Goal: Task Accomplishment & Management: Manage account settings

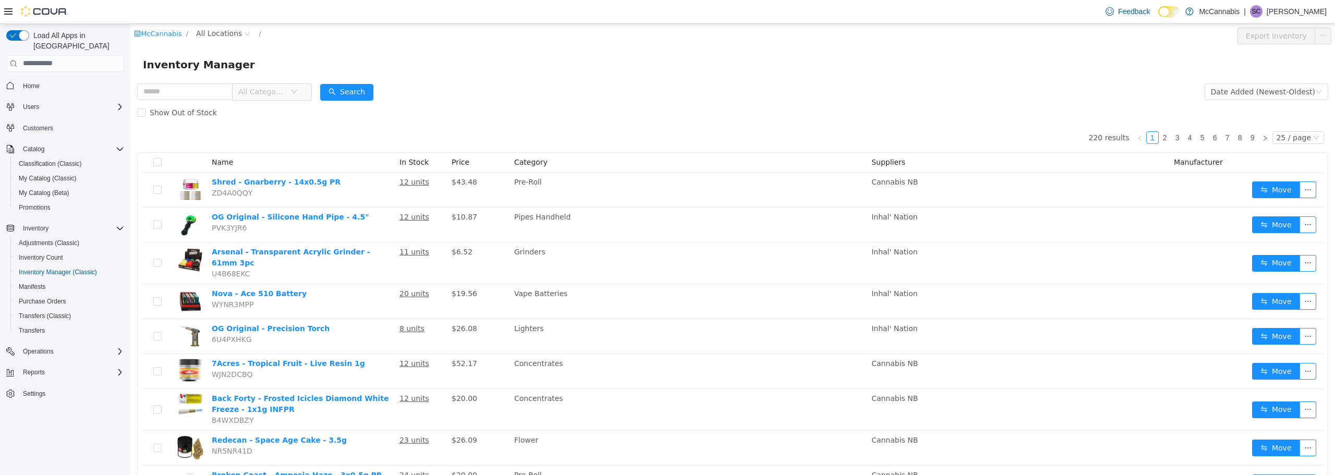
click at [613, 84] on form "All Categories Date Added (Newest-Oldest) Search Show Out of Stock" at bounding box center [732, 102] width 1191 height 42
click at [211, 33] on span "All Locations" at bounding box center [219, 32] width 46 height 11
click at [236, 90] on span "[STREET_ADDRESS]" at bounding box center [253, 89] width 72 height 8
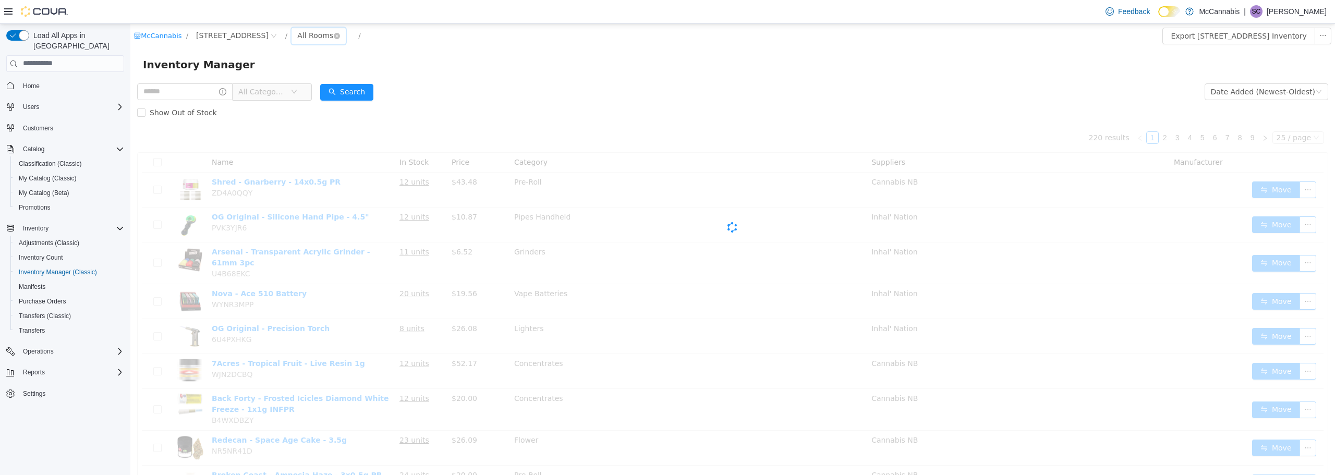
click at [301, 35] on div "All Rooms" at bounding box center [315, 35] width 36 height 16
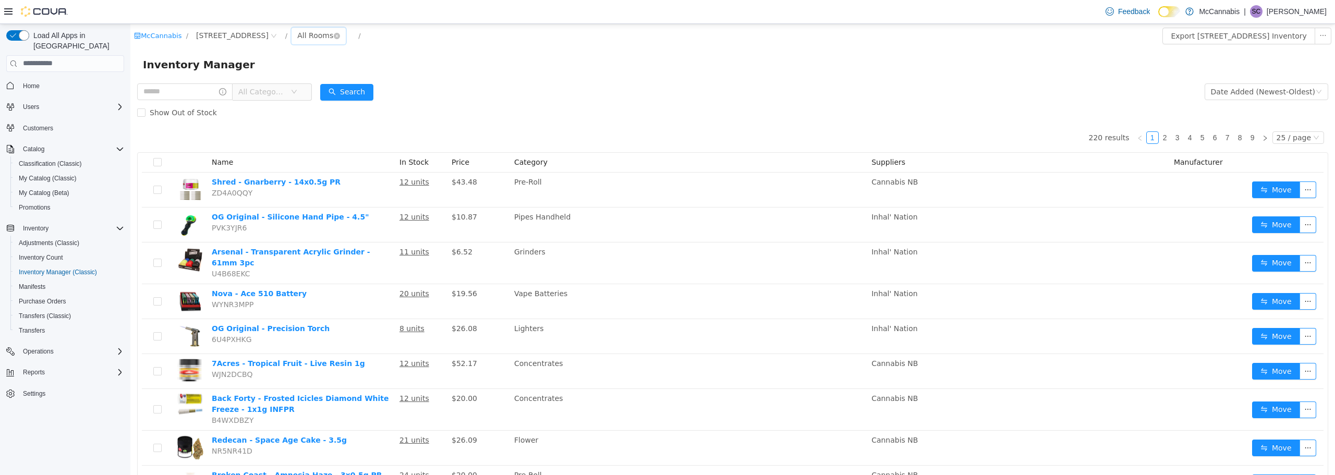
click at [302, 33] on div "All Rooms" at bounding box center [315, 35] width 36 height 16
click at [304, 92] on li "Office" at bounding box center [313, 89] width 63 height 17
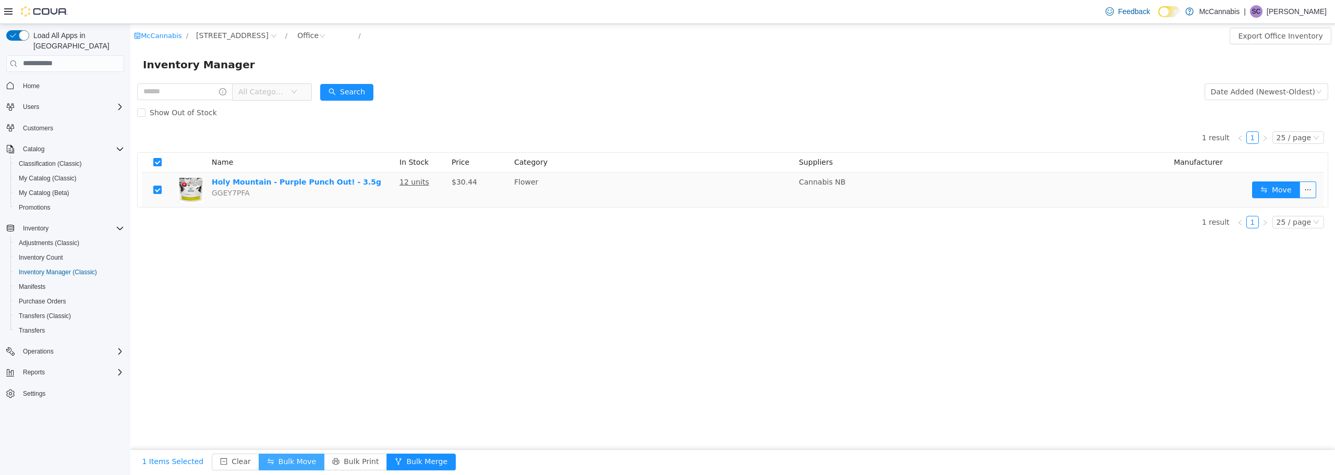
click at [281, 465] on button "Bulk Move" at bounding box center [292, 461] width 66 height 17
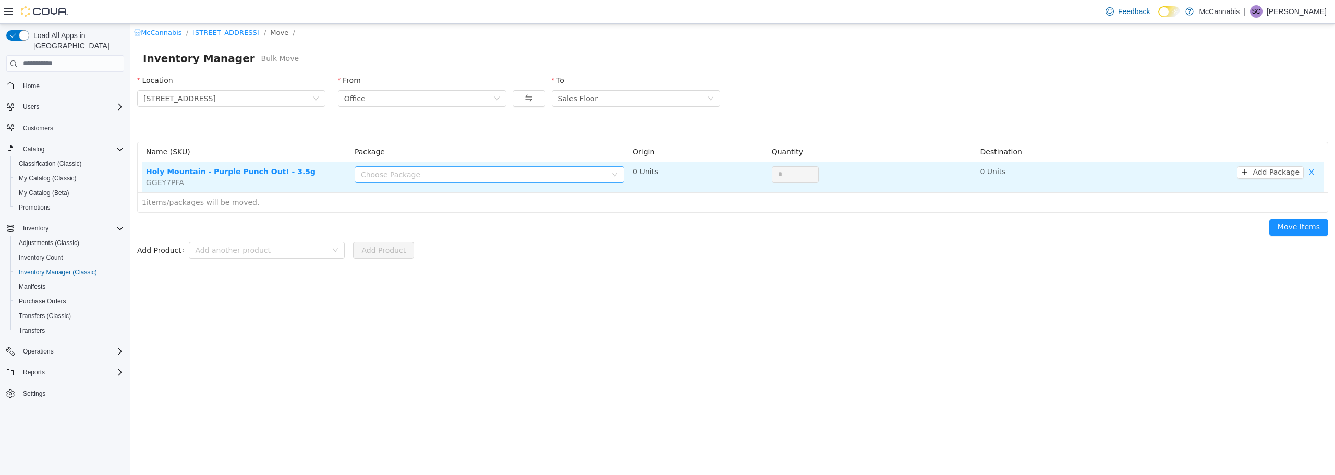
click at [542, 180] on div "Choose Package" at bounding box center [486, 174] width 250 height 16
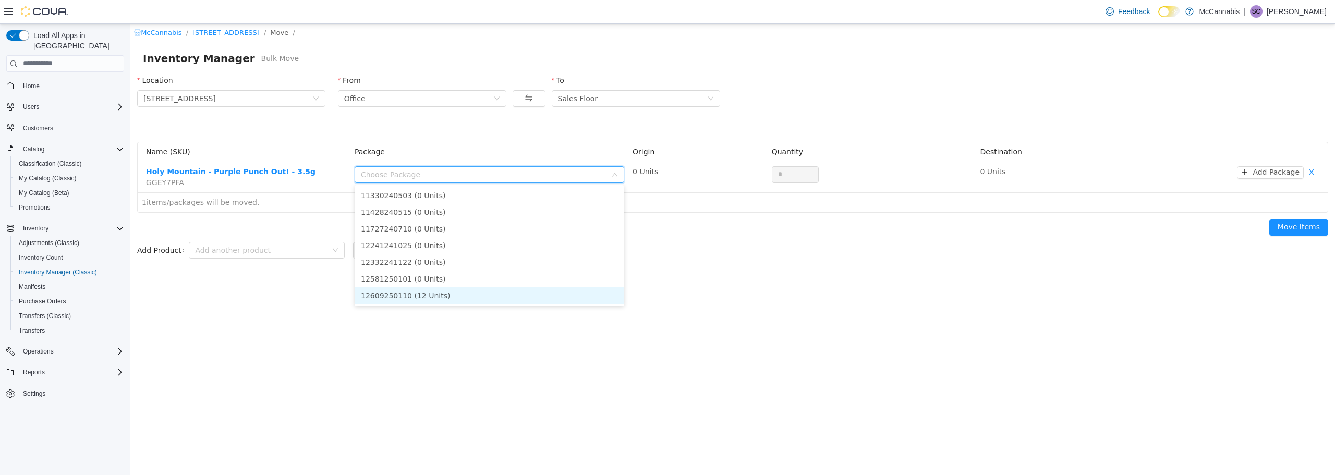
click at [445, 296] on li "12609250110 (12 Units)" at bounding box center [490, 295] width 270 height 17
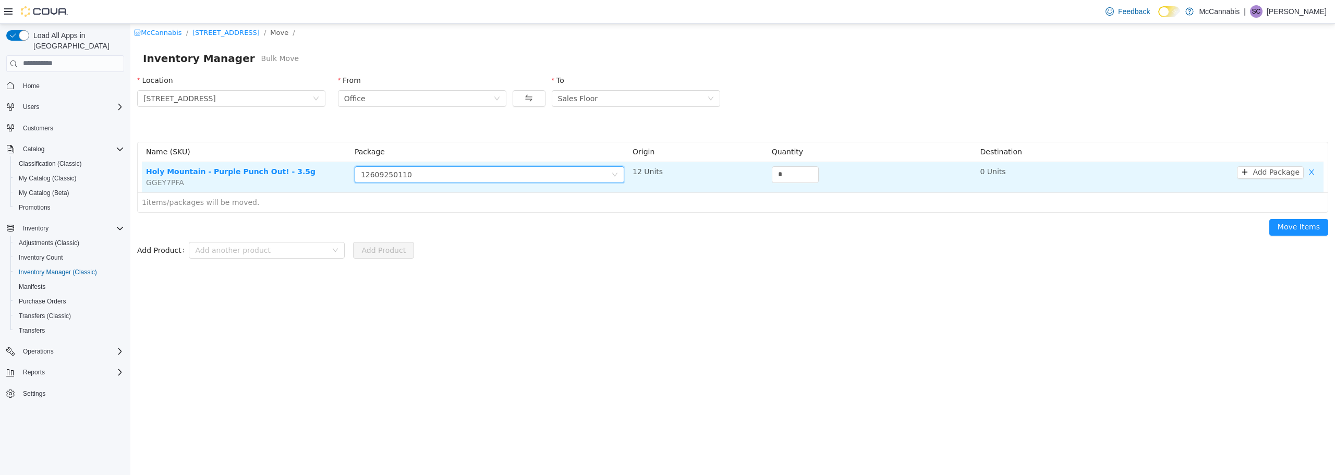
drag, startPoint x: 796, startPoint y: 181, endPoint x: 762, endPoint y: 181, distance: 33.9
click at [762, 181] on tr "Holy Mountain - Purple Punch Out! - 3.5g GGEY7PFA Choose Package 12609250110 12…" at bounding box center [733, 177] width 1182 height 30
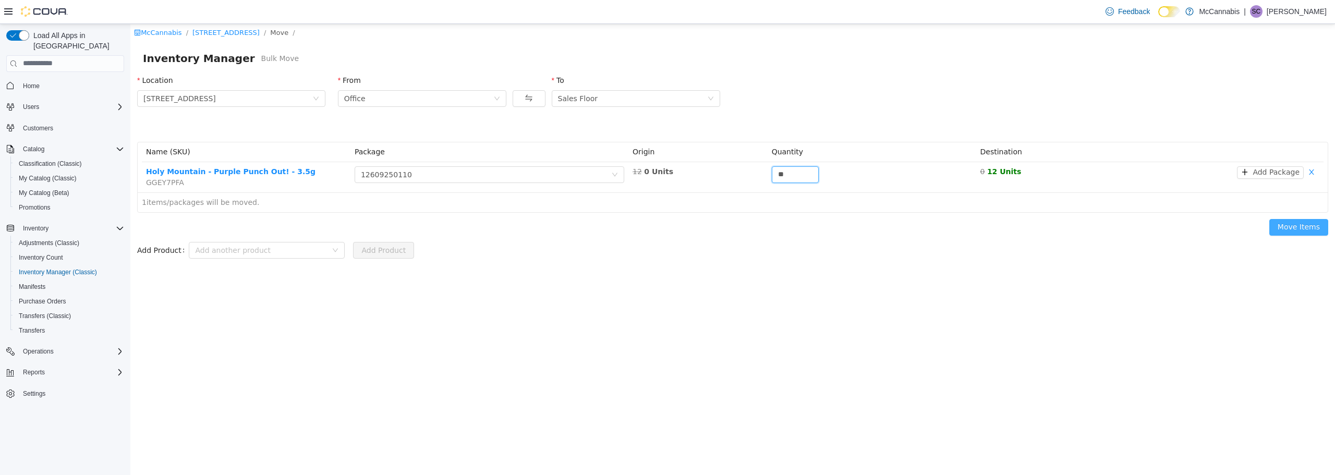
type input "**"
click at [1323, 226] on button "Move Items" at bounding box center [1298, 226] width 59 height 17
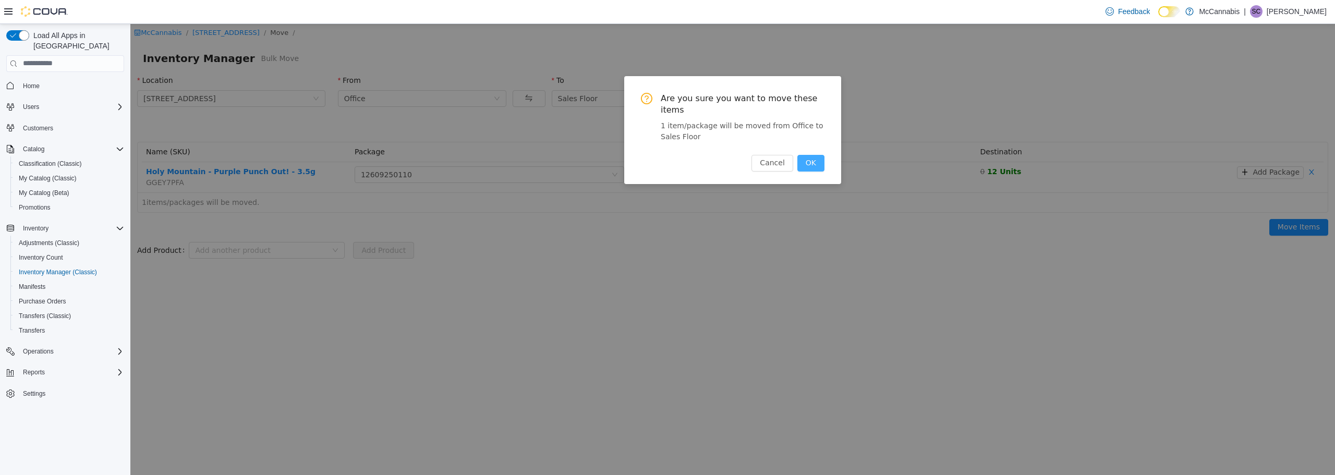
click at [809, 154] on button "OK" at bounding box center [810, 162] width 27 height 17
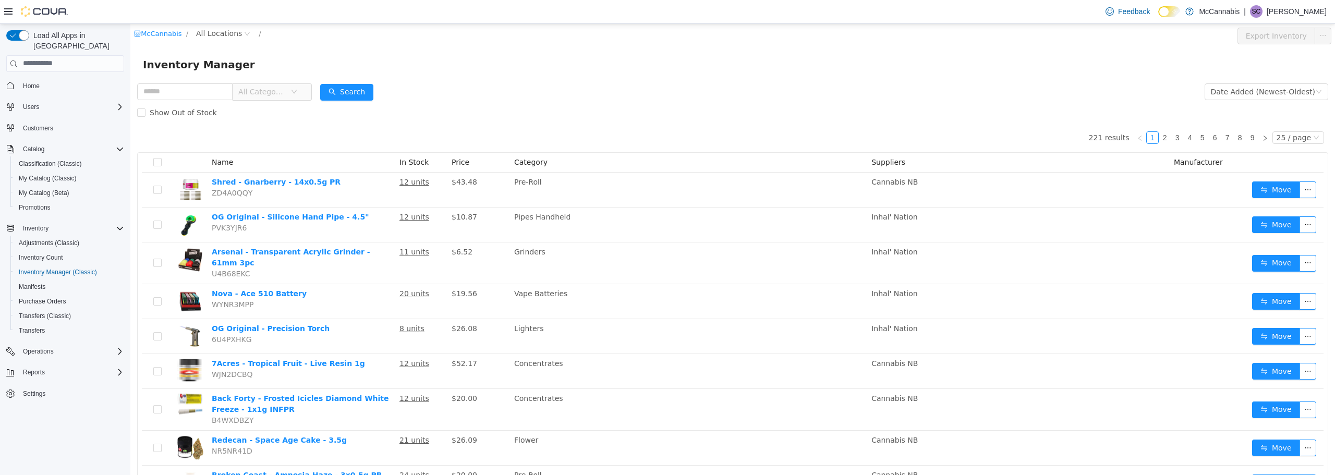
click at [601, 67] on div "Inventory Manager" at bounding box center [733, 64] width 1180 height 17
click at [212, 33] on span "All Locations" at bounding box center [219, 32] width 46 height 11
click at [235, 90] on span "[STREET_ADDRESS]" at bounding box center [253, 89] width 72 height 8
click at [309, 30] on div "All Rooms" at bounding box center [315, 35] width 36 height 16
click at [309, 90] on li "Office" at bounding box center [313, 89] width 63 height 17
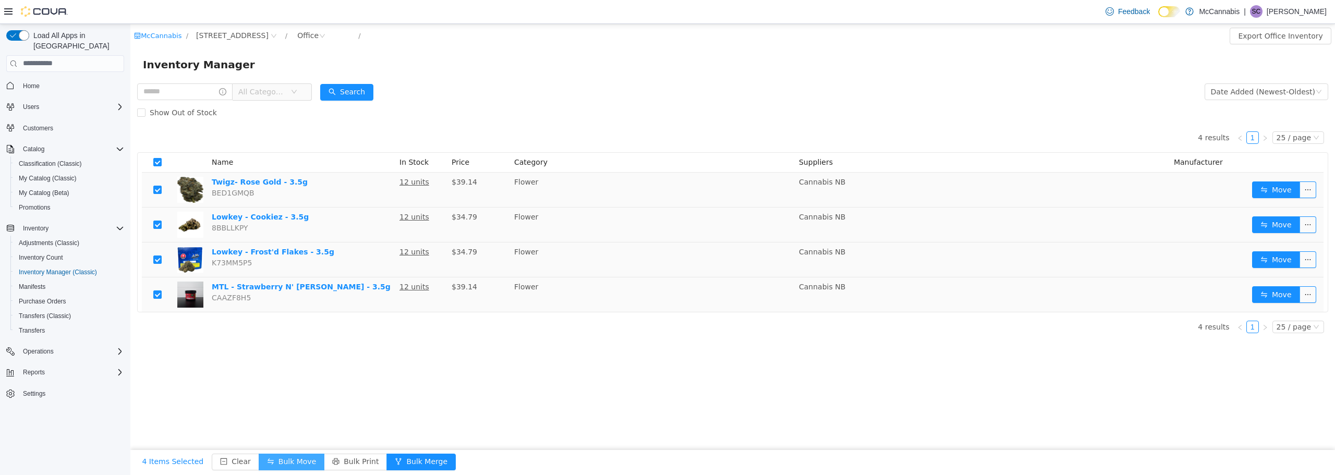
click at [285, 461] on button "Bulk Move" at bounding box center [292, 461] width 66 height 17
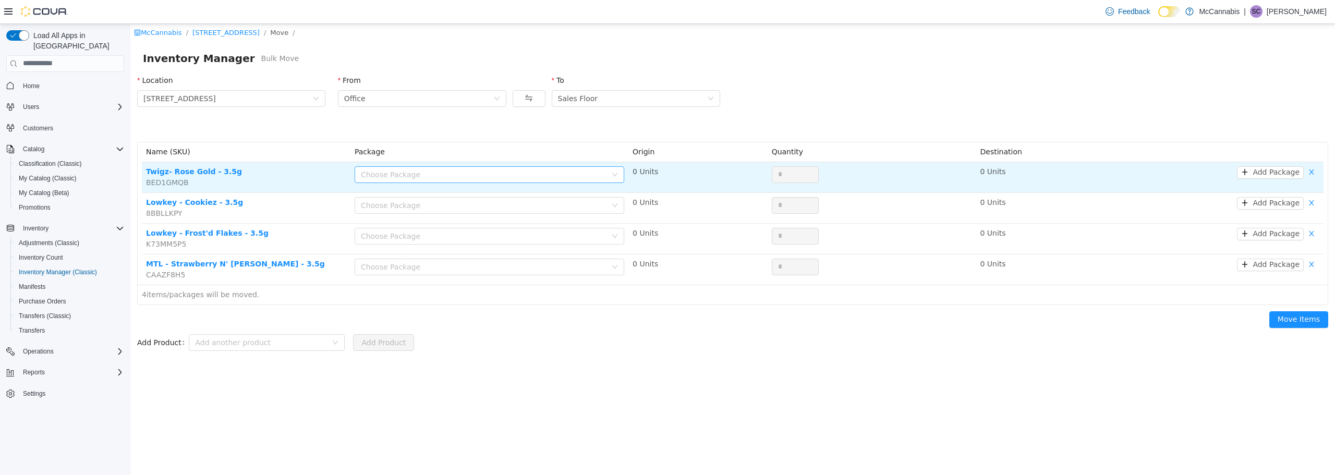
click at [606, 177] on div "Choose Package" at bounding box center [484, 174] width 246 height 10
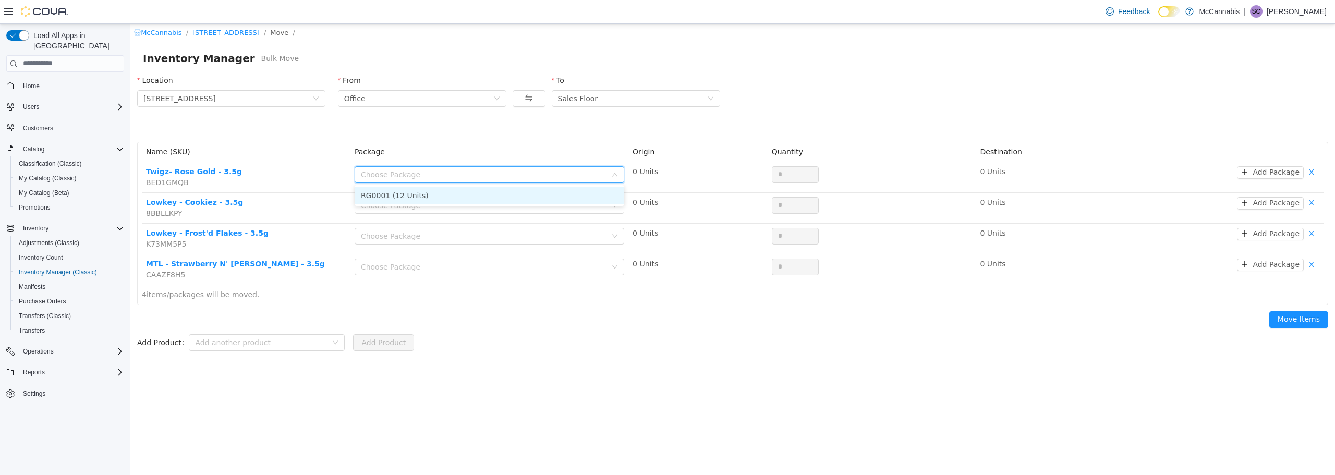
click at [569, 196] on li "RG0001 (12 Units)" at bounding box center [490, 195] width 270 height 17
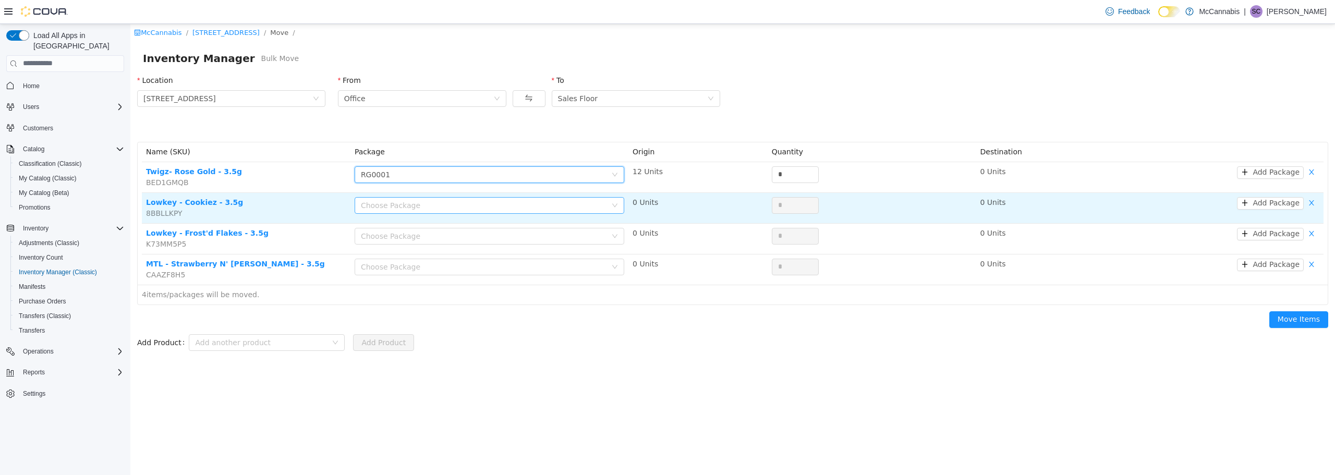
click at [570, 206] on div "Choose Package" at bounding box center [484, 205] width 246 height 10
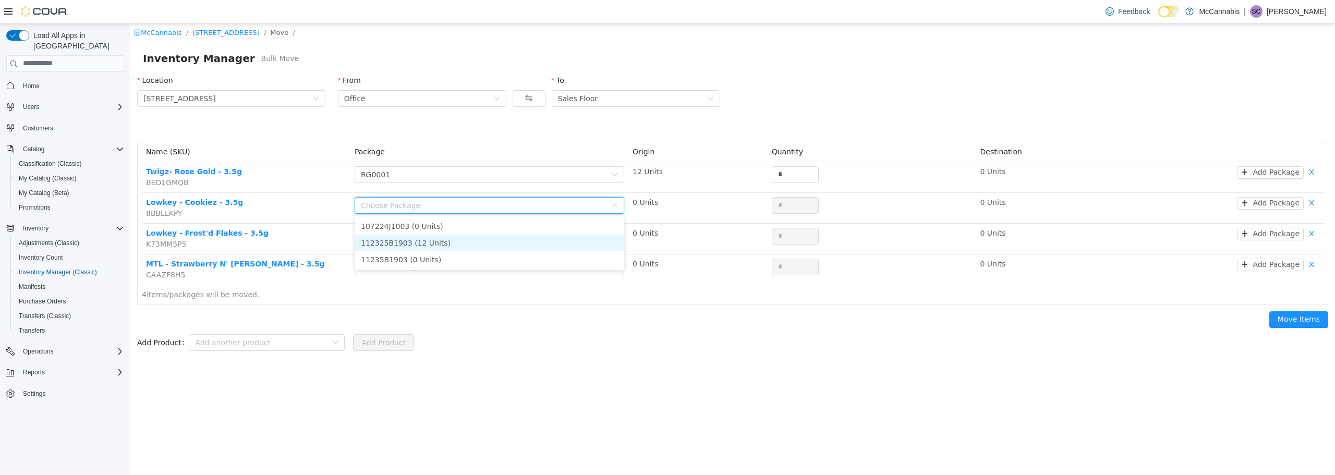
click at [562, 239] on li "112325B1903 (12 Units)" at bounding box center [490, 242] width 270 height 17
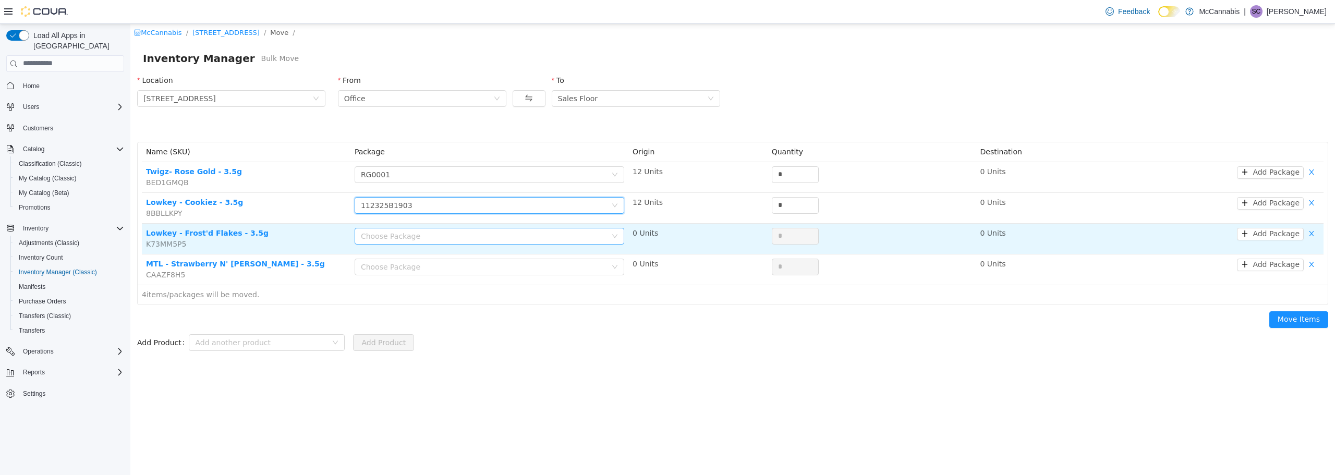
click at [569, 234] on div "Choose Package" at bounding box center [484, 235] width 246 height 10
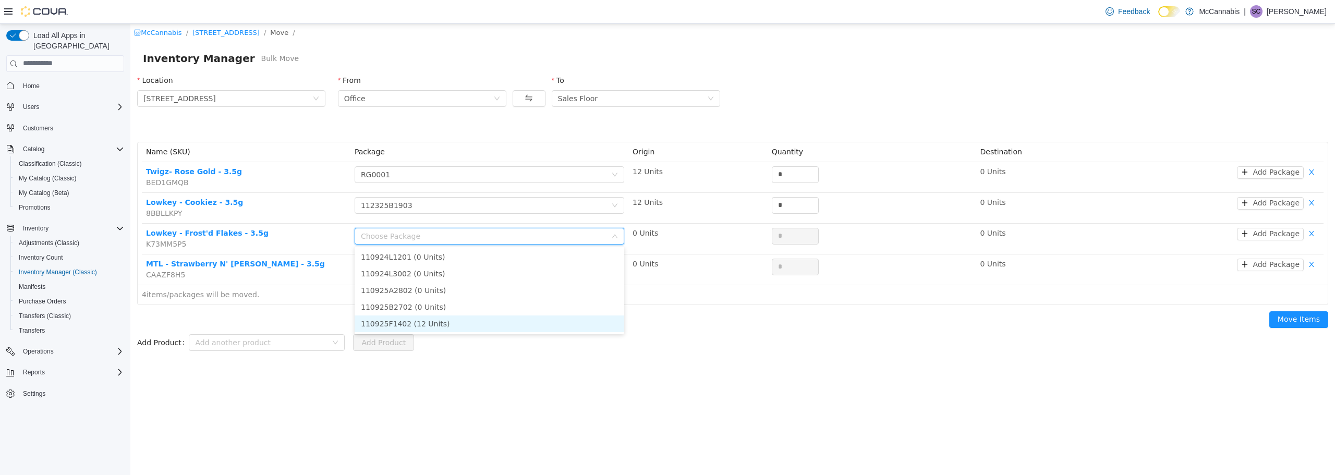
click at [538, 317] on li "110925F1402 (12 Units)" at bounding box center [490, 323] width 270 height 17
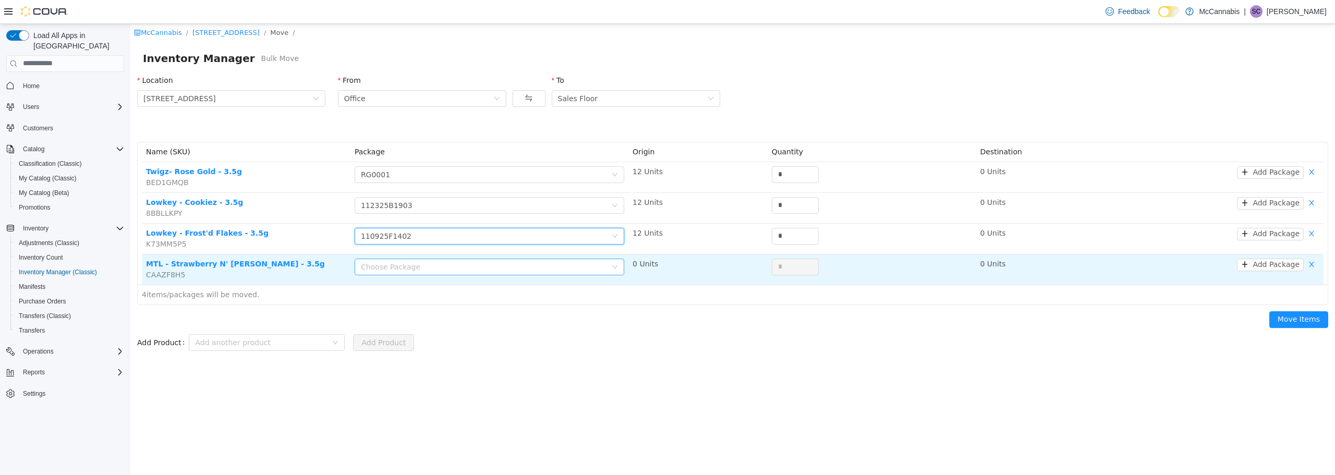
click at [556, 268] on div "Choose Package" at bounding box center [484, 266] width 246 height 10
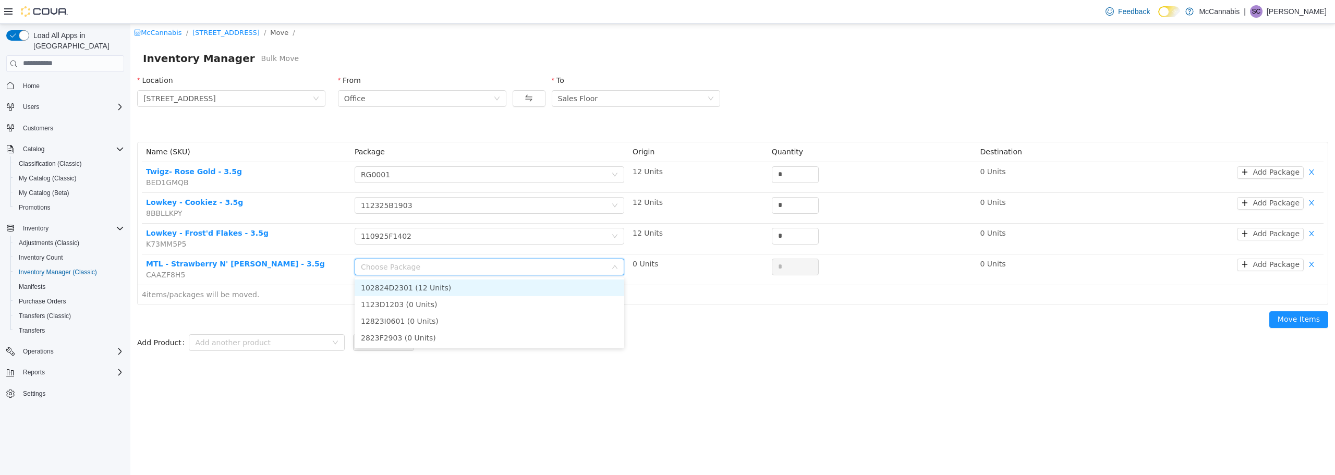
click at [535, 291] on li "102824D2301 (12 Units)" at bounding box center [490, 287] width 270 height 17
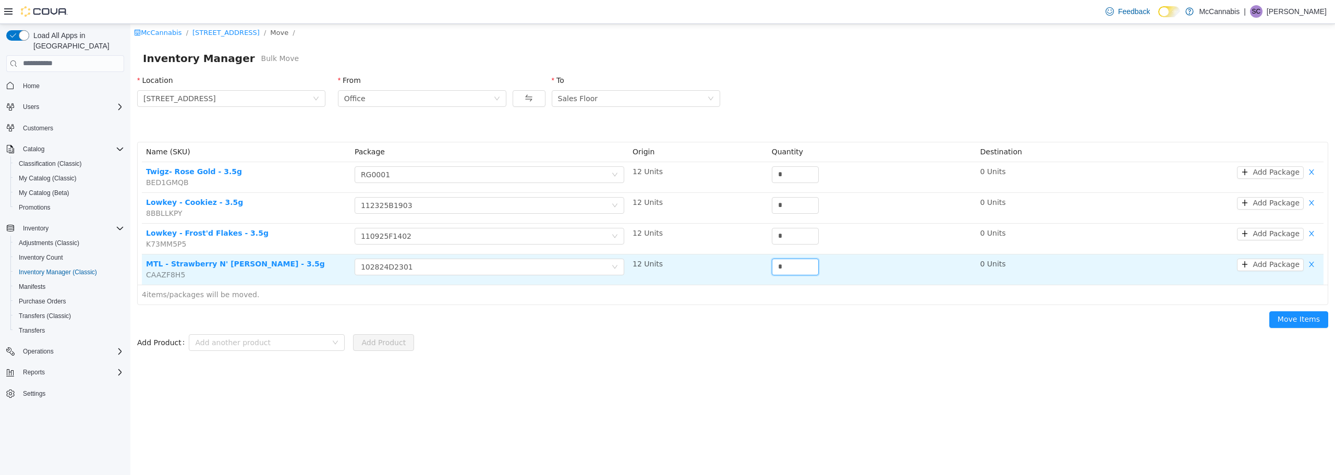
drag, startPoint x: 799, startPoint y: 264, endPoint x: 769, endPoint y: 264, distance: 30.2
click at [769, 264] on td "*" at bounding box center [872, 269] width 209 height 30
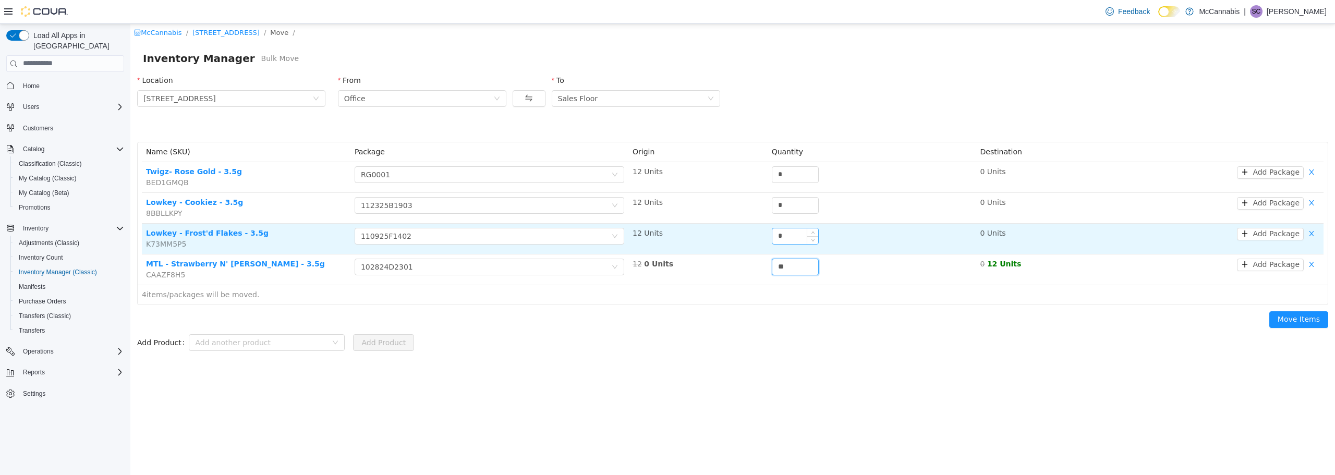
type input "**"
drag, startPoint x: 781, startPoint y: 238, endPoint x: 757, endPoint y: 238, distance: 24.5
click at [757, 238] on tr "Lowkey - Frost'd Flakes - 3.5g K73MM5P5 Choose Package 110925F1402 12 Units * 0…" at bounding box center [733, 238] width 1182 height 31
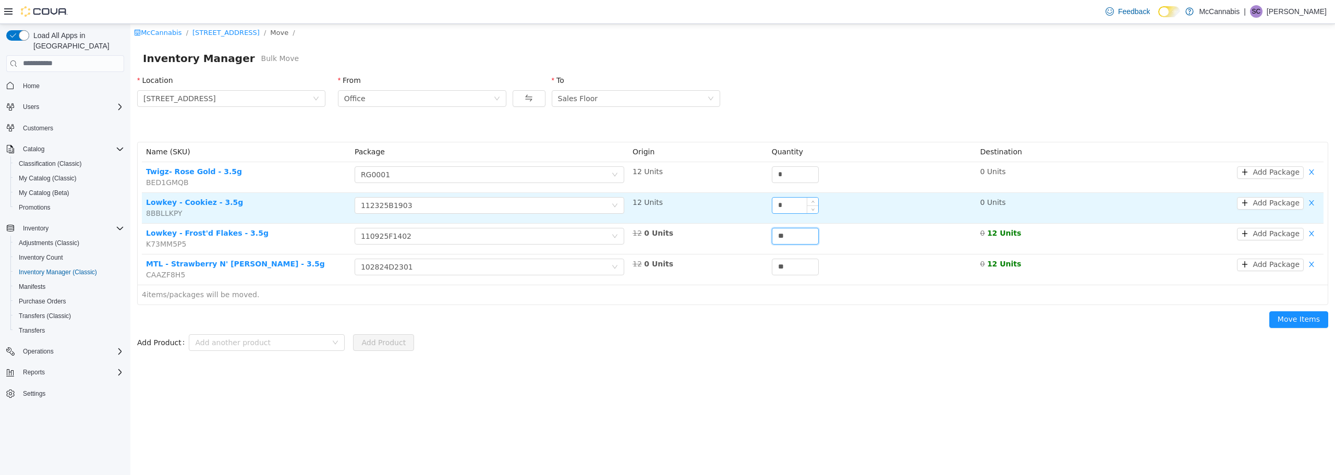
type input "**"
drag, startPoint x: 791, startPoint y: 200, endPoint x: 767, endPoint y: 198, distance: 24.0
click at [764, 200] on tr "Lowkey - Cookiez - 3.5g 8BBLLKPY Choose Package 112325B1903 12 Units * 0 Units …" at bounding box center [733, 207] width 1182 height 31
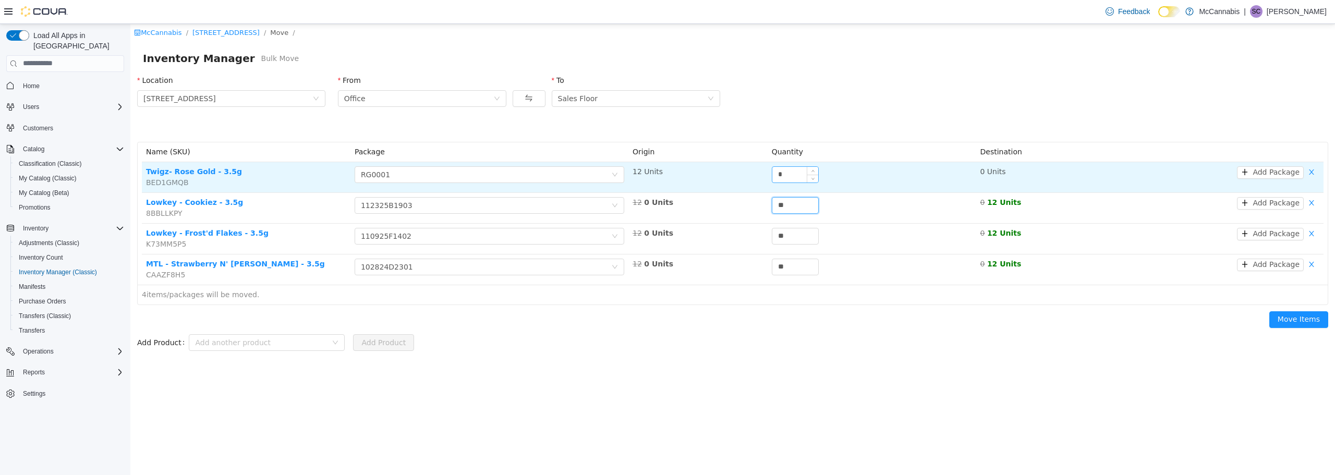
type input "**"
drag, startPoint x: 788, startPoint y: 174, endPoint x: 760, endPoint y: 174, distance: 27.6
click at [761, 174] on tr "Twigz- Rose Gold - 3.5g BED1GMQB Choose Package RG0001 12 Units * 0 Units Add P…" at bounding box center [733, 177] width 1182 height 31
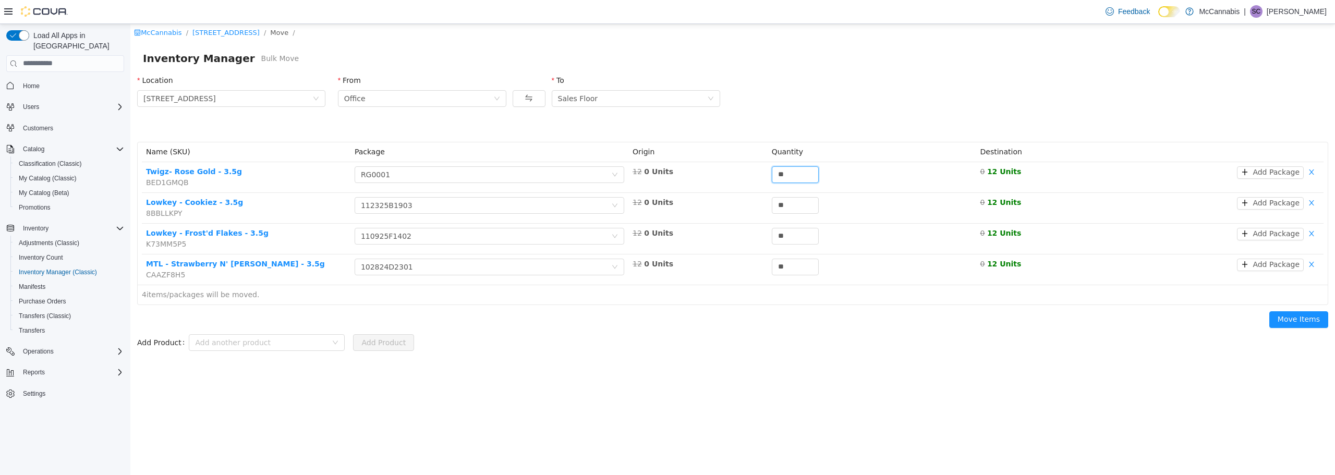
type input "**"
click at [1022, 348] on form "Add Product Add another product Add Product" at bounding box center [732, 342] width 1191 height 21
click at [1287, 318] on button "Move Items" at bounding box center [1298, 319] width 59 height 17
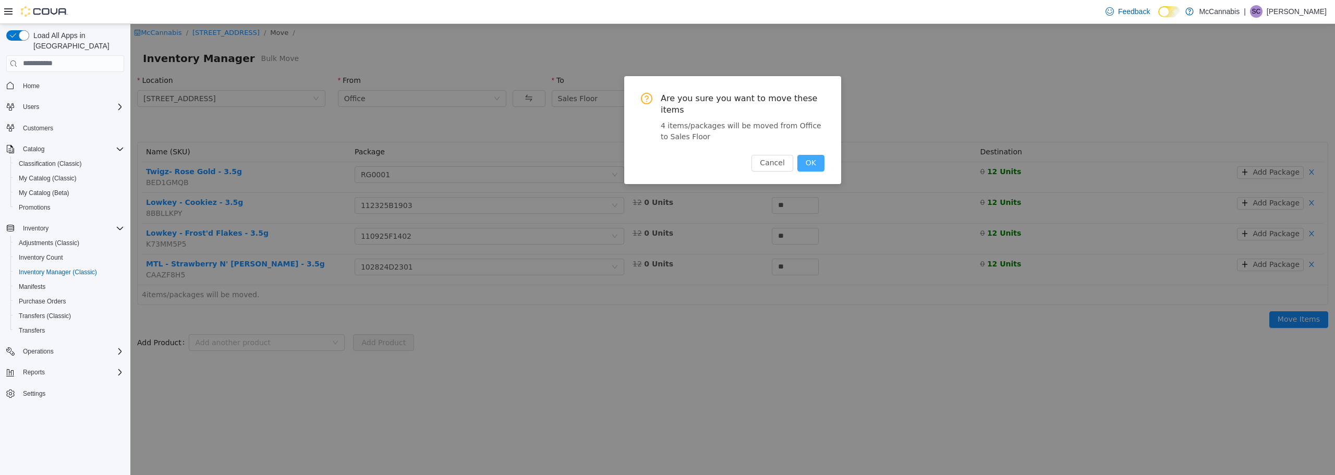
click at [810, 154] on button "OK" at bounding box center [810, 162] width 27 height 17
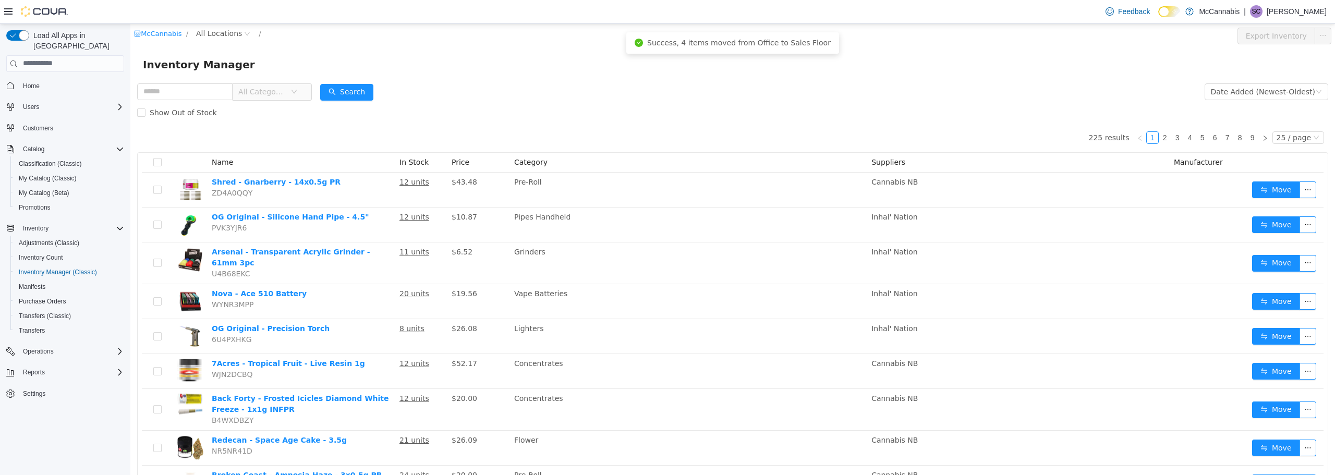
click at [878, 102] on div "Show Out of Stock" at bounding box center [732, 112] width 1191 height 21
drag, startPoint x: 892, startPoint y: 77, endPoint x: 210, endPoint y: 33, distance: 682.9
click at [210, 33] on span "All Locations" at bounding box center [219, 32] width 46 height 11
click at [233, 89] on span "[STREET_ADDRESS]" at bounding box center [253, 89] width 72 height 8
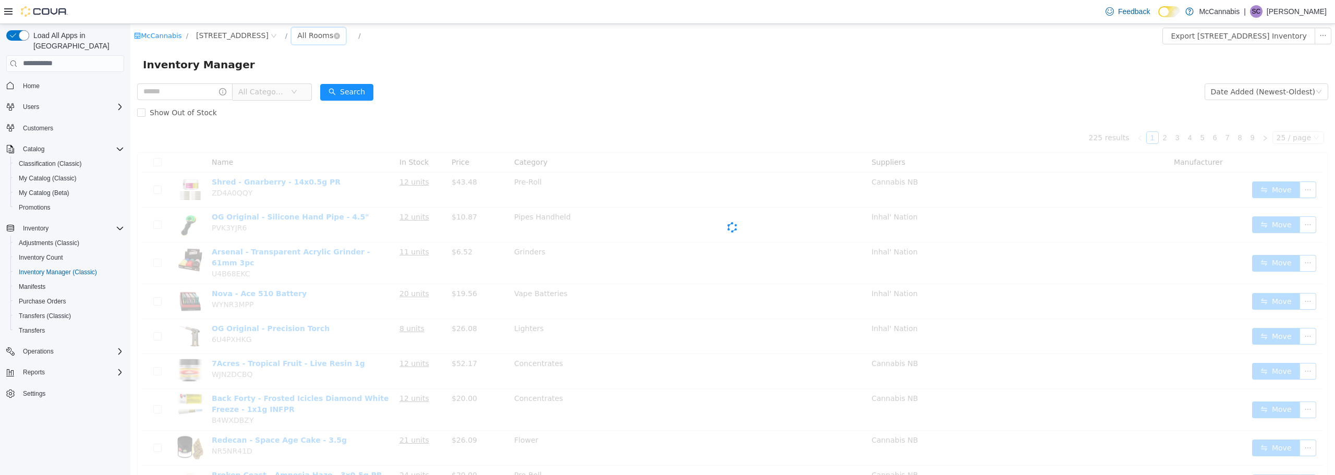
click at [301, 38] on div "All Rooms" at bounding box center [315, 35] width 36 height 16
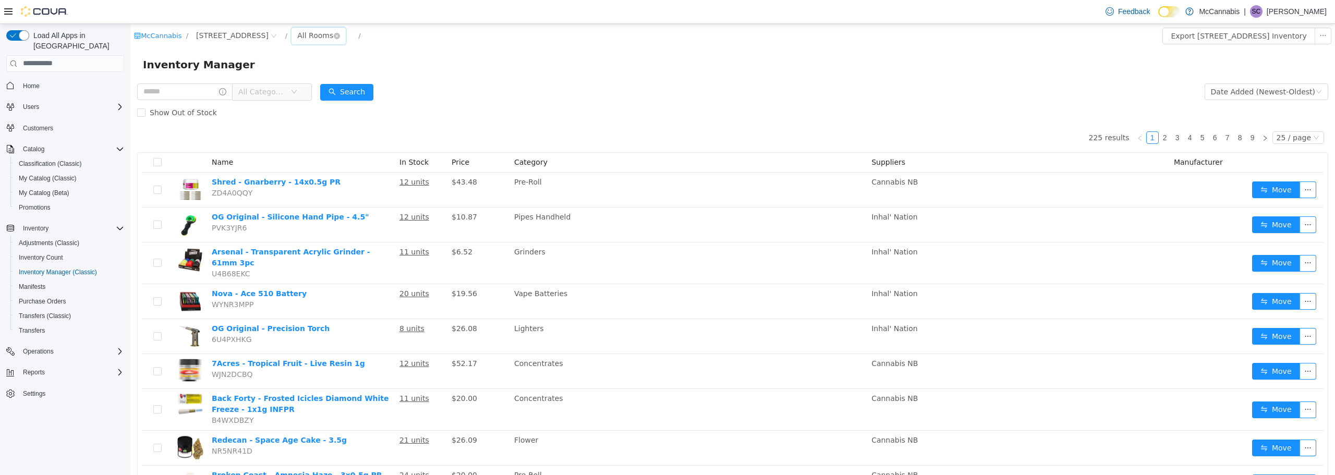
click at [301, 34] on div "All Rooms" at bounding box center [315, 35] width 36 height 16
drag, startPoint x: 303, startPoint y: 92, endPoint x: 315, endPoint y: 92, distance: 12.0
click at [304, 92] on li "Office" at bounding box center [313, 89] width 63 height 17
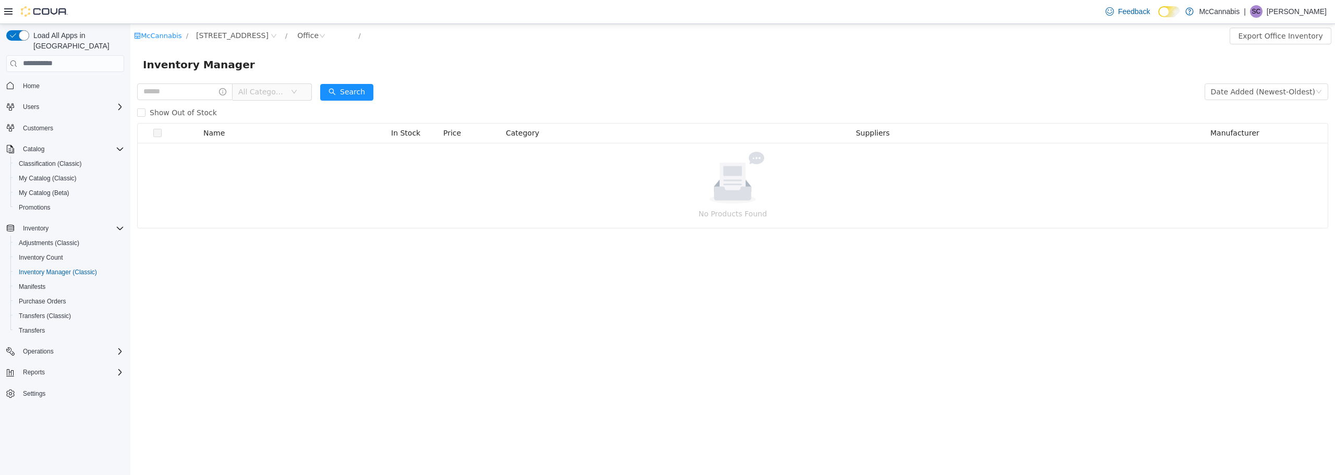
click at [499, 76] on div "Inventory Manager" at bounding box center [732, 63] width 1205 height 33
click at [483, 93] on form "All Categories Date Added (Newest-Oldest) Search Show Out of Stock" at bounding box center [732, 102] width 1191 height 42
click at [271, 35] on icon "icon: close-circle" at bounding box center [274, 35] width 6 height 6
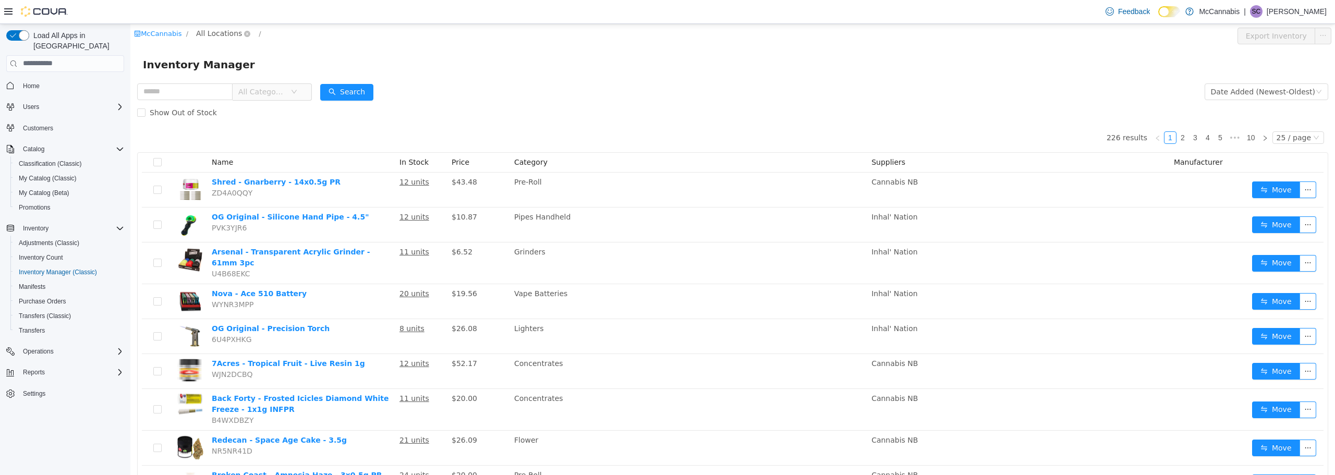
click at [221, 34] on span "All Locations" at bounding box center [219, 32] width 46 height 11
drag, startPoint x: 241, startPoint y: 89, endPoint x: 249, endPoint y: 80, distance: 11.8
click at [241, 88] on span "[STREET_ADDRESS]" at bounding box center [253, 89] width 72 height 8
drag, startPoint x: 298, startPoint y: 36, endPoint x: 301, endPoint y: 48, distance: 12.4
click at [299, 36] on div "All Rooms" at bounding box center [315, 35] width 36 height 16
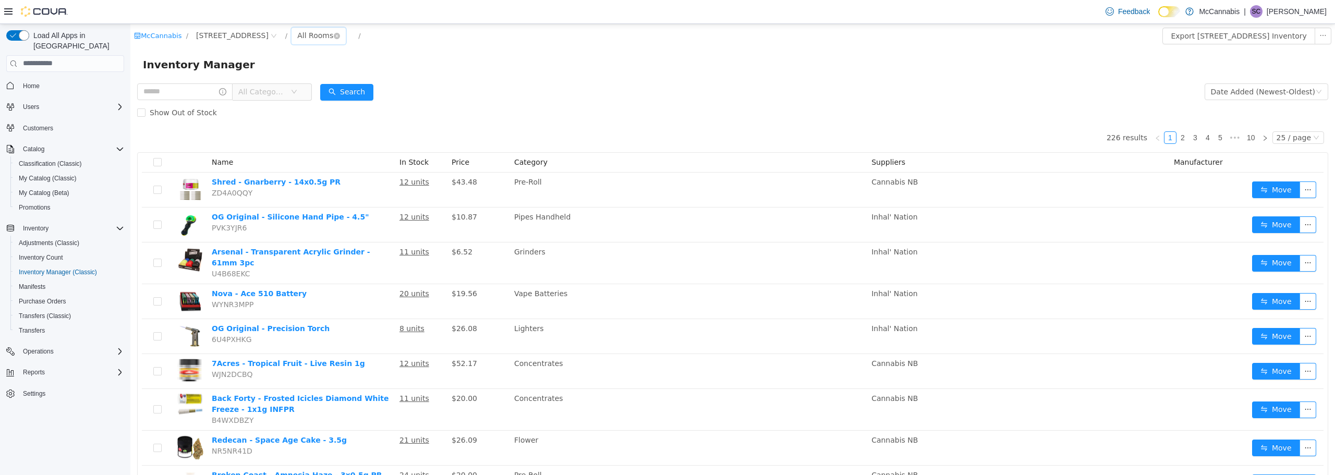
click at [303, 38] on div "All Rooms" at bounding box center [315, 35] width 36 height 16
click at [306, 89] on li "Office" at bounding box center [313, 89] width 63 height 17
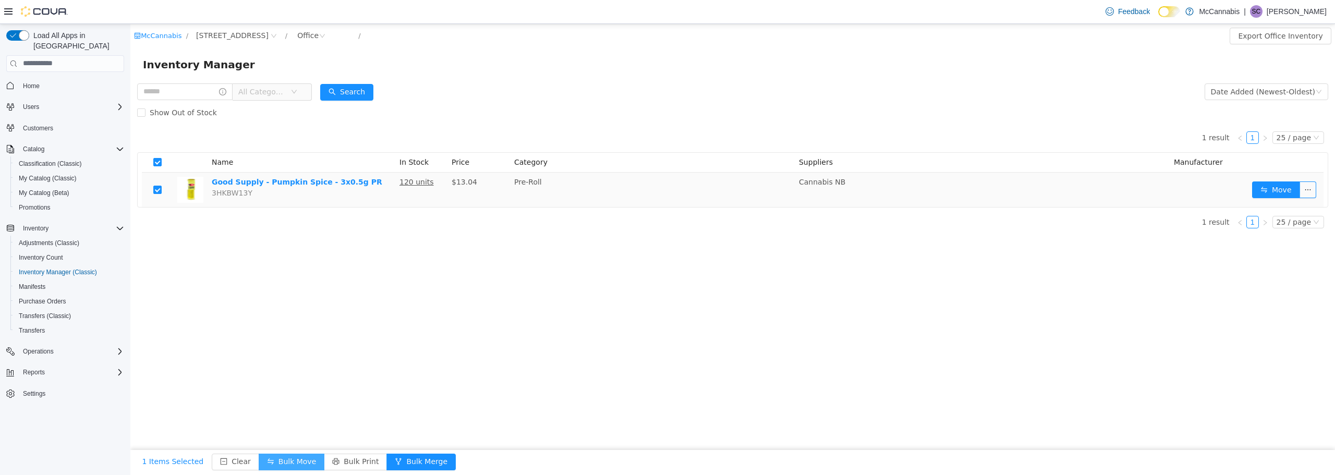
drag, startPoint x: 276, startPoint y: 458, endPoint x: 272, endPoint y: 453, distance: 7.1
click at [277, 458] on button "Bulk Move" at bounding box center [292, 461] width 66 height 17
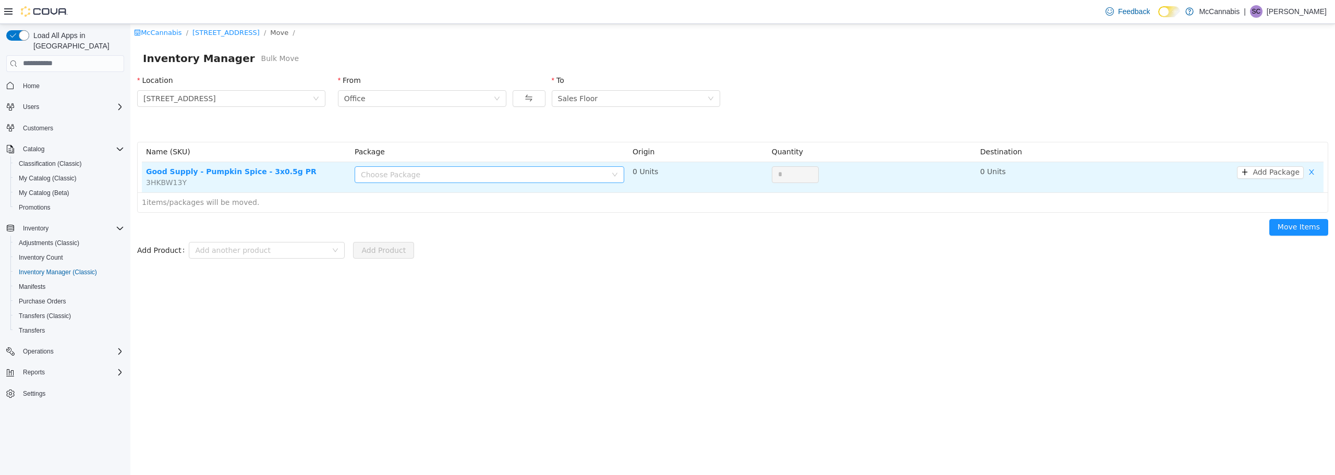
click at [561, 175] on div "Choose Package" at bounding box center [484, 174] width 246 height 10
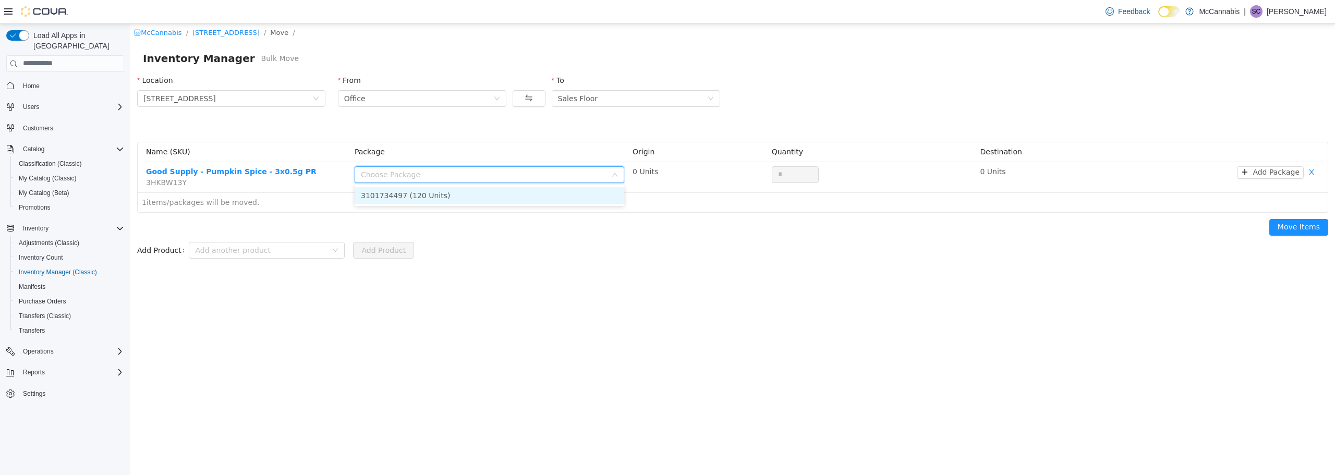
click at [506, 200] on li "3101734497 (120 Units)" at bounding box center [490, 195] width 270 height 17
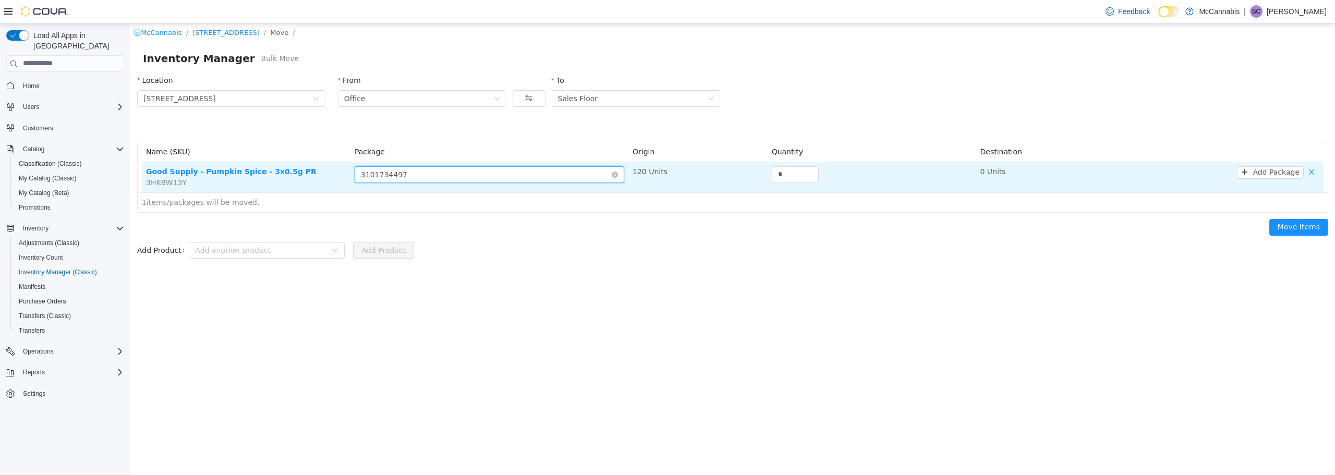
click at [586, 173] on div "Choose Package 3101734497" at bounding box center [486, 174] width 250 height 16
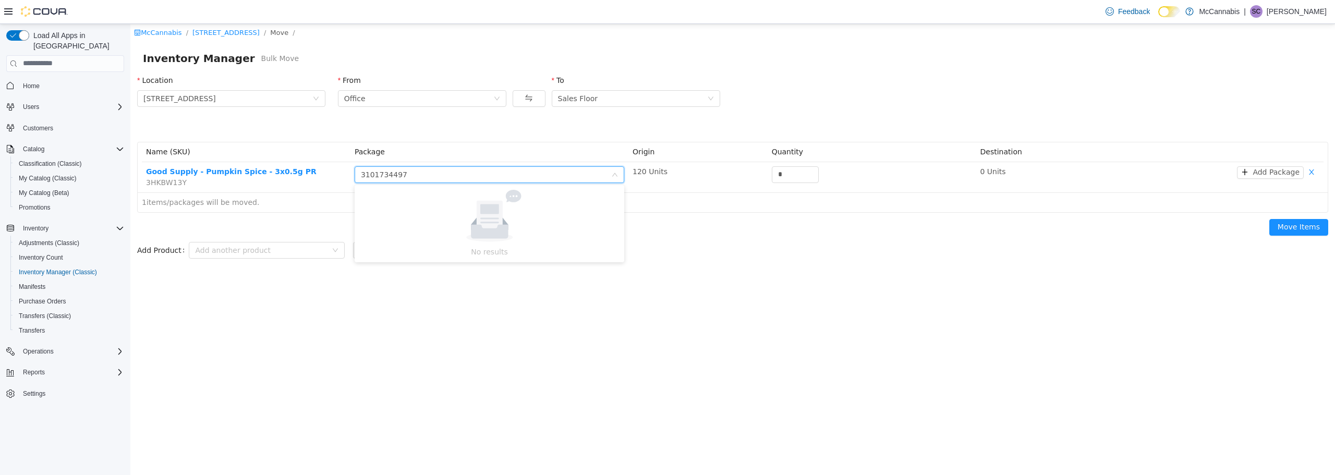
drag, startPoint x: 752, startPoint y: 250, endPoint x: 730, endPoint y: 212, distance: 44.4
click at [752, 249] on form "Add Product Add another product Add Product" at bounding box center [732, 249] width 1191 height 21
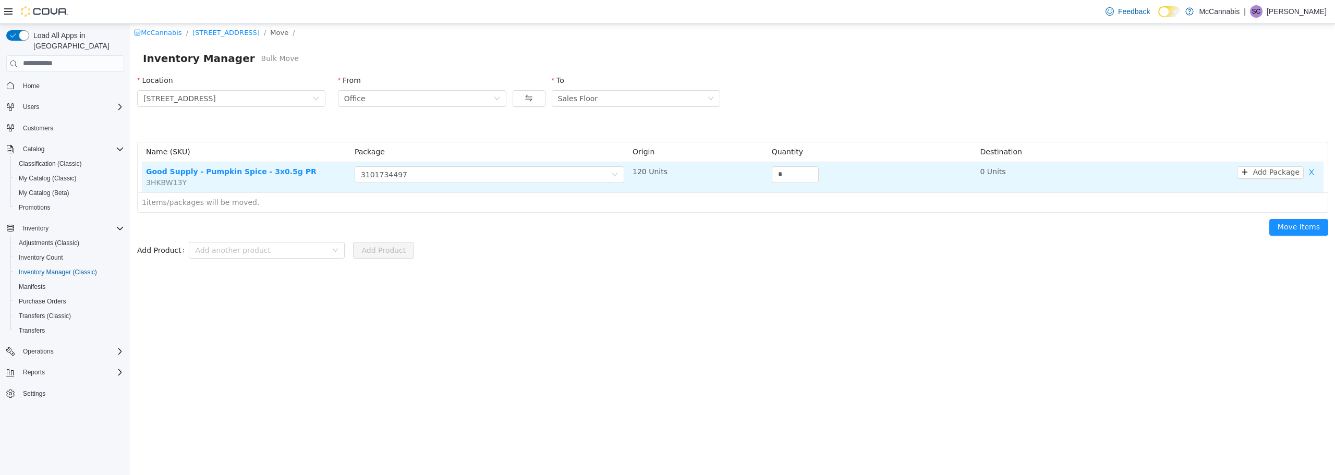
drag, startPoint x: 785, startPoint y: 173, endPoint x: 757, endPoint y: 173, distance: 27.6
click at [757, 173] on tr "Good Supply - Pumpkin Spice - 3x0.5g PR 3HKBW13Y Choose Package 3101734497 120 …" at bounding box center [733, 177] width 1182 height 30
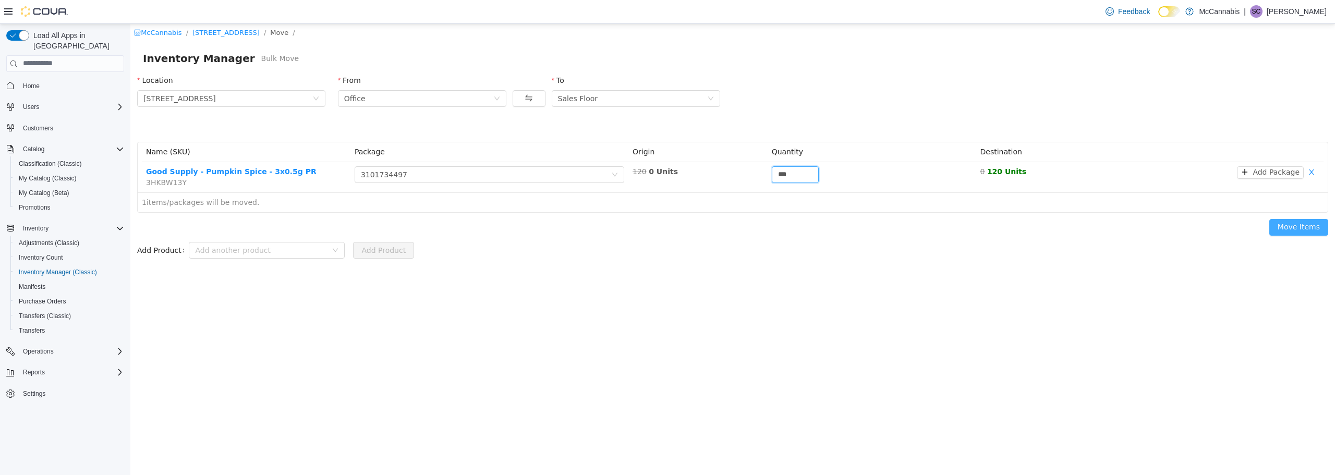
type input "***"
click at [1290, 224] on button "Move Items" at bounding box center [1298, 226] width 59 height 17
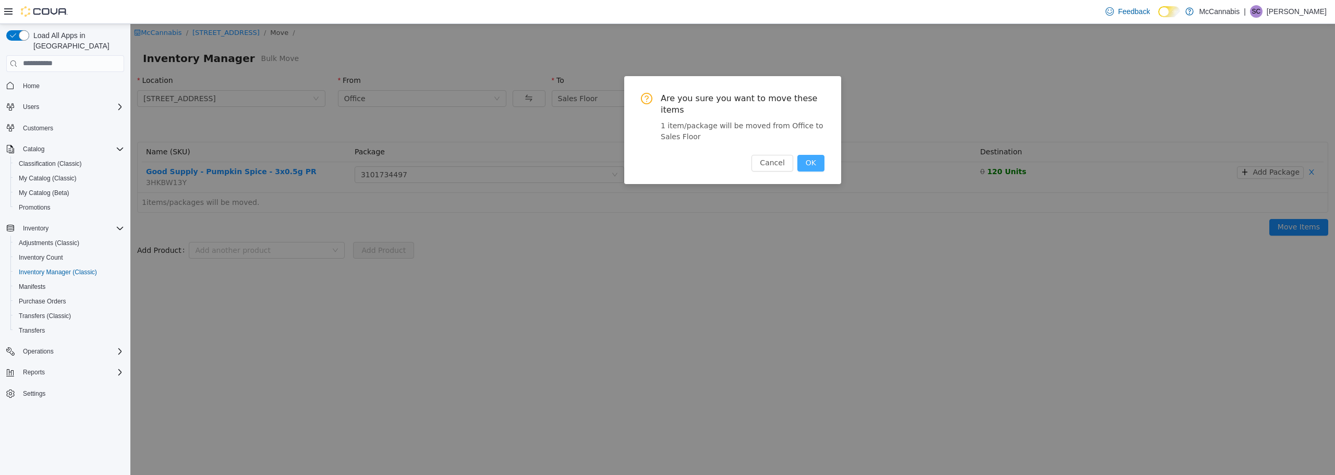
click at [815, 154] on button "OK" at bounding box center [810, 162] width 27 height 17
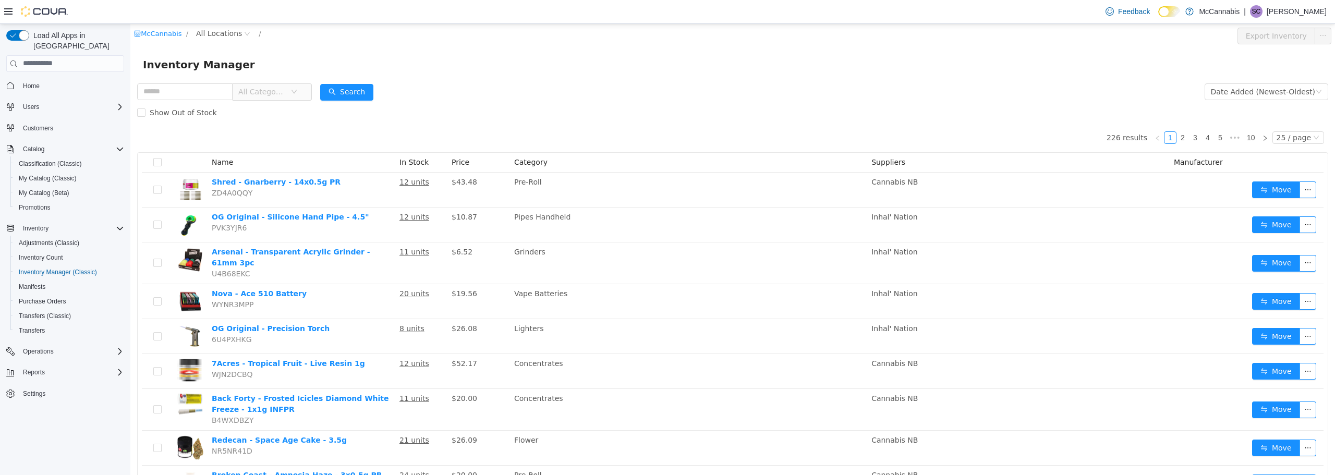
click at [814, 62] on div "Inventory Manager" at bounding box center [733, 64] width 1180 height 17
click at [667, 60] on div "Inventory Manager" at bounding box center [733, 64] width 1180 height 17
click at [215, 38] on span "All Locations" at bounding box center [219, 32] width 46 height 11
click at [225, 88] on span "[STREET_ADDRESS]" at bounding box center [253, 89] width 72 height 8
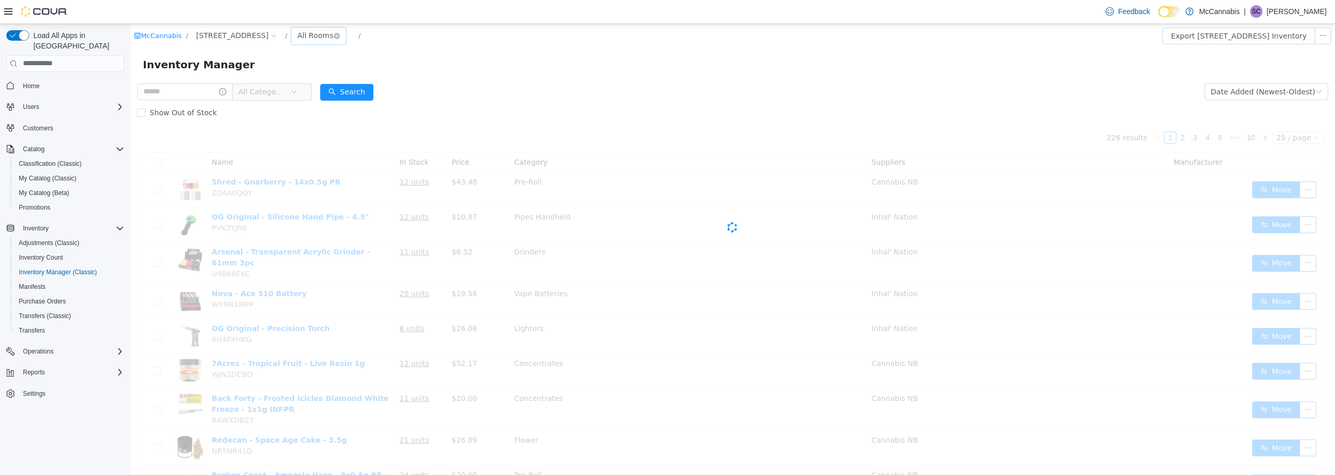
click at [297, 34] on div "All Rooms" at bounding box center [315, 35] width 36 height 16
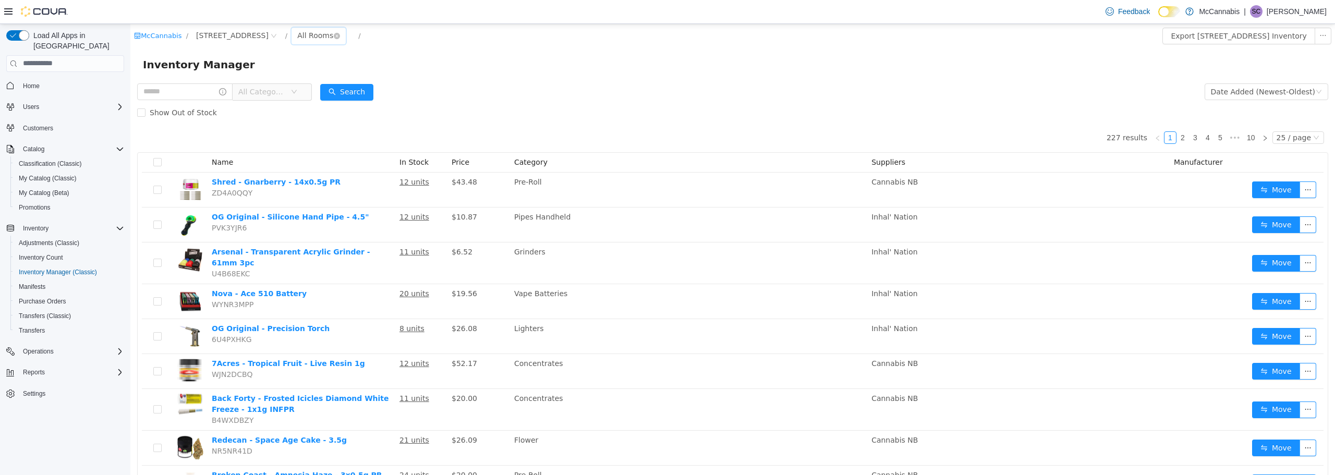
click at [309, 38] on div "All Rooms" at bounding box center [315, 35] width 36 height 16
click at [312, 98] on li "Office" at bounding box center [313, 89] width 63 height 17
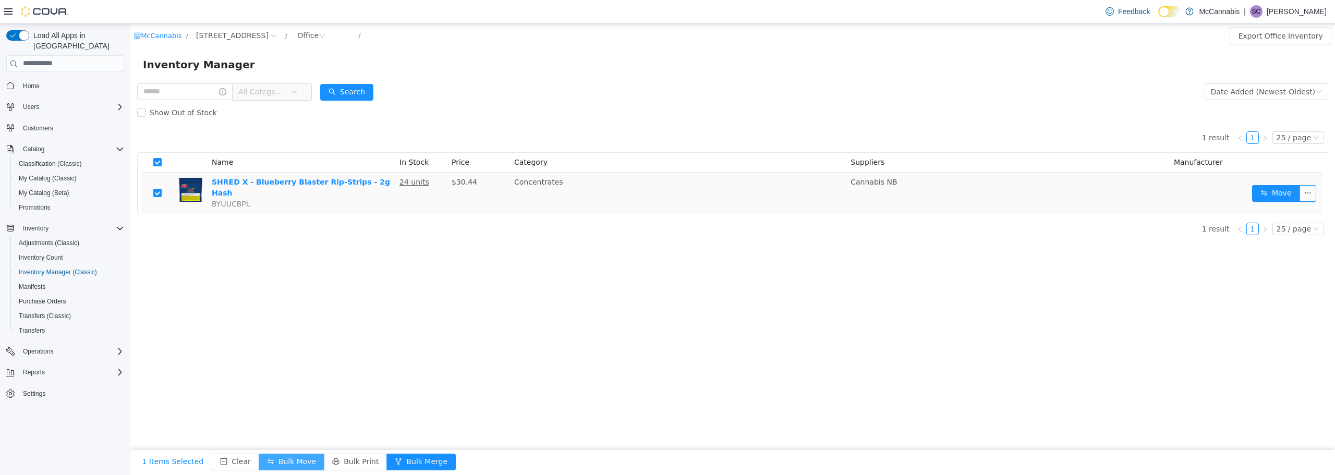
click at [287, 462] on button "Bulk Move" at bounding box center [292, 461] width 66 height 17
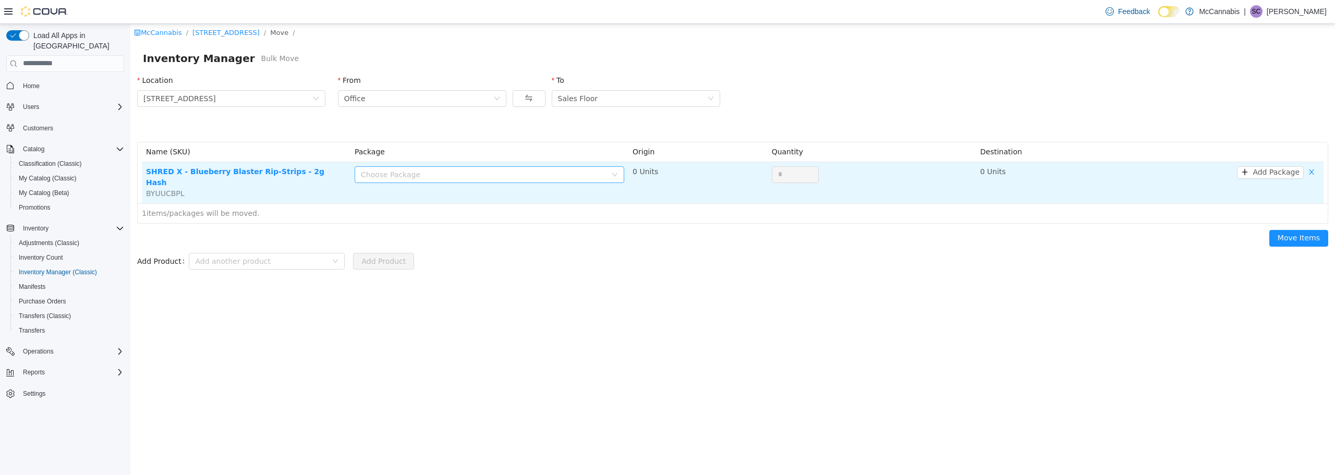
click at [457, 179] on div "Choose Package" at bounding box center [486, 174] width 250 height 16
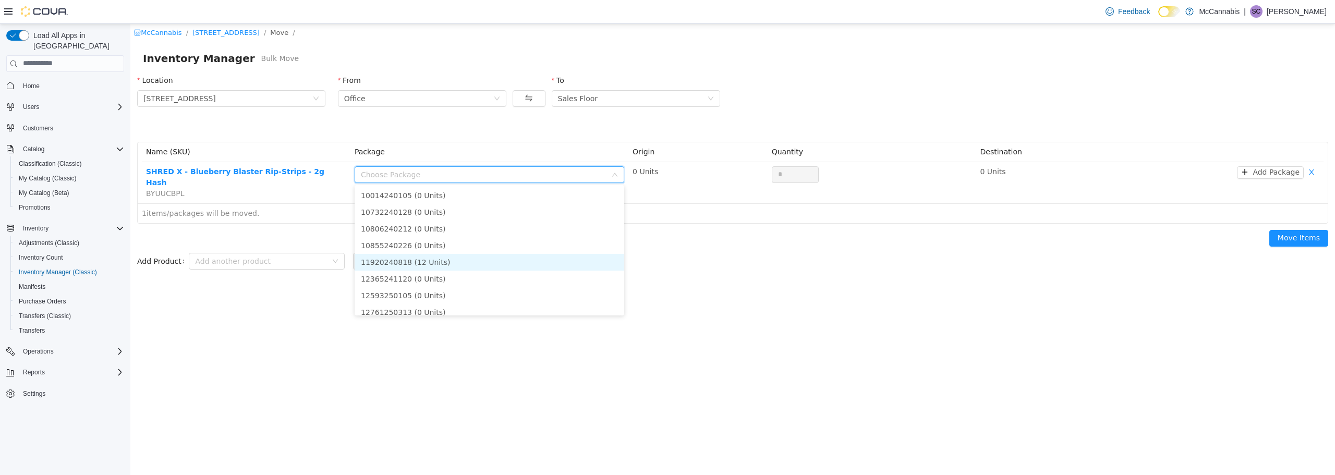
click at [440, 261] on li "11920240818 (12 Units)" at bounding box center [490, 261] width 270 height 17
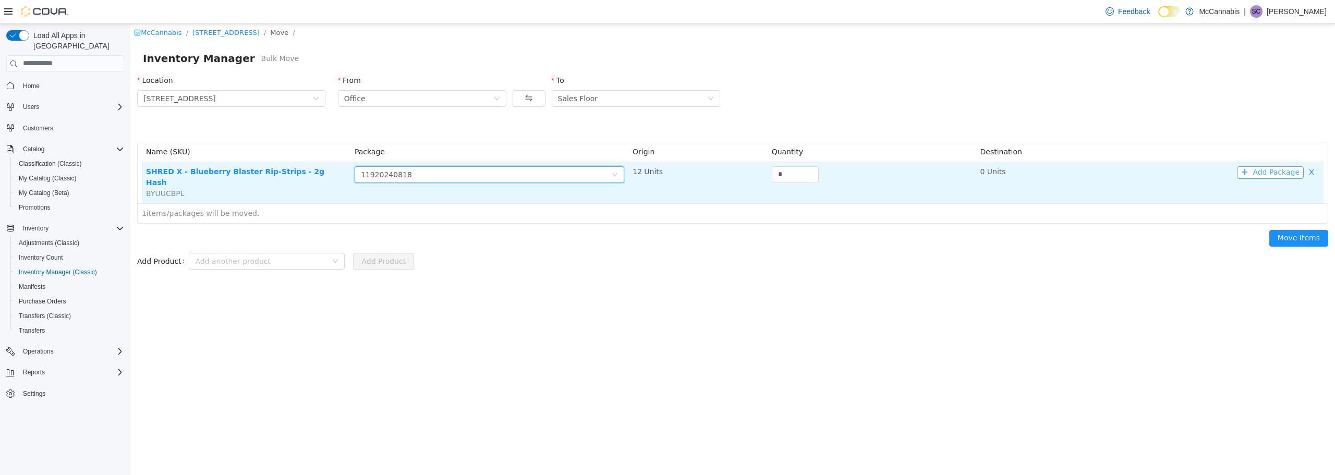
click at [1269, 171] on button "Add Package" at bounding box center [1270, 172] width 67 height 13
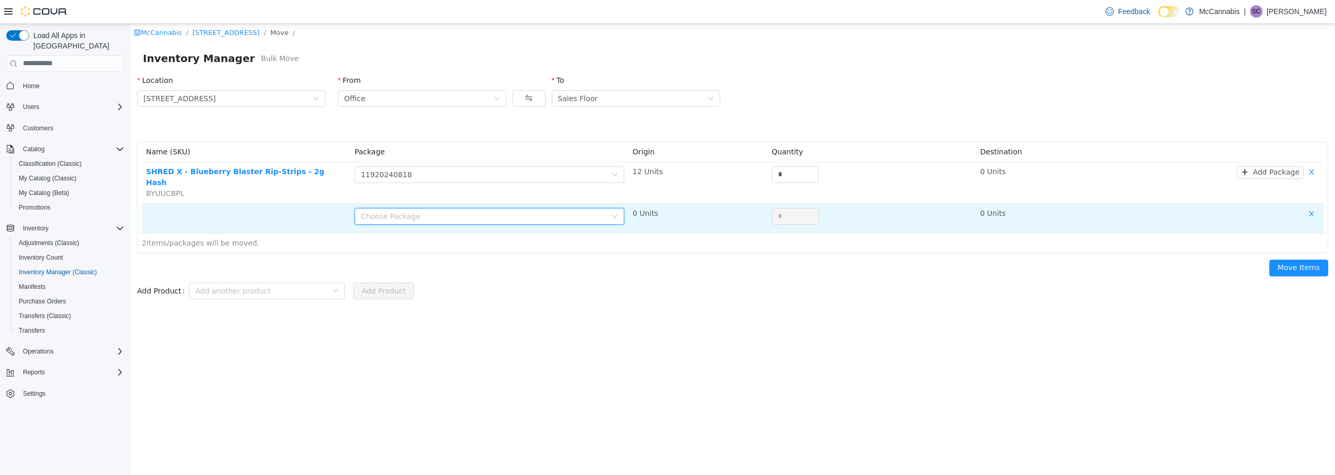
click at [485, 211] on div "Choose Package" at bounding box center [484, 216] width 246 height 10
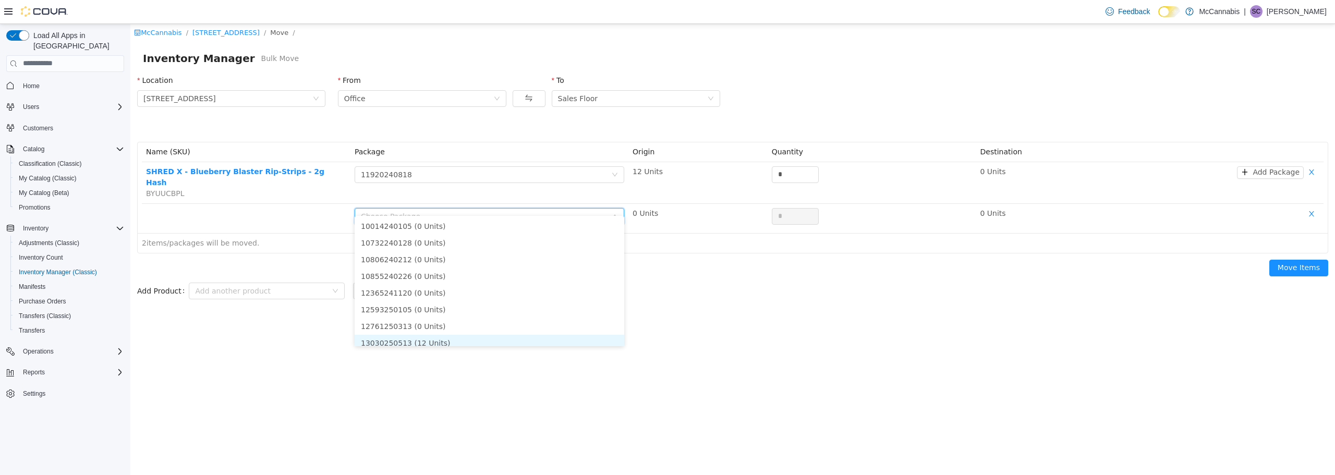
click at [454, 341] on li "13030250513 (12 Units)" at bounding box center [490, 342] width 270 height 17
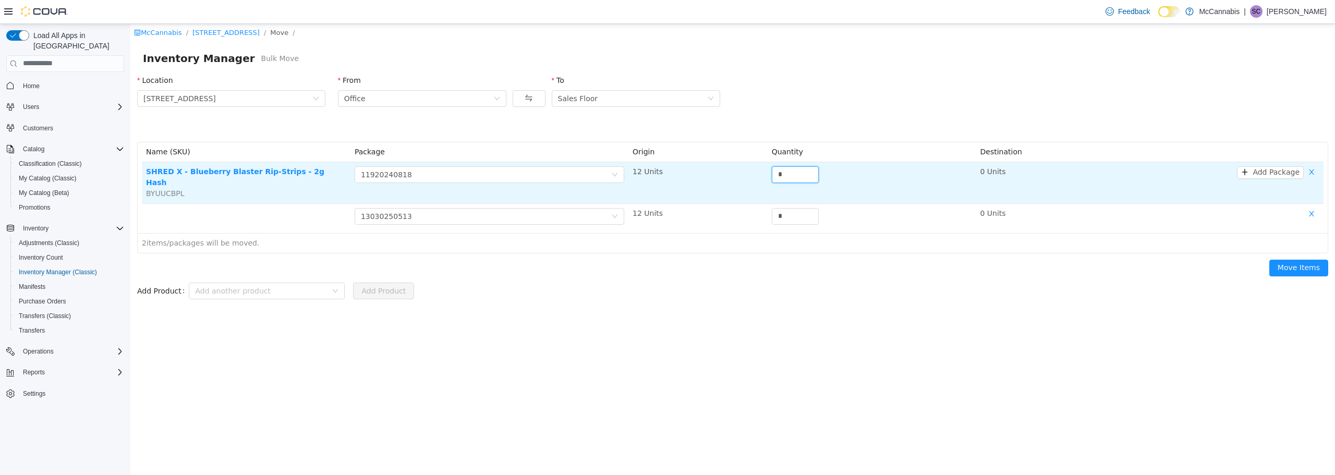
drag, startPoint x: 797, startPoint y: 172, endPoint x: 757, endPoint y: 172, distance: 40.2
click at [758, 172] on tr "SHRED X - Blueberry Blaster Rip-Strips - 2g Hash BYUUCBPL Choose Package 119202…" at bounding box center [733, 183] width 1182 height 42
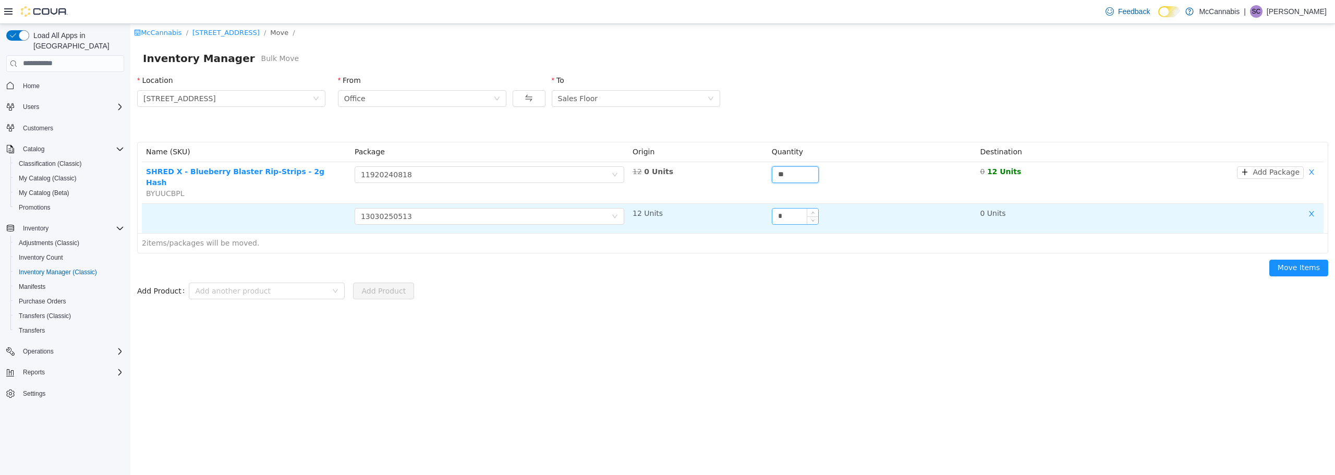
type input "**"
drag, startPoint x: 775, startPoint y: 205, endPoint x: 768, endPoint y: 205, distance: 6.8
click at [768, 205] on td "*" at bounding box center [872, 217] width 209 height 29
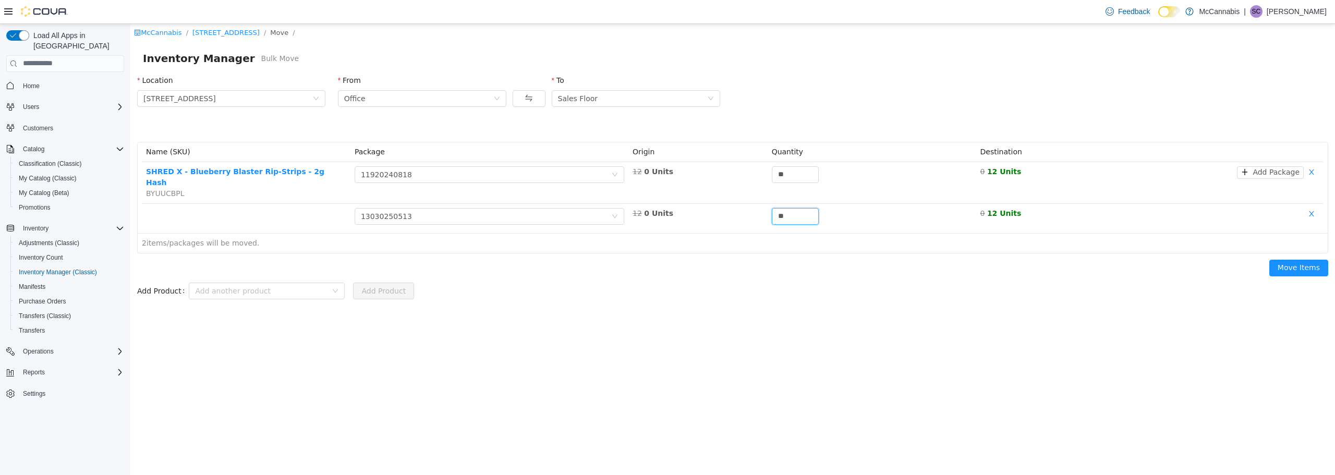
type input "**"
click at [921, 303] on div "McCannabis / 3112 Main St, Unit 2 / Move / Inventory Manager Bulk Move Location…" at bounding box center [732, 248] width 1205 height 451
click at [1309, 259] on button "Move Items" at bounding box center [1298, 267] width 59 height 17
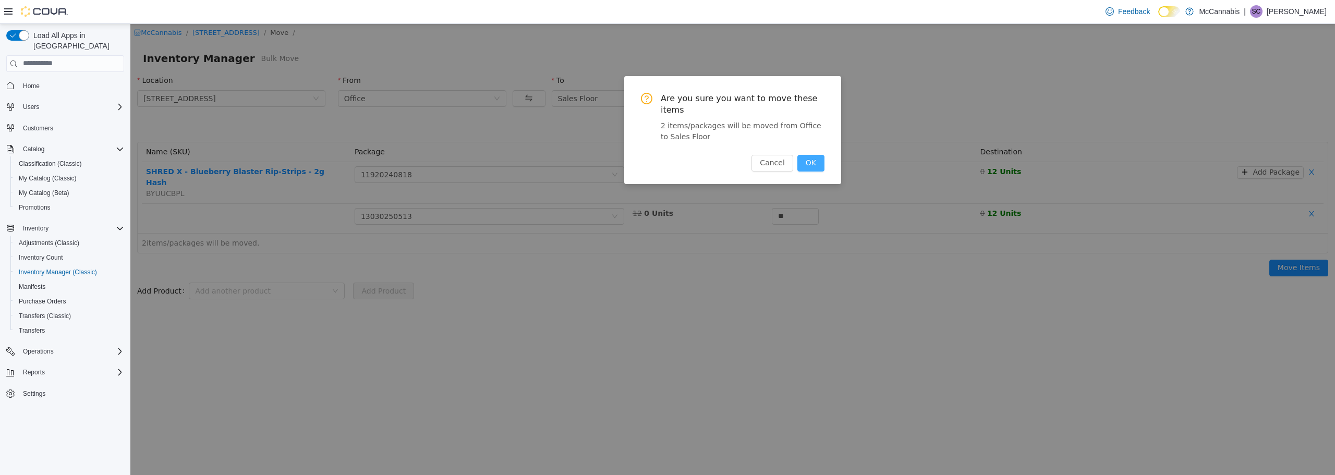
click at [816, 154] on button "OK" at bounding box center [810, 162] width 27 height 17
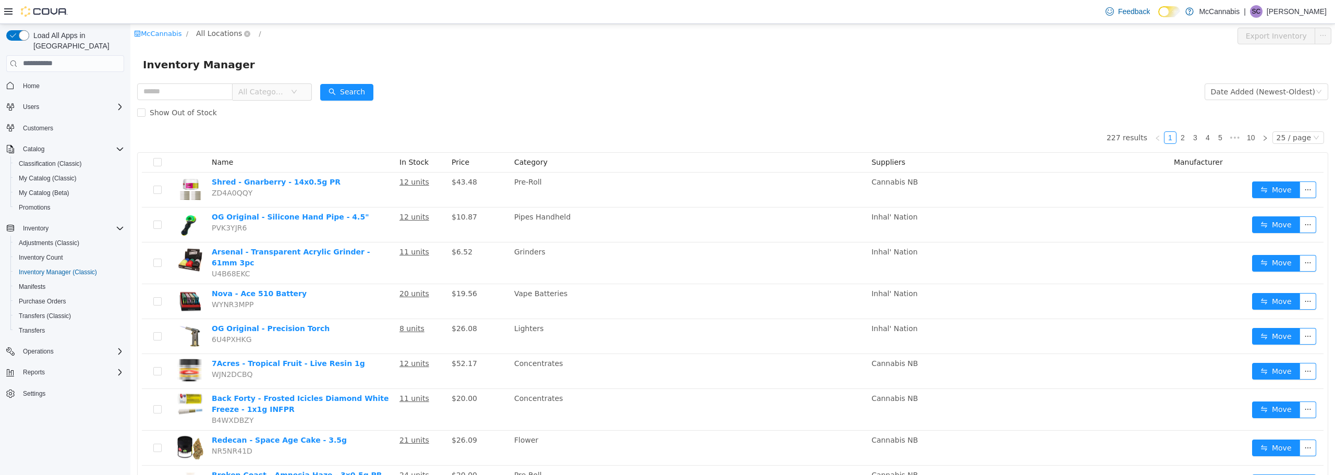
click at [214, 33] on span "All Locations" at bounding box center [219, 32] width 46 height 11
click at [233, 97] on div "All Locations 3112 Main St, Unit 2" at bounding box center [242, 71] width 104 height 59
click at [237, 93] on span "[STREET_ADDRESS]" at bounding box center [253, 89] width 72 height 8
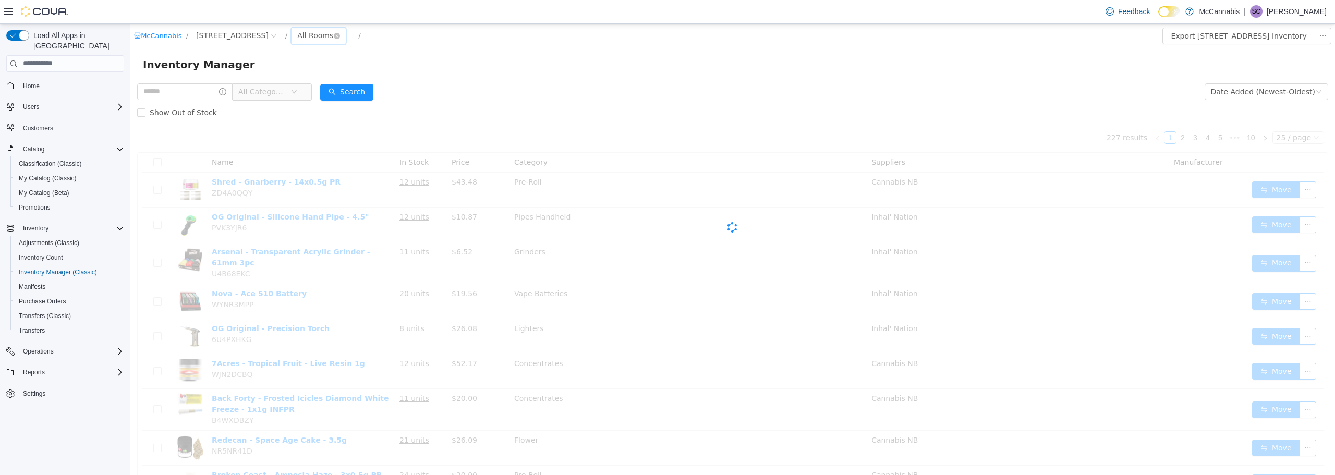
click at [301, 33] on div "All Rooms" at bounding box center [315, 35] width 36 height 16
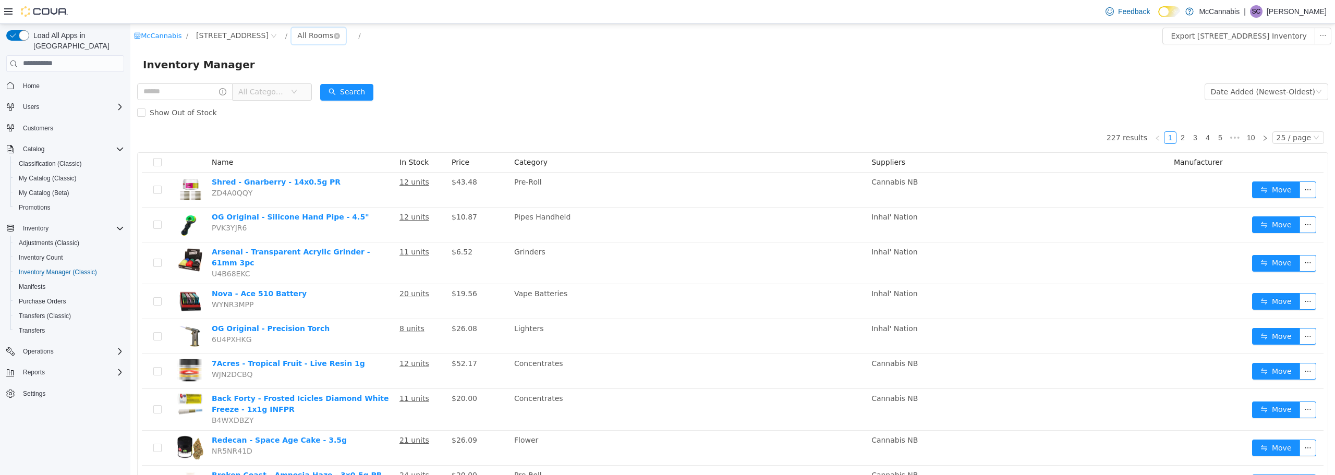
click at [302, 34] on div "All Rooms" at bounding box center [315, 35] width 36 height 16
click at [306, 89] on li "Office" at bounding box center [313, 89] width 63 height 17
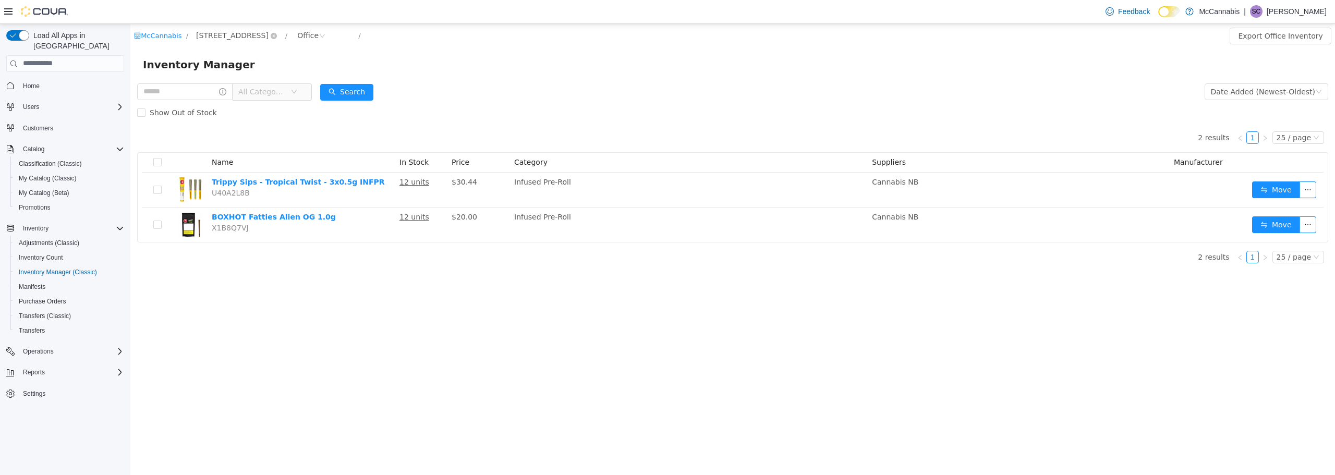
click at [216, 36] on span "[STREET_ADDRESS]" at bounding box center [232, 34] width 72 height 11
click at [245, 90] on span "[STREET_ADDRESS]" at bounding box center [253, 91] width 72 height 8
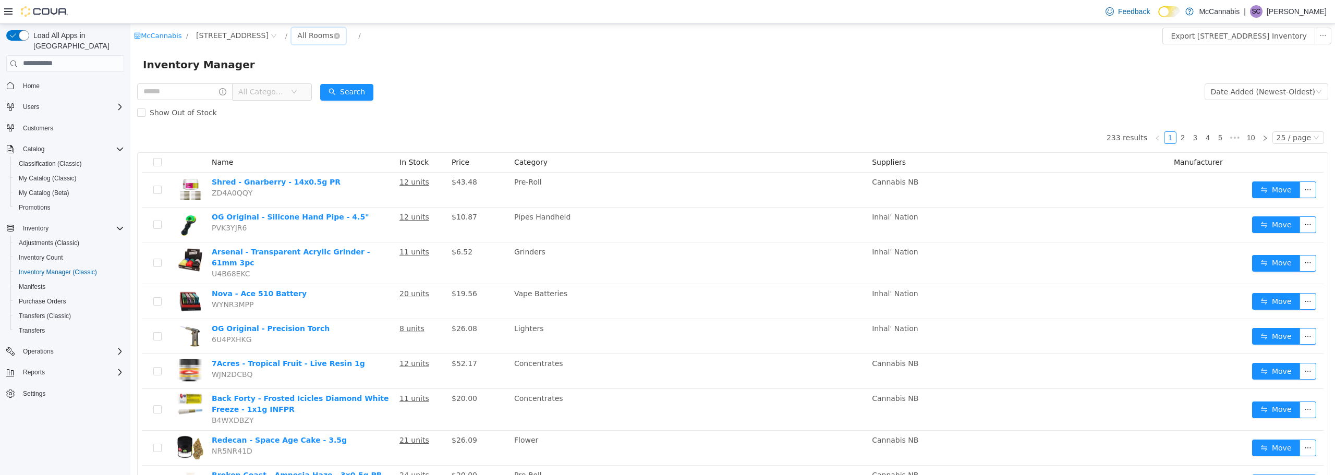
click at [306, 32] on div "All Rooms" at bounding box center [315, 35] width 36 height 16
click at [303, 88] on li "Office" at bounding box center [313, 89] width 63 height 17
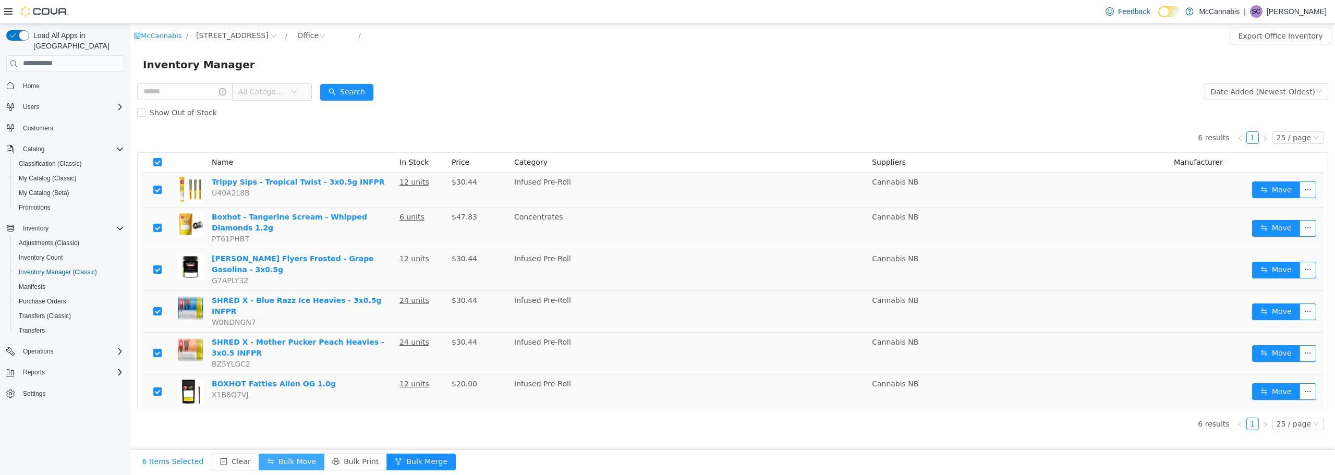
click at [274, 459] on button "Bulk Move" at bounding box center [292, 461] width 66 height 17
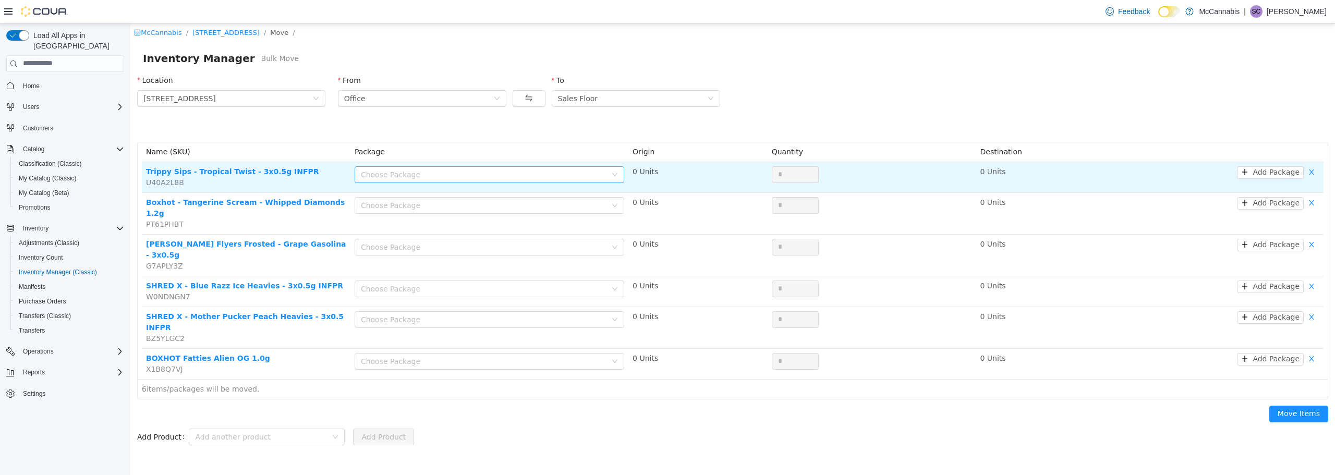
click at [458, 173] on div "Choose Package" at bounding box center [484, 174] width 246 height 10
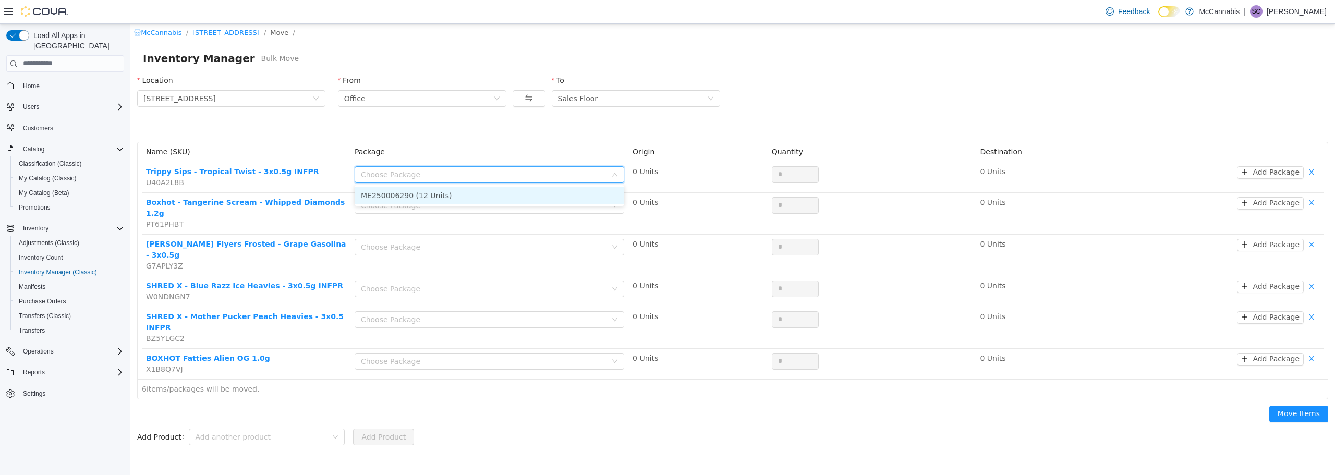
click at [446, 195] on li "ME250006290 (12 Units)" at bounding box center [490, 195] width 270 height 17
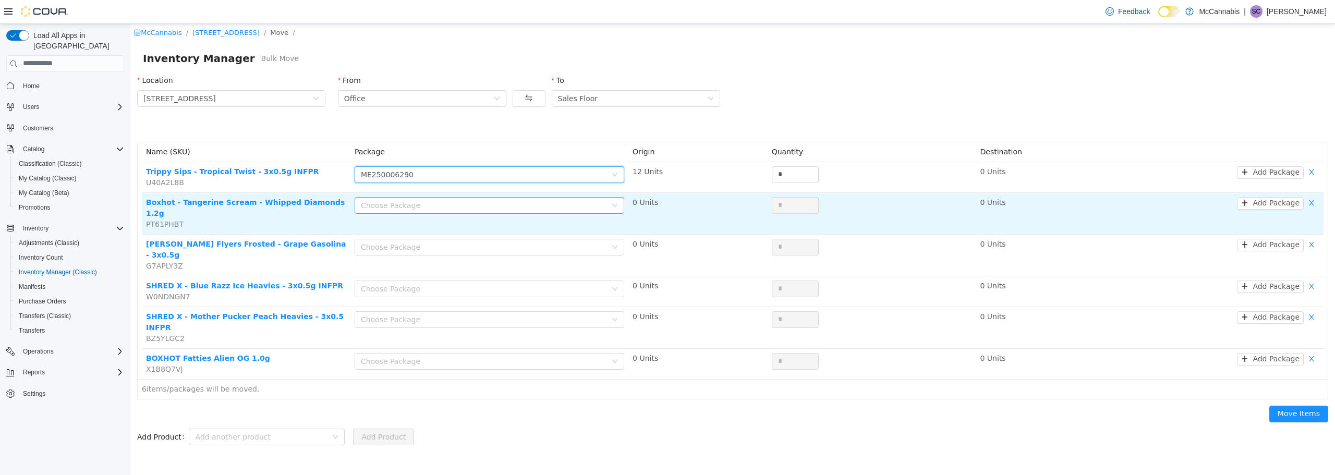
click at [440, 205] on div "Choose Package" at bounding box center [484, 205] width 246 height 10
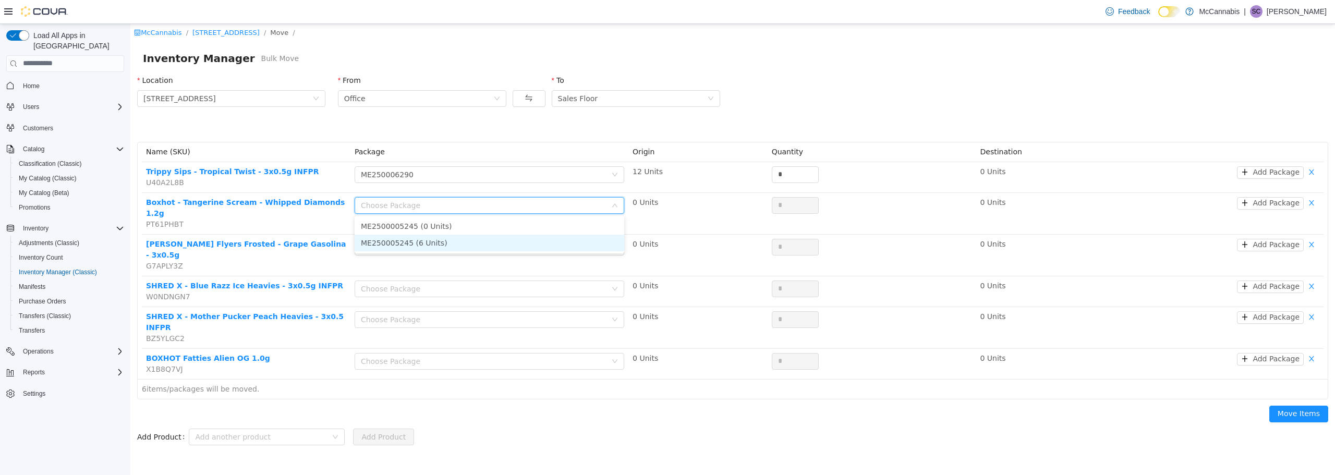
click at [433, 241] on li "ME250005245 (6 Units)" at bounding box center [490, 242] width 270 height 17
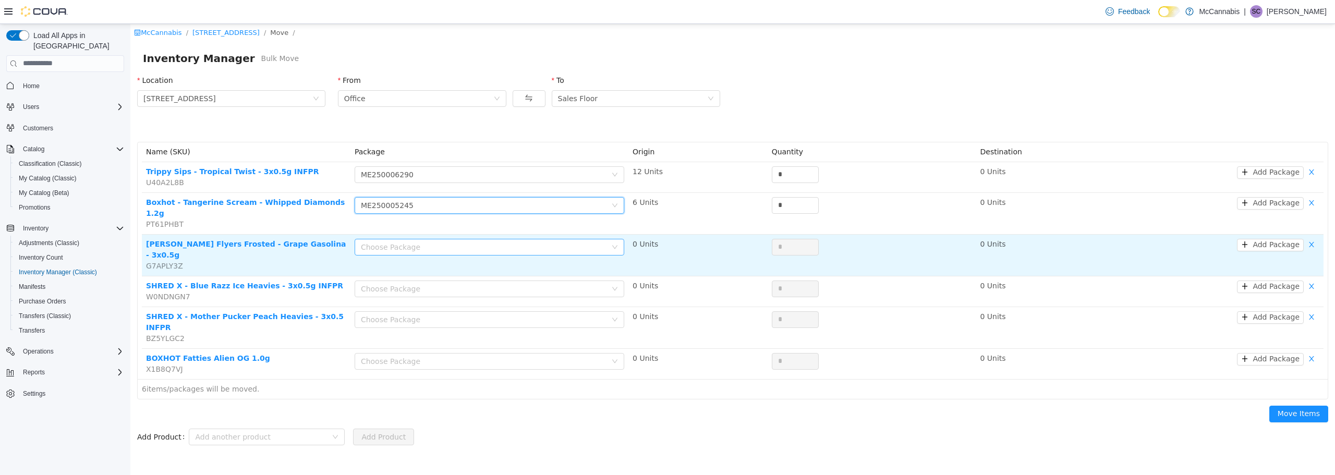
click at [432, 241] on div "Choose Package" at bounding box center [484, 246] width 246 height 10
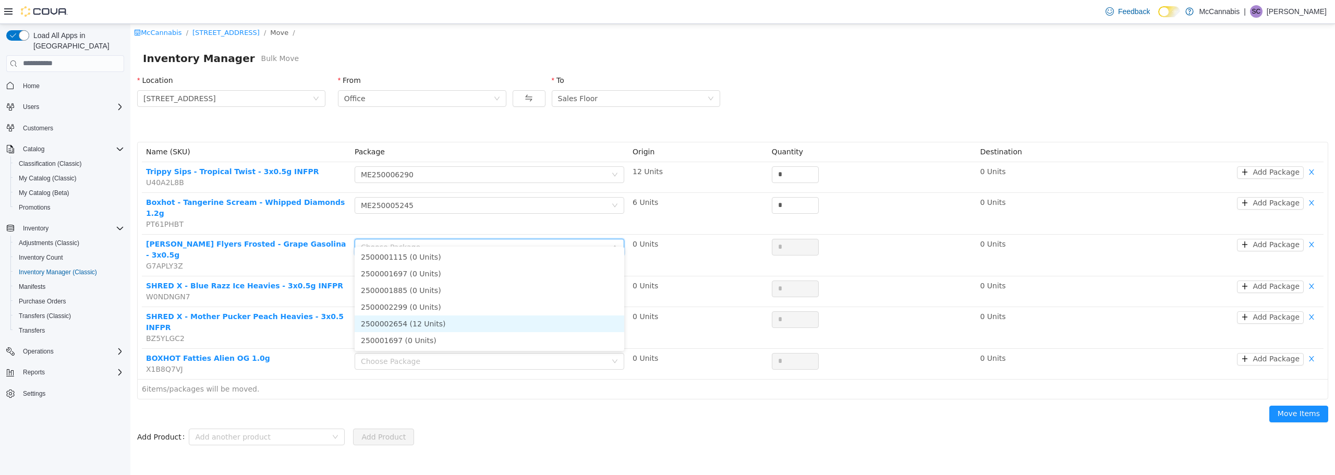
click at [423, 322] on li "2500002654 (12 Units)" at bounding box center [490, 323] width 270 height 17
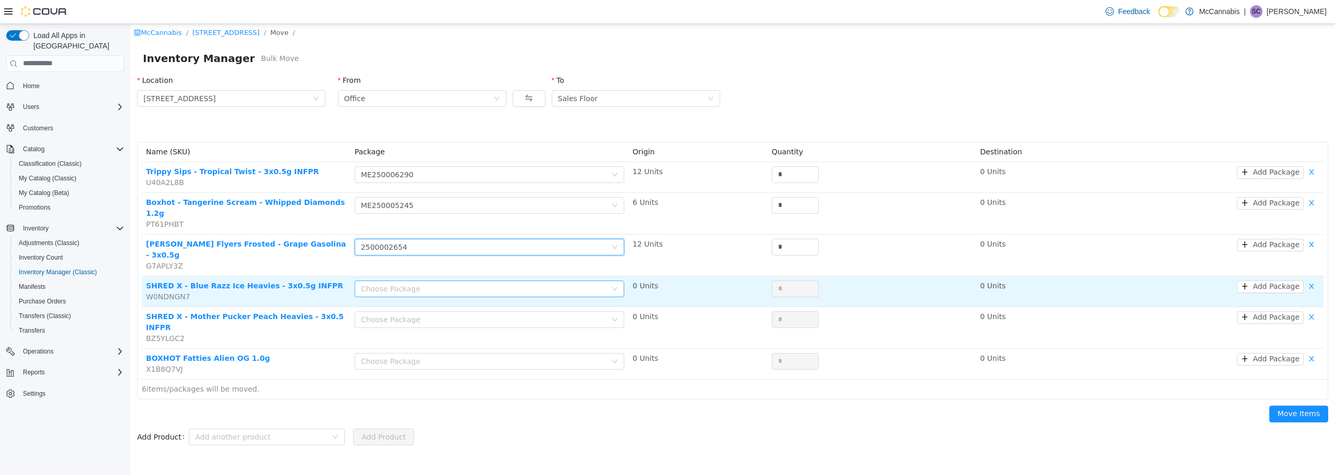
click at [433, 283] on div "Choose Package" at bounding box center [484, 288] width 246 height 10
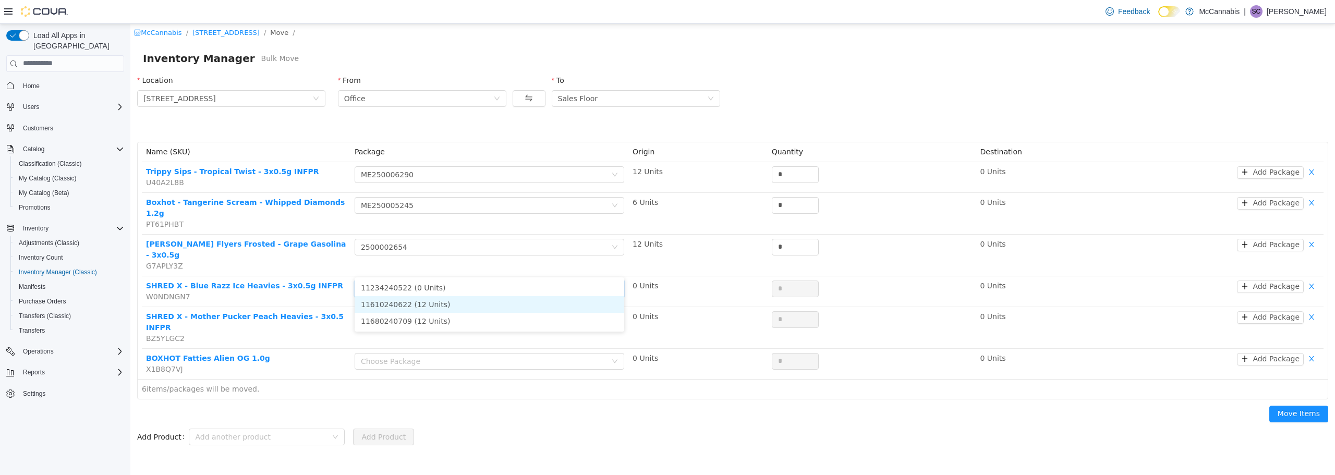
click at [432, 299] on li "11610240622 (12 Units)" at bounding box center [490, 304] width 270 height 17
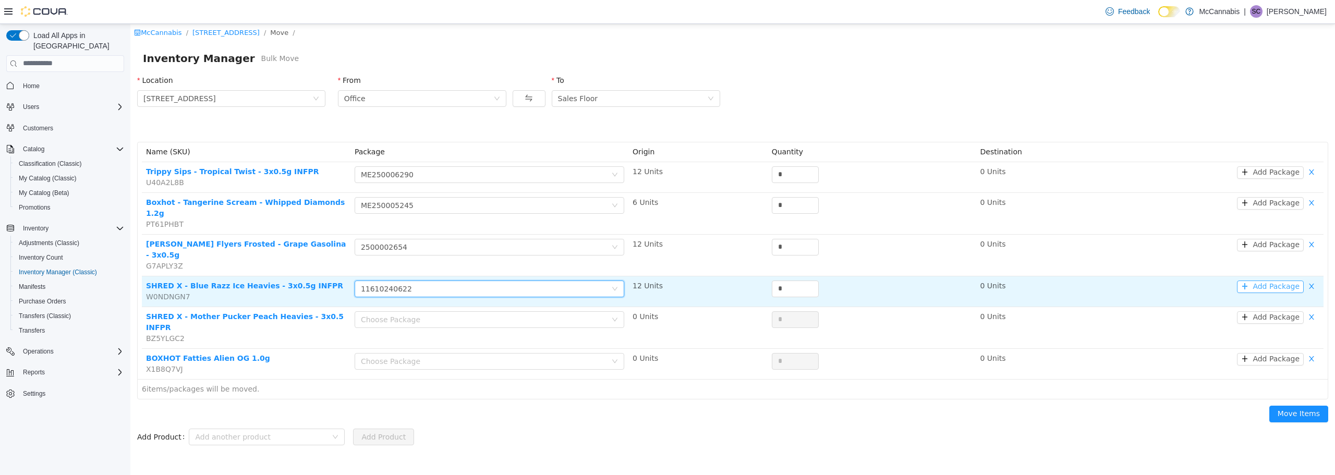
click at [1253, 280] on button "Add Package" at bounding box center [1270, 286] width 67 height 13
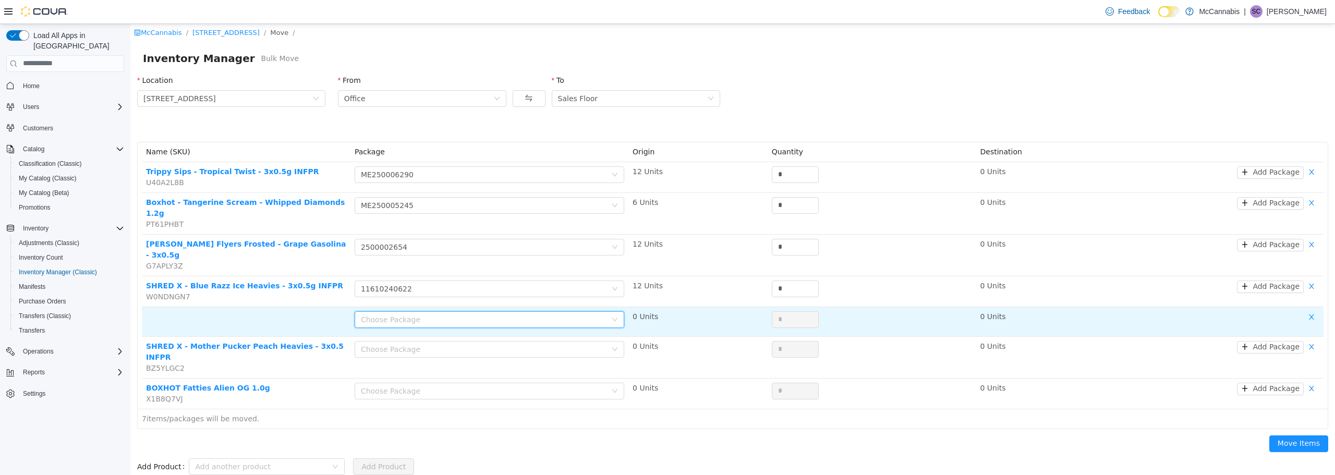
click at [423, 314] on div "Choose Package" at bounding box center [484, 319] width 246 height 10
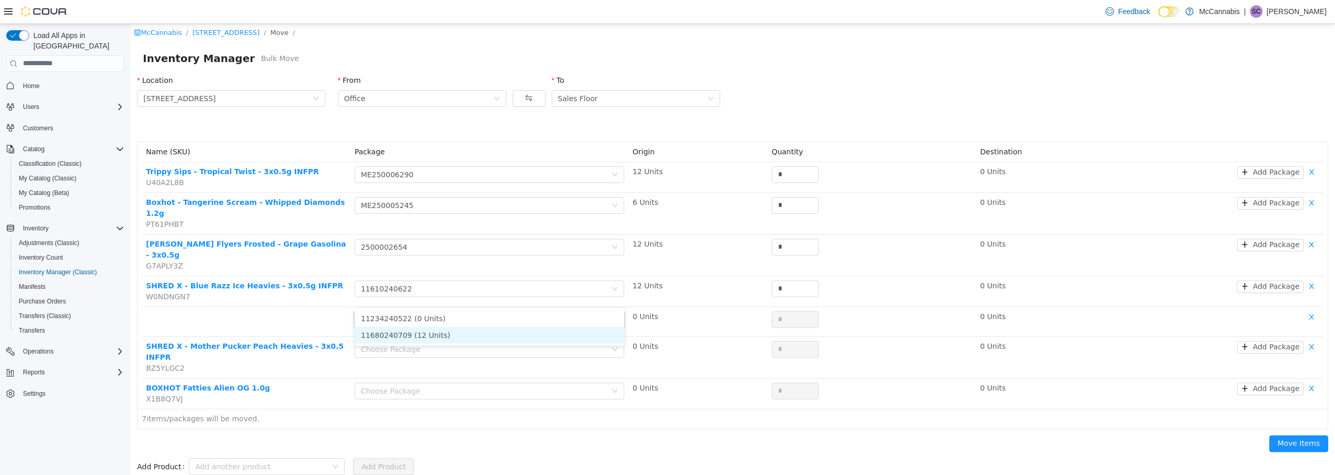
click at [421, 336] on li "11680240709 (12 Units)" at bounding box center [490, 334] width 270 height 17
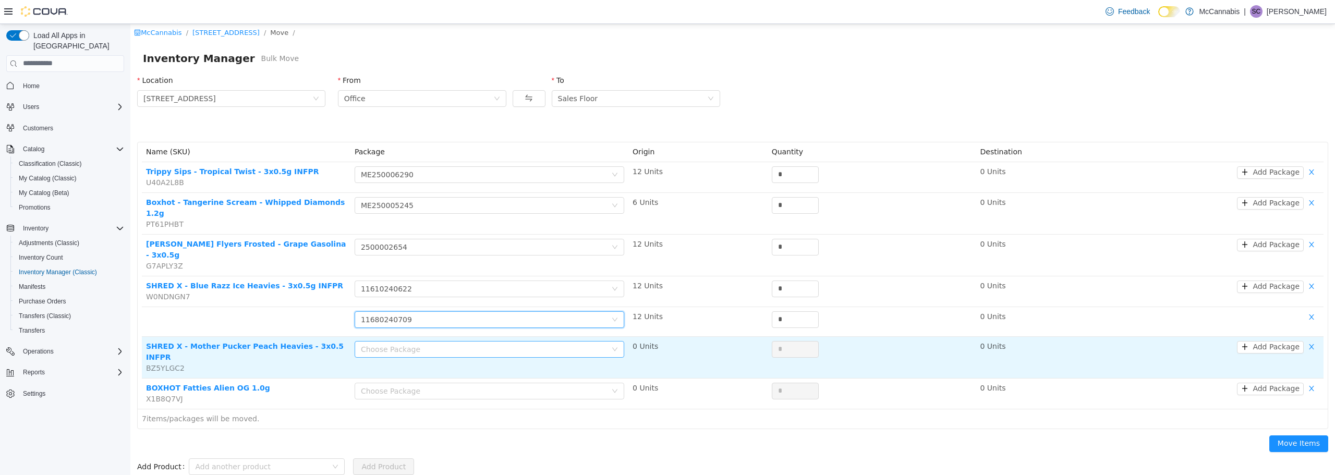
click at [442, 344] on div "Choose Package" at bounding box center [484, 349] width 246 height 10
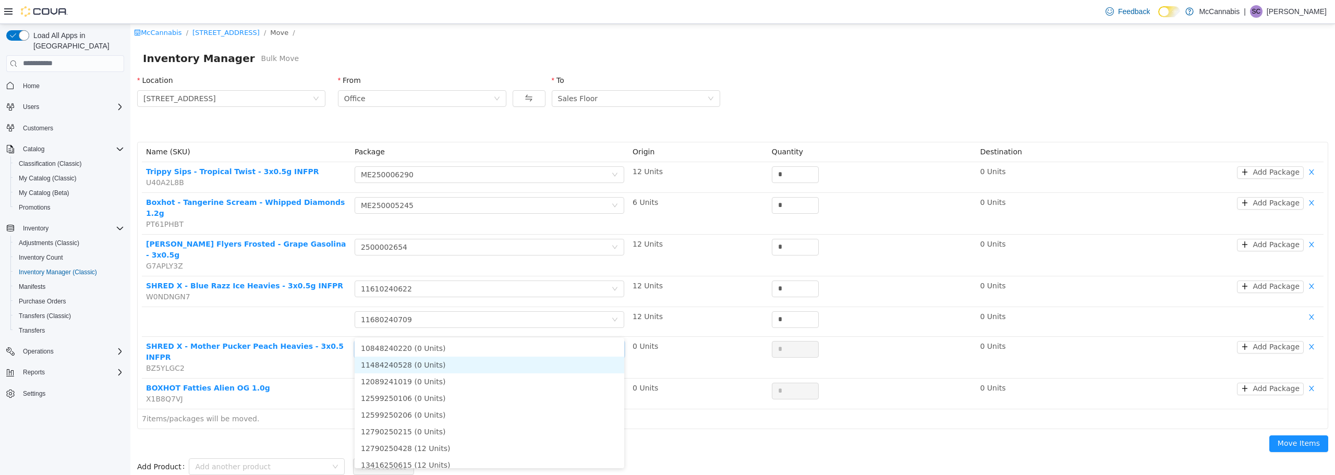
scroll to position [7, 0]
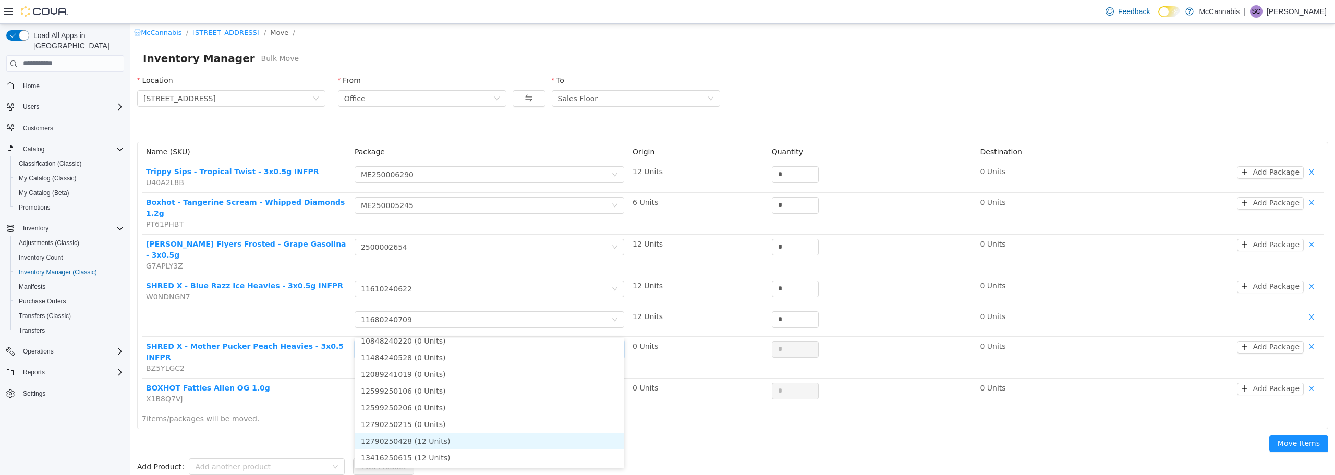
click at [415, 442] on li "12790250428 (12 Units)" at bounding box center [490, 440] width 270 height 17
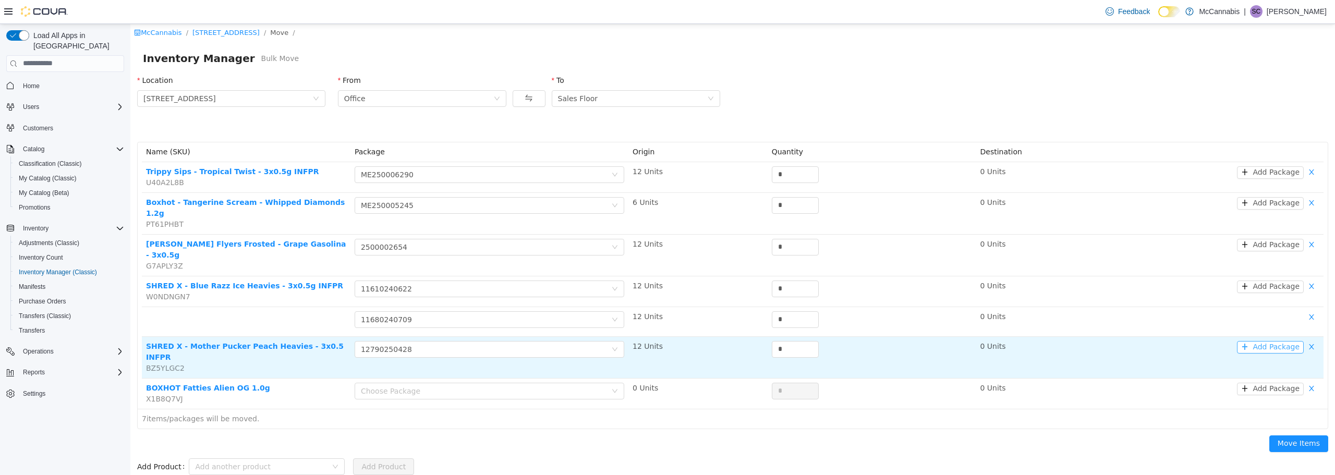
click at [1278, 341] on button "Add Package" at bounding box center [1270, 347] width 67 height 13
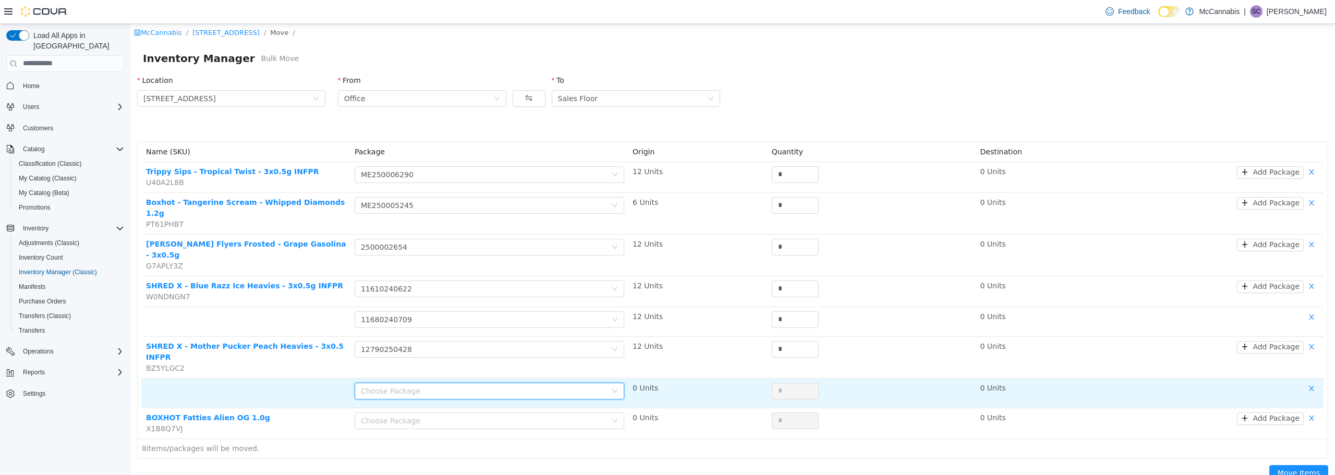
click at [538, 383] on div "Choose Package" at bounding box center [486, 391] width 250 height 16
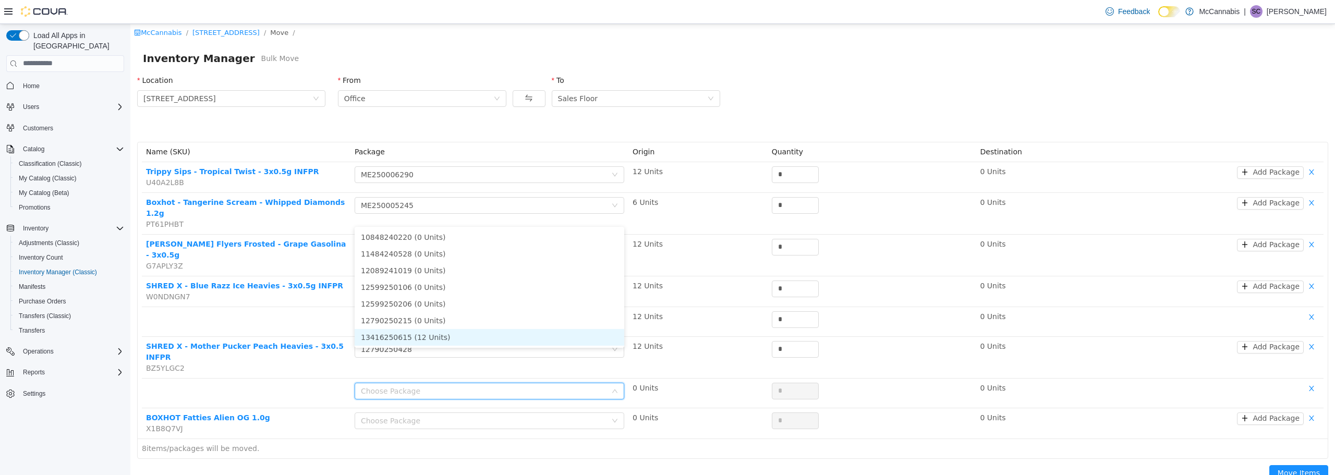
click at [483, 334] on li "13416250615 (12 Units)" at bounding box center [490, 337] width 270 height 17
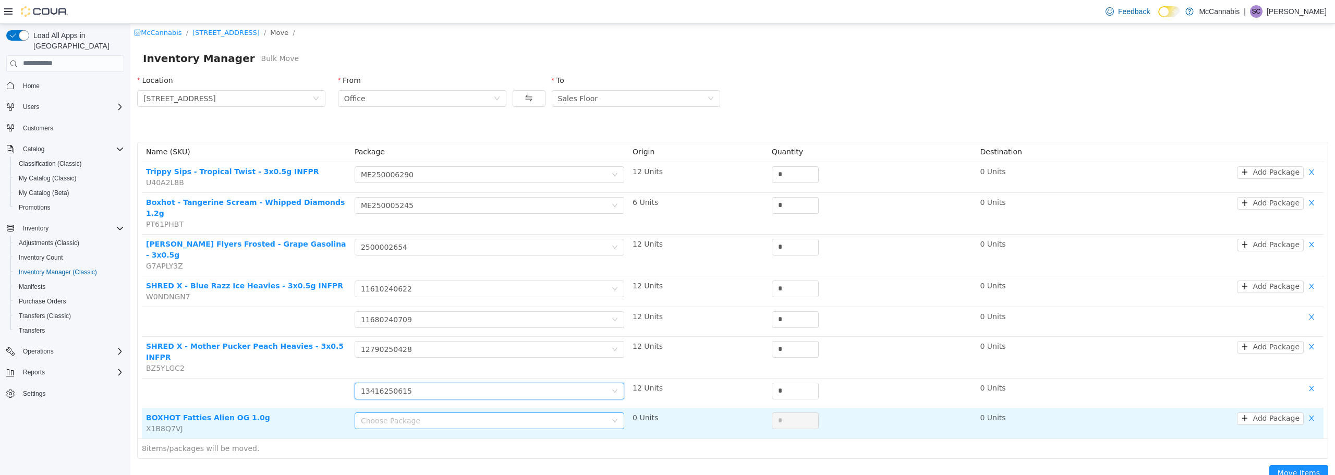
click at [467, 415] on div "Choose Package" at bounding box center [484, 420] width 246 height 10
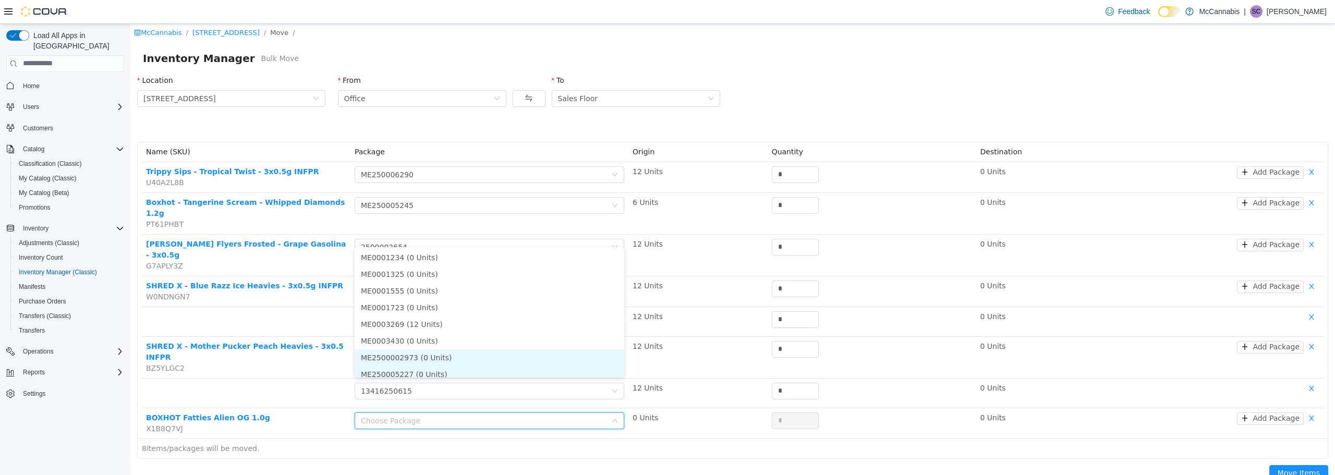
scroll to position [5, 0]
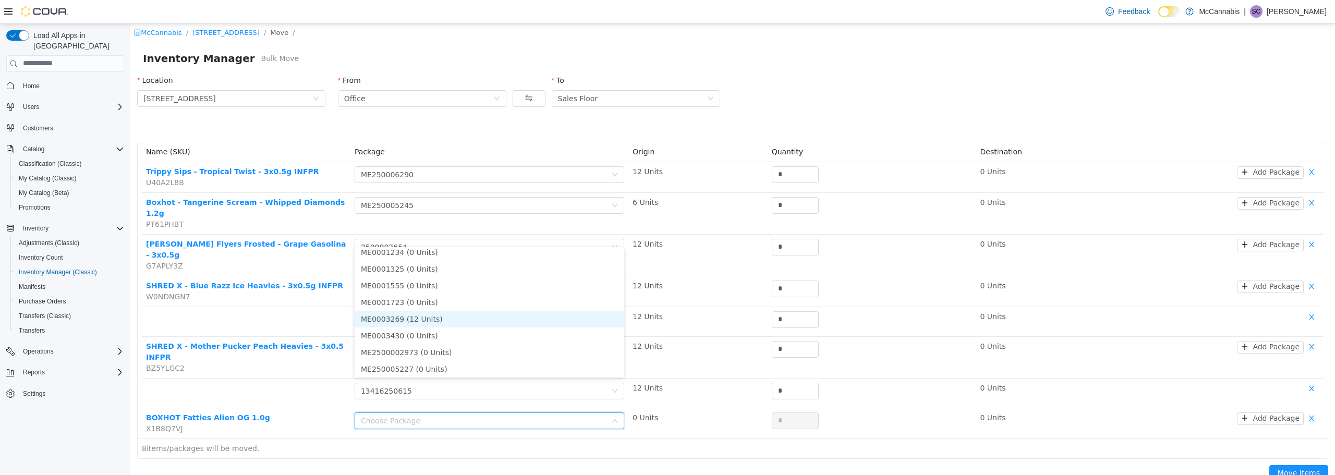
click at [463, 321] on li "ME0003269 (12 Units)" at bounding box center [490, 318] width 270 height 17
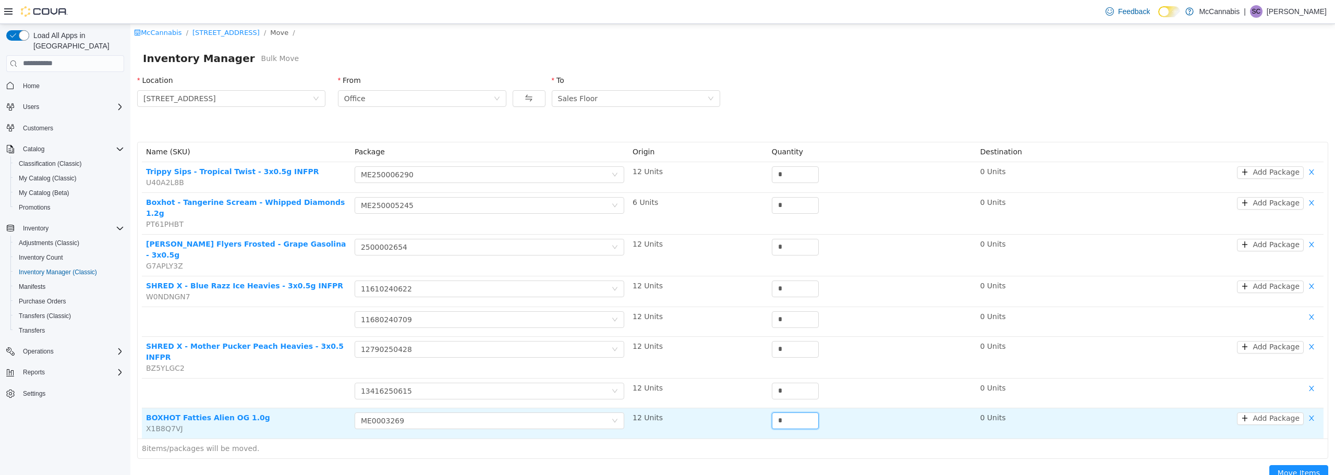
drag, startPoint x: 797, startPoint y: 385, endPoint x: 756, endPoint y: 383, distance: 41.2
click at [757, 408] on tr "BOXHOT Fatties Alien OG 1.0g X1B8Q7VJ Choose Package ME0003269 12 Units * 0 Uni…" at bounding box center [733, 423] width 1182 height 30
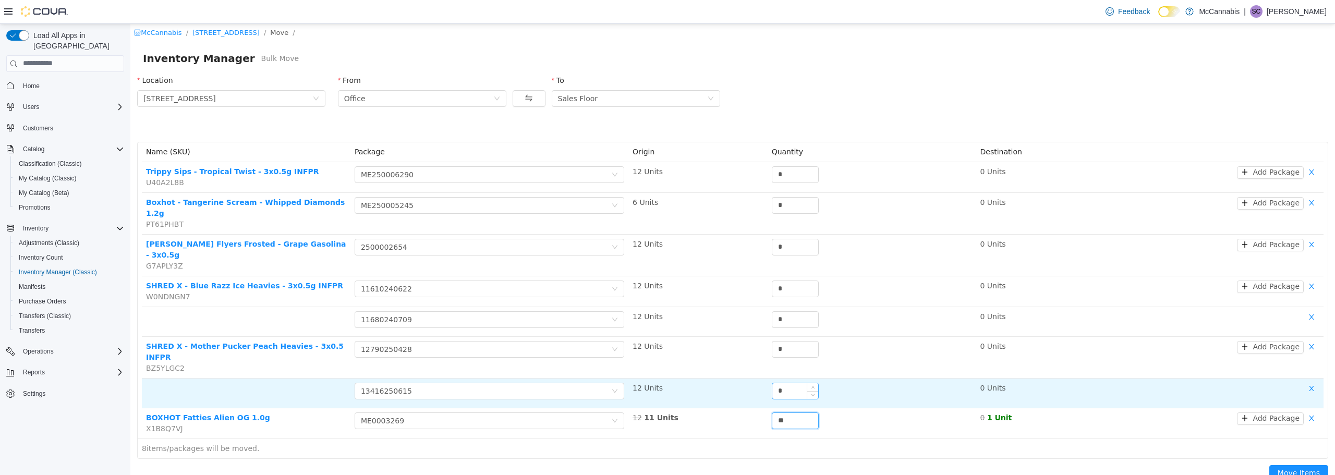
type input "**"
drag, startPoint x: 781, startPoint y: 360, endPoint x: 771, endPoint y: 355, distance: 11.0
click at [763, 378] on tr "Choose Package 13416250615 12 Units * 0 Units" at bounding box center [733, 393] width 1182 height 30
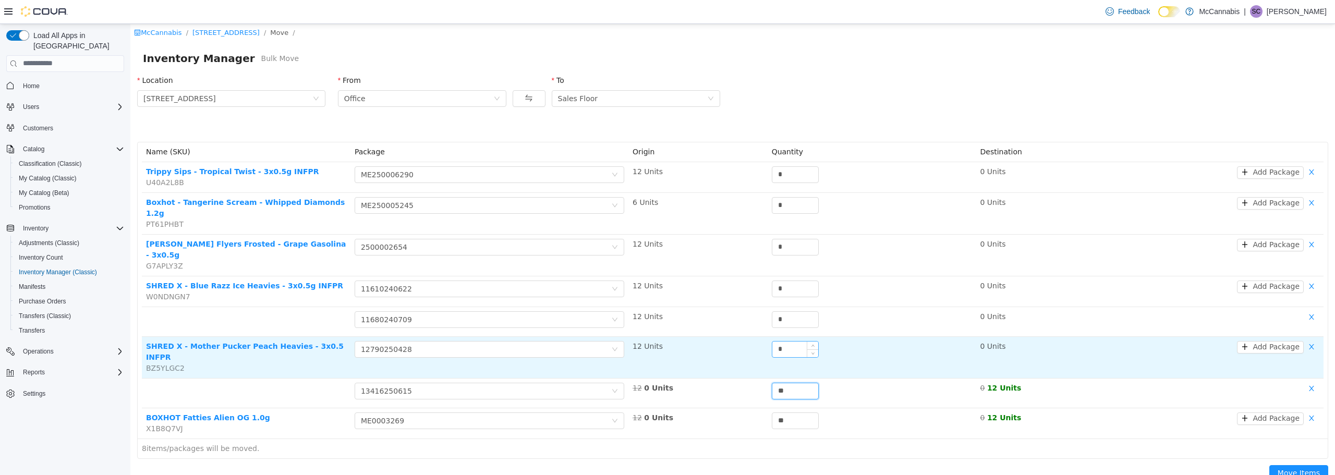
type input "**"
drag, startPoint x: 782, startPoint y: 328, endPoint x: 756, endPoint y: 327, distance: 26.6
click at [756, 336] on tr "SHRED X - Mother Pucker Peach Heavies - 3x0.5 INFPR BZ5YLGC2 Choose Package 127…" at bounding box center [733, 357] width 1182 height 42
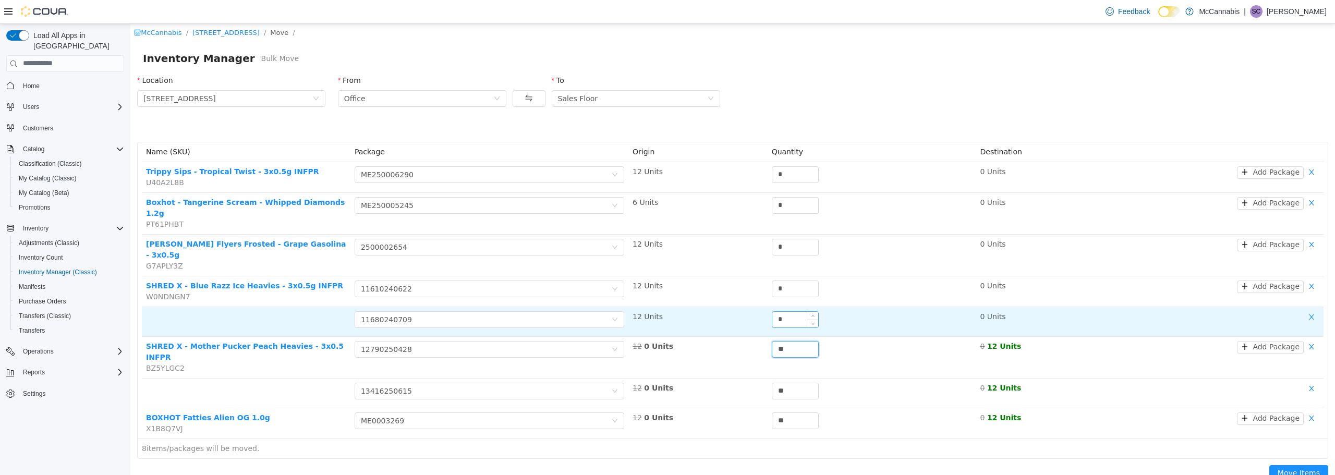
type input "**"
drag, startPoint x: 789, startPoint y: 300, endPoint x: 769, endPoint y: 298, distance: 20.4
click at [772, 311] on input "*" at bounding box center [795, 319] width 46 height 16
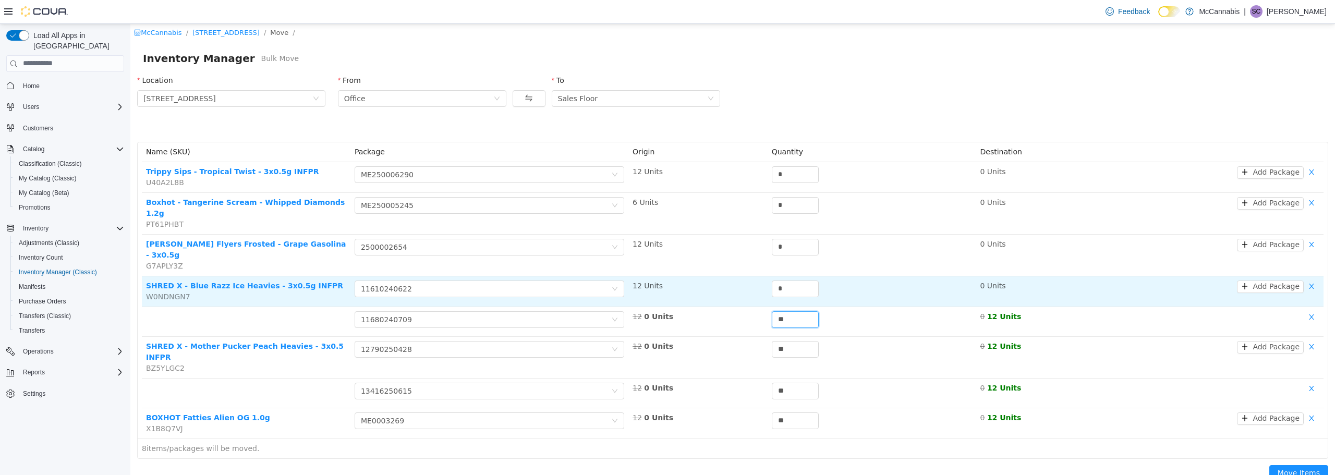
type input "**"
click at [755, 276] on tr "SHRED X - Blue Razz Ice Heavies - 3x0.5g INFPR W0NDNGN7 Choose Package 11610240…" at bounding box center [733, 291] width 1182 height 31
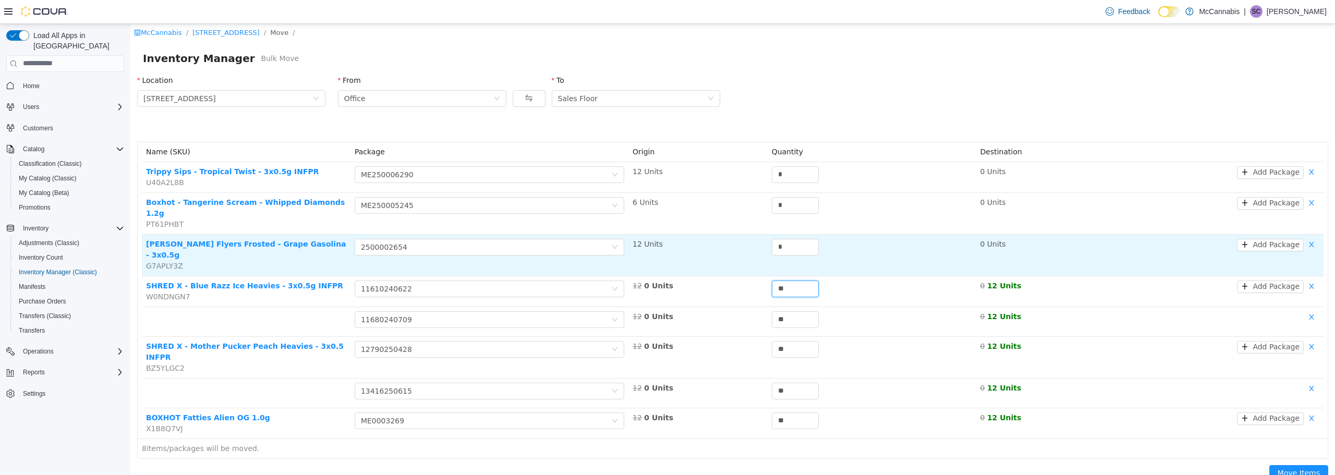
type input "**"
drag, startPoint x: 765, startPoint y: 240, endPoint x: 755, endPoint y: 239, distance: 10.4
click at [755, 239] on tr "Claybourne Flyers Frosted - Grape Gasolina - 3x0.5g G7APLY3Z Choose Package 250…" at bounding box center [733, 255] width 1182 height 42
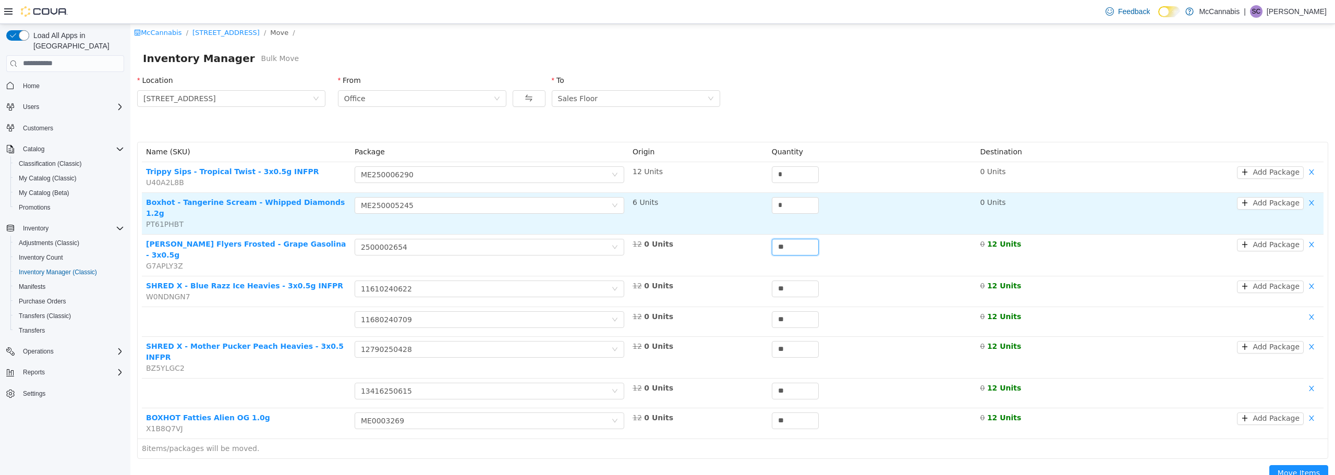
type input "**"
drag, startPoint x: 752, startPoint y: 209, endPoint x: 746, endPoint y: 211, distance: 6.1
click at [749, 209] on tr "Boxhot - Tangerine Scream - Whipped Diamonds 1.2g PT61PHBT Choose Package ME250…" at bounding box center [733, 213] width 1182 height 42
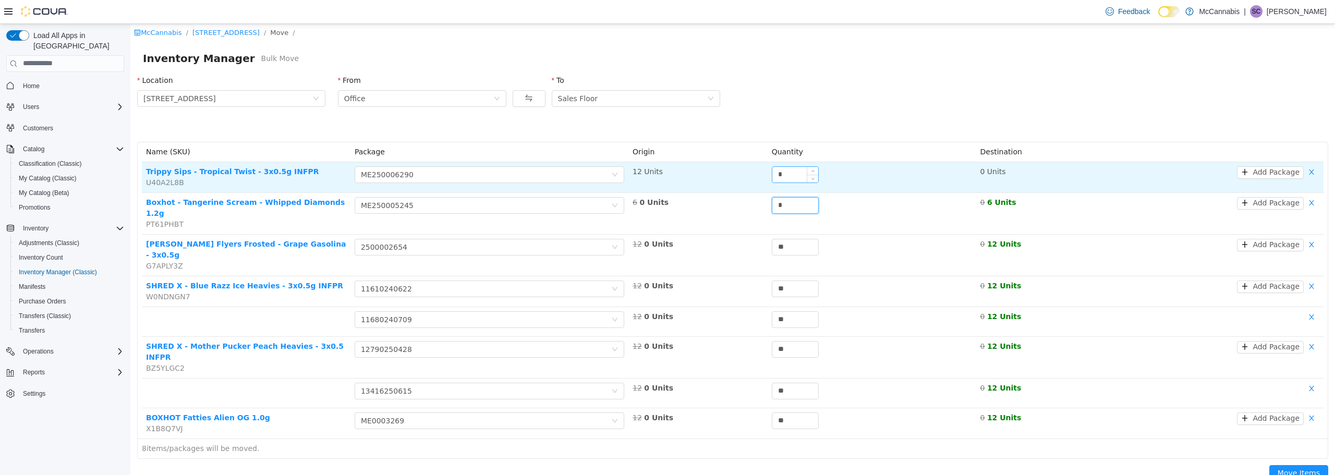
type input "*"
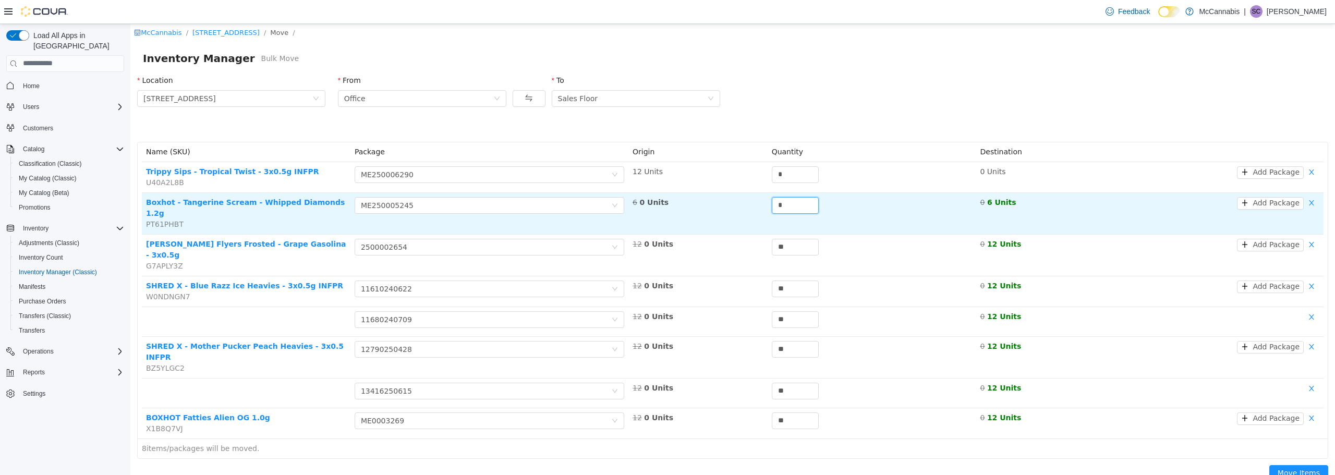
drag, startPoint x: 779, startPoint y: 175, endPoint x: 755, endPoint y: 196, distance: 31.8
click at [765, 175] on tr "Trippy Sips - Tropical Twist - 3x0.5g INFPR U40A2L8B Choose Package ME250006290…" at bounding box center [733, 177] width 1182 height 31
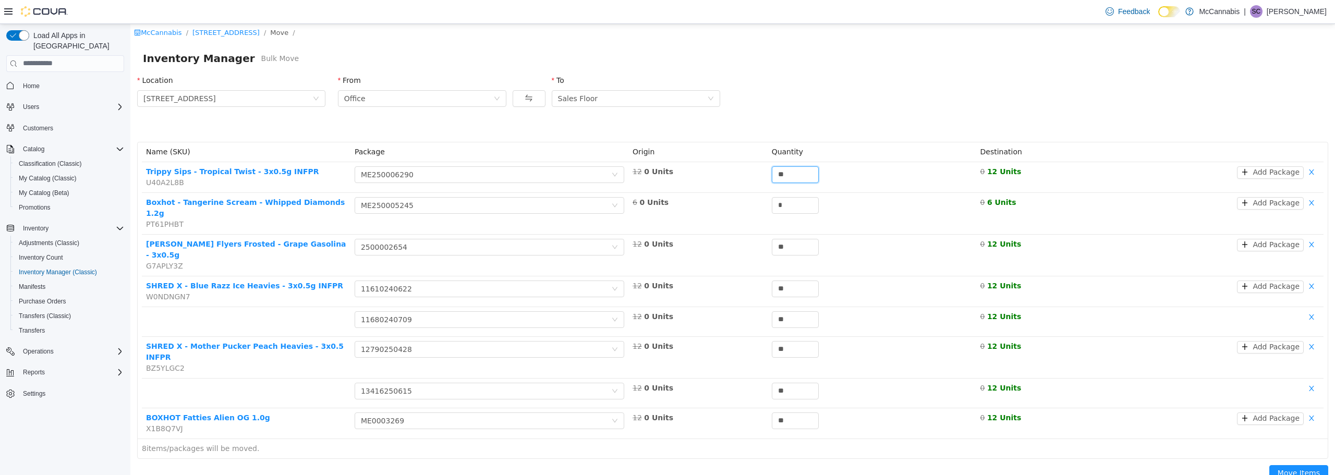
type input "**"
click at [951, 458] on div "Move Items" at bounding box center [733, 474] width 1204 height 33
click at [1291, 465] on button "Move Items" at bounding box center [1298, 473] width 59 height 17
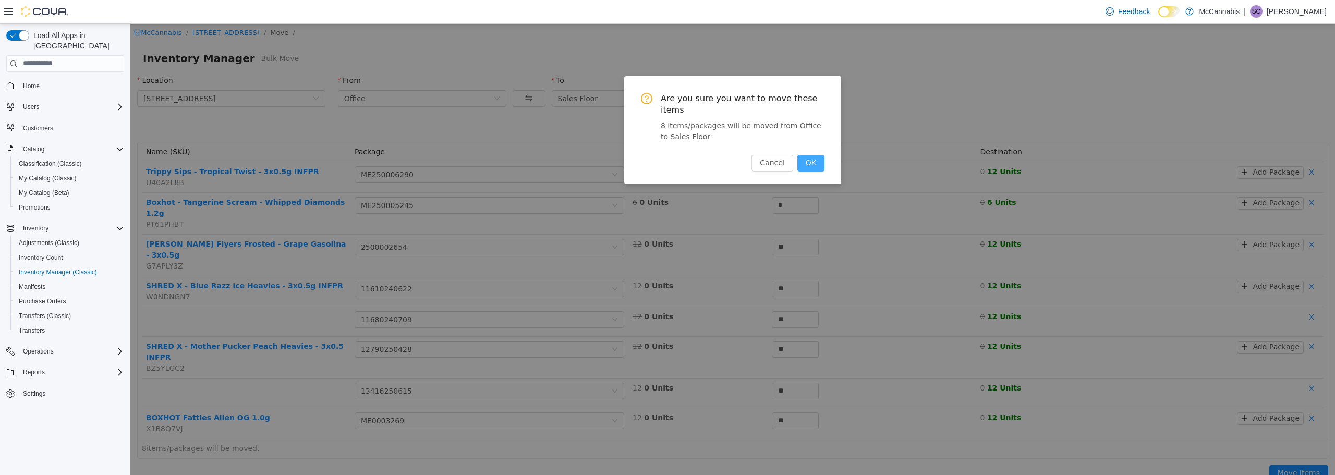
click at [817, 154] on button "OK" at bounding box center [810, 162] width 27 height 17
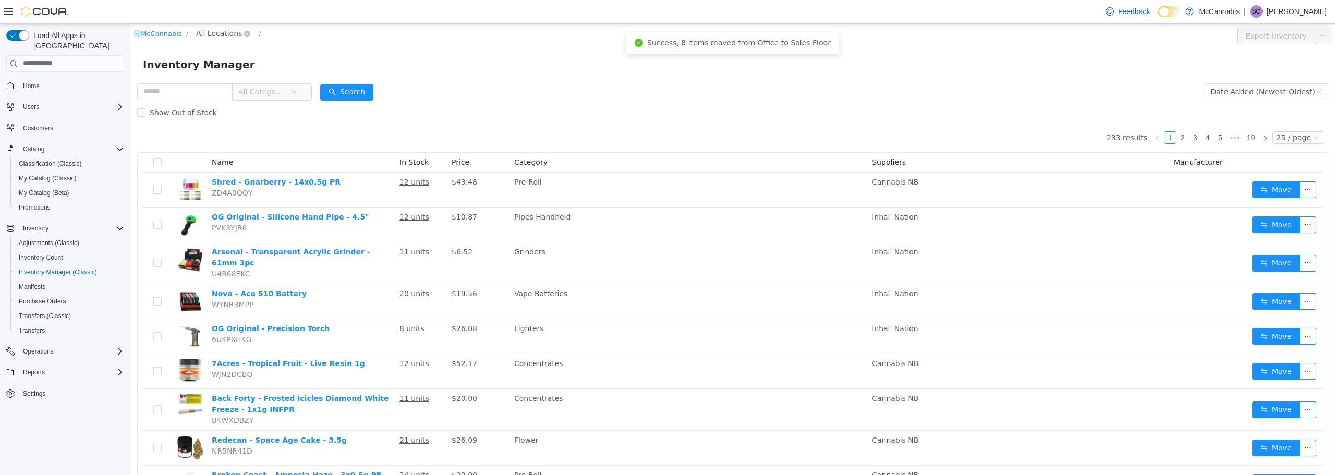
click at [219, 39] on span "All Locations" at bounding box center [223, 33] width 62 height 13
click at [225, 86] on span "[STREET_ADDRESS]" at bounding box center [253, 89] width 72 height 8
click at [299, 31] on div "All Rooms" at bounding box center [315, 35] width 36 height 16
click at [306, 89] on li "Office" at bounding box center [313, 89] width 63 height 17
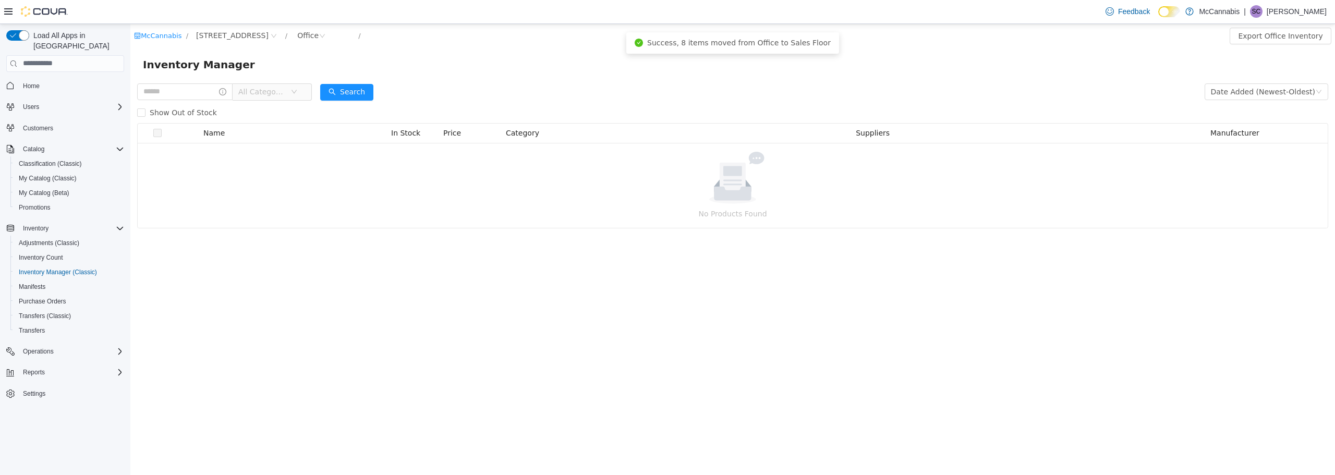
click at [457, 56] on div "Inventory Manager" at bounding box center [733, 64] width 1180 height 17
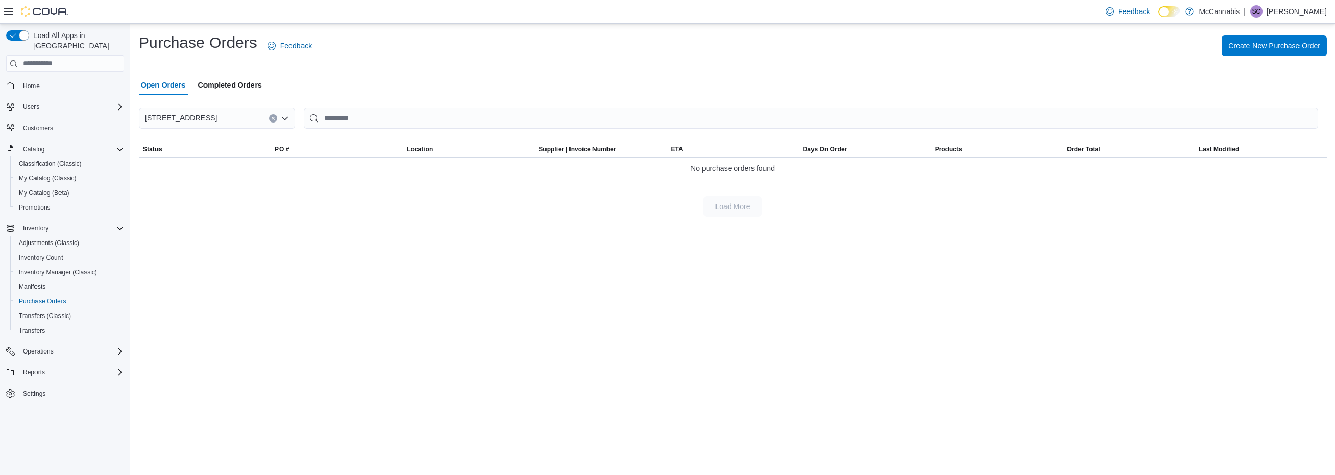
click at [362, 250] on div "Purchase Orders Feedback Create New Purchase Order Open Orders Completed Orders…" at bounding box center [732, 249] width 1205 height 451
click at [1275, 46] on span "Create New Purchase Order" at bounding box center [1274, 45] width 92 height 10
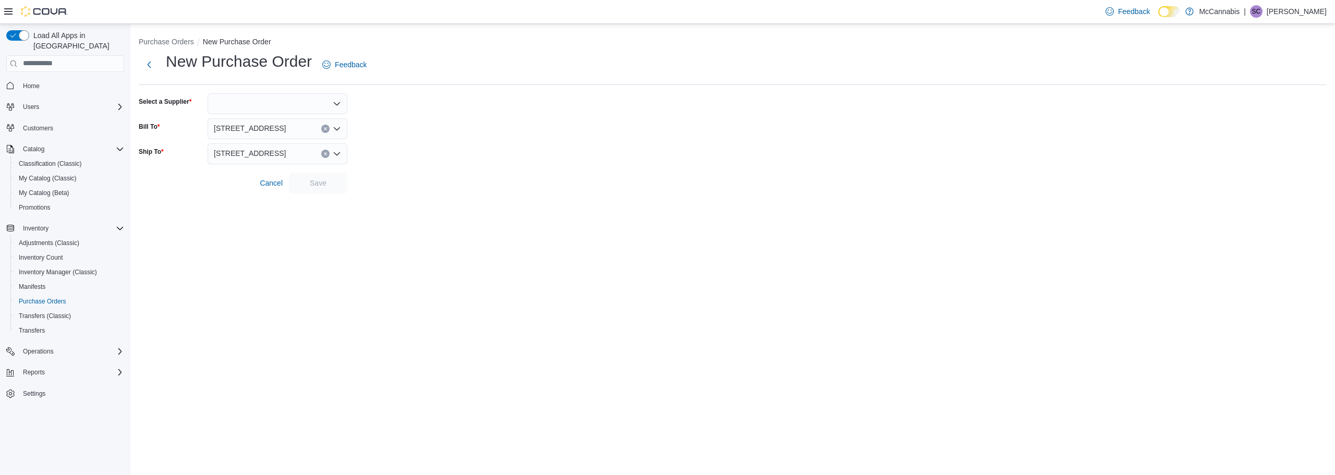
click at [330, 107] on div at bounding box center [278, 103] width 140 height 21
click at [270, 121] on span "Cannabis NB" at bounding box center [283, 121] width 115 height 10
click at [327, 178] on span "Save" at bounding box center [318, 182] width 46 height 21
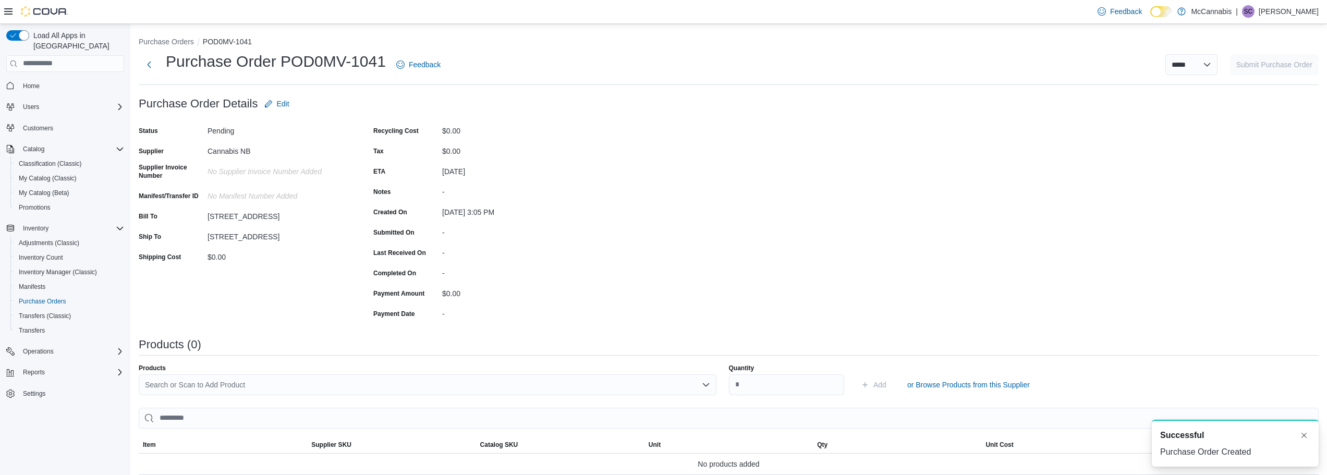
click at [605, 184] on div "Purchase Order: POD0MV-1041 Feedback Purchase Order Details Edit Status Pending…" at bounding box center [729, 354] width 1180 height 522
click at [723, 225] on div "Purchase Order: POD0MV-1041 Feedback Purchase Order Details Edit Status Pending…" at bounding box center [729, 354] width 1180 height 522
click at [530, 295] on div "$0.00" at bounding box center [512, 291] width 140 height 13
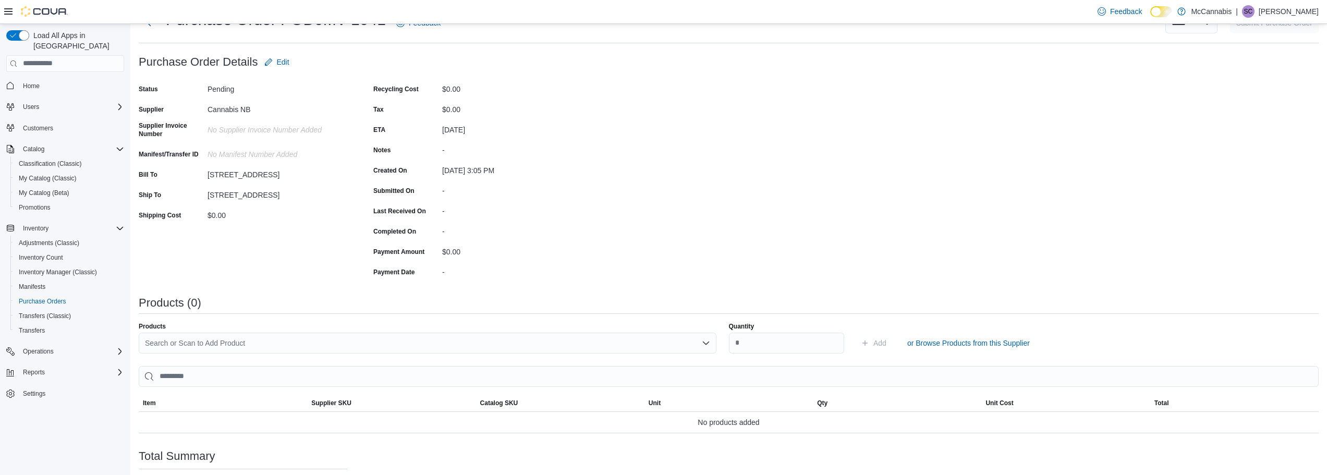
scroll to position [104, 0]
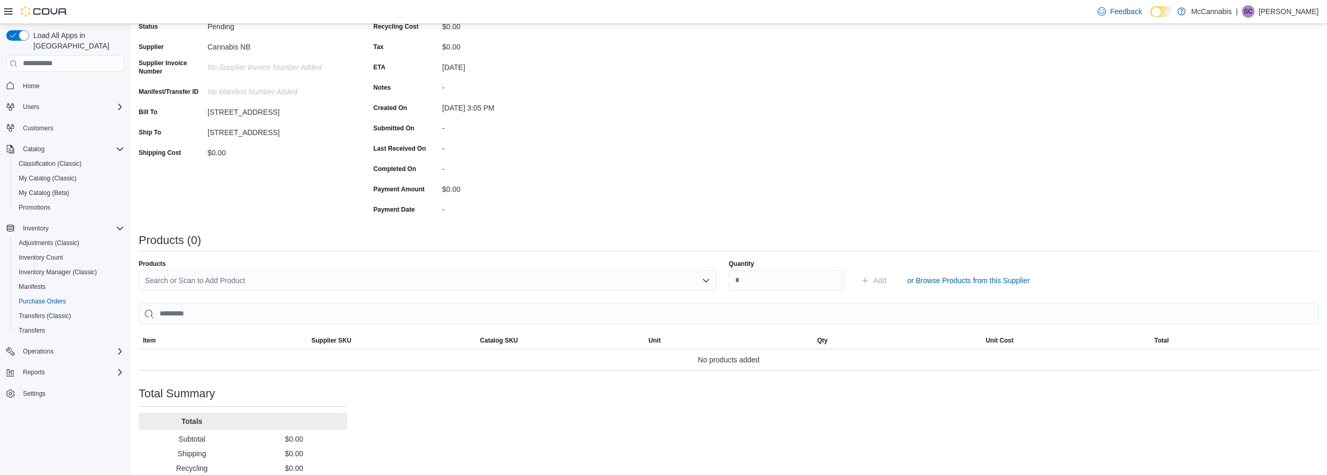
click at [492, 283] on div "Search or Scan to Add Product" at bounding box center [428, 280] width 578 height 21
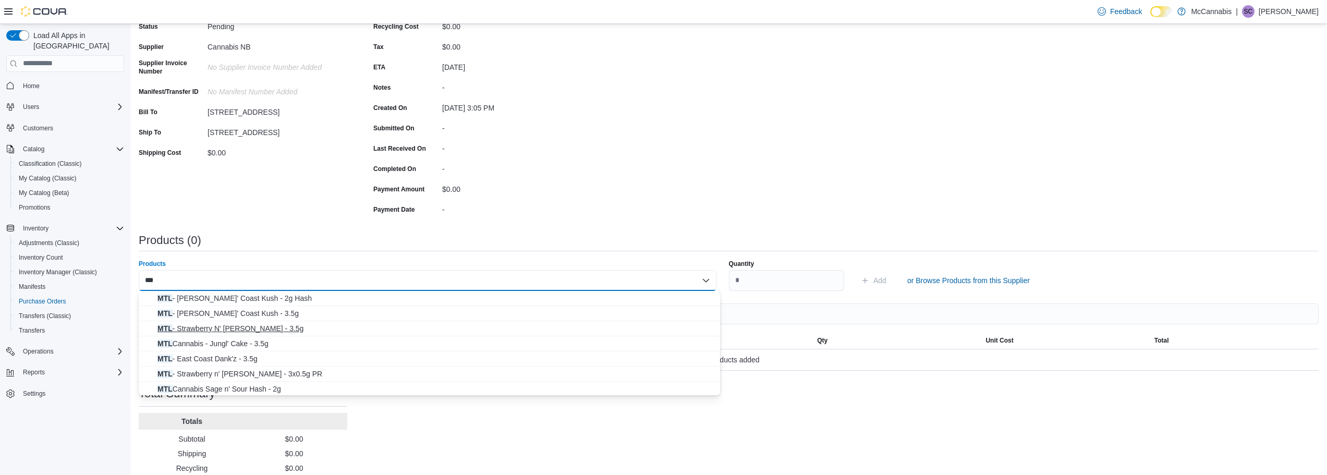
type input "***"
click at [253, 327] on span "MTL - Strawberry N' Mintz - 3.5g" at bounding box center [435, 328] width 556 height 10
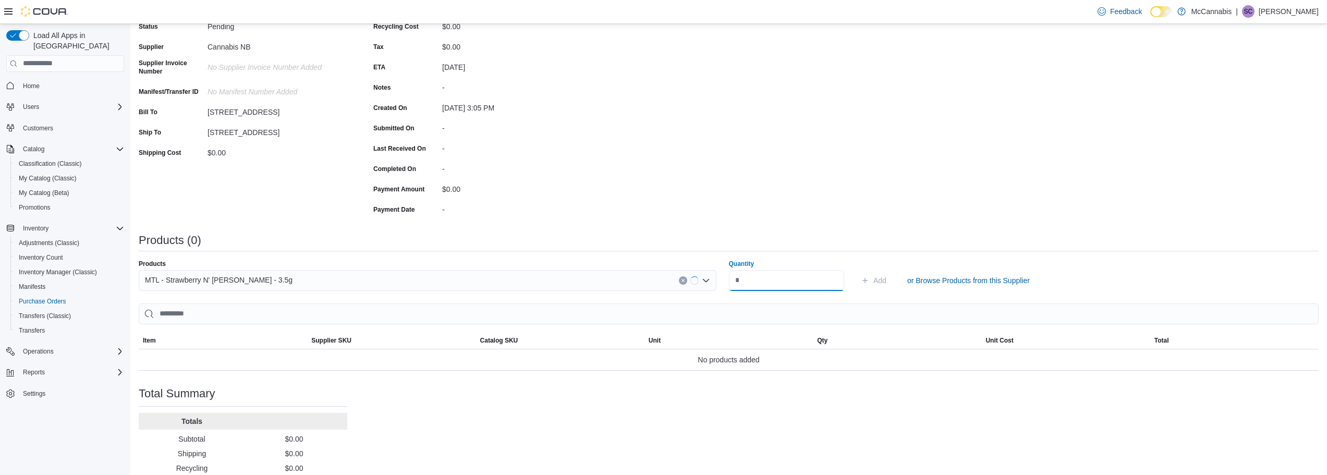
drag, startPoint x: 759, startPoint y: 280, endPoint x: 680, endPoint y: 280, distance: 79.3
click at [680, 280] on div "Products MTL - Strawberry N' Mintz - 3.5g Quantity Add or Browse Products from …" at bounding box center [729, 275] width 1180 height 31
type input "**"
click at [857, 270] on button "Add" at bounding box center [874, 280] width 34 height 21
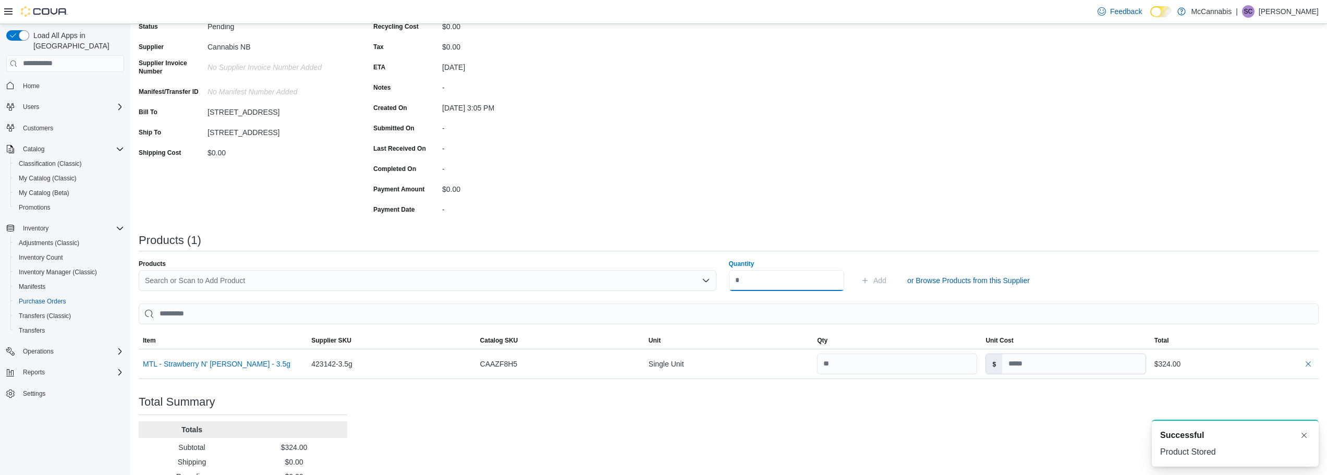
scroll to position [0, 0]
click at [541, 278] on div "Search or Scan to Add Product" at bounding box center [428, 280] width 578 height 21
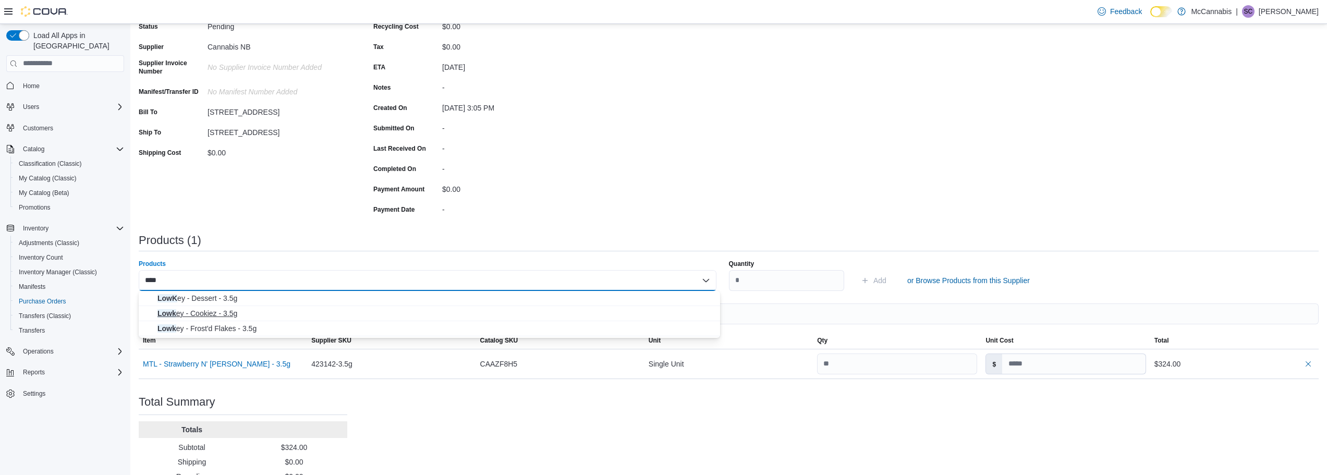
type input "****"
click at [211, 314] on span "Lowk ey - Cookiez - 3.5g" at bounding box center [435, 313] width 556 height 10
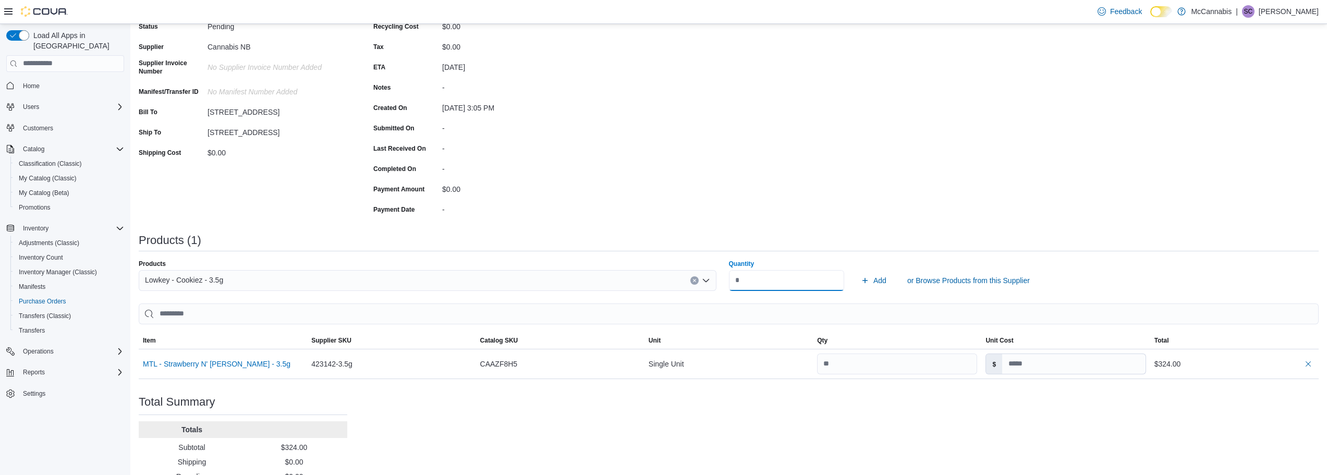
type input "**"
click at [857, 270] on button "Add" at bounding box center [874, 280] width 34 height 21
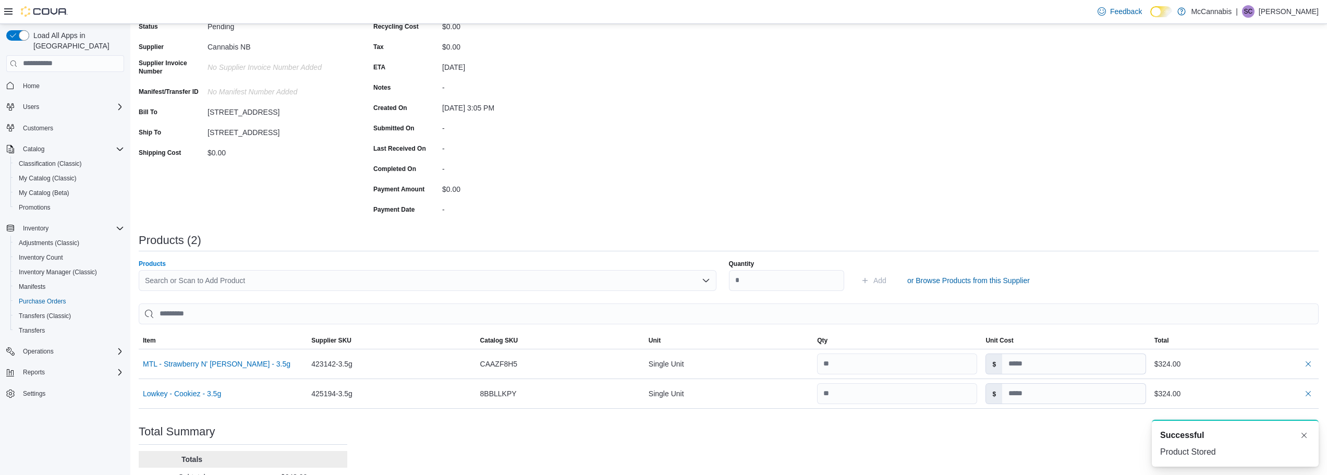
click at [660, 283] on div "Search or Scan to Add Product" at bounding box center [428, 280] width 578 height 21
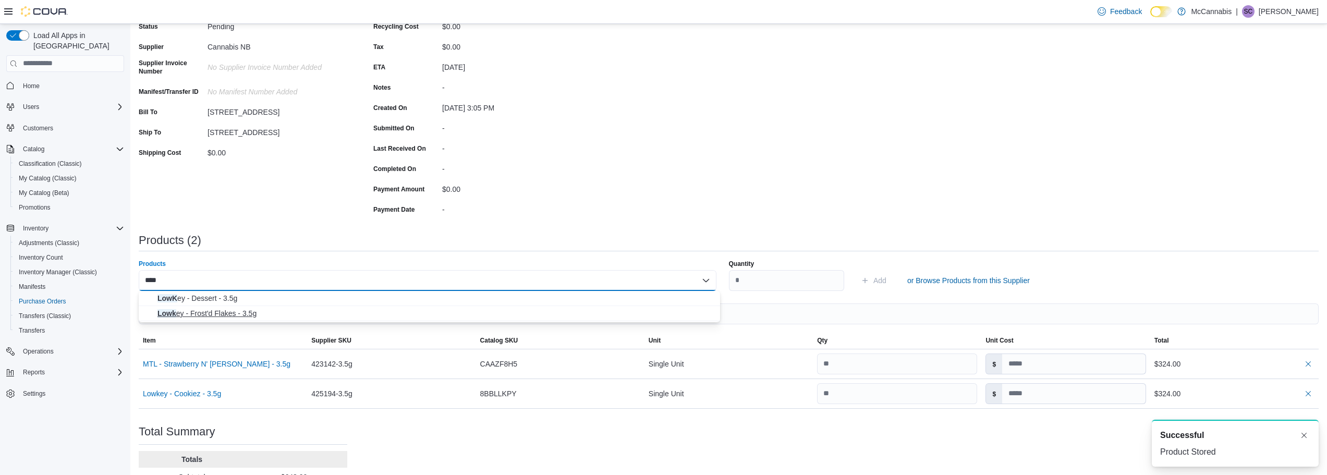
type input "****"
click at [249, 311] on span "Lowk ey - Frost'd Flakes - 3.5g" at bounding box center [435, 313] width 556 height 10
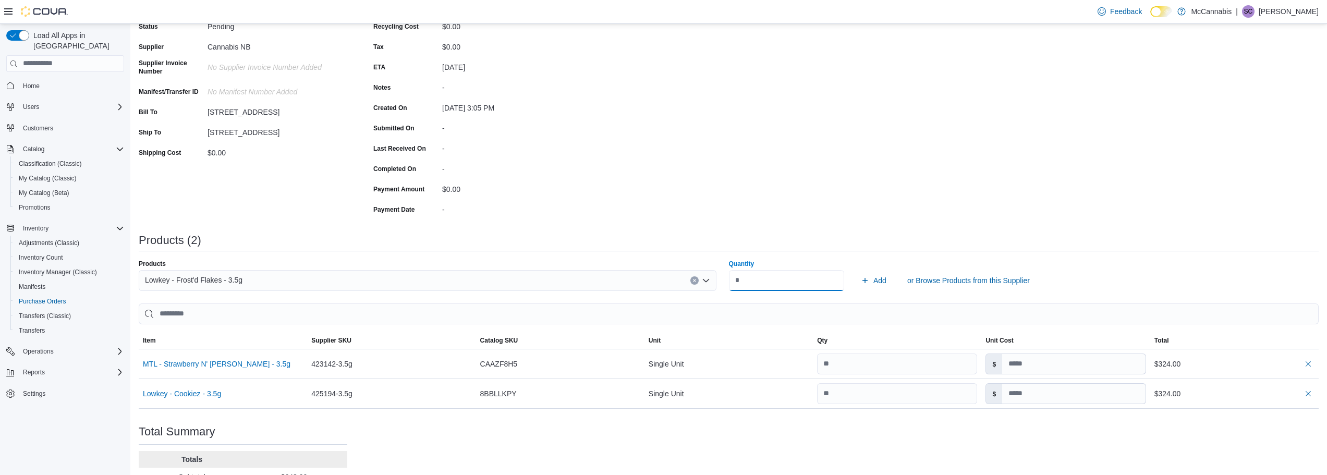
type input "**"
click at [857, 270] on button "Add" at bounding box center [874, 280] width 34 height 21
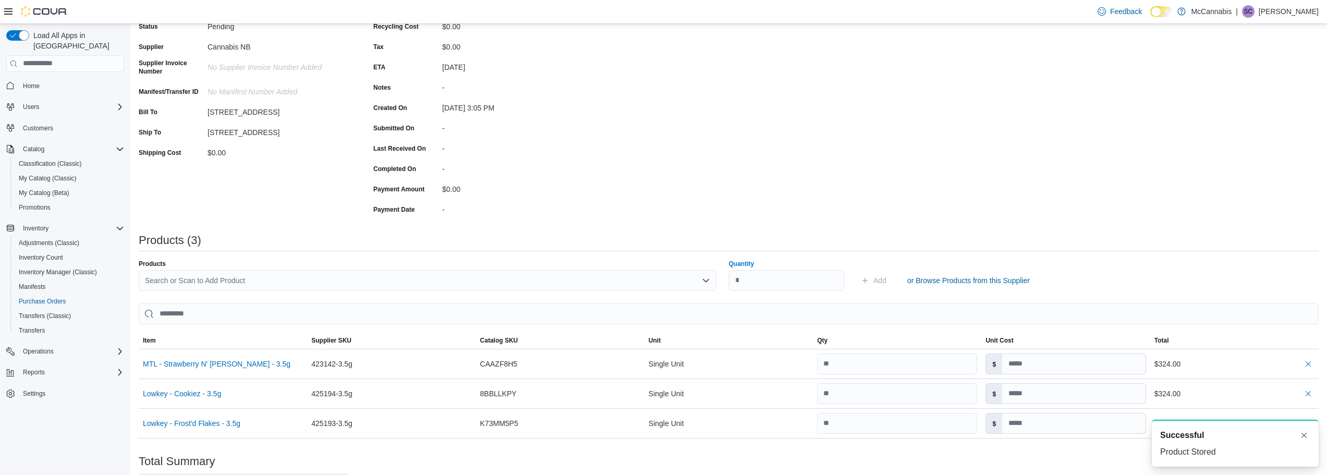
click at [616, 277] on div "Search or Scan to Add Product" at bounding box center [428, 280] width 578 height 21
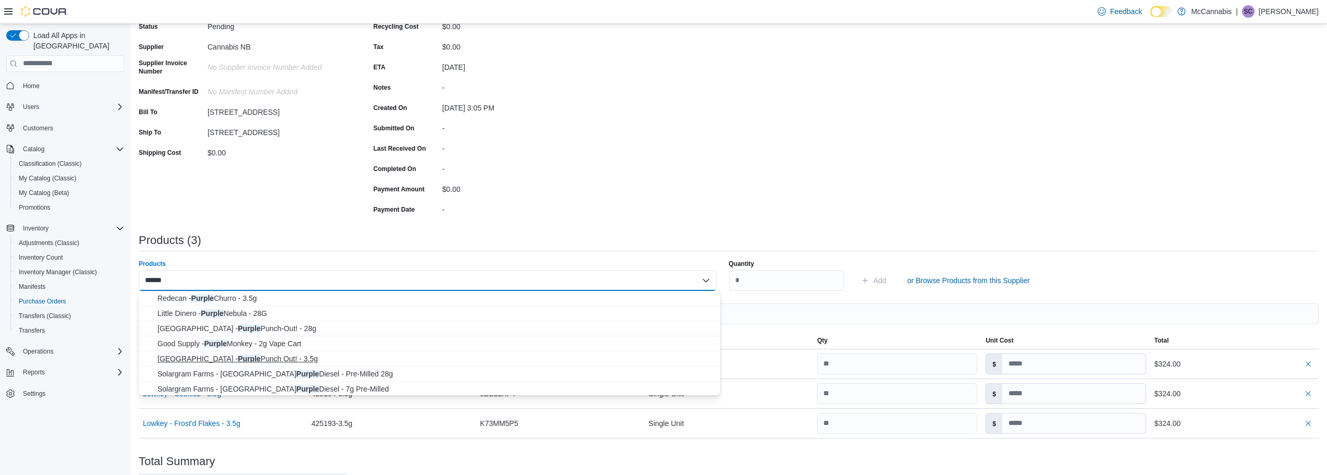
type input "******"
click at [284, 360] on span "Holy Mountain - Purple Punch Out! - 3.5g" at bounding box center [435, 359] width 556 height 10
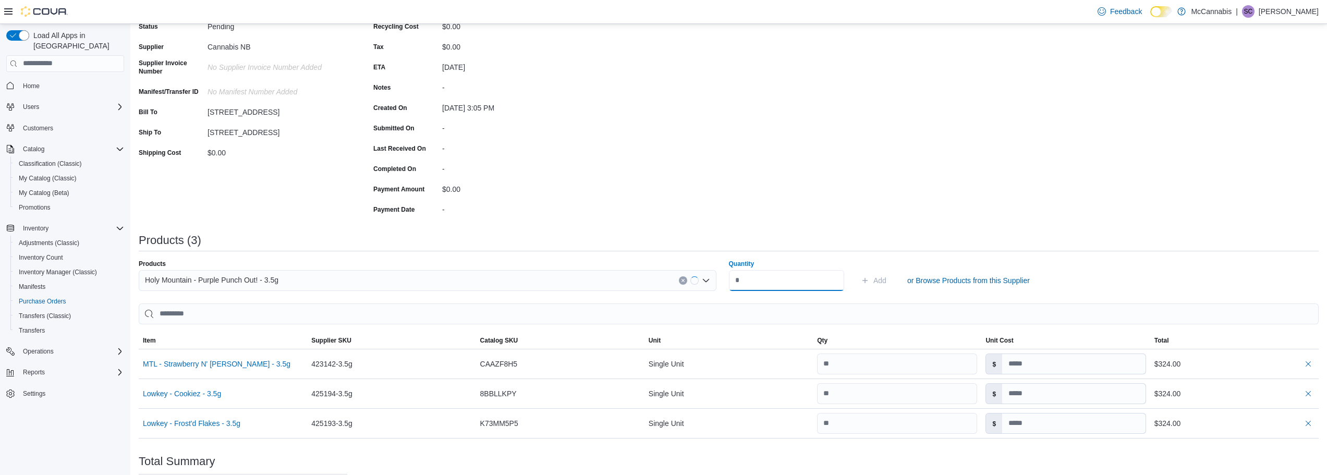
click at [764, 279] on input "Quantity" at bounding box center [787, 280] width 116 height 21
type input "**"
click at [857, 270] on button "Add" at bounding box center [874, 280] width 34 height 21
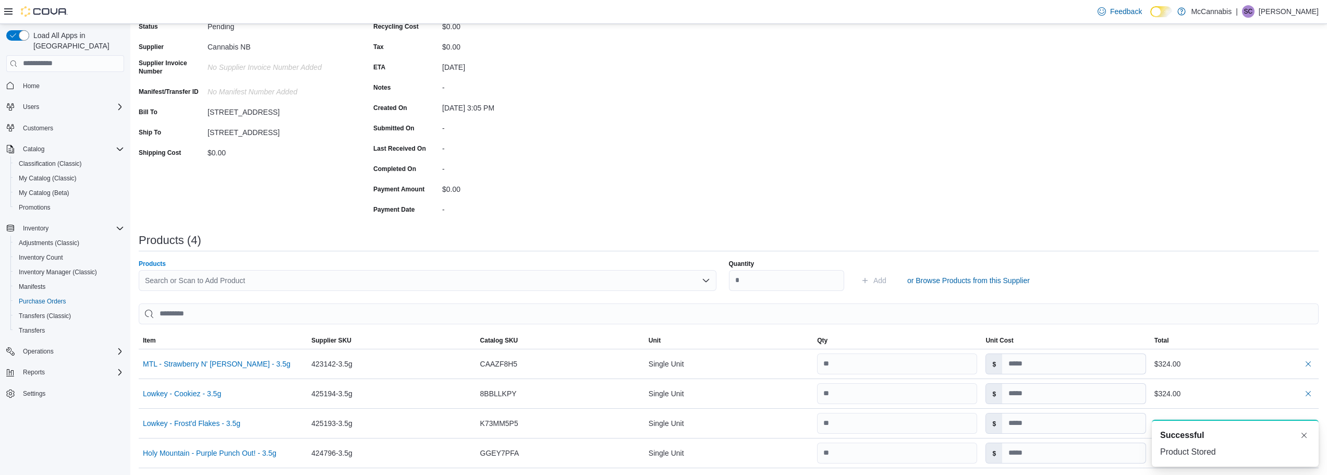
click at [646, 283] on div "Search or Scan to Add Product" at bounding box center [428, 280] width 578 height 21
type input "****"
click at [230, 301] on span "Twigz- Rose Gold - 3.5g" at bounding box center [435, 298] width 556 height 10
click at [773, 281] on input "Quantity" at bounding box center [787, 280] width 116 height 21
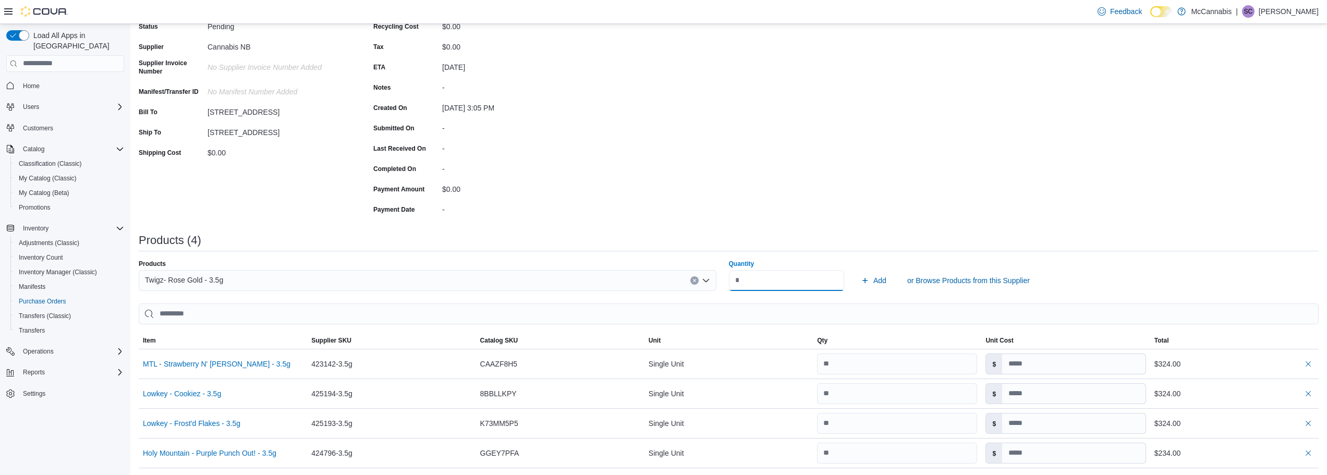
type input "**"
click at [857, 270] on button "Add" at bounding box center [874, 280] width 34 height 21
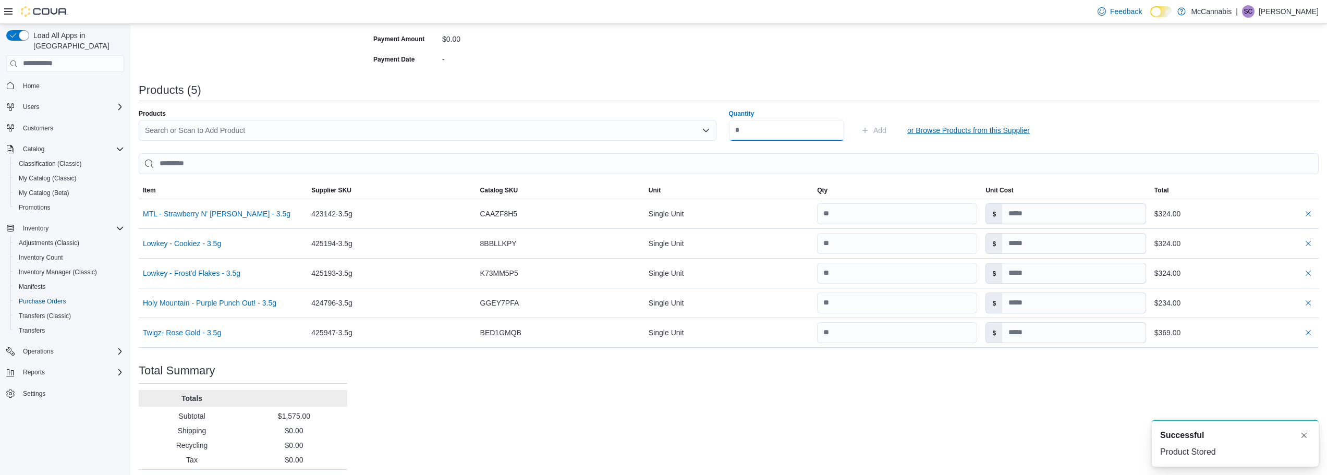
scroll to position [261, 0]
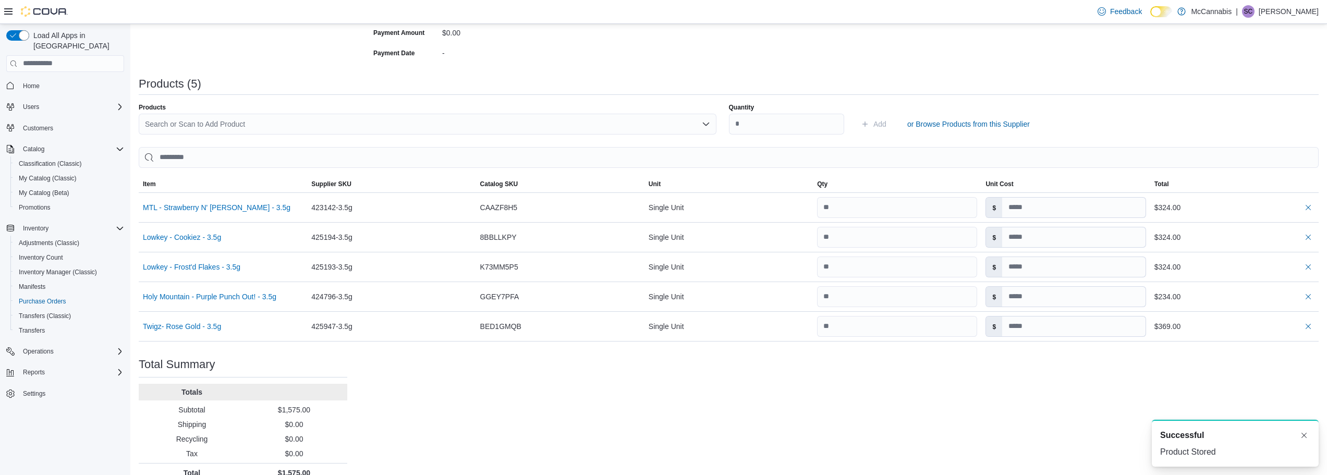
click at [1038, 380] on div "Purchase Order: POD0MV-1041 Feedback Purchase Order Details Edit Status Pending…" at bounding box center [729, 158] width 1180 height 650
click at [1102, 400] on div "Purchase Order: POD0MV-1041 Feedback Purchase Order Details Edit Status Pending…" at bounding box center [729, 158] width 1180 height 650
click at [1108, 400] on div "Purchase Order: POD0MV-1041 Feedback Purchase Order Details Edit Status Pending…" at bounding box center [729, 158] width 1180 height 650
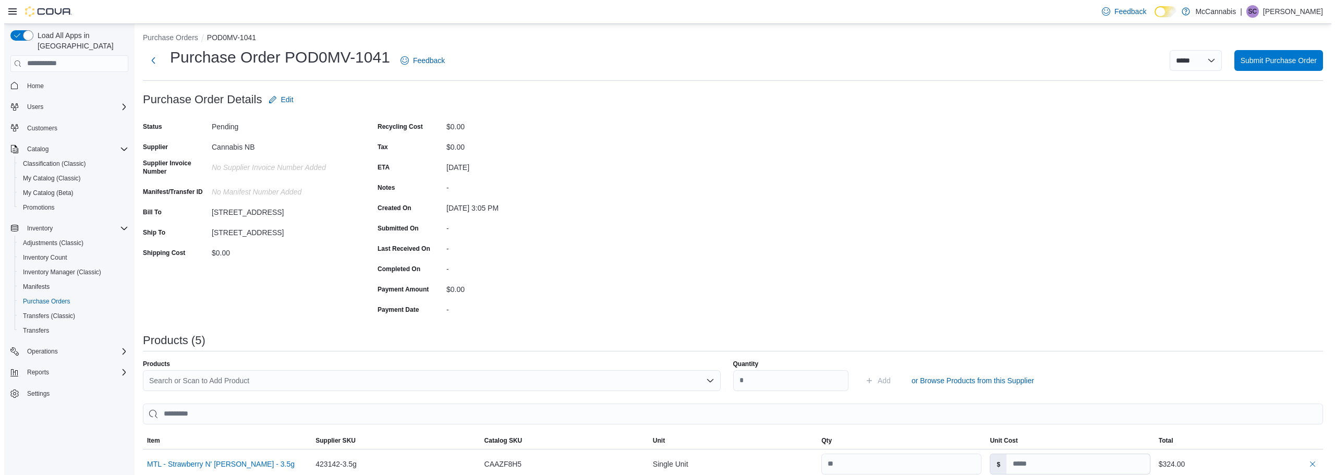
scroll to position [0, 0]
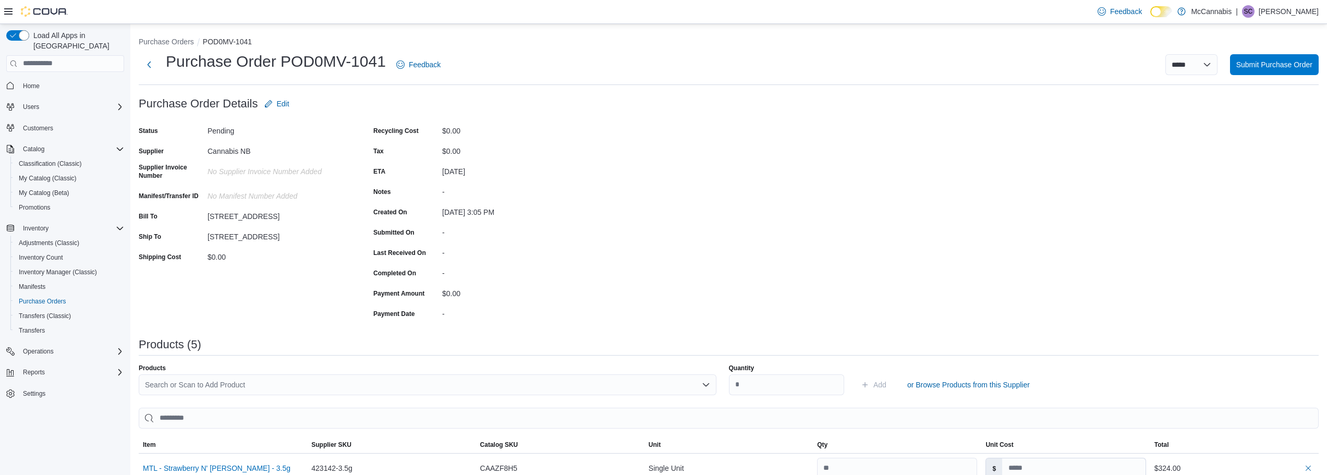
click at [1011, 237] on div "Purchase Order: POD0MV-1041 Feedback Purchase Order Details Edit Status Pending…" at bounding box center [729, 418] width 1180 height 650
click at [1290, 69] on span "Submit Purchase Order" at bounding box center [1274, 64] width 76 height 10
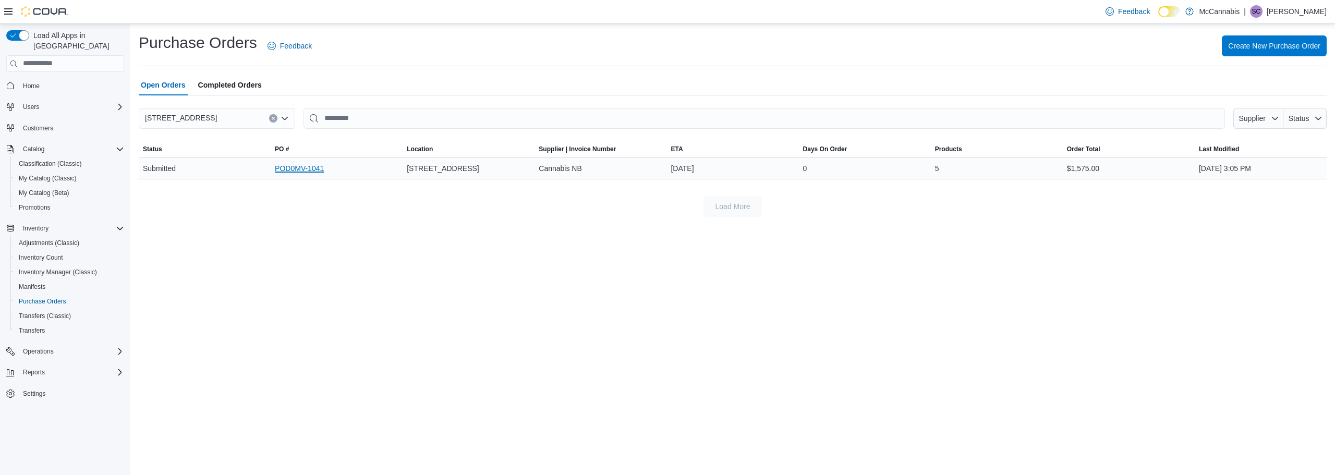
click at [304, 172] on link "POD0MV-1041" at bounding box center [299, 168] width 49 height 13
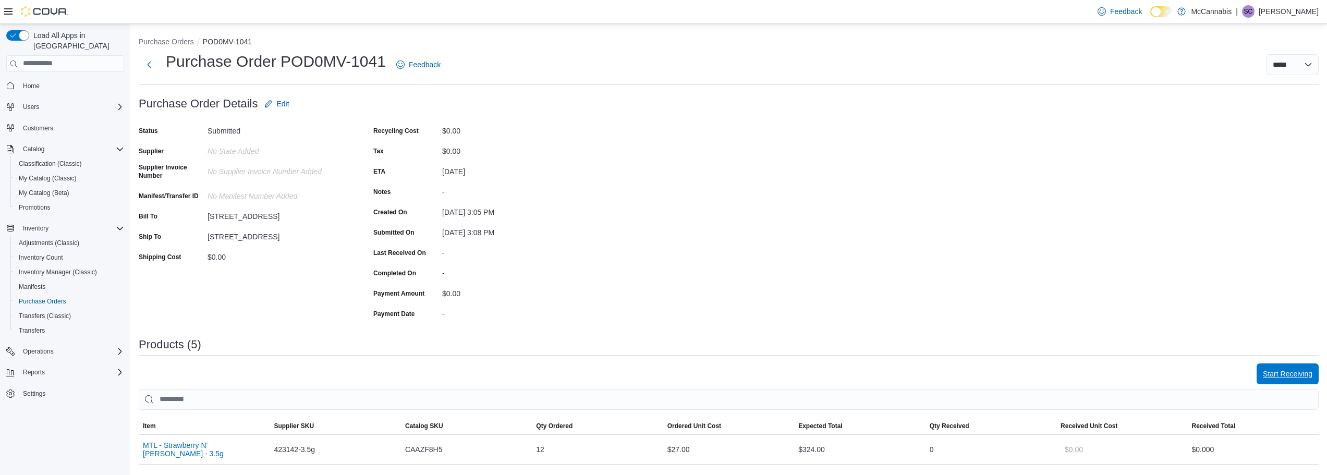
click at [1290, 373] on span "Start Receiving" at bounding box center [1288, 374] width 50 height 10
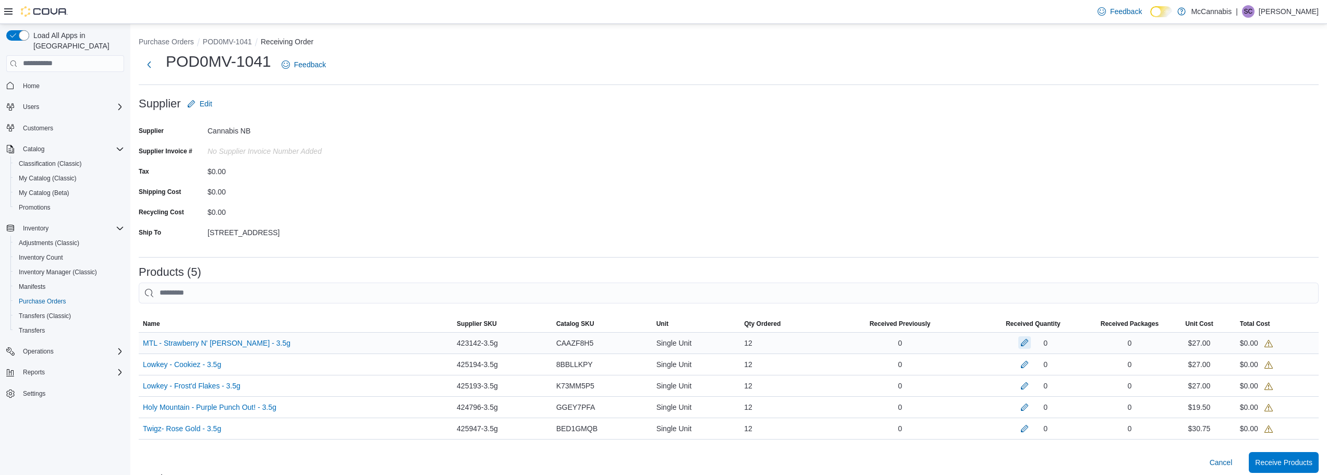
click at [1023, 345] on button "button" at bounding box center [1024, 342] width 13 height 13
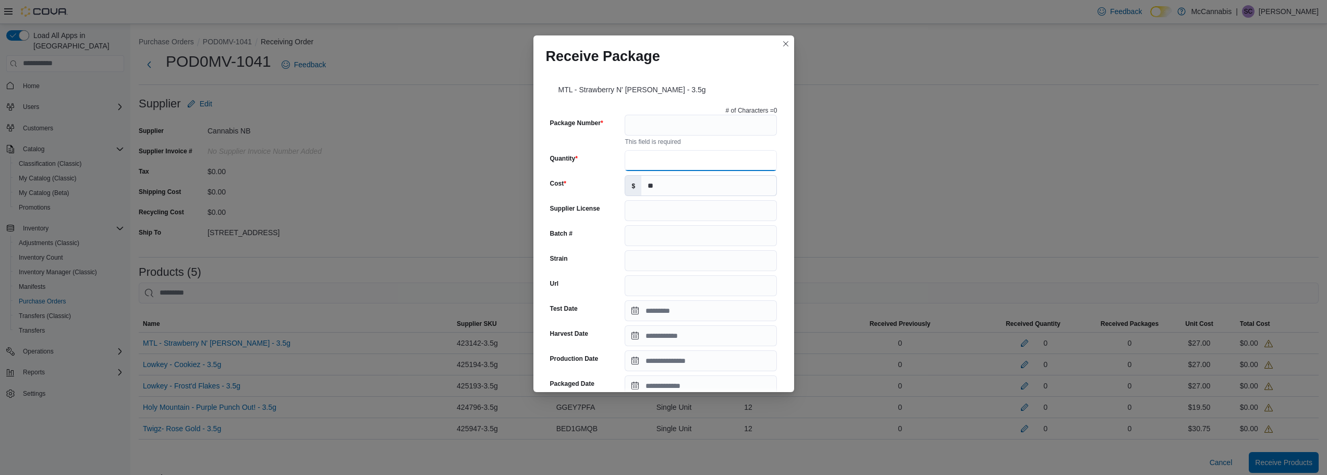
click at [657, 154] on input "Quantity" at bounding box center [701, 160] width 152 height 21
type input "**"
click at [667, 125] on input "Package Number" at bounding box center [701, 125] width 152 height 21
click at [782, 41] on button "Closes this modal window" at bounding box center [786, 43] width 13 height 13
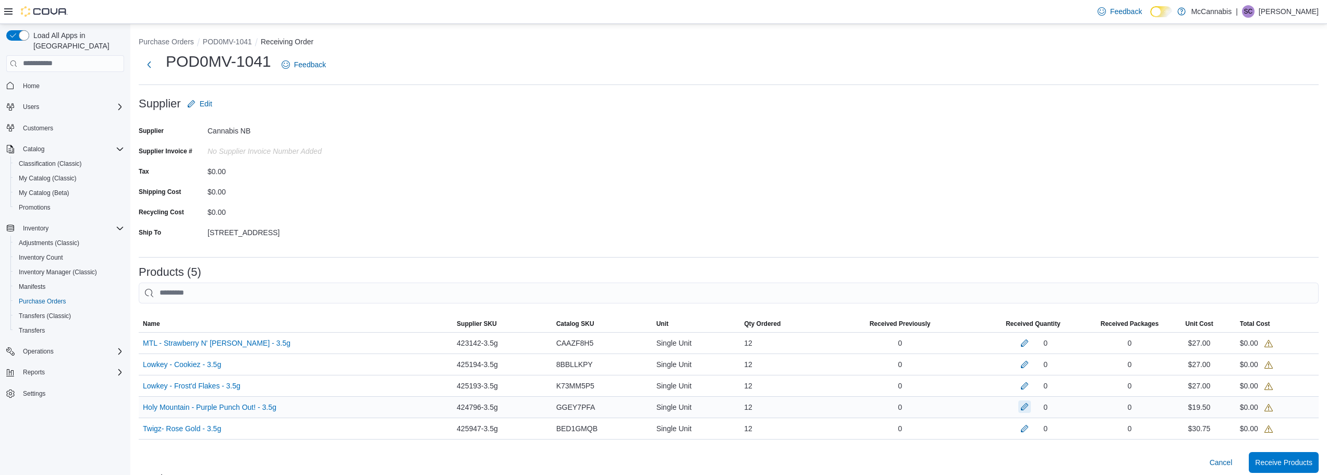
click at [1024, 409] on button "button" at bounding box center [1024, 406] width 13 height 13
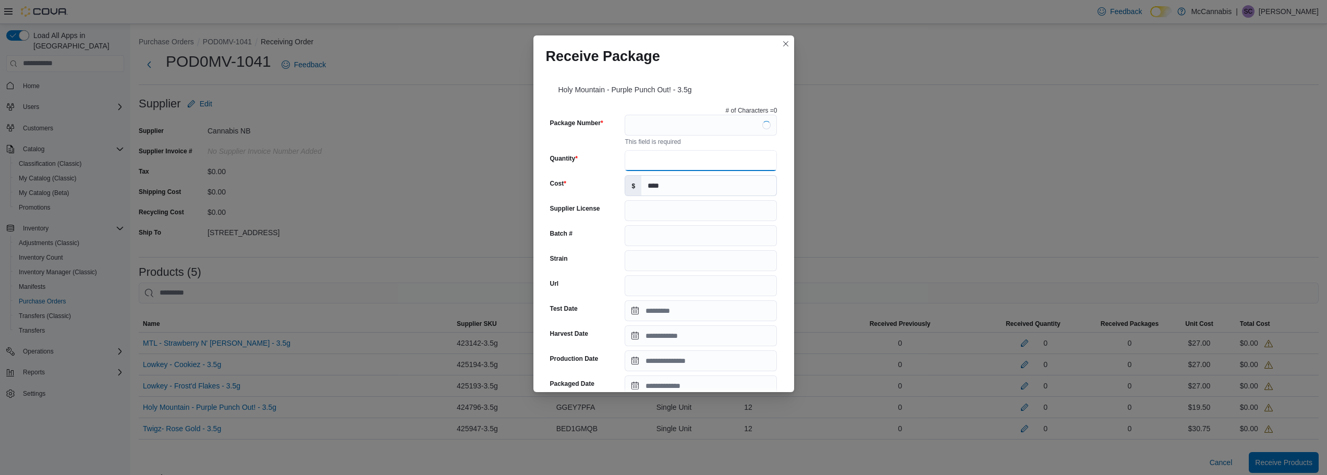
click at [682, 162] on input "Quantity" at bounding box center [701, 160] width 152 height 21
type input "**"
click at [691, 127] on input "Package Number" at bounding box center [701, 125] width 152 height 21
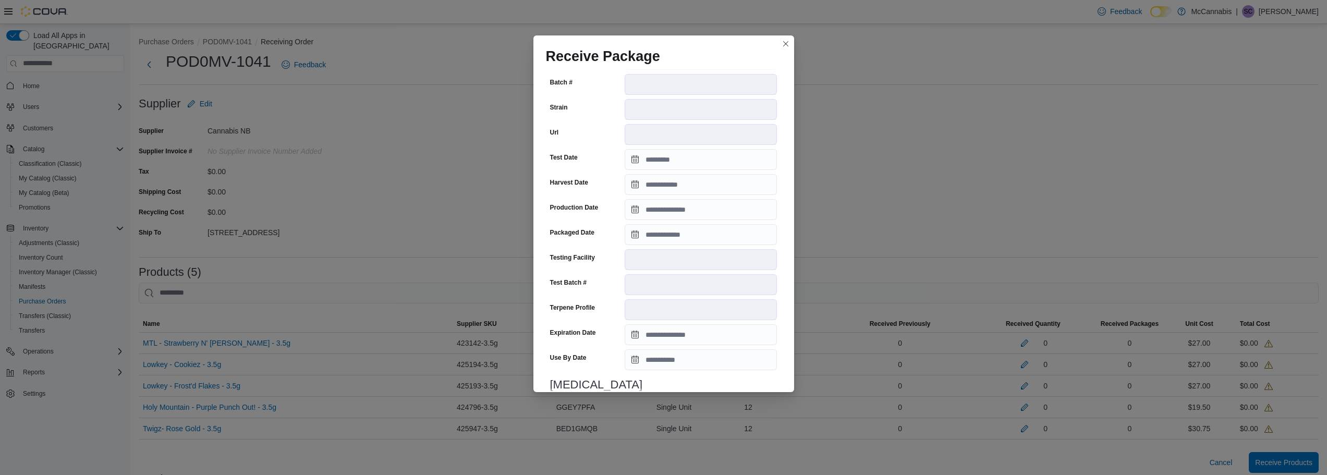
scroll to position [286, 0]
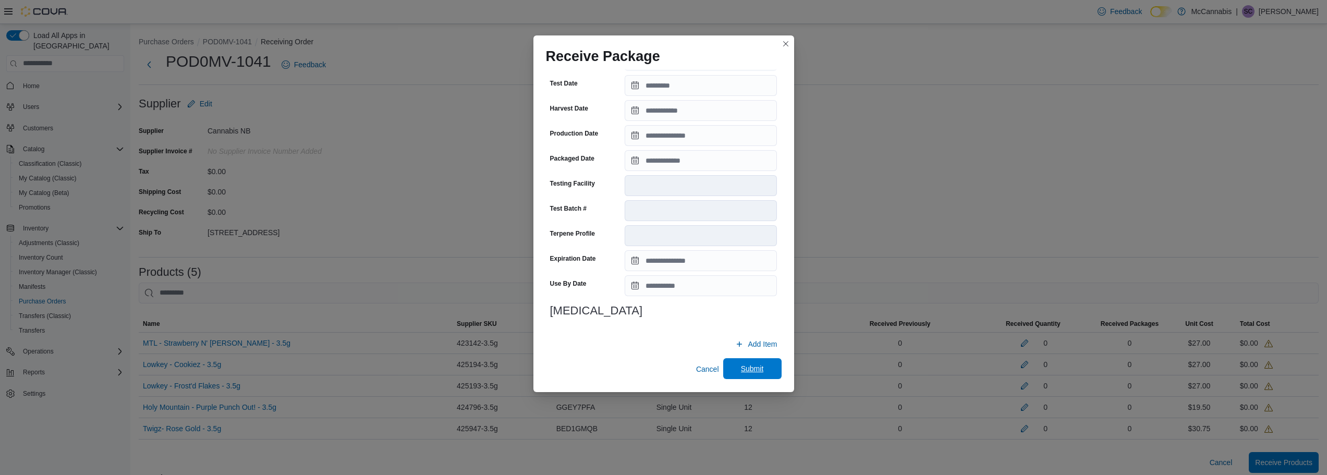
type input "**********"
click at [757, 369] on span "Submit" at bounding box center [752, 368] width 23 height 10
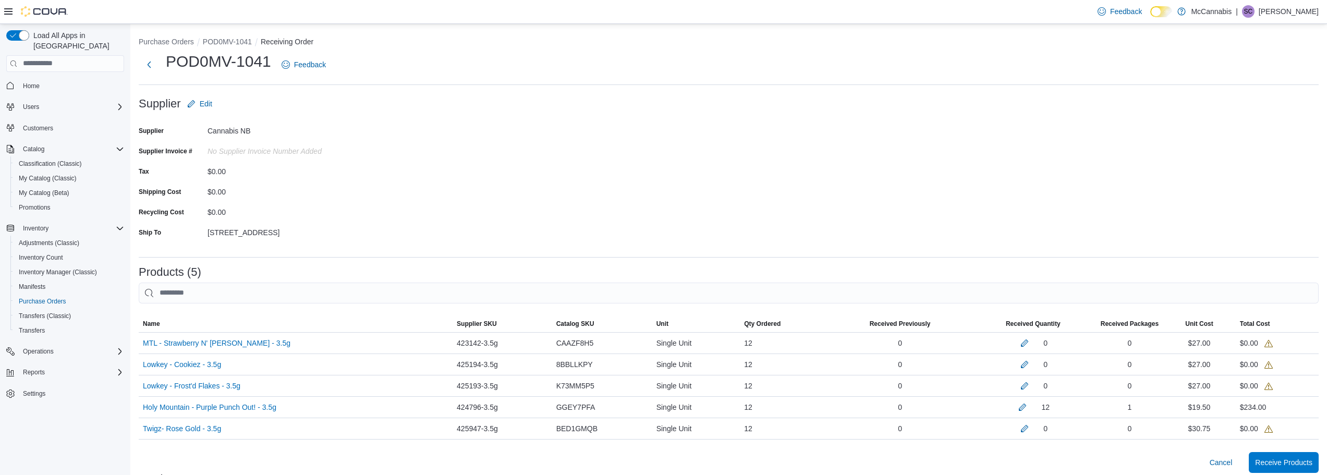
click at [1015, 206] on form "Supplier Edit Supplier Cannabis NB Supplier Invoice # No Supplier Invoice Numbe…" at bounding box center [729, 170] width 1180 height 155
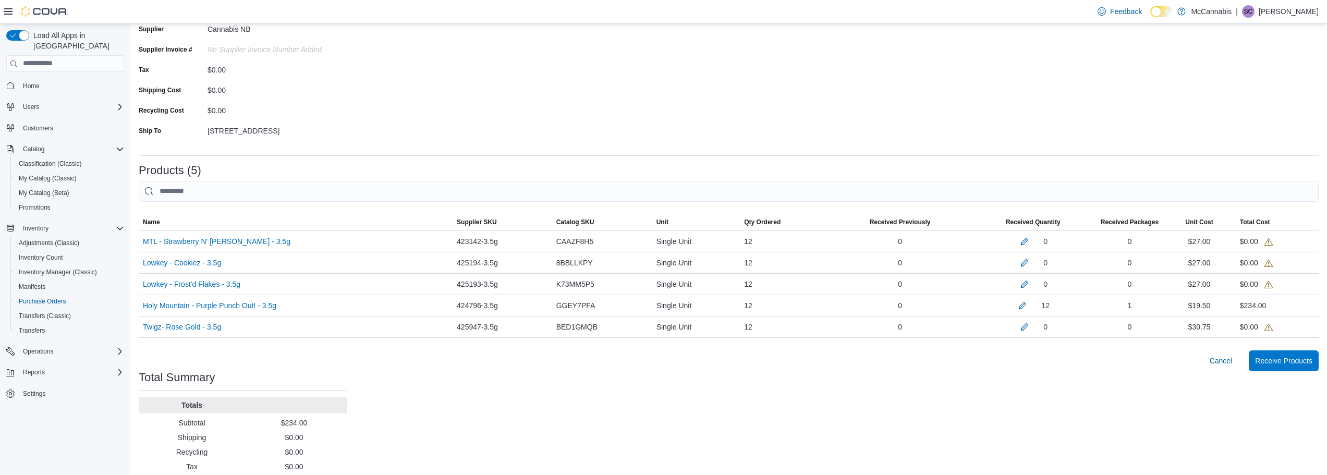
scroll to position [130, 0]
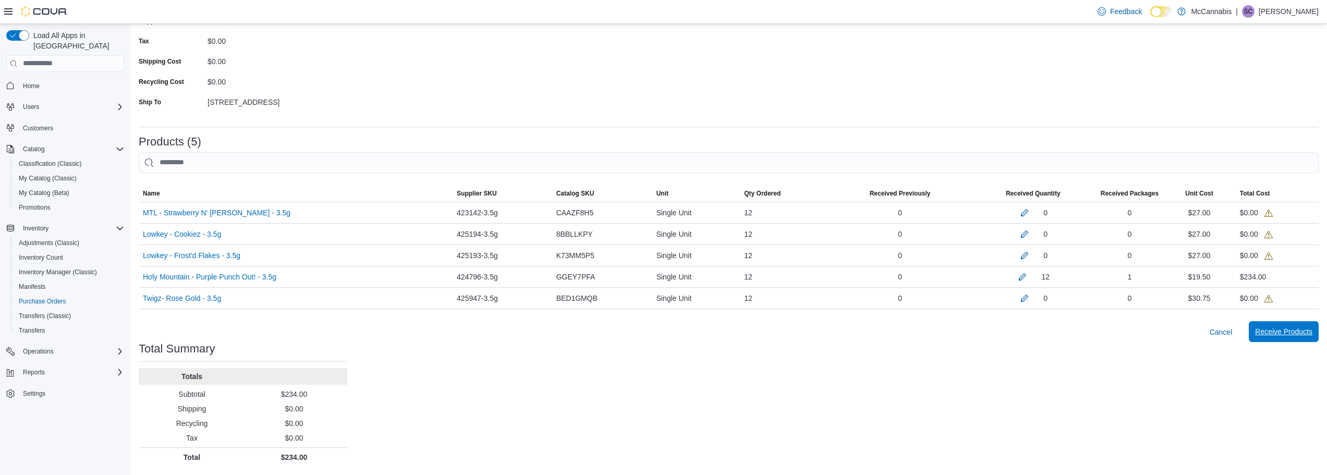
click at [1281, 331] on span "Receive Products" at bounding box center [1283, 331] width 57 height 10
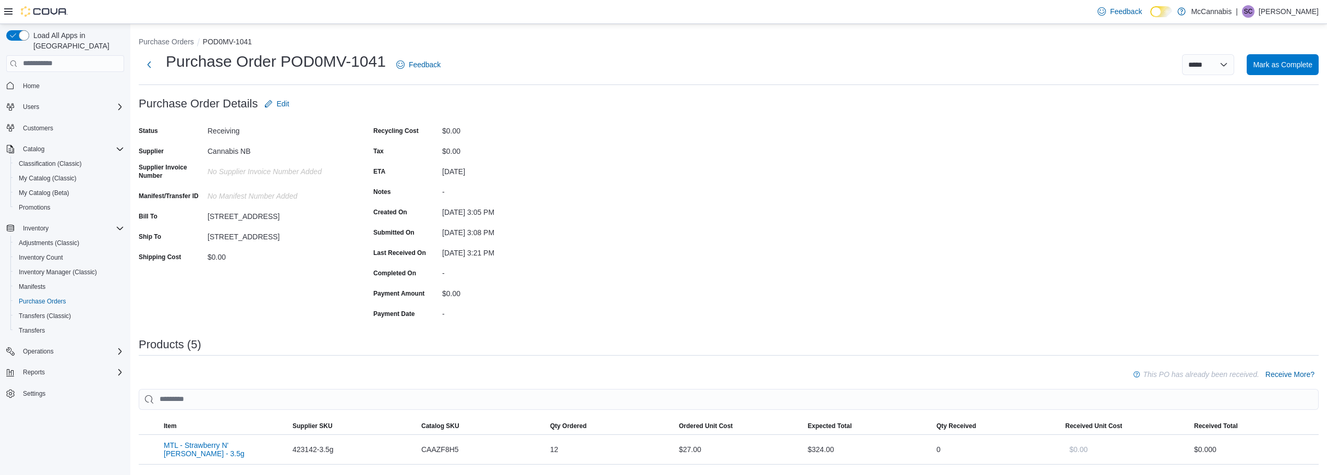
click at [867, 271] on div "Purchase Order: POD0MV-1041 Feedback Purchase Order Details Edit Status Receivi…" at bounding box center [729, 408] width 1180 height 631
click at [701, 195] on div "Purchase Order: POD0MV-1041 Feedback Purchase Order Details Edit Status Receivi…" at bounding box center [729, 408] width 1180 height 631
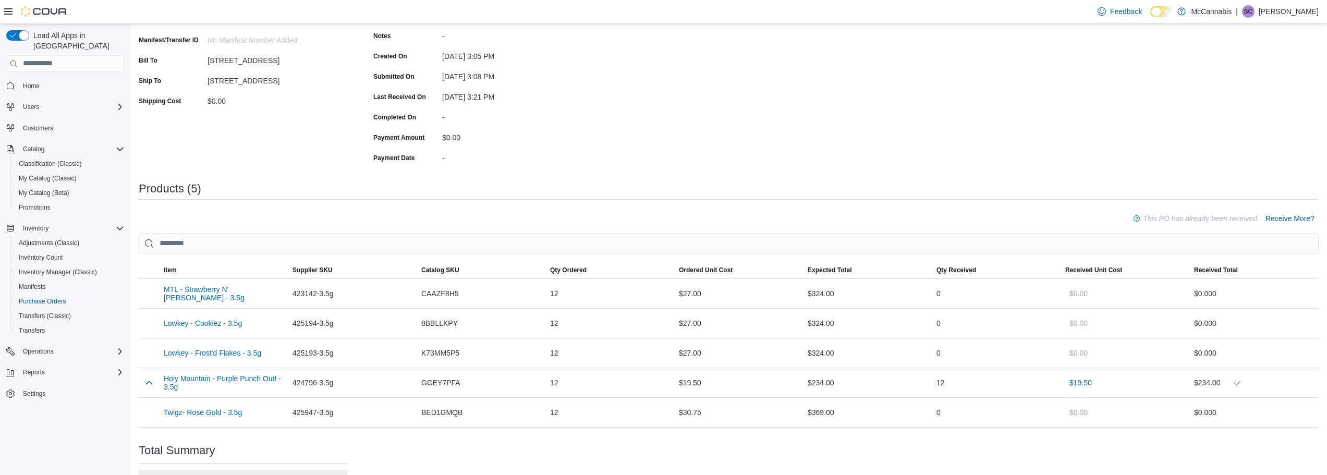
scroll to position [156, 0]
click at [1301, 217] on span "Receive More?" at bounding box center [1290, 218] width 49 height 10
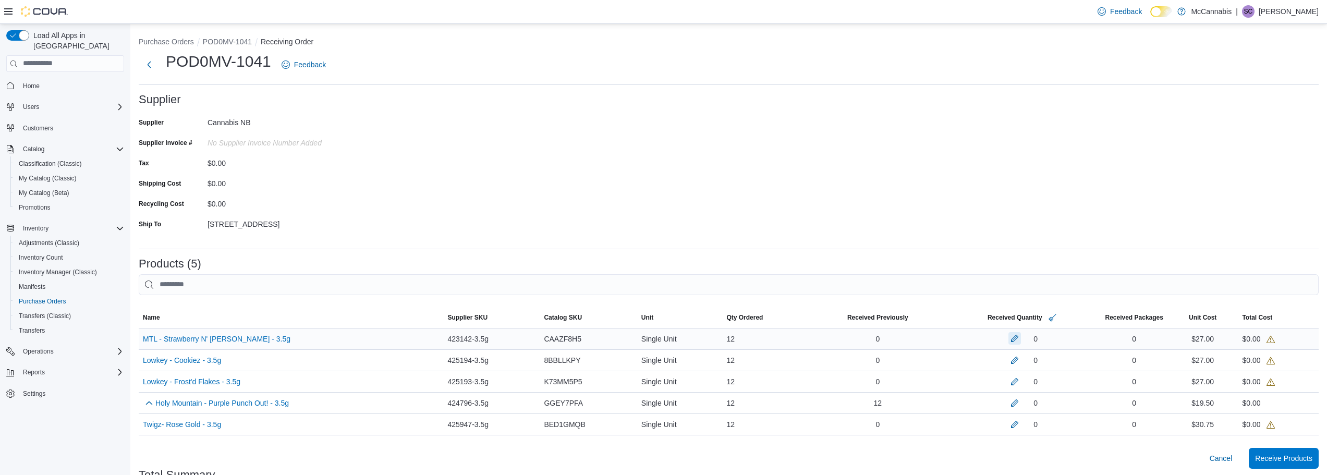
click at [1021, 339] on button "button" at bounding box center [1014, 338] width 13 height 13
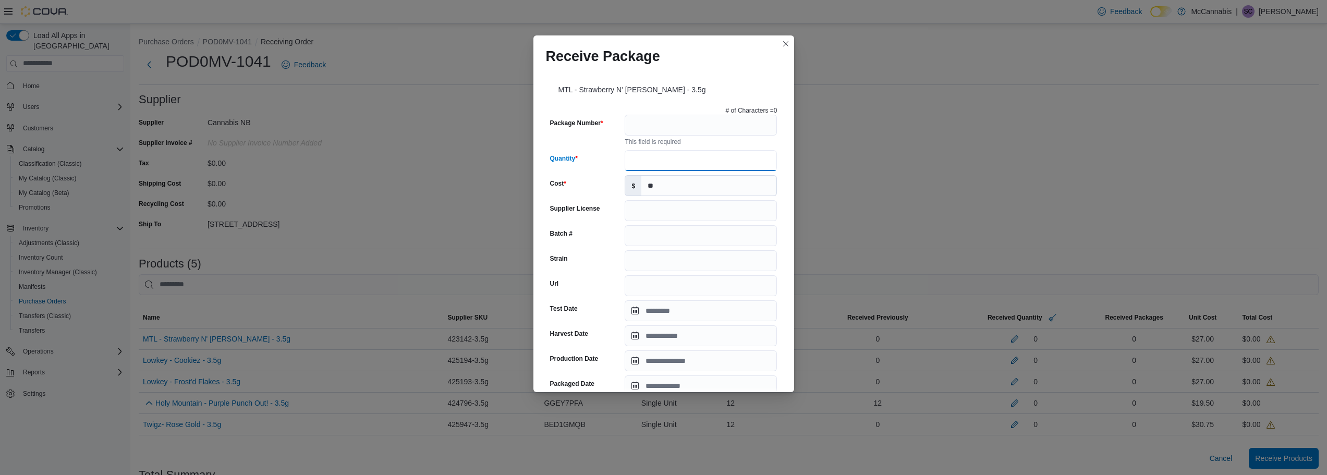
click at [653, 156] on input "Quantity" at bounding box center [701, 160] width 152 height 21
type input "**"
click at [655, 125] on input "Package Number" at bounding box center [701, 125] width 152 height 21
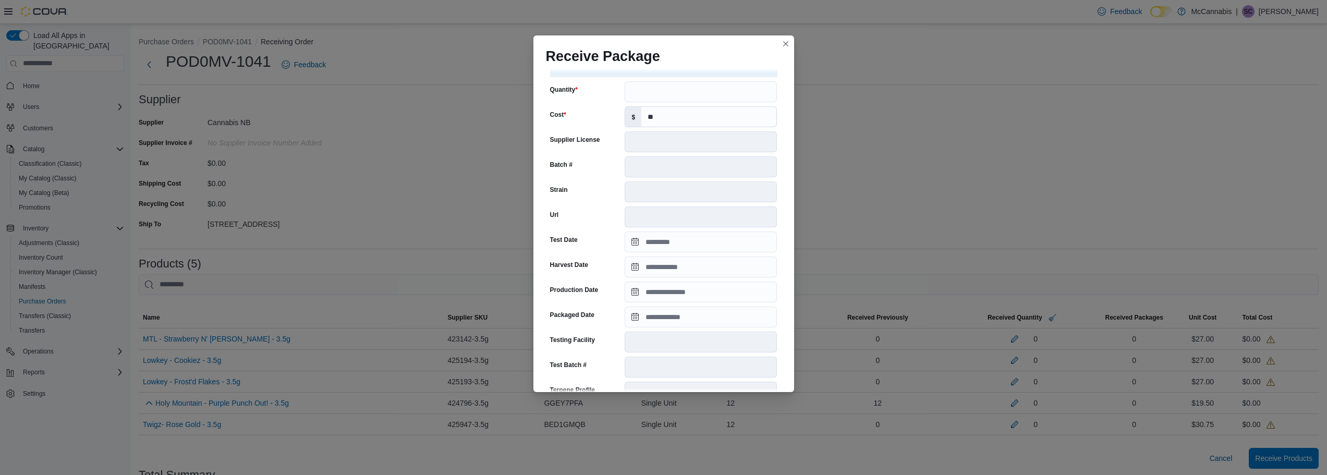
scroll to position [286, 0]
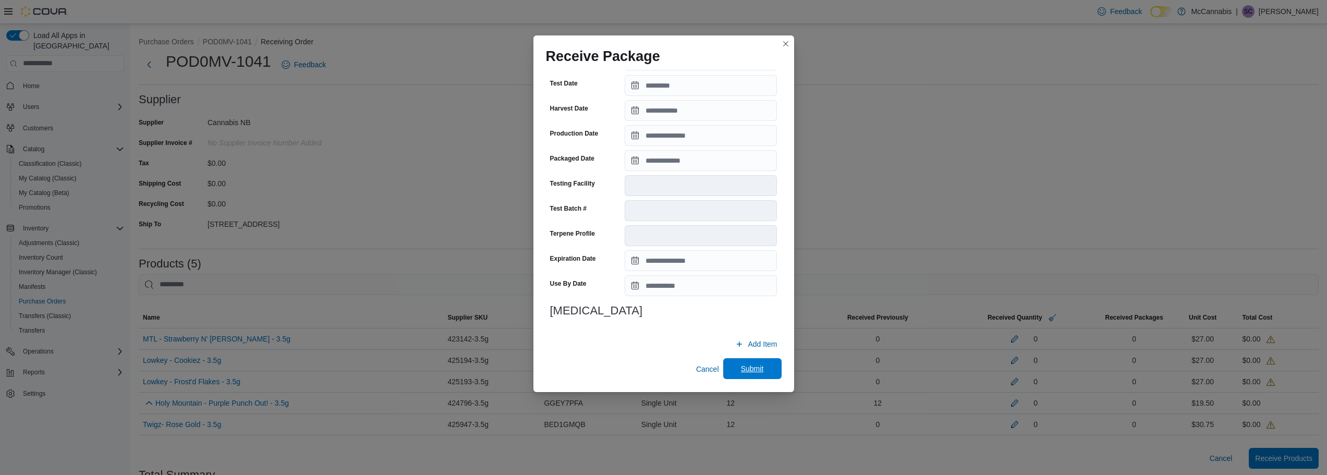
type input "**********"
click at [749, 371] on span "Submit" at bounding box center [752, 368] width 23 height 10
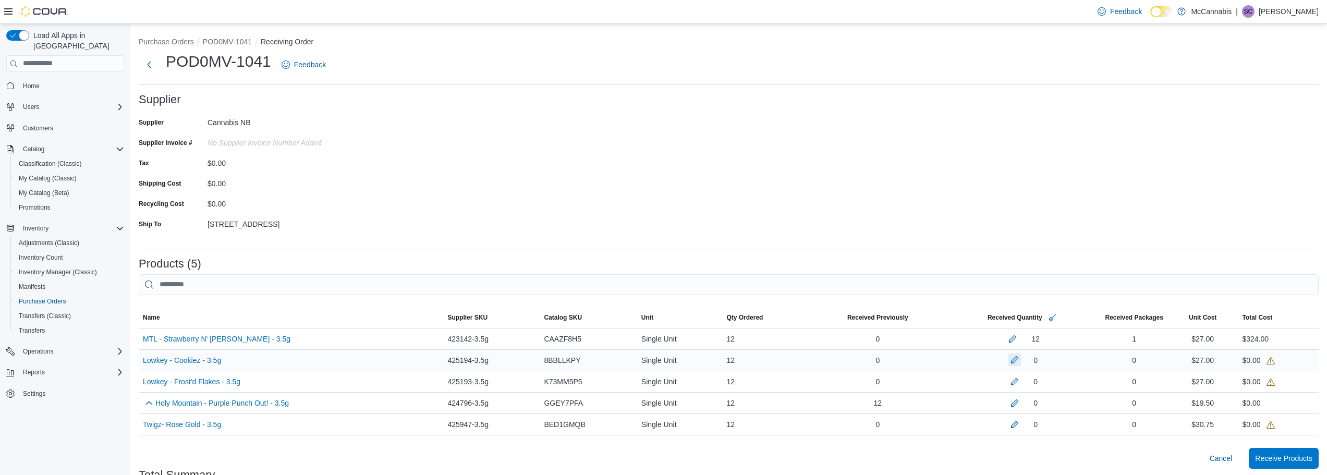
click at [1021, 357] on button "button" at bounding box center [1014, 360] width 13 height 13
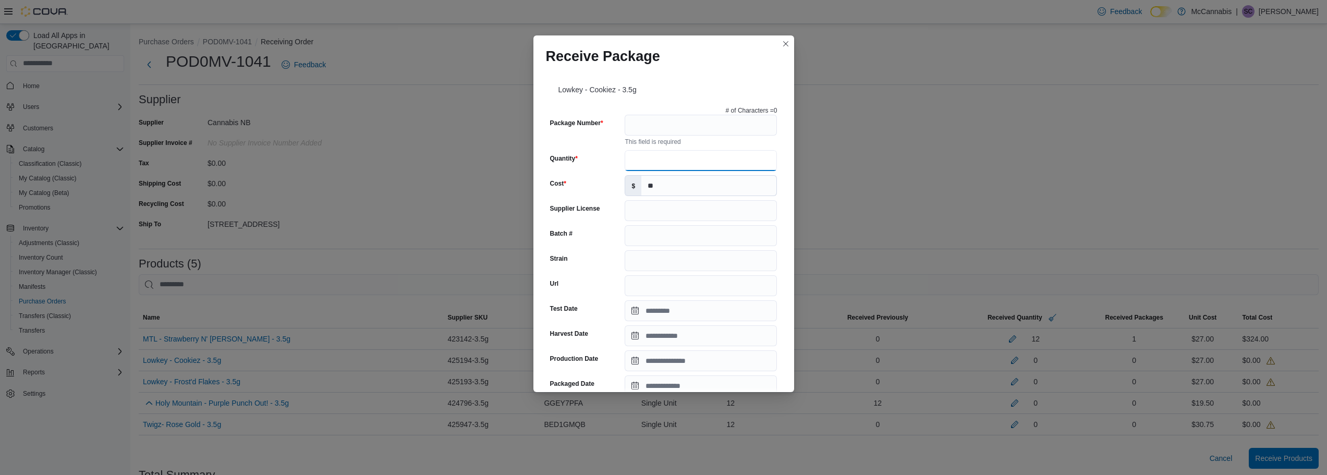
click at [683, 159] on input "Quantity" at bounding box center [701, 160] width 152 height 21
type input "**"
click at [676, 119] on input "Package Number" at bounding box center [701, 125] width 152 height 21
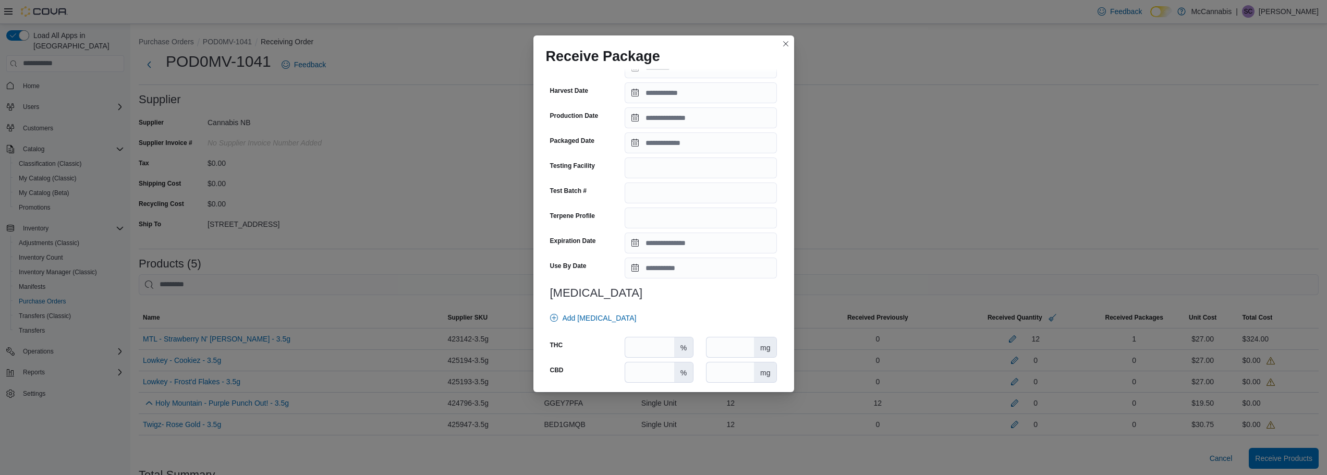
scroll to position [294, 0]
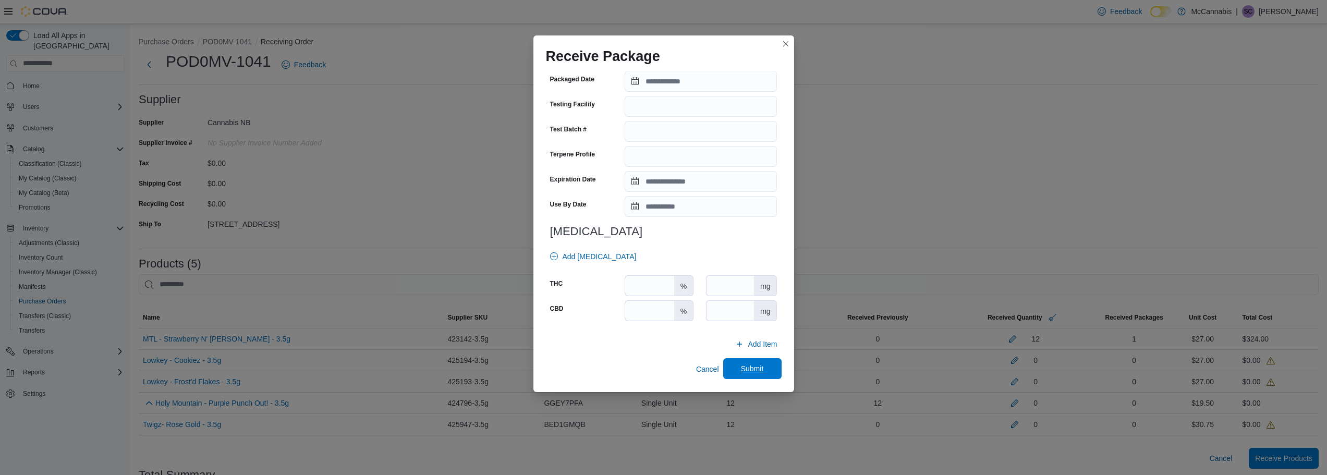
type input "**********"
click at [757, 370] on span "Submit" at bounding box center [752, 368] width 23 height 10
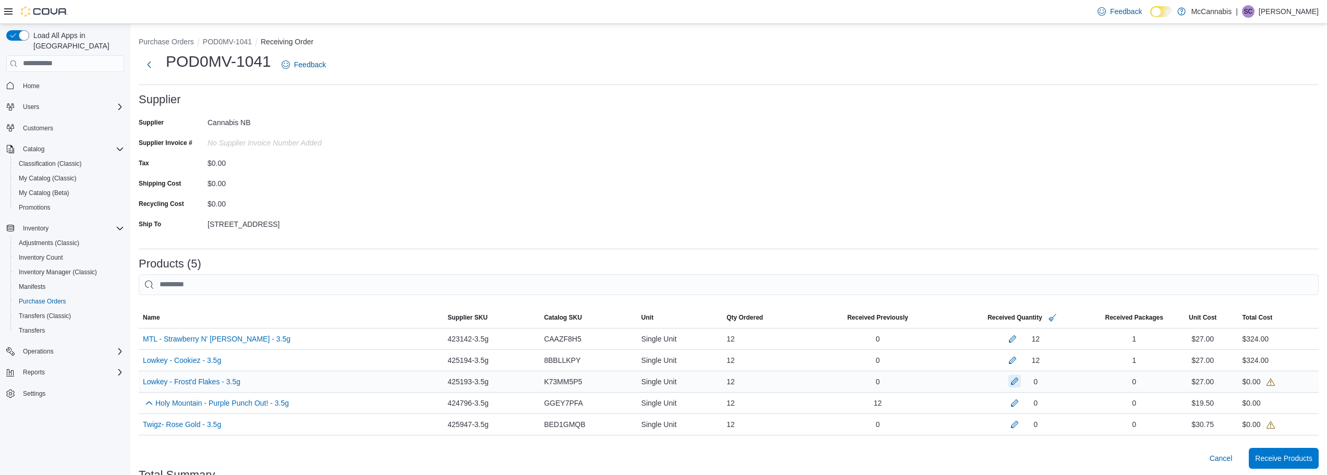
click at [1021, 382] on button "button" at bounding box center [1014, 381] width 13 height 13
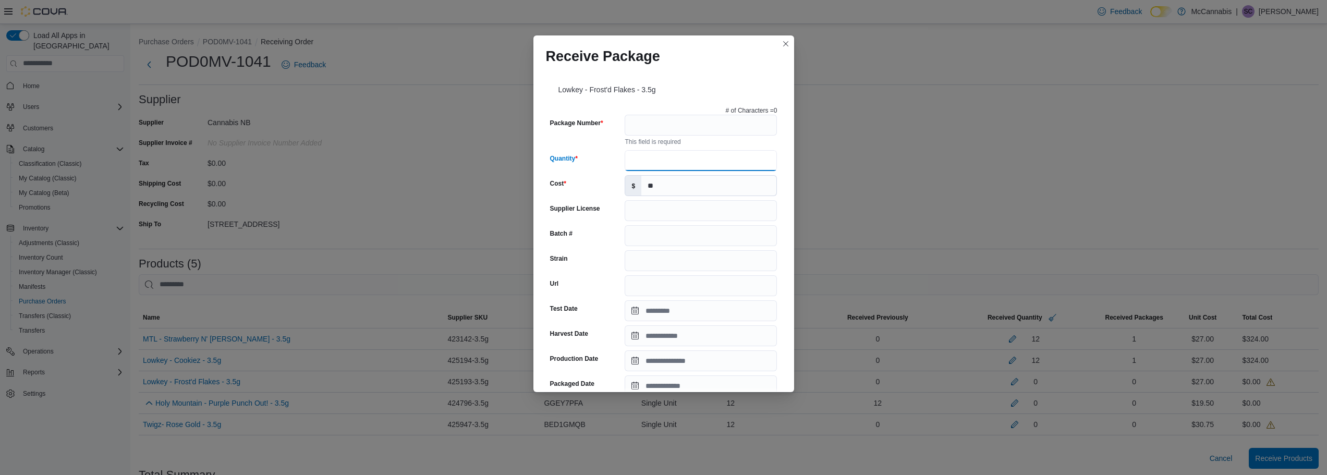
click at [642, 157] on input "Quantity" at bounding box center [701, 160] width 152 height 21
type input "**"
click at [652, 129] on input "Package Number" at bounding box center [701, 125] width 152 height 21
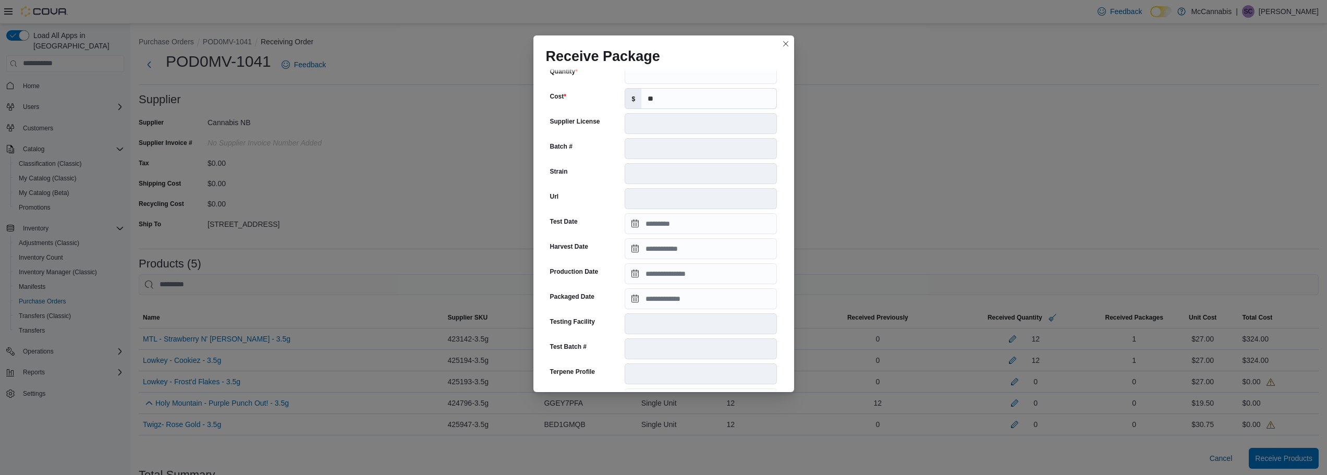
scroll to position [286, 0]
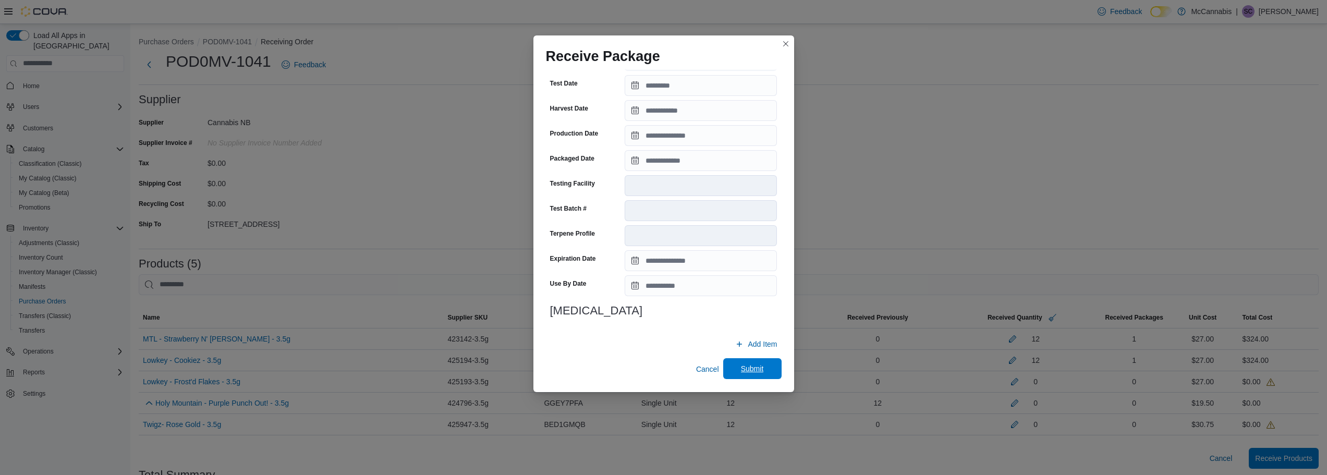
type input "**********"
click at [761, 374] on span "Submit" at bounding box center [753, 368] width 46 height 21
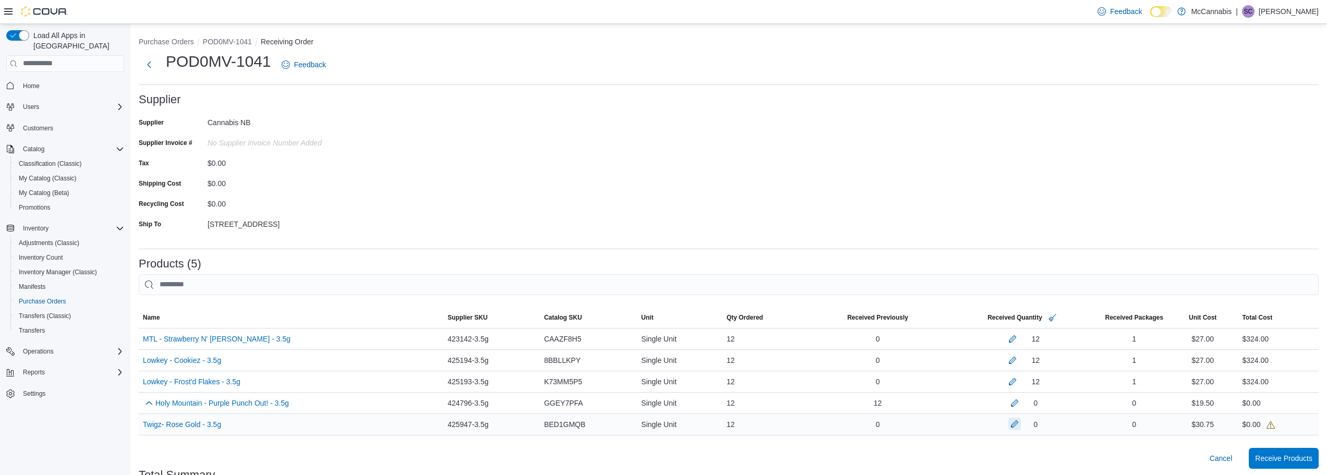
click at [1020, 426] on button "button" at bounding box center [1014, 424] width 13 height 13
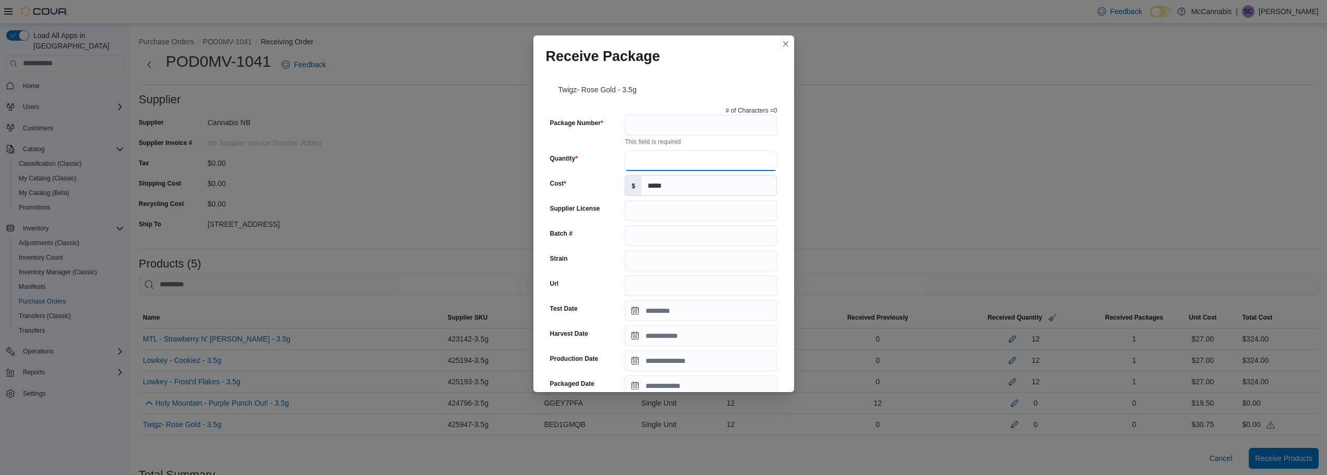
click at [669, 159] on input "Quantity" at bounding box center [701, 160] width 152 height 21
type input "**"
click at [674, 121] on input "Package Number" at bounding box center [701, 125] width 152 height 21
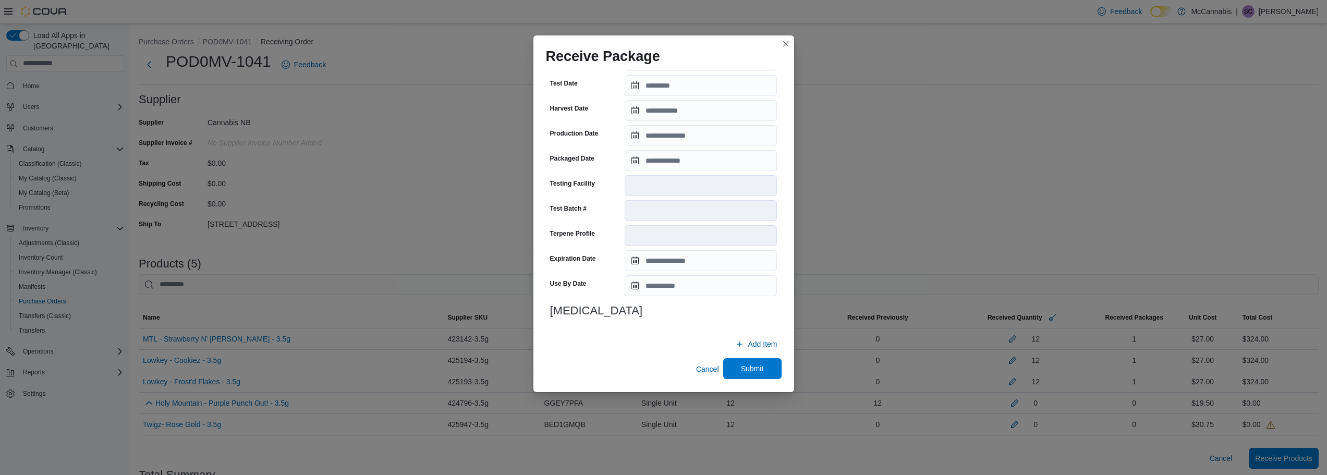
type input "******"
click at [753, 367] on span "Submit" at bounding box center [752, 368] width 23 height 10
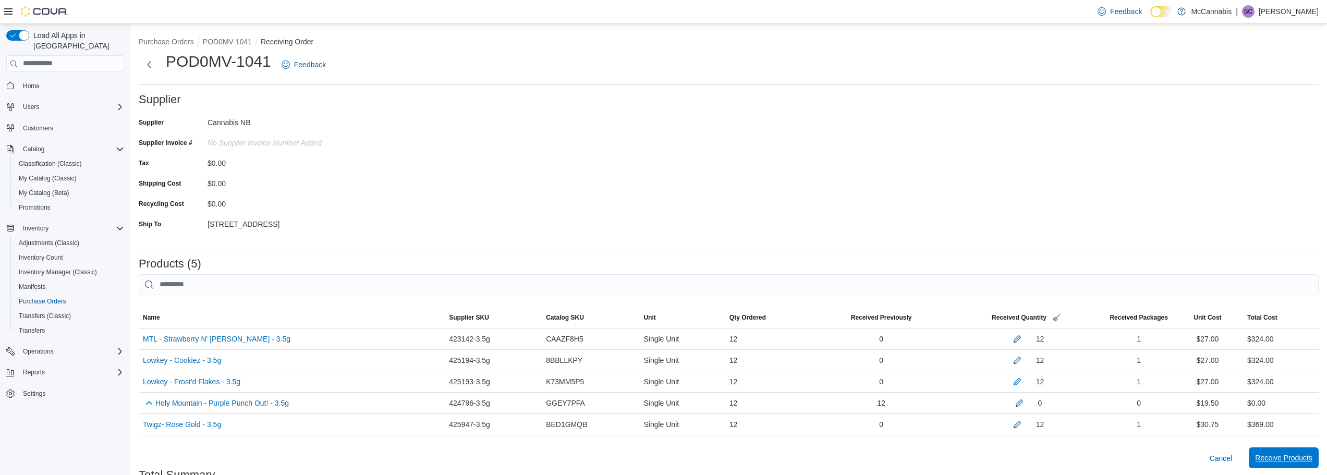
click at [1299, 460] on span "Receive Products" at bounding box center [1283, 458] width 57 height 10
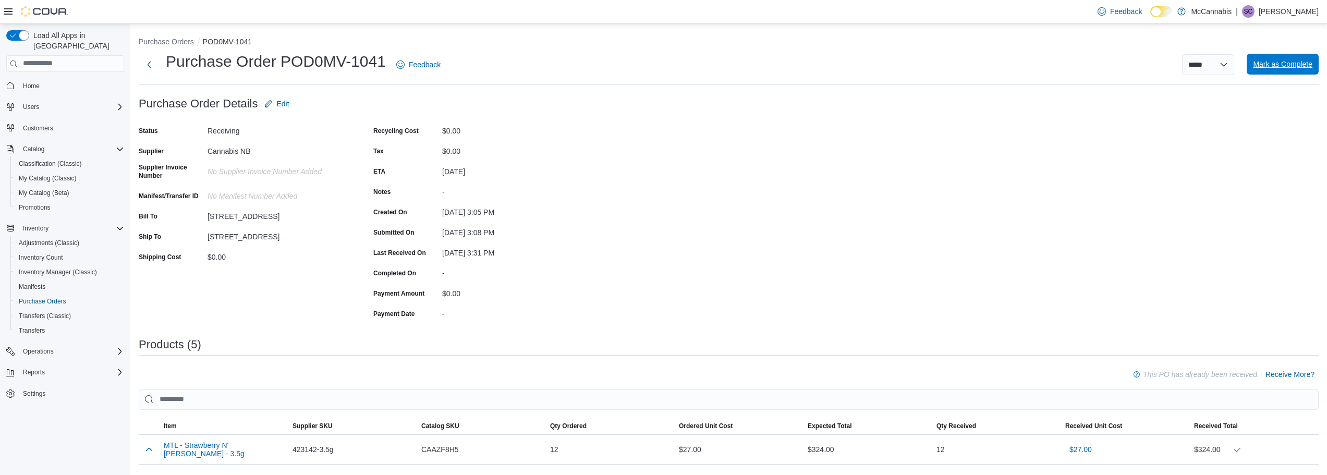
click at [1285, 65] on span "Mark as Complete" at bounding box center [1282, 64] width 59 height 10
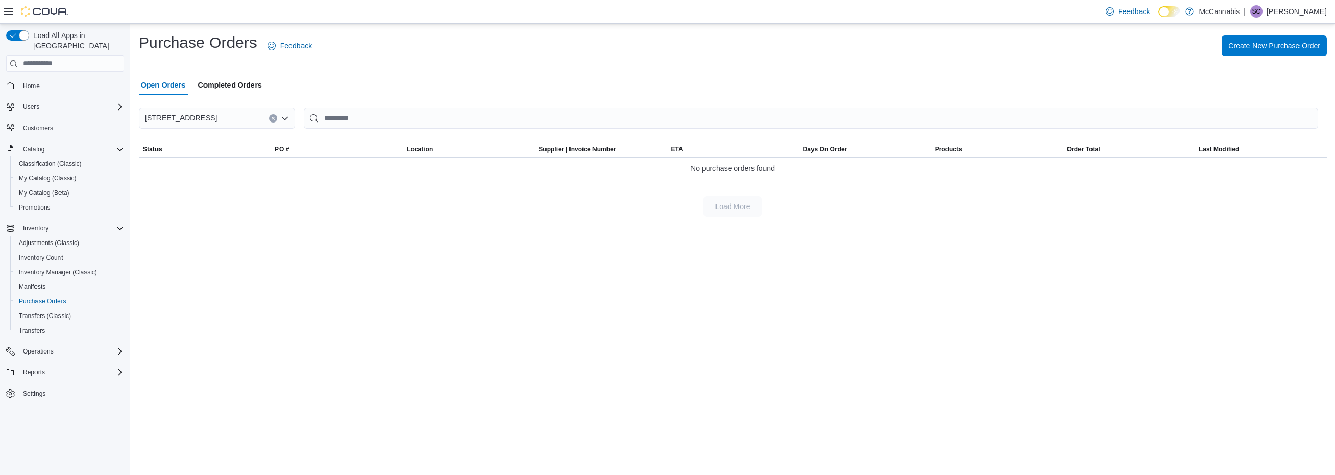
click at [417, 257] on div "Purchase Orders Feedback Create New Purchase Order Open Orders Completed Orders…" at bounding box center [732, 249] width 1205 height 451
click at [611, 211] on div "Load More" at bounding box center [733, 206] width 1188 height 21
drag, startPoint x: 926, startPoint y: 337, endPoint x: 939, endPoint y: 329, distance: 15.5
click at [926, 337] on div "Purchase Orders Feedback Create New Purchase Order Open Orders Completed Orders…" at bounding box center [732, 249] width 1205 height 451
click at [1025, 55] on div "Create New Purchase Order" at bounding box center [825, 45] width 1002 height 21
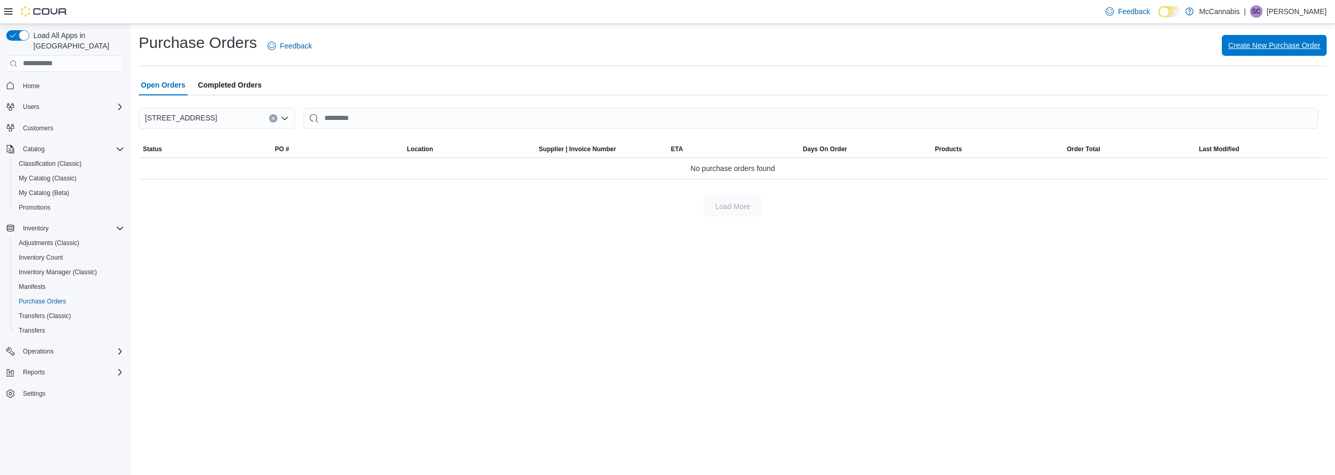
click at [1261, 52] on span "Create New Purchase Order" at bounding box center [1274, 45] width 92 height 21
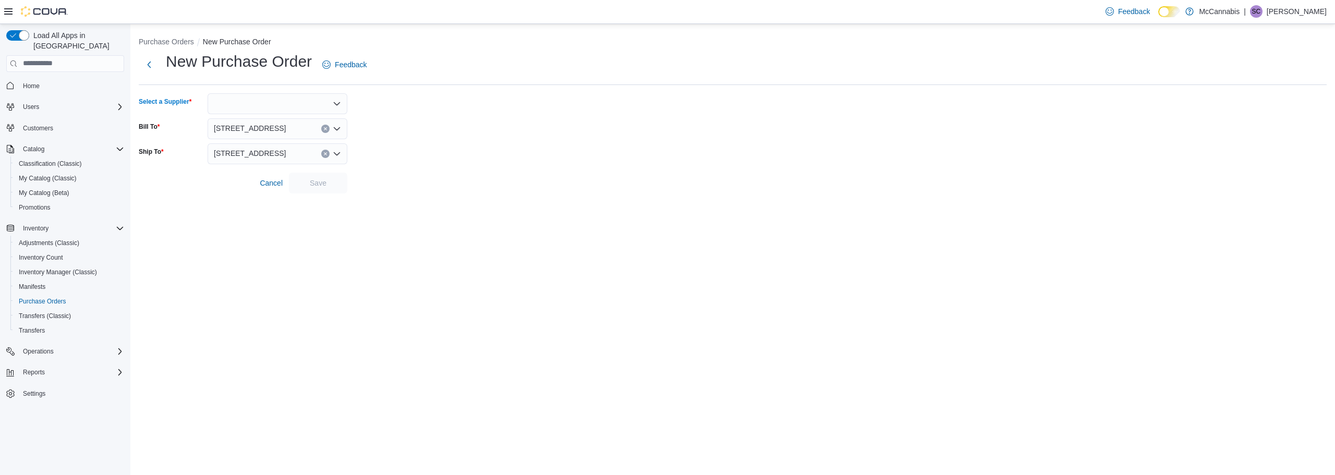
click at [336, 103] on icon "Open list of options" at bounding box center [337, 104] width 8 height 8
click at [343, 106] on div at bounding box center [278, 103] width 140 height 21
click at [271, 121] on span "Cannabis NB" at bounding box center [283, 121] width 115 height 10
click at [316, 181] on span "Save" at bounding box center [318, 182] width 17 height 10
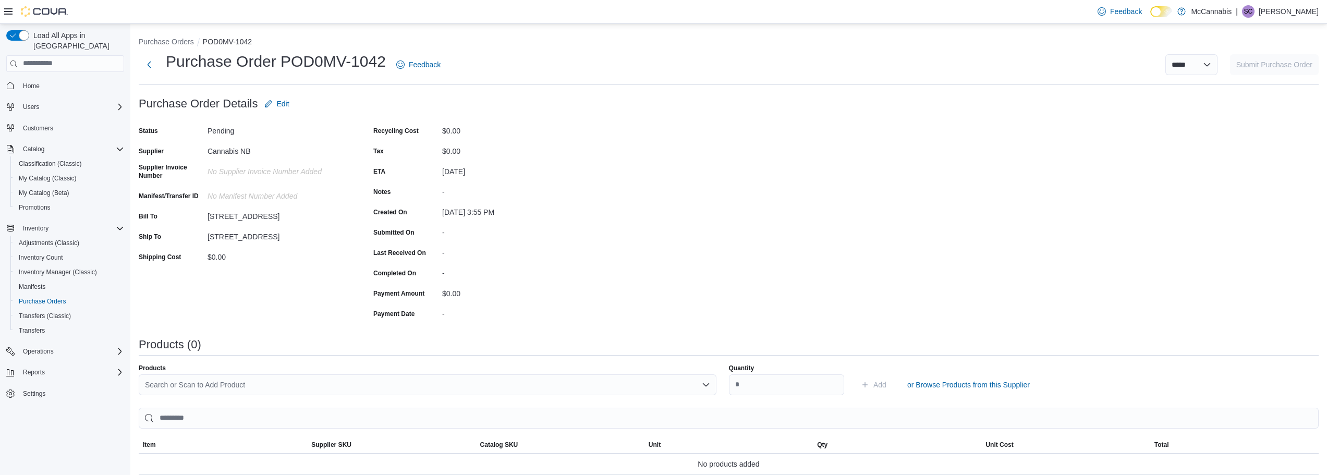
click at [348, 381] on div "Search or Scan to Add Product" at bounding box center [428, 384] width 578 height 21
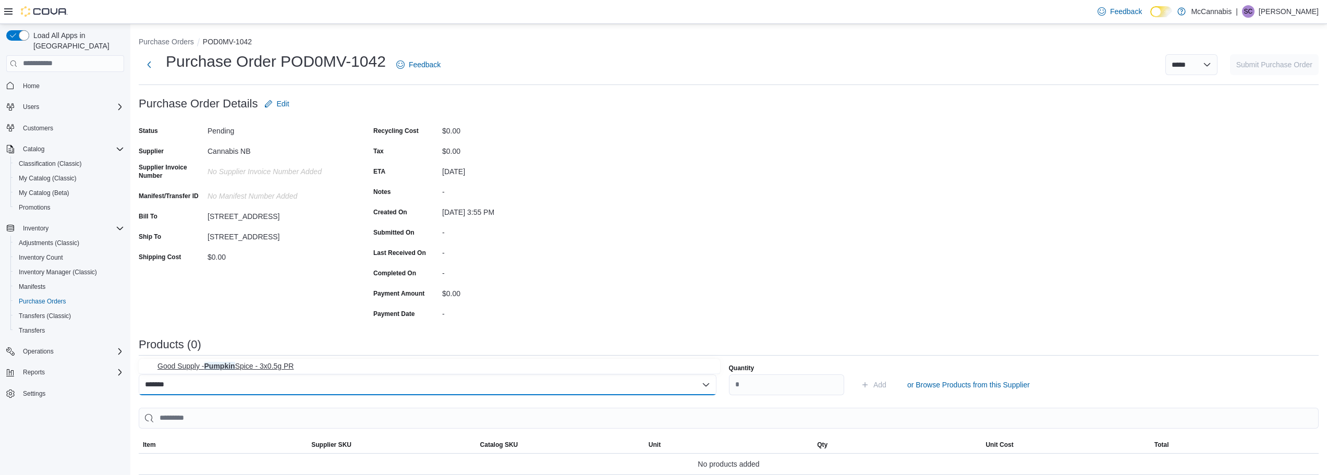
type input "*******"
click at [337, 361] on span "Good Supply - Pumpkin Spice - 3x0.5g PR" at bounding box center [435, 366] width 556 height 10
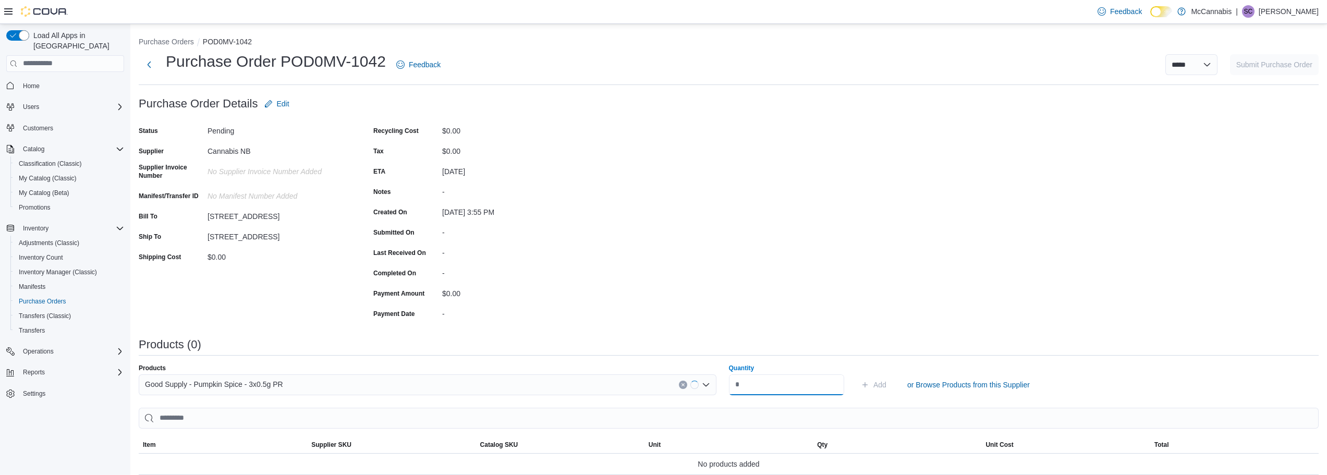
click at [771, 390] on input "Quantity" at bounding box center [787, 384] width 116 height 21
type input "***"
click at [857, 374] on button "Add" at bounding box center [874, 384] width 34 height 21
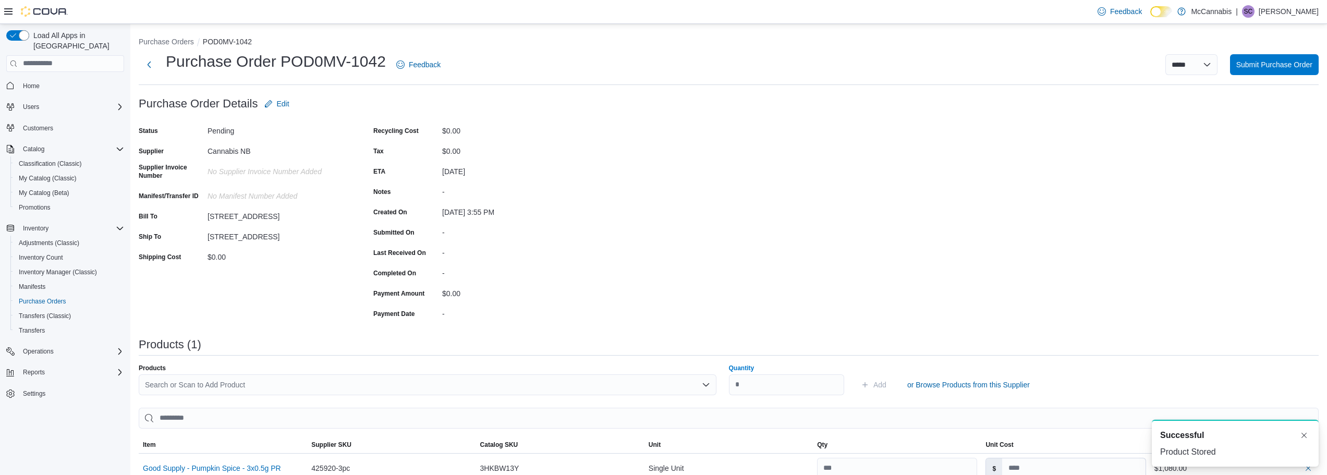
click at [1041, 270] on div "Purchase Order: POD0MV-1042 Feedback Purchase Order Details Edit Status Pending…" at bounding box center [729, 358] width 1180 height 531
click at [1068, 230] on div "Purchase Order: POD0MV-1042 Feedback Purchase Order Details Edit Status Pending…" at bounding box center [729, 358] width 1180 height 531
click at [1140, 266] on div "Purchase Order: POD0MV-1042 Feedback Purchase Order Details Edit Status Pending…" at bounding box center [729, 358] width 1180 height 531
click at [1277, 66] on span "Submit Purchase Order" at bounding box center [1274, 64] width 76 height 10
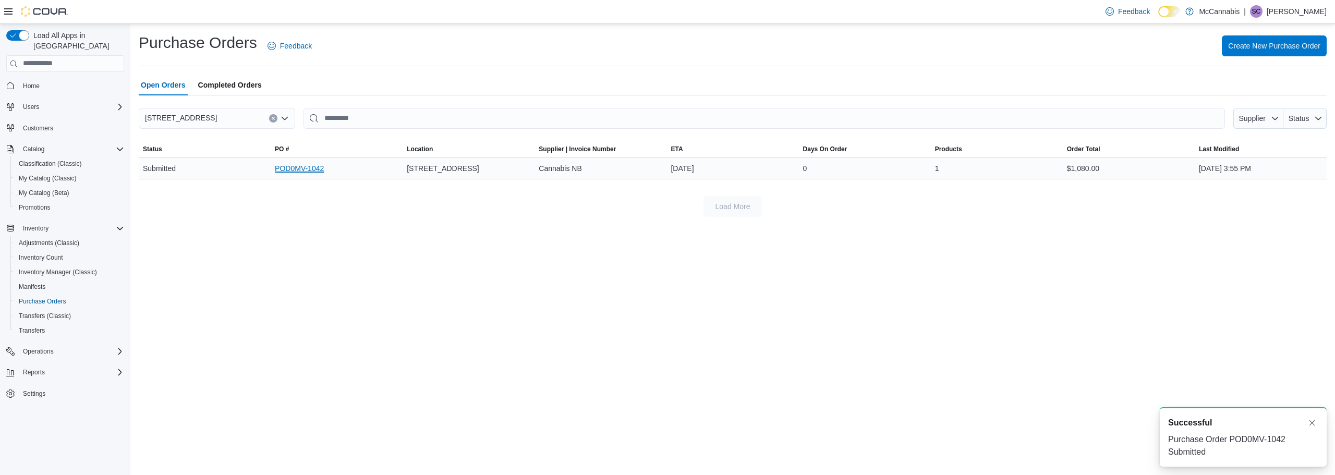
click at [307, 166] on link "POD0MV-1042" at bounding box center [299, 168] width 49 height 13
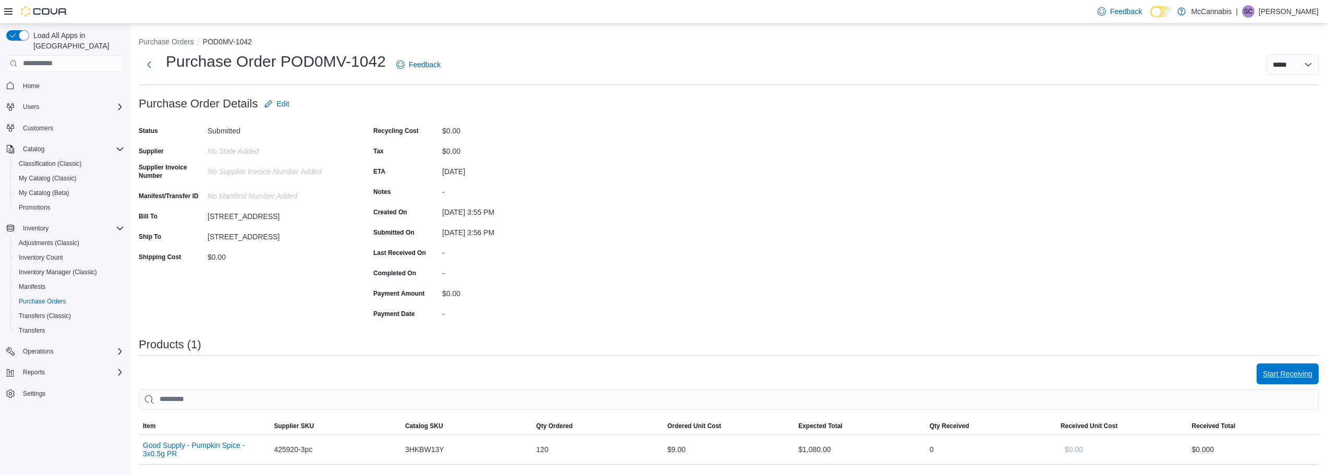
click at [1286, 381] on span "Start Receiving" at bounding box center [1288, 373] width 50 height 21
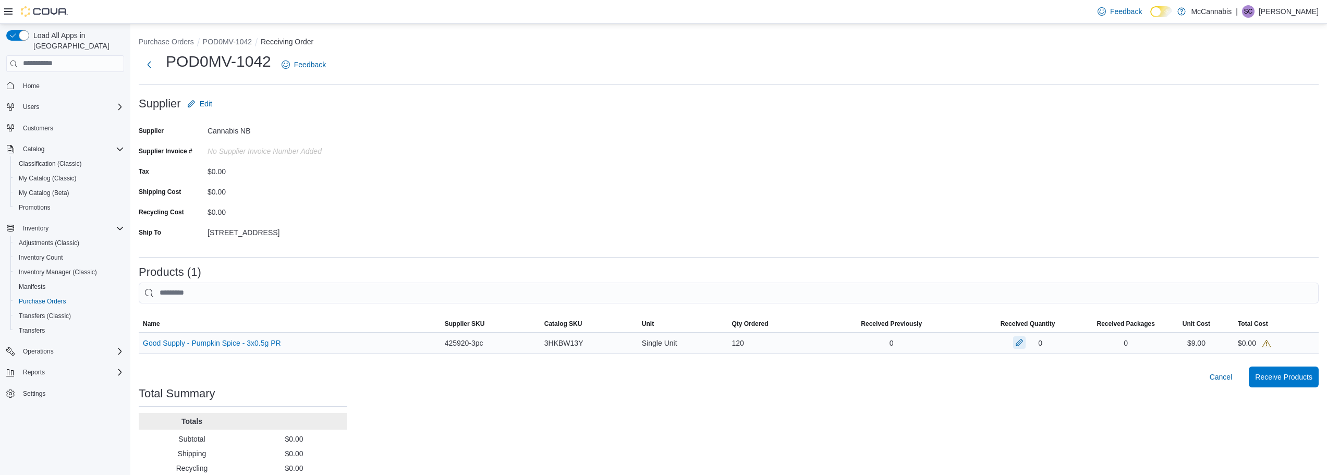
click at [1023, 341] on button "button" at bounding box center [1019, 342] width 13 height 13
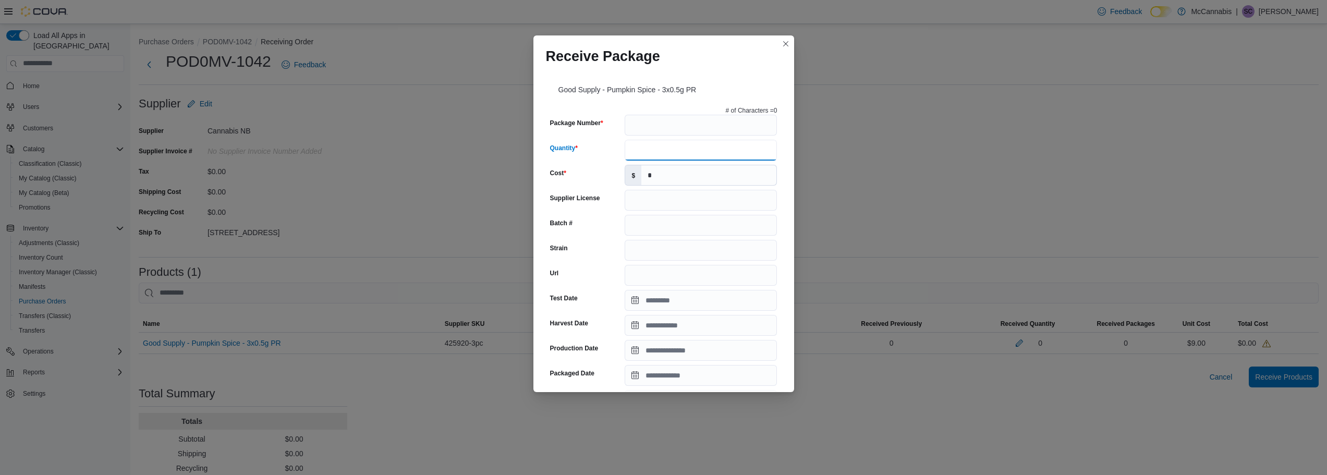
click at [694, 147] on input "Quantity" at bounding box center [701, 150] width 152 height 21
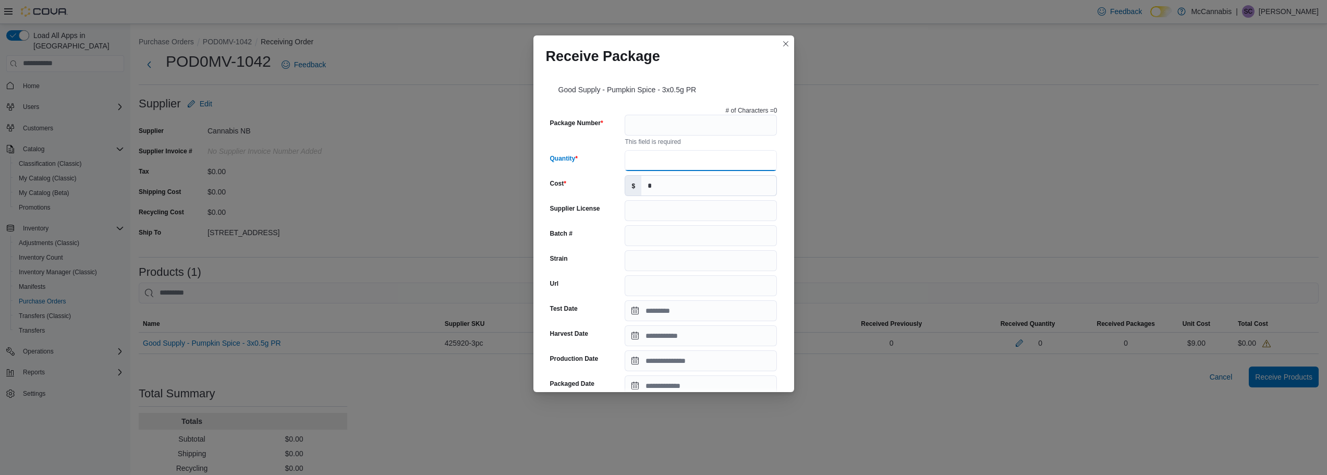
type input "***"
click at [709, 128] on input "Package Number" at bounding box center [701, 125] width 152 height 21
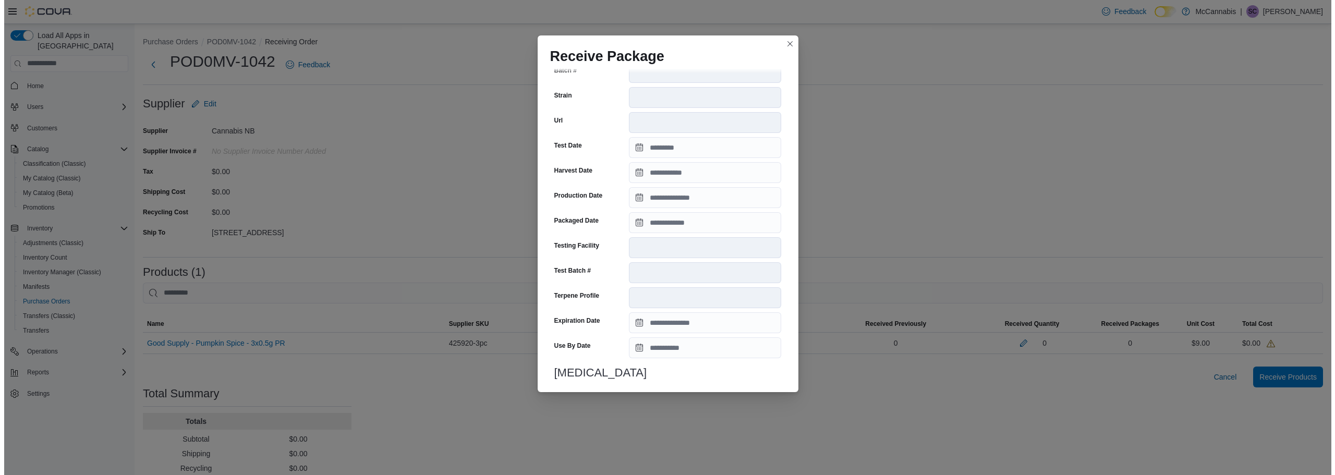
scroll to position [286, 0]
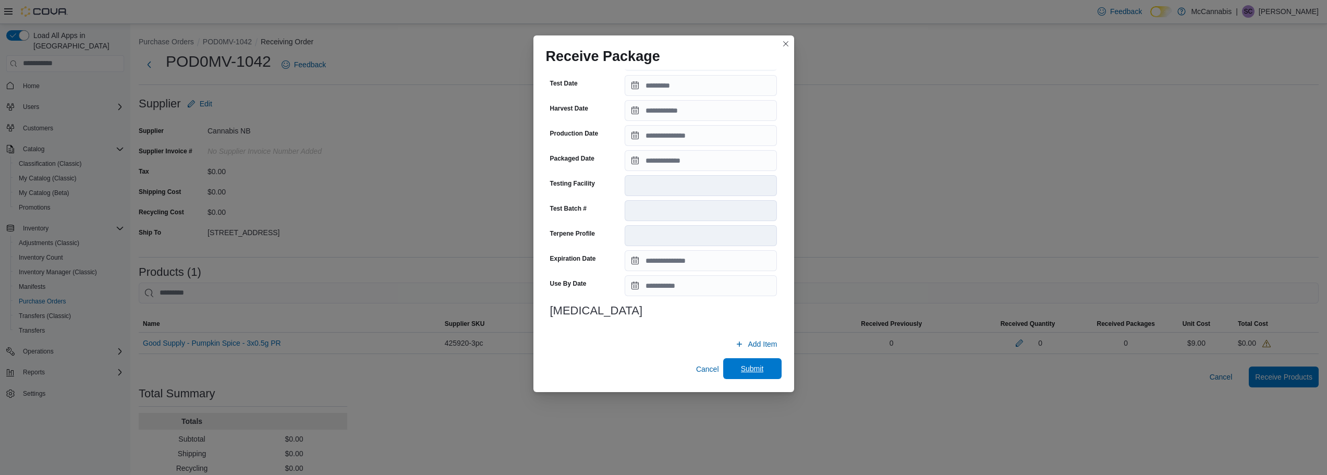
type input "**********"
click at [756, 373] on span "Submit" at bounding box center [752, 368] width 23 height 10
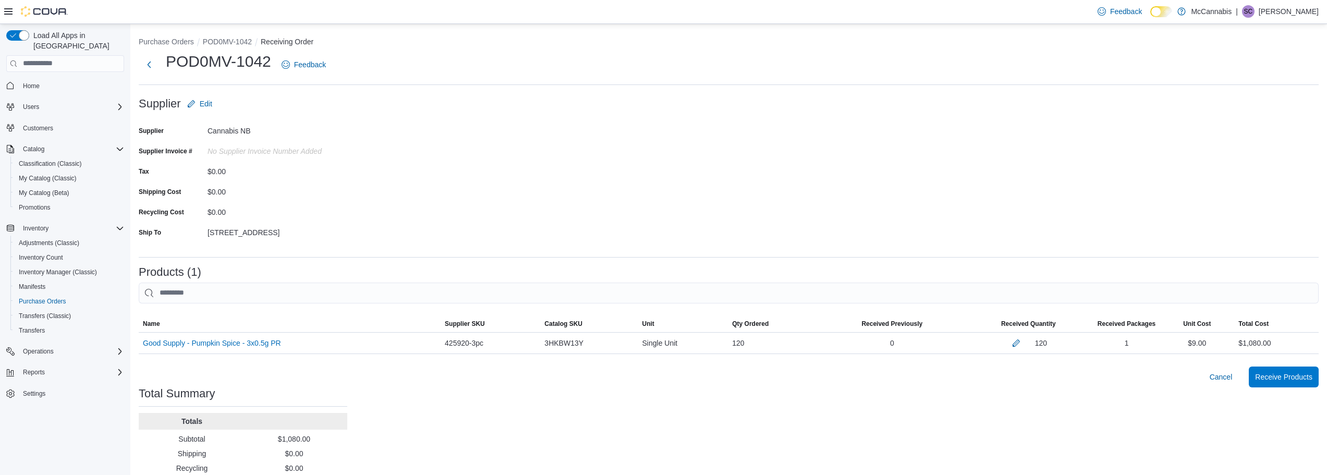
click at [989, 412] on div "Purchase Orders POD0MV-1042 Receiving Order POD0MV-1042 Feedback Supplier Edit …" at bounding box center [728, 272] width 1197 height 496
click at [1278, 375] on span "Receive Products" at bounding box center [1283, 376] width 57 height 10
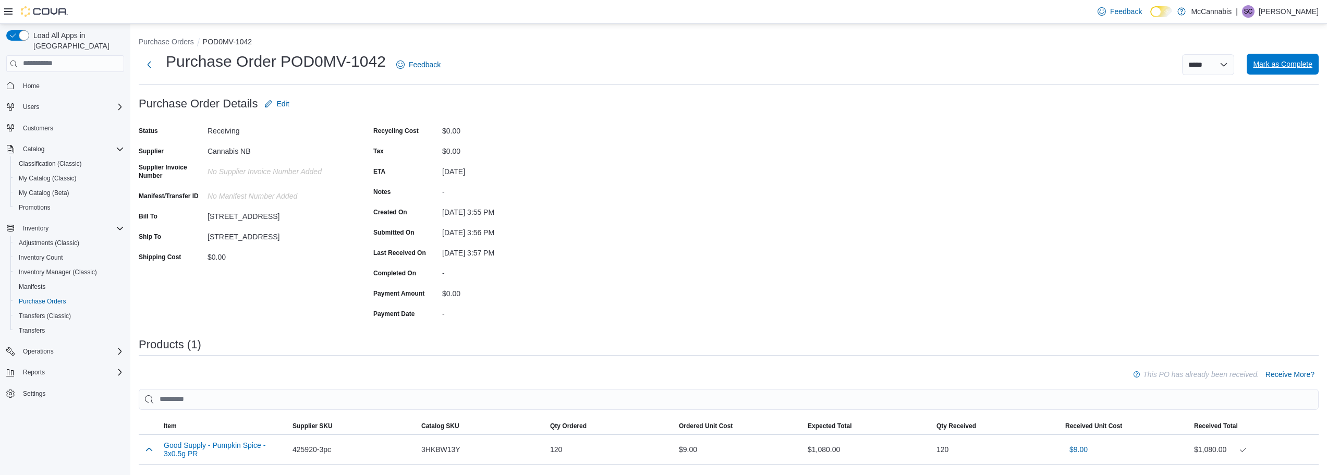
click at [1277, 63] on span "Mark as Complete" at bounding box center [1282, 64] width 59 height 10
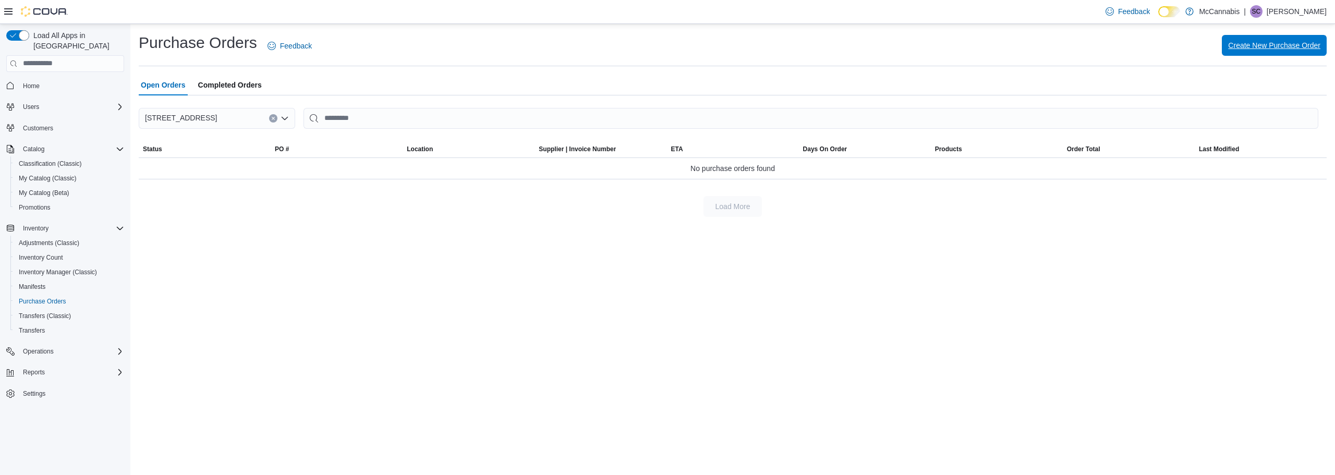
click at [1265, 43] on span "Create New Purchase Order" at bounding box center [1274, 45] width 92 height 10
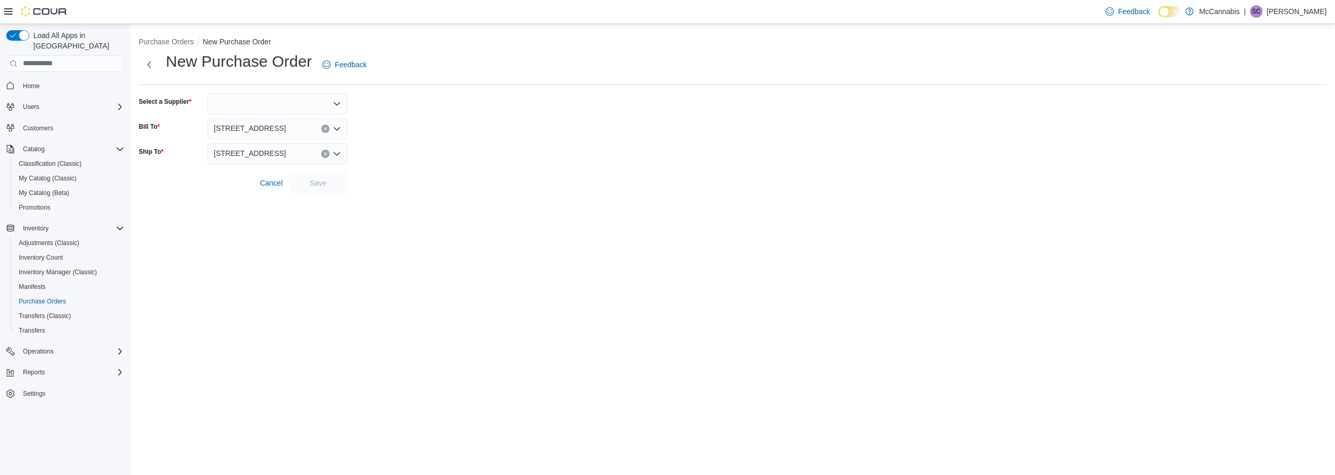
click at [332, 107] on div at bounding box center [278, 103] width 140 height 21
click at [288, 122] on span "Cannabis NB" at bounding box center [283, 121] width 115 height 10
click at [319, 181] on span "Save" at bounding box center [318, 182] width 17 height 10
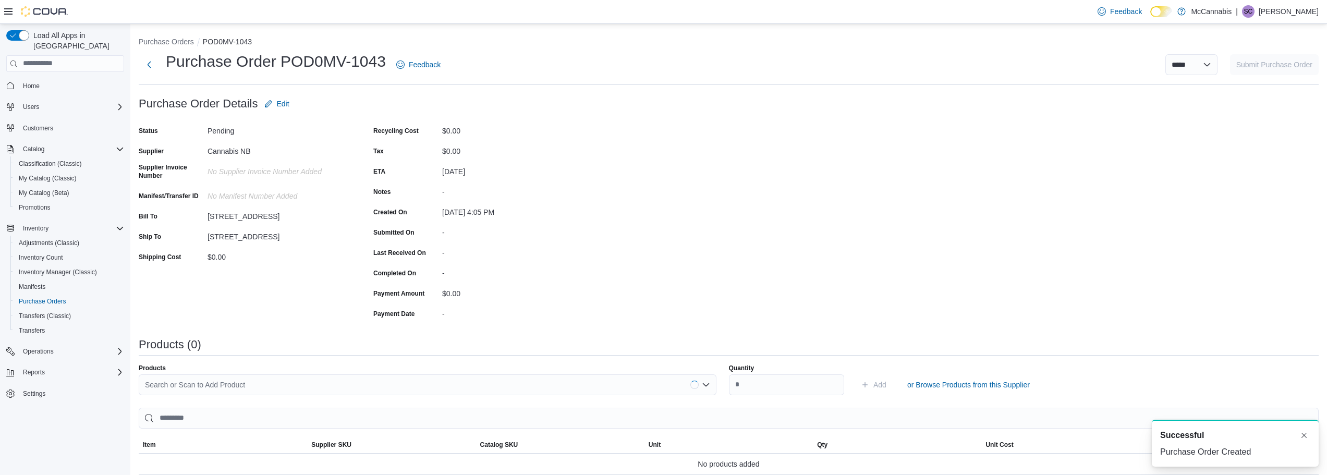
click at [825, 233] on div "Purchase Order: POD0MV-1043 Feedback Purchase Order Details Edit Status Pending…" at bounding box center [729, 354] width 1180 height 522
click at [677, 384] on div "Search or Scan to Add Product" at bounding box center [428, 384] width 578 height 21
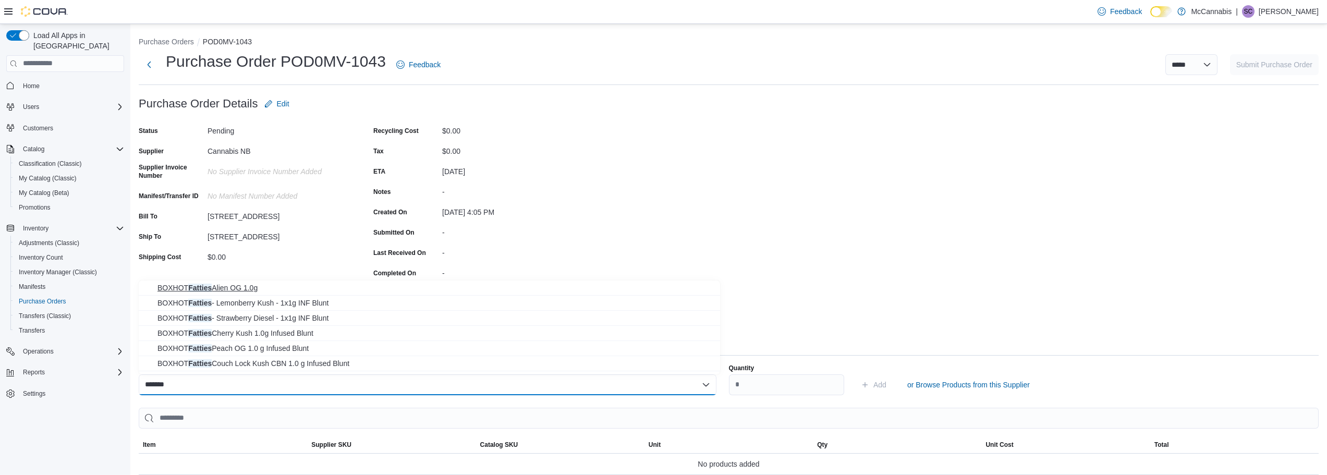
type input "*******"
click at [242, 289] on span "BOXHOT Fatties Alien OG 1.0g" at bounding box center [435, 288] width 556 height 10
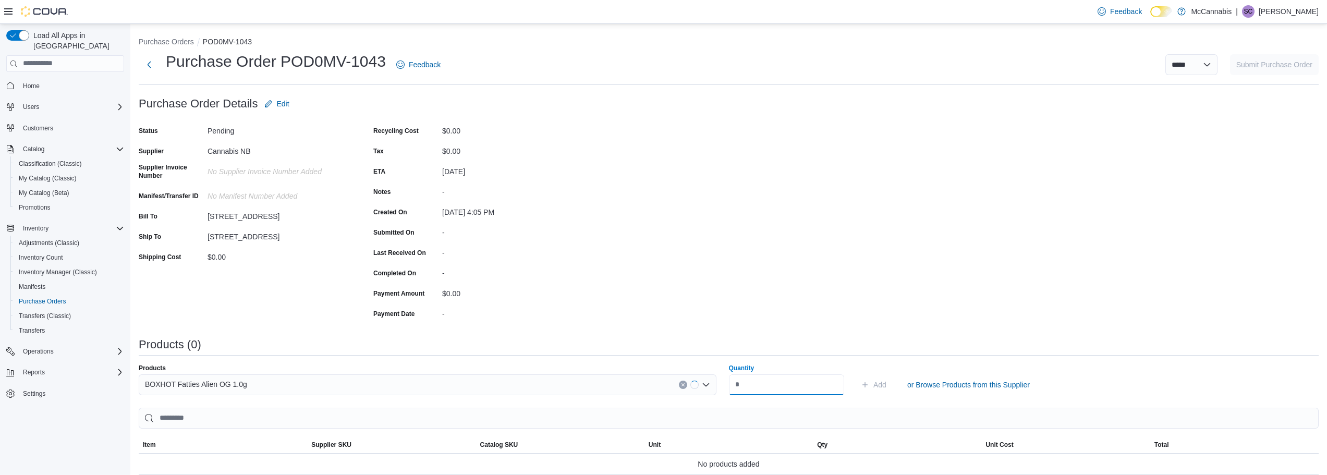
click at [757, 384] on input "Quantity" at bounding box center [787, 384] width 116 height 21
type input "**"
click at [857, 374] on button "Add" at bounding box center [874, 384] width 34 height 21
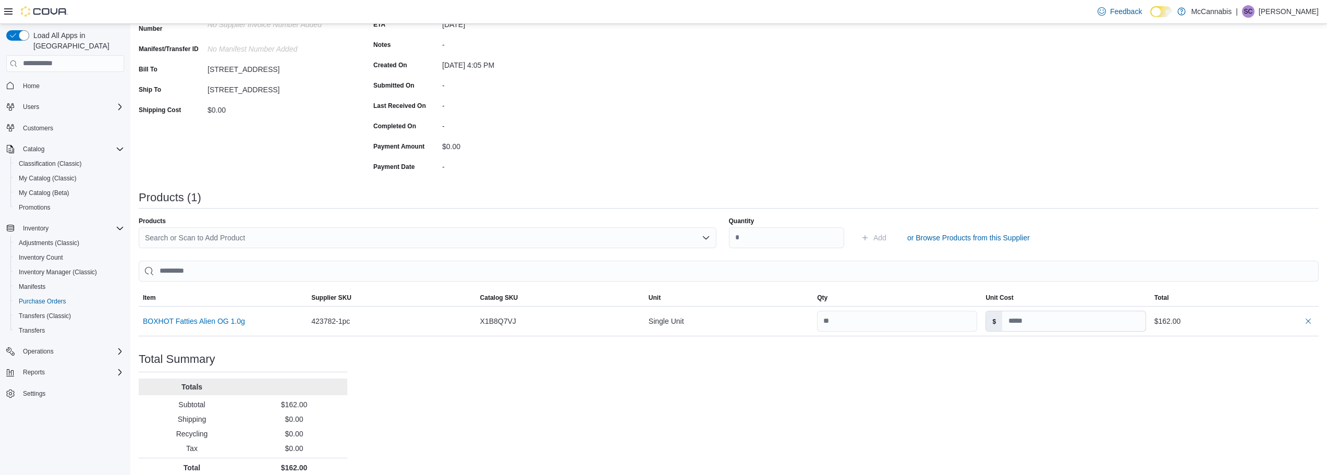
scroll to position [156, 0]
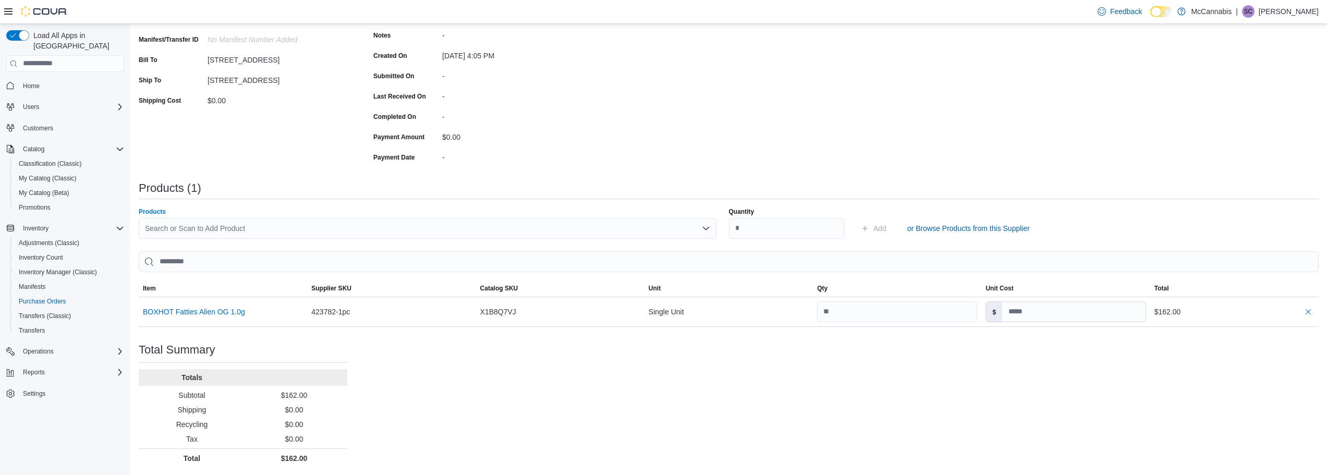
click at [565, 226] on div "Search or Scan to Add Product" at bounding box center [428, 228] width 578 height 21
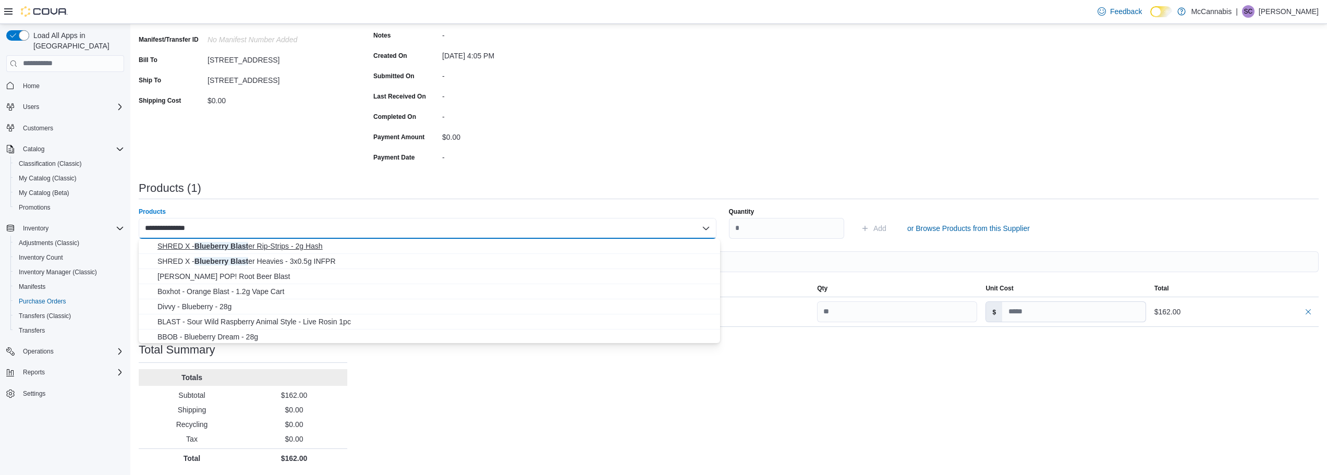
type input "**********"
click at [319, 245] on span "SHRED X - Blueberry Blast er Rip-Strips - 2g Hash" at bounding box center [435, 246] width 556 height 10
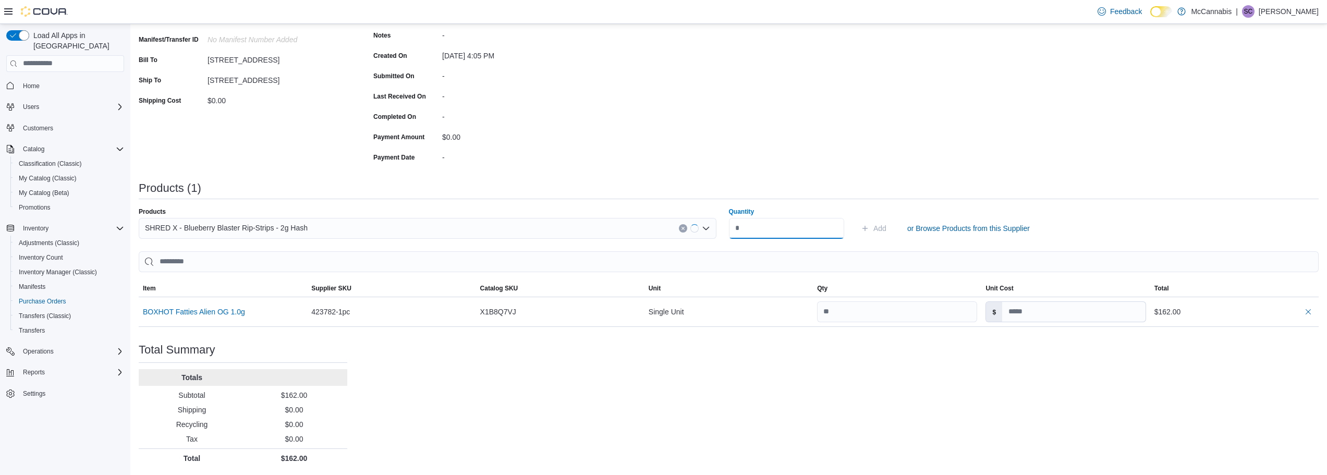
drag, startPoint x: 758, startPoint y: 233, endPoint x: 723, endPoint y: 229, distance: 35.7
click at [723, 229] on div "Products SHRED X - Blueberry Blaster Rip-Strips - 2g Hash Quantity Add or Brows…" at bounding box center [729, 223] width 1180 height 31
type input "**"
click at [857, 218] on button "Add" at bounding box center [874, 228] width 34 height 21
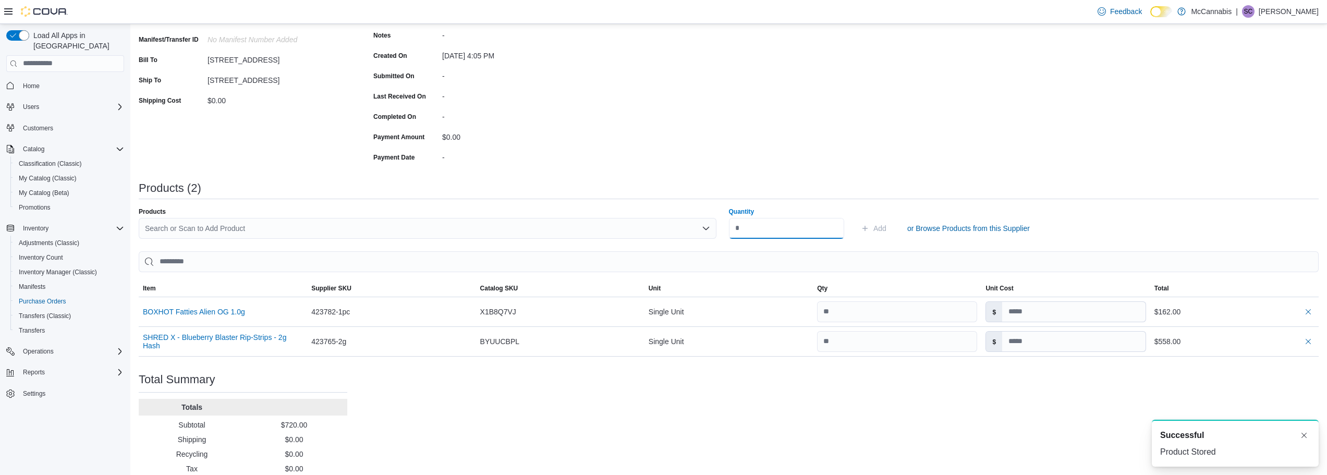
scroll to position [0, 0]
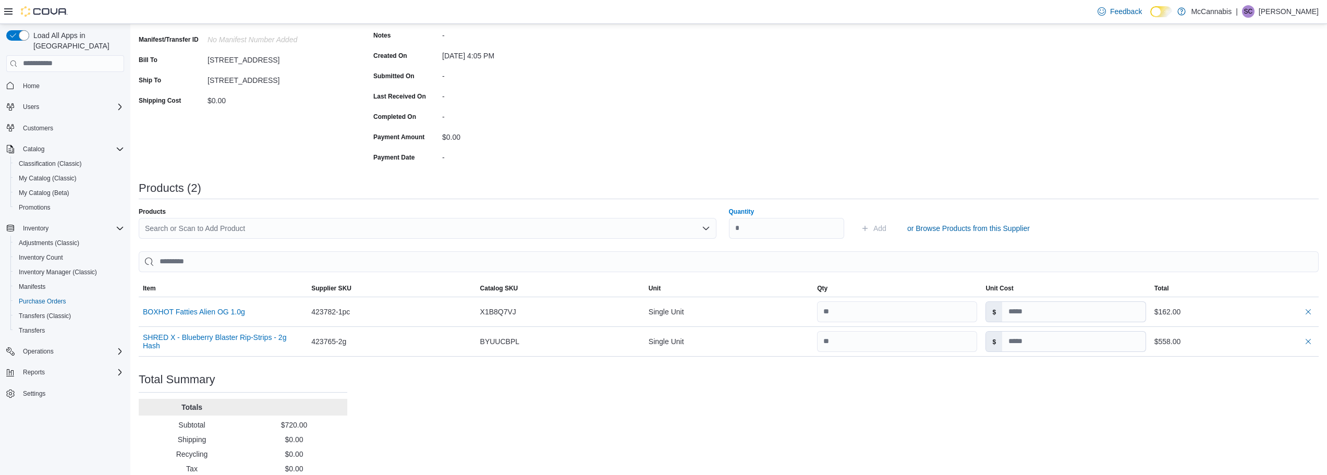
click at [657, 226] on div "Search or Scan to Add Product" at bounding box center [428, 228] width 578 height 21
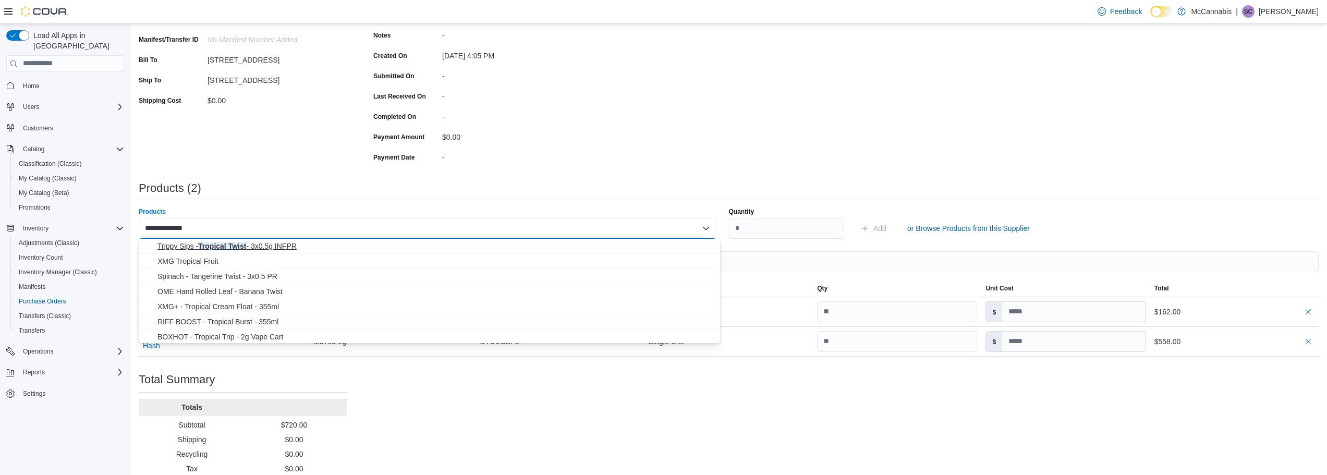
type input "**********"
click at [273, 249] on span "Trippy Sips - Tropical Twist - 3x0.5g INFPR" at bounding box center [435, 246] width 556 height 10
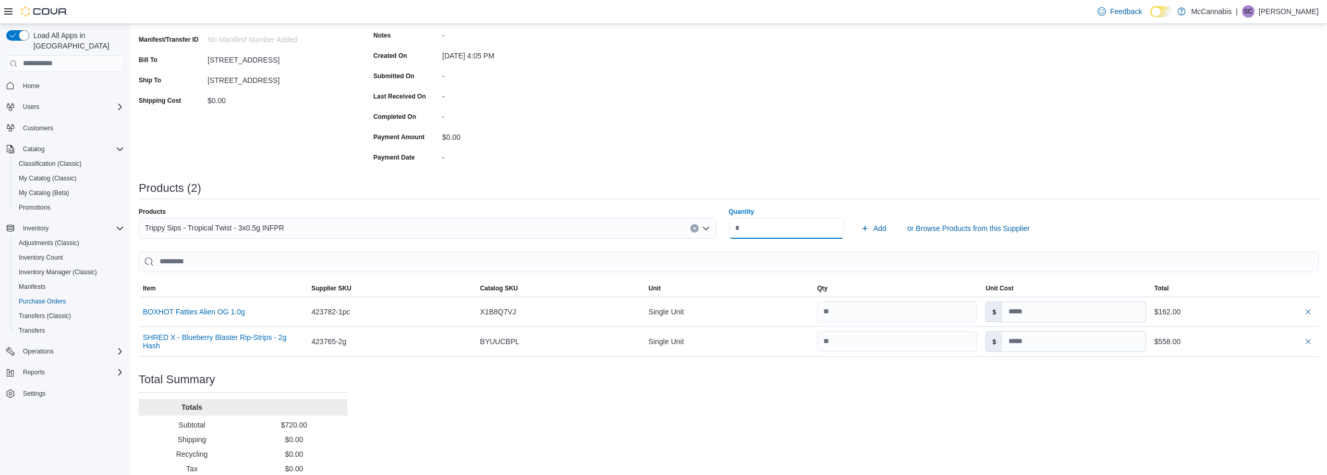
type input "**"
click at [857, 218] on button "Add" at bounding box center [874, 228] width 34 height 21
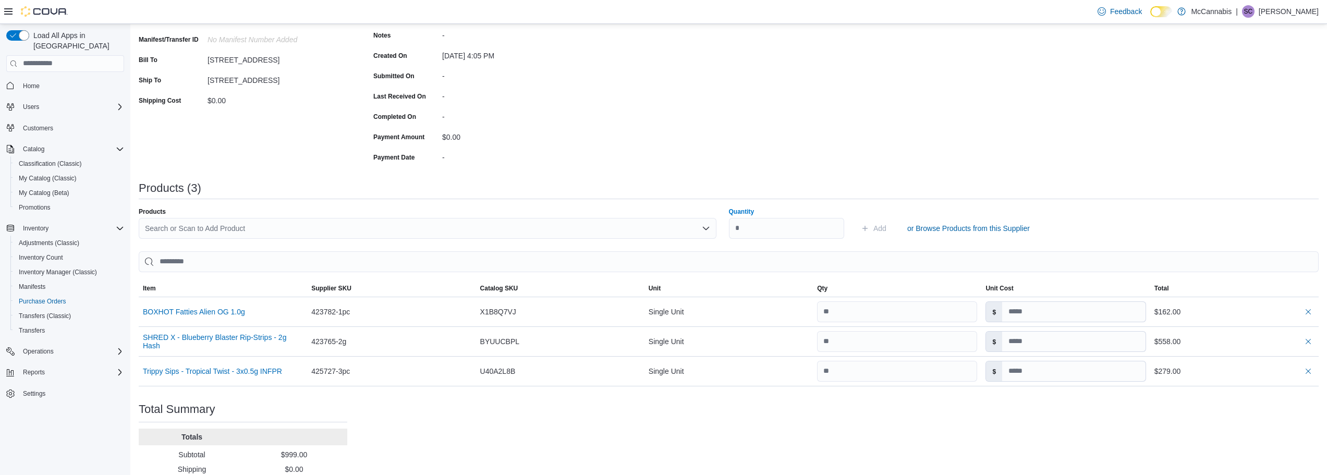
click at [499, 232] on div "Search or Scan to Add Product" at bounding box center [428, 228] width 578 height 21
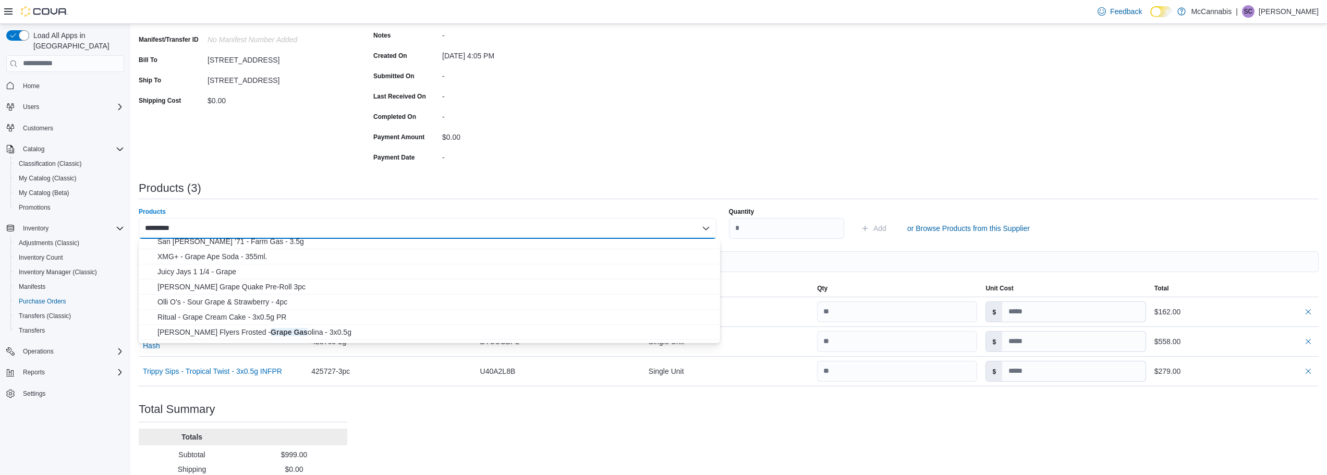
scroll to position [52, 0]
type input "*********"
click at [320, 316] on span "Claybourne Flyers Frosted - Grape Gas olina - 3x0.5g" at bounding box center [435, 315] width 556 height 10
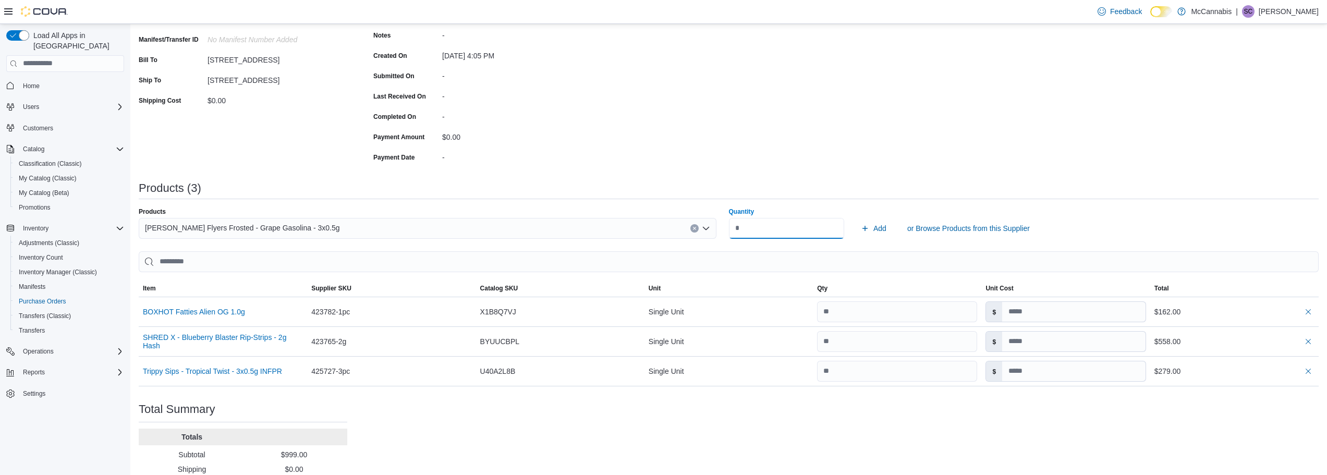
type input "**"
click at [857, 218] on button "Add" at bounding box center [874, 228] width 34 height 21
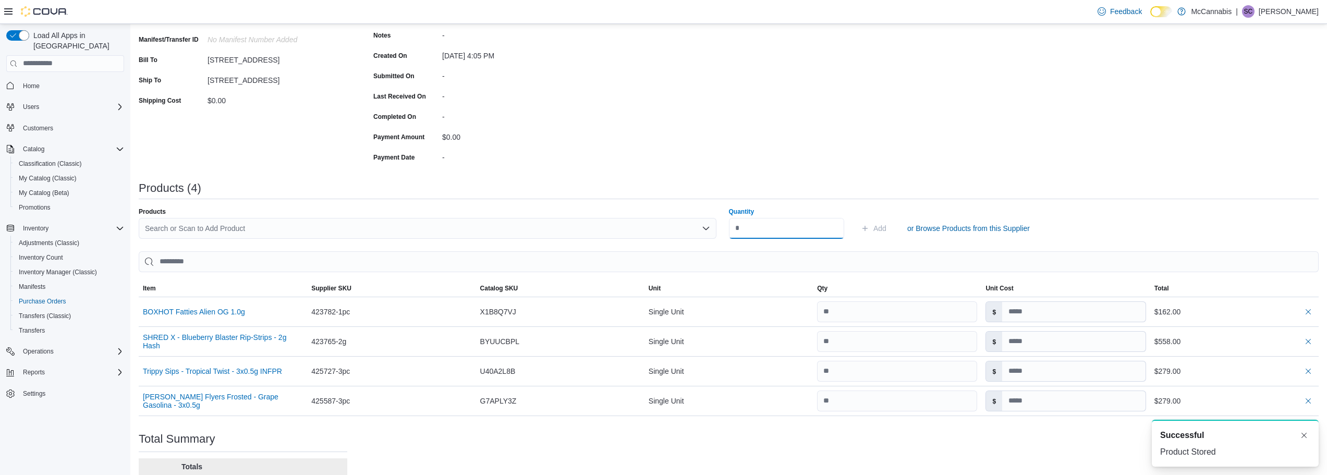
scroll to position [0, 0]
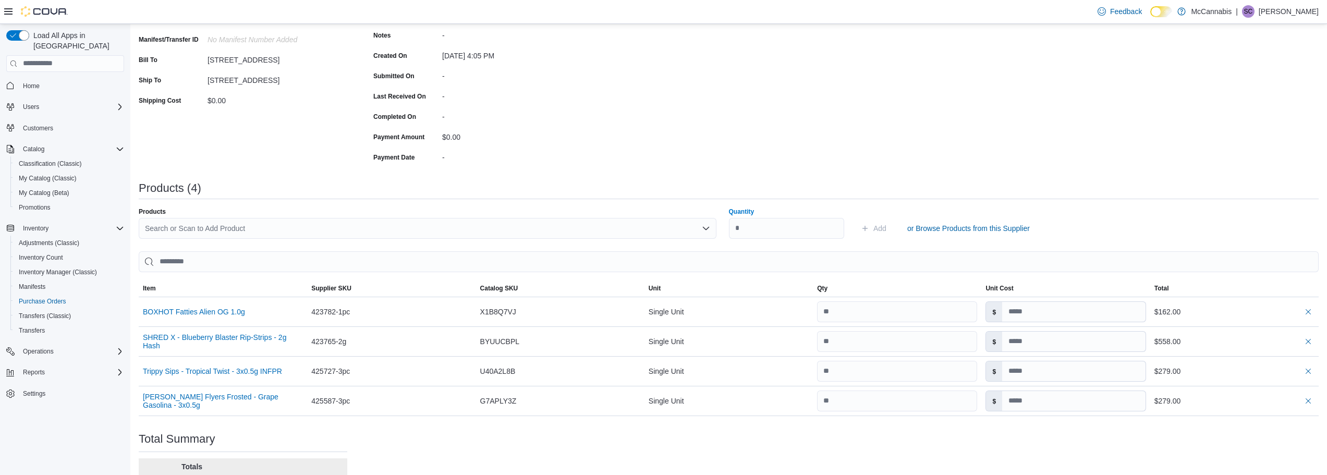
click at [674, 230] on div "Search or Scan to Add Product" at bounding box center [428, 228] width 578 height 21
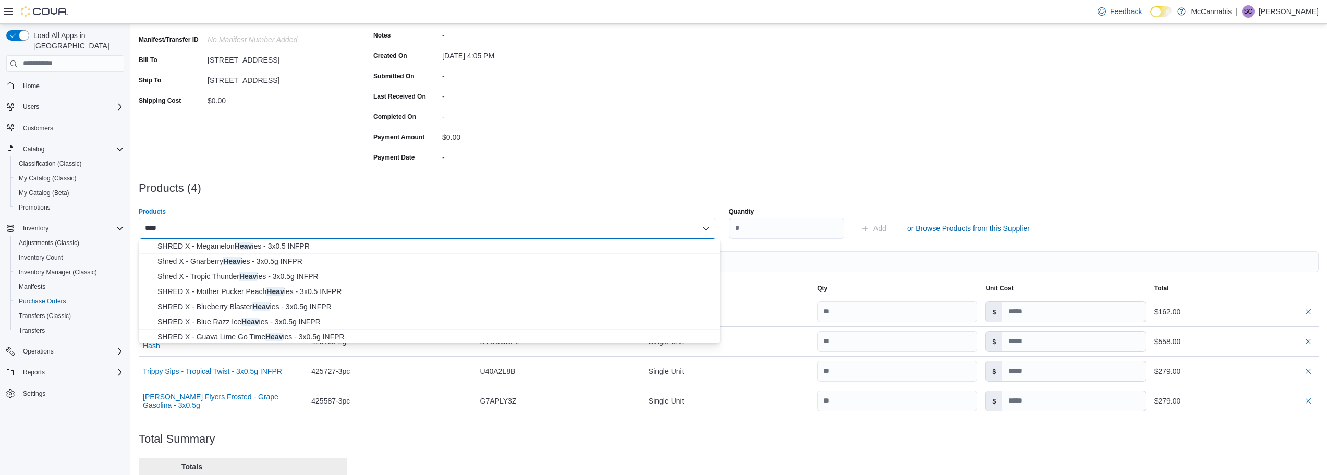
type input "****"
click at [300, 289] on span "SHRED X - Mother Pucker Peach Heav ies - 3x0.5 INFPR" at bounding box center [435, 291] width 556 height 10
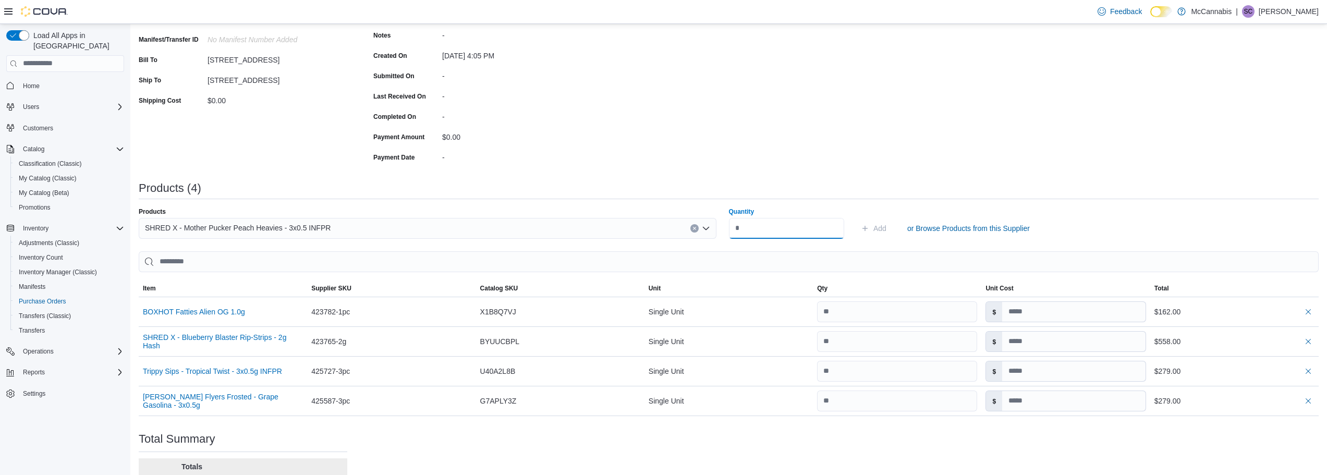
drag, startPoint x: 757, startPoint y: 230, endPoint x: 683, endPoint y: 224, distance: 74.4
click at [684, 224] on div "Products SHRED X - Mother Pucker Peach Heavies - 3x0.5 INFPR Quantity Add or Br…" at bounding box center [729, 223] width 1180 height 31
type input "**"
click at [857, 218] on button "Add" at bounding box center [874, 228] width 34 height 21
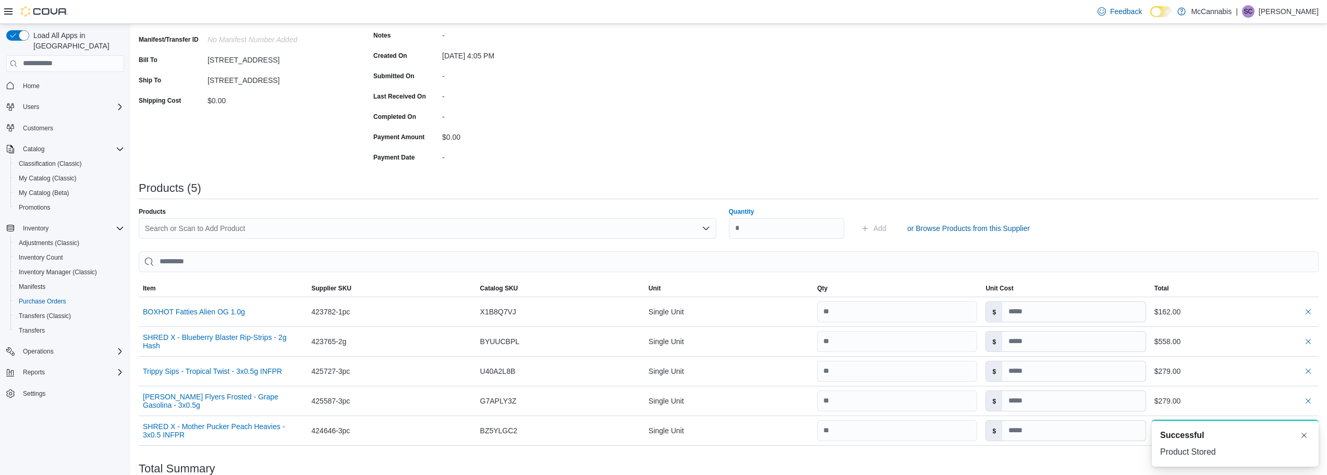
click at [636, 228] on div "Search or Scan to Add Product" at bounding box center [428, 228] width 578 height 21
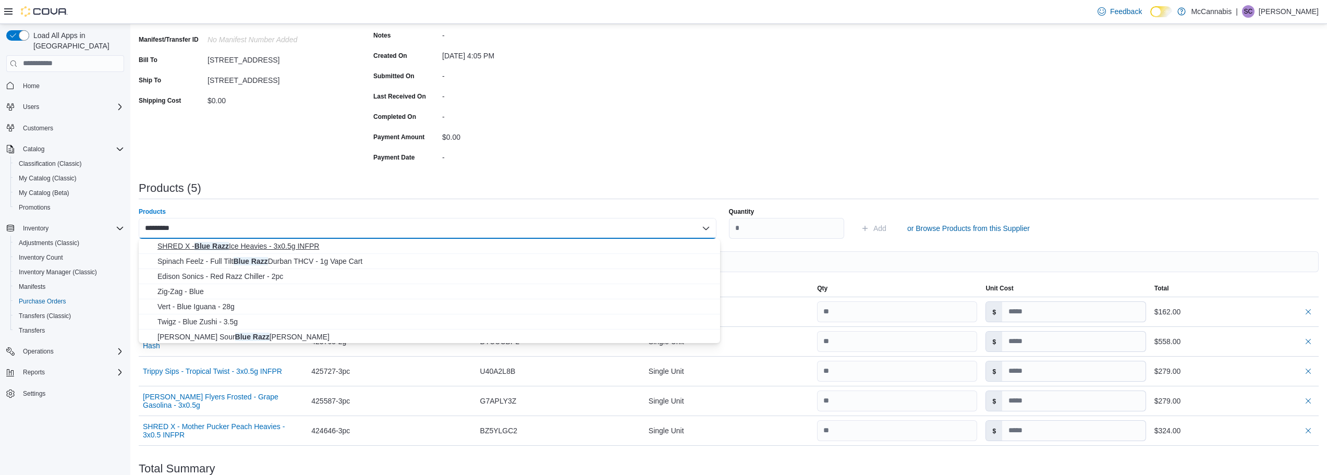
type input "*********"
click at [312, 244] on span "SHRED X - Blue Razz Ice Heavies - 3x0.5g INFPR" at bounding box center [435, 246] width 556 height 10
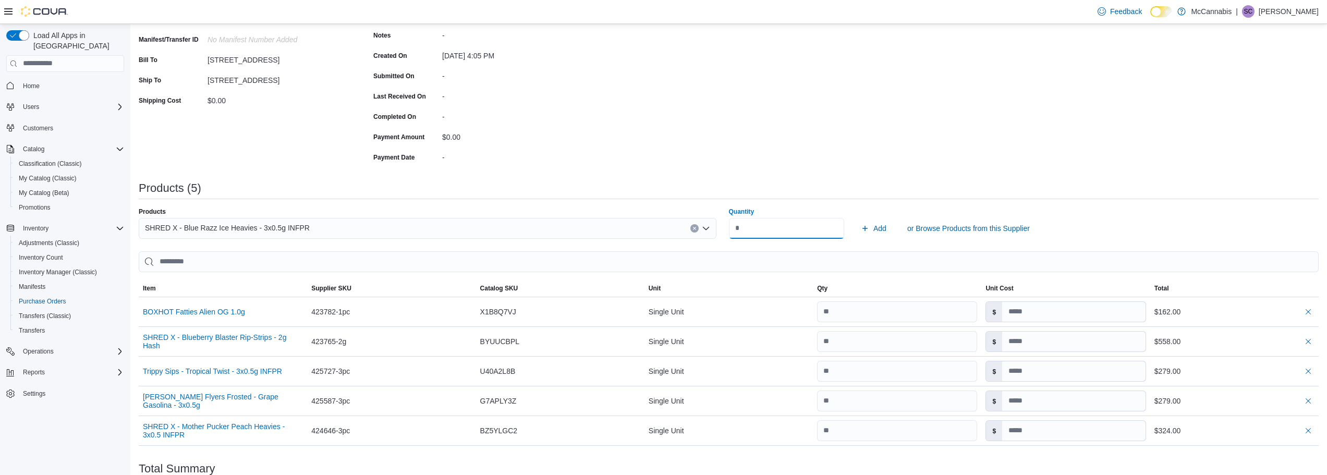
type input "**"
click at [857, 218] on button "Add" at bounding box center [874, 228] width 34 height 21
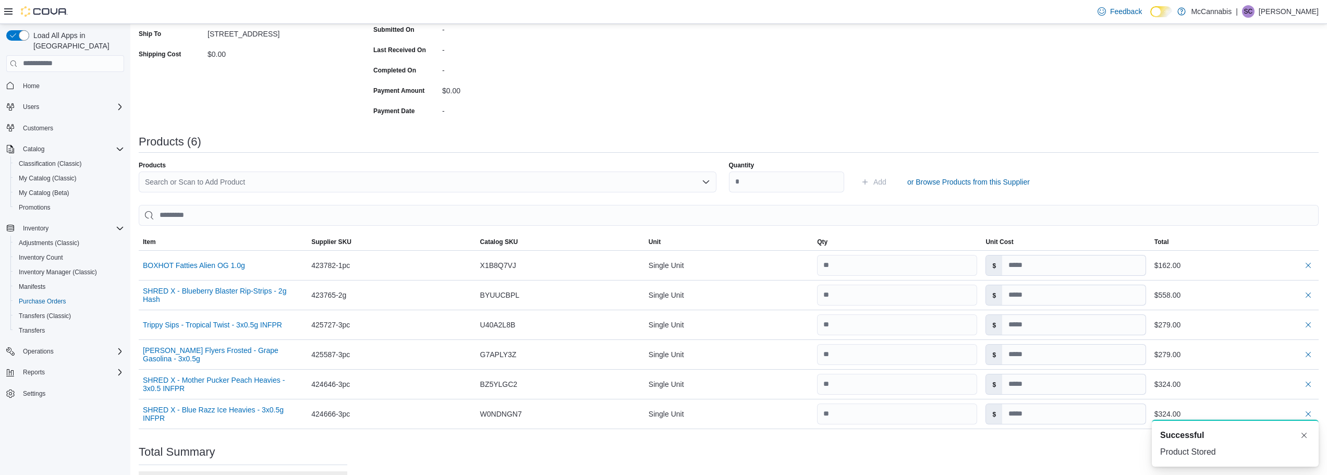
scroll to position [202, 0]
click at [542, 180] on div "Search or Scan to Add Product" at bounding box center [428, 183] width 578 height 21
click at [689, 122] on div "Purchase Order: POD0MV-1043 Feedback Purchase Order Details Edit Status Pending…" at bounding box center [729, 231] width 1180 height 679
click at [248, 188] on div "Search or Scan to Add Product" at bounding box center [428, 183] width 578 height 21
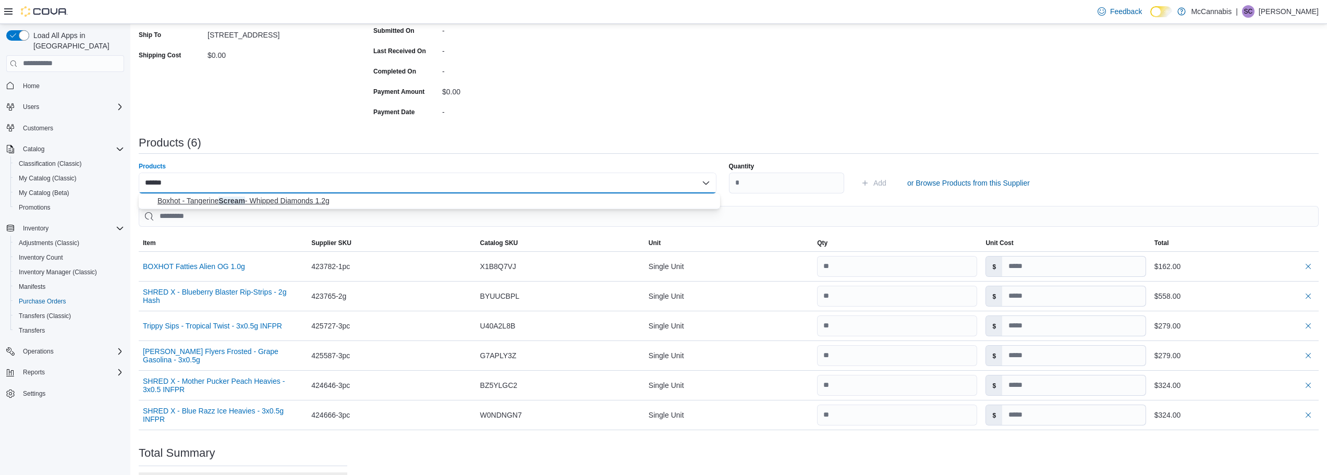
type input "******"
click at [262, 201] on span "Boxhot - Tangerine Scream - Whipped Diamonds 1.2g" at bounding box center [435, 201] width 556 height 10
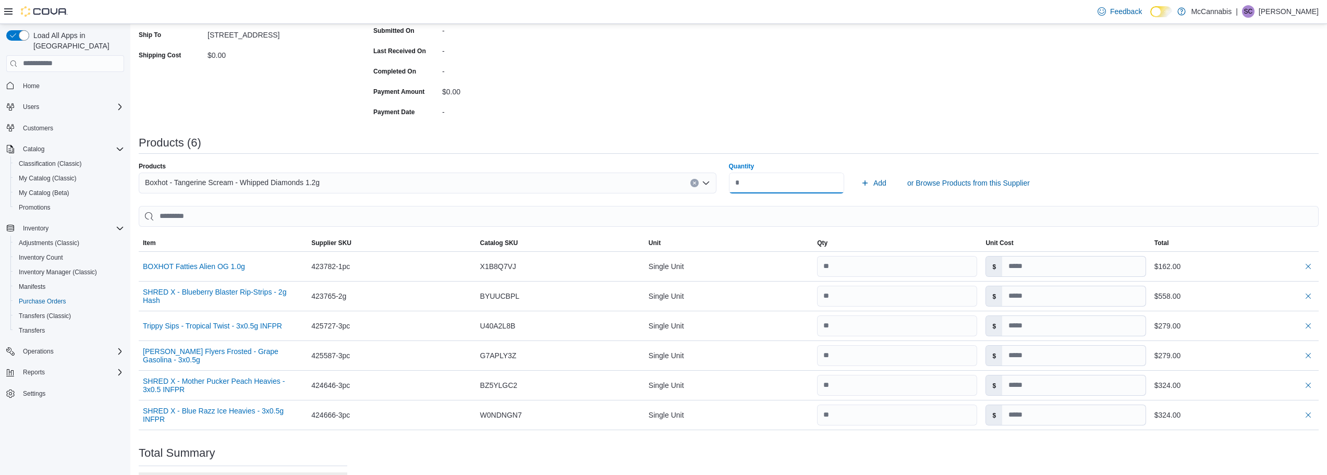
type input "*"
click at [857, 173] on button "Add" at bounding box center [874, 183] width 34 height 21
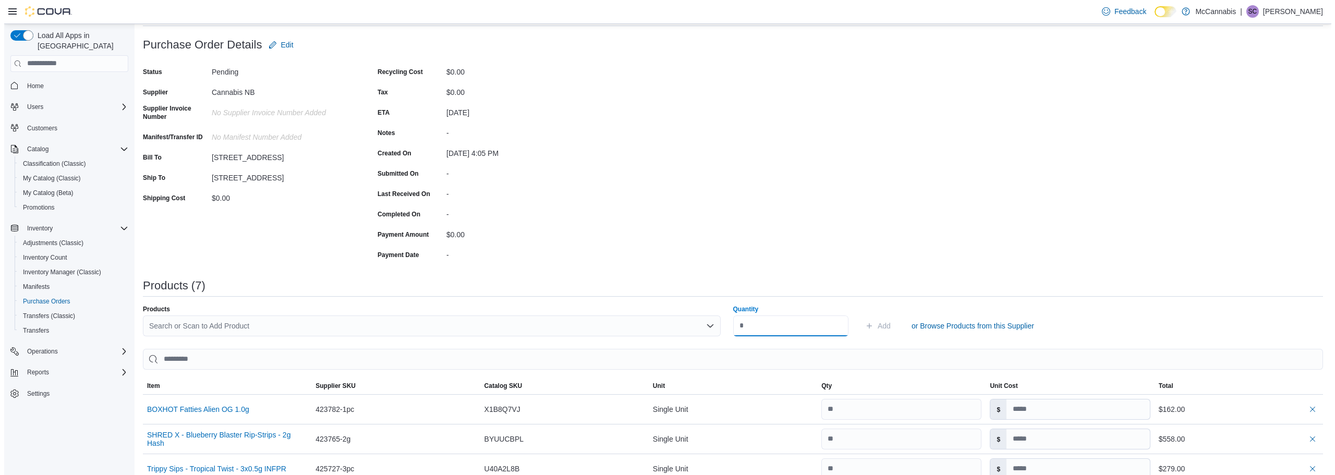
scroll to position [0, 0]
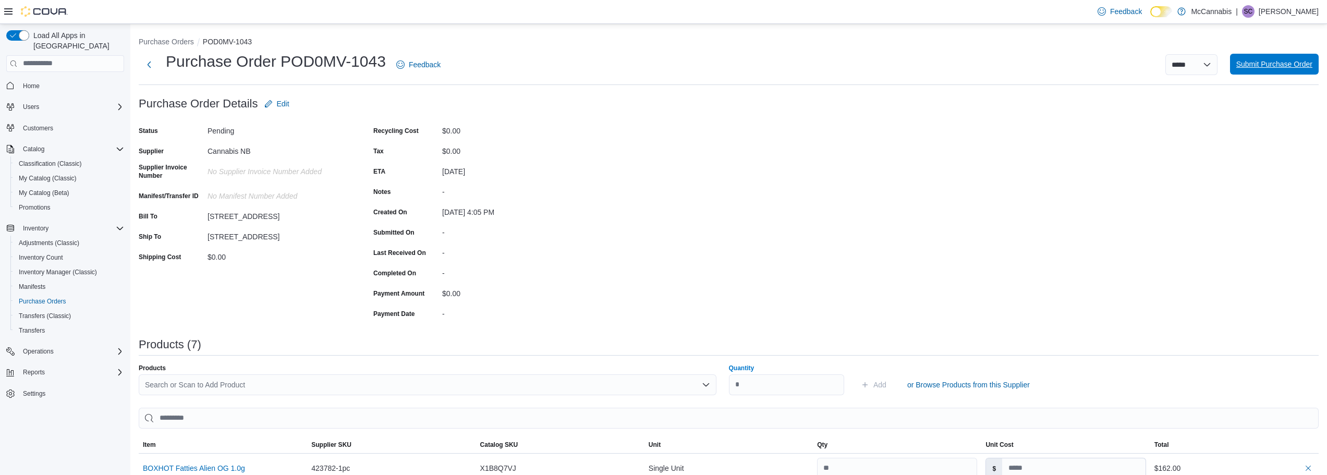
click at [1276, 64] on span "Submit Purchase Order" at bounding box center [1274, 64] width 76 height 10
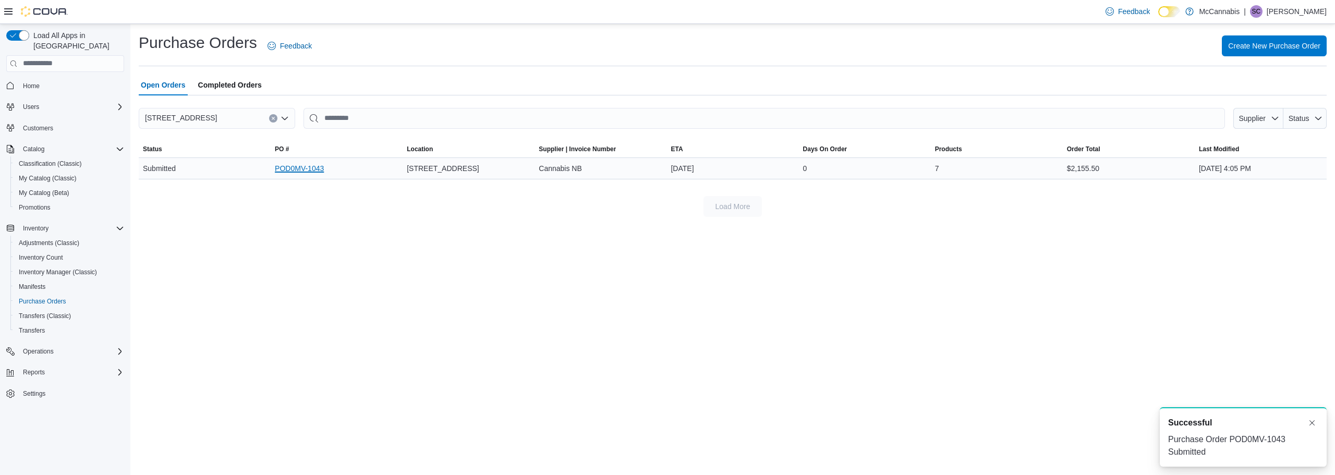
click at [301, 169] on link "POD0MV-1043" at bounding box center [299, 168] width 49 height 13
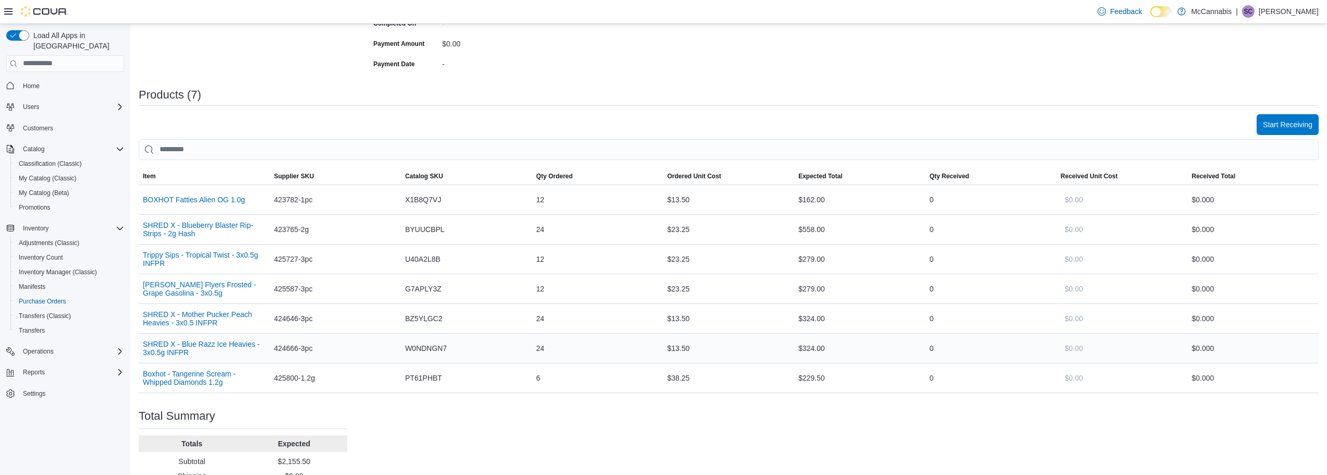
scroll to position [261, 0]
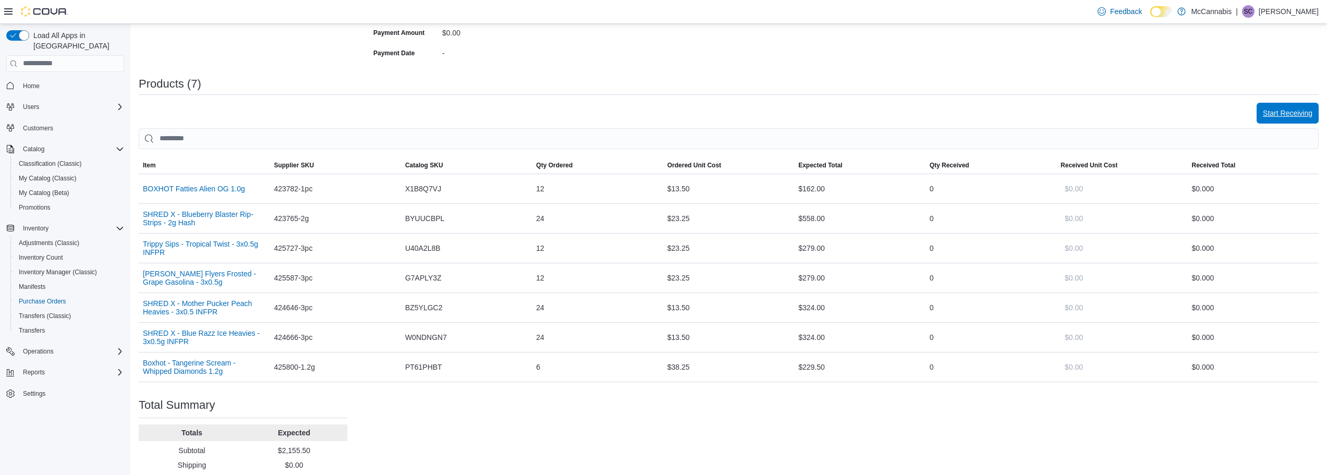
click at [1302, 104] on span "Start Receiving" at bounding box center [1288, 113] width 50 height 21
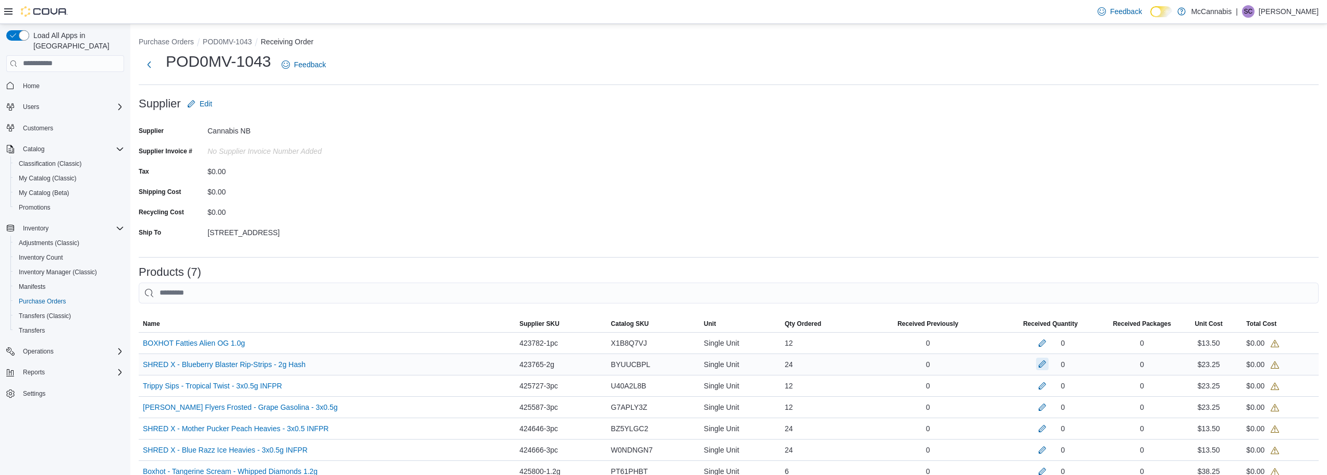
click at [1049, 364] on button "button" at bounding box center [1042, 364] width 13 height 13
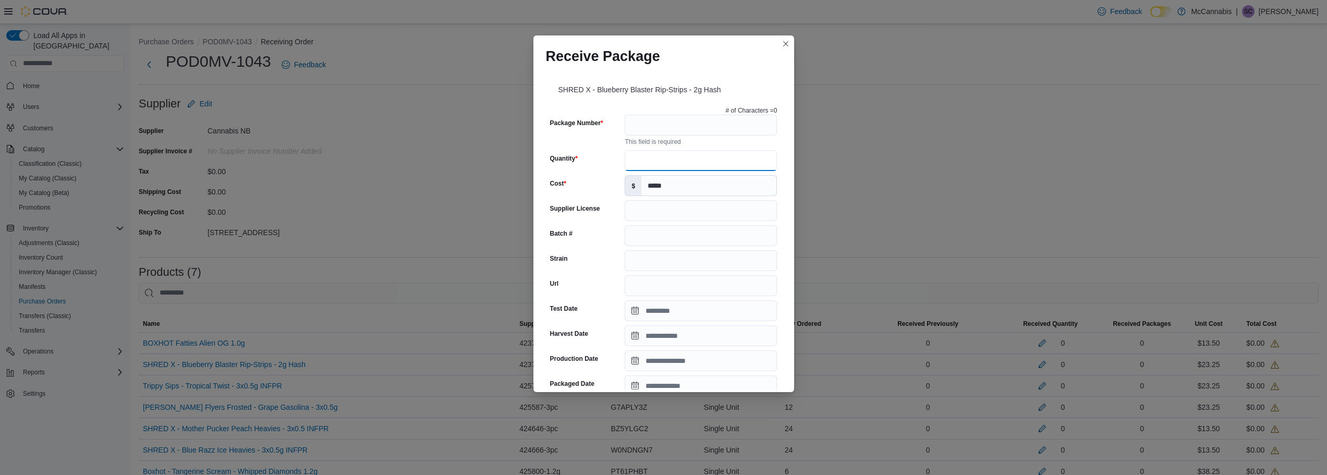
click at [712, 159] on input "Quantity" at bounding box center [701, 160] width 152 height 21
type input "**"
click at [710, 121] on input "Package Number" at bounding box center [701, 125] width 152 height 21
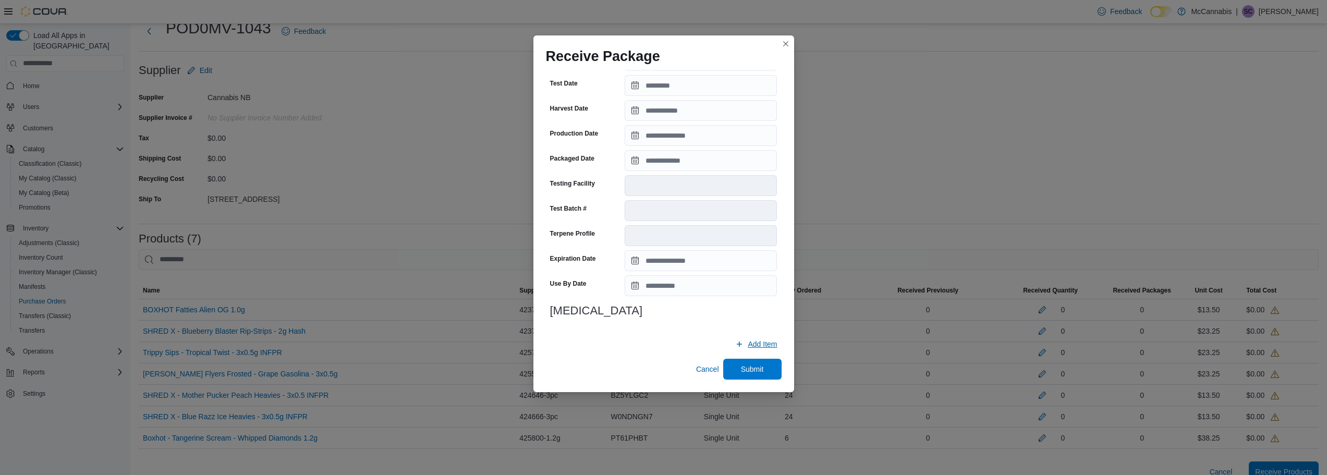
scroll to position [52, 0]
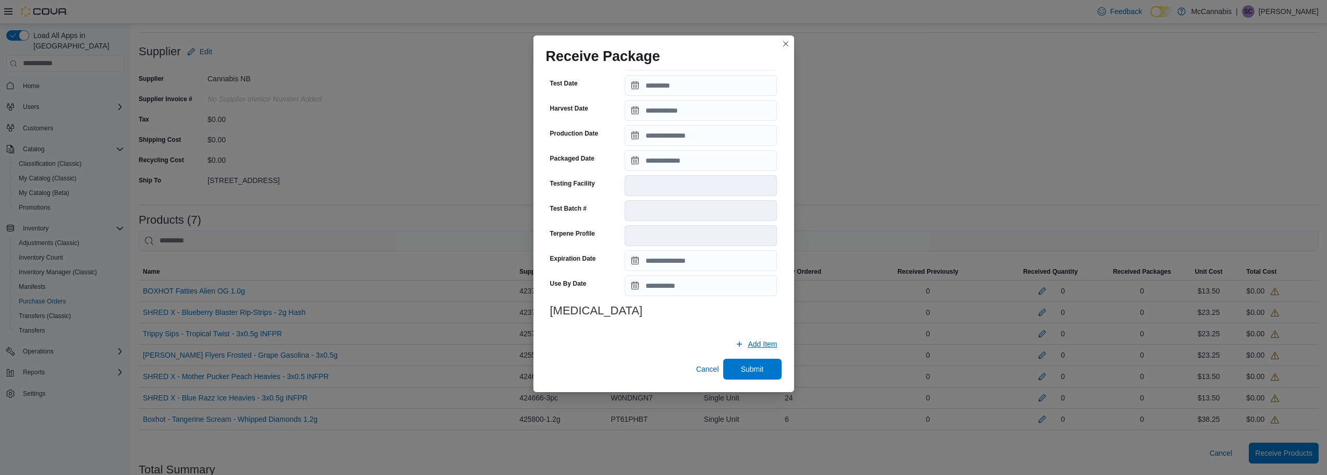
type input "**********"
click at [758, 343] on span "Add Item" at bounding box center [762, 344] width 29 height 10
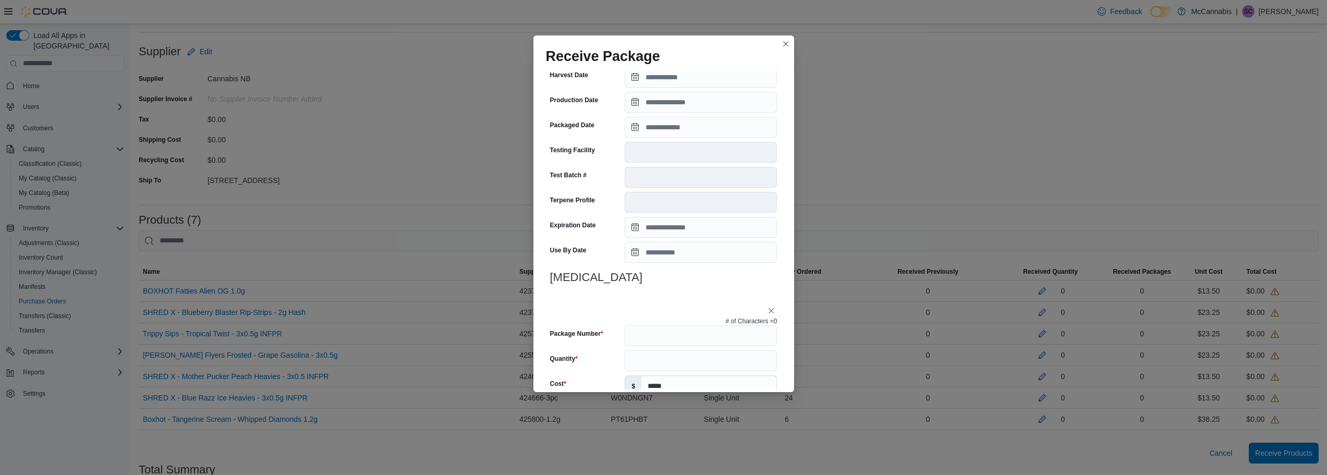
scroll to position [350, 0]
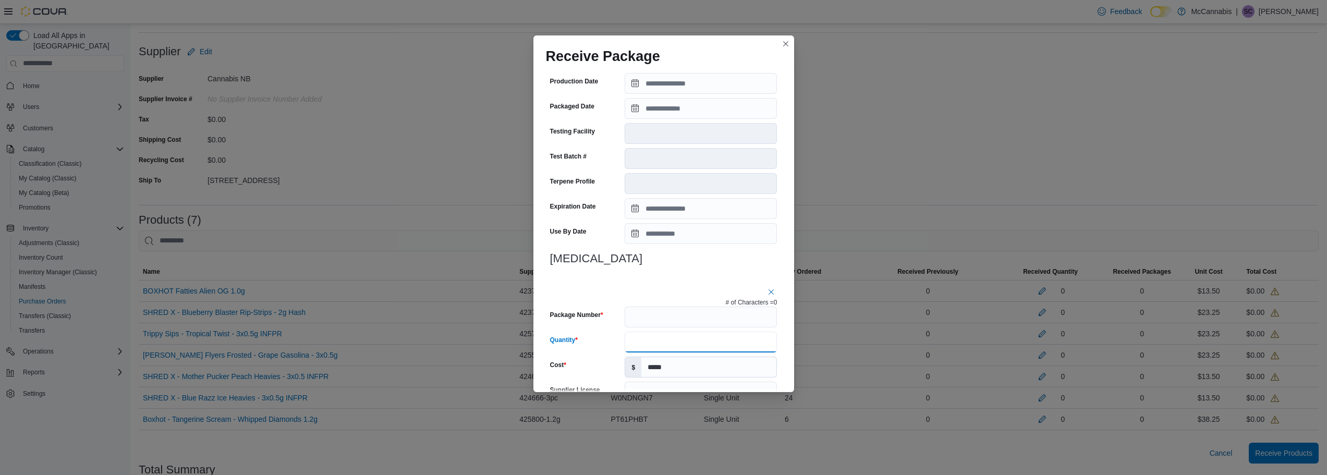
click at [669, 342] on input "Quantity" at bounding box center [701, 342] width 152 height 21
type input "**"
click at [666, 319] on input "Package Number" at bounding box center [701, 317] width 152 height 21
type input "**********"
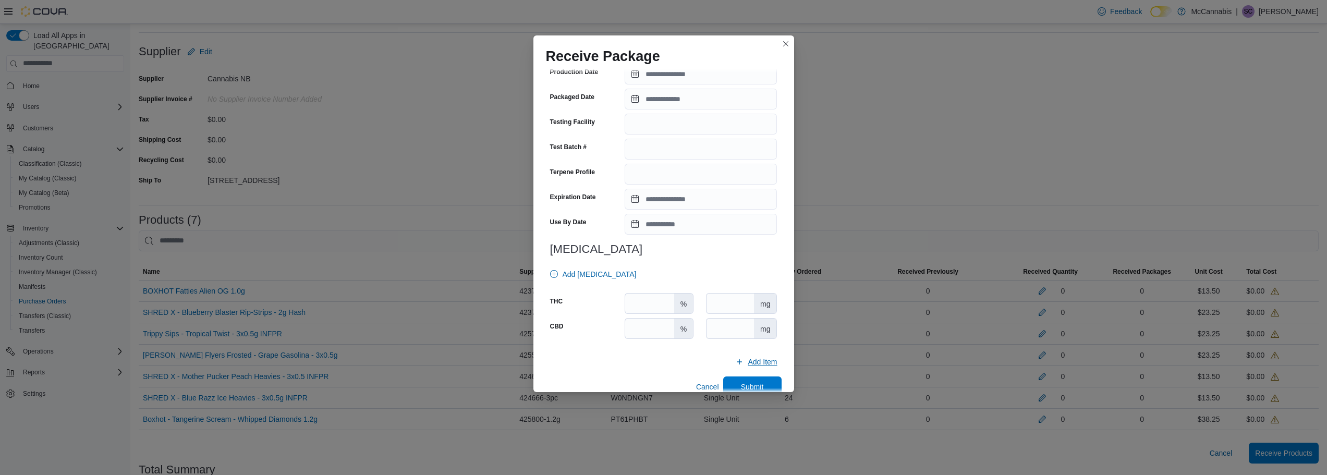
scroll to position [820, 0]
click at [748, 382] on span "Submit" at bounding box center [752, 385] width 23 height 10
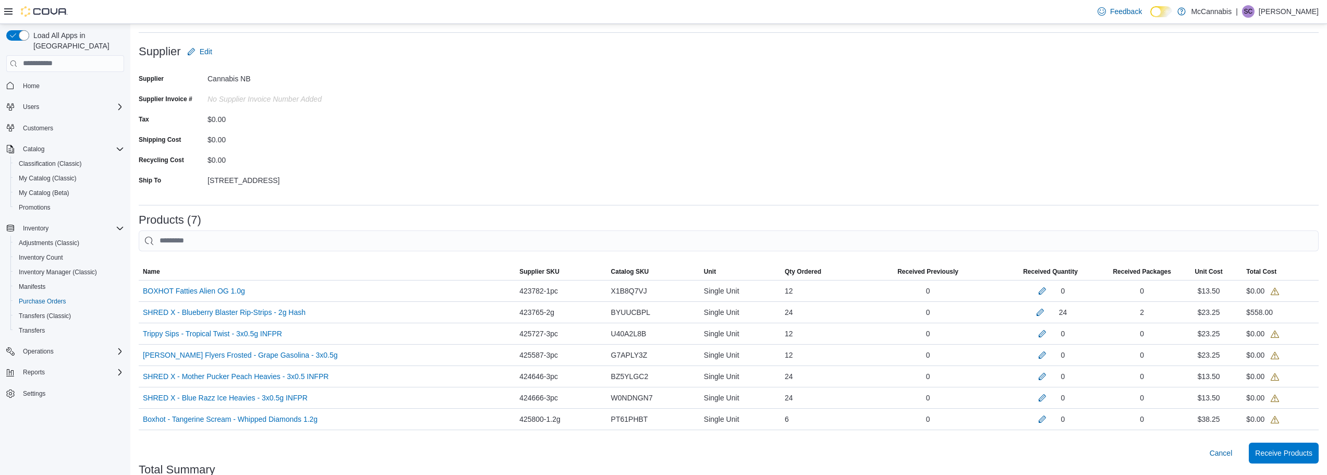
click at [1118, 153] on form "Supplier Edit Supplier Cannabis NB Supplier Invoice # No Supplier Invoice Numbe…" at bounding box center [729, 118] width 1180 height 155
click at [1296, 452] on span "Receive Products" at bounding box center [1283, 452] width 57 height 10
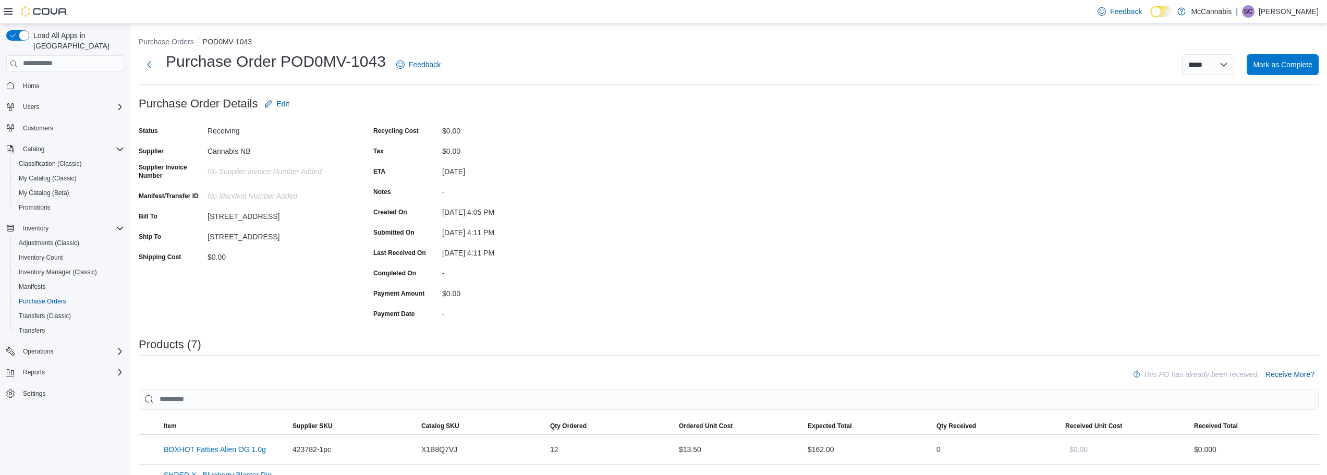
click at [524, 59] on div "**********" at bounding box center [886, 64] width 866 height 21
click at [1204, 230] on div "Purchase Order: POD0MV-1043 Feedback Purchase Order Details Edit Status Receivi…" at bounding box center [729, 438] width 1180 height 690
click at [161, 43] on button "Purchase Orders" at bounding box center [166, 42] width 55 height 8
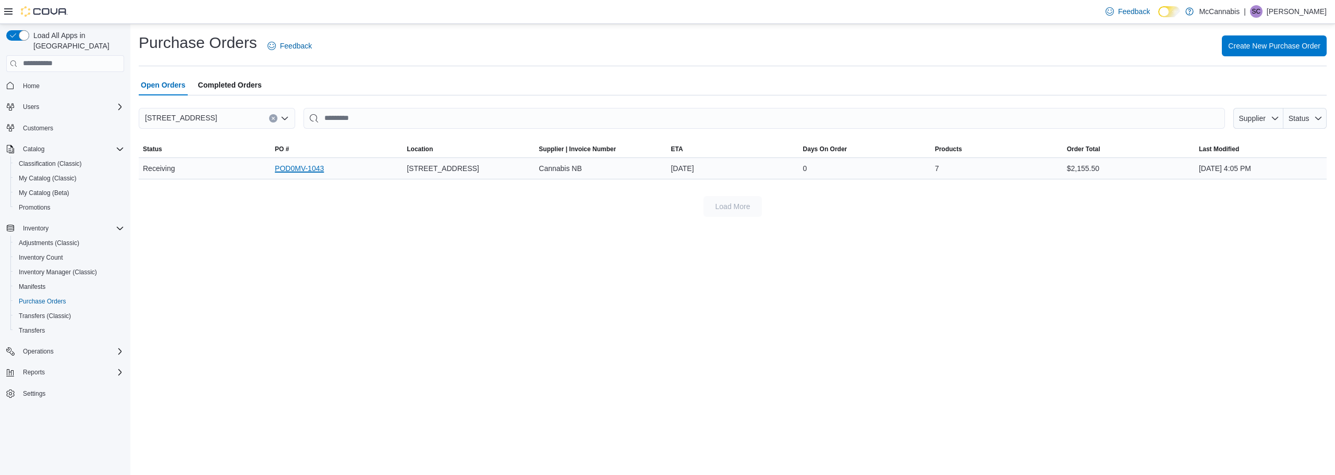
click at [321, 169] on link "POD0MV-1043" at bounding box center [299, 168] width 49 height 13
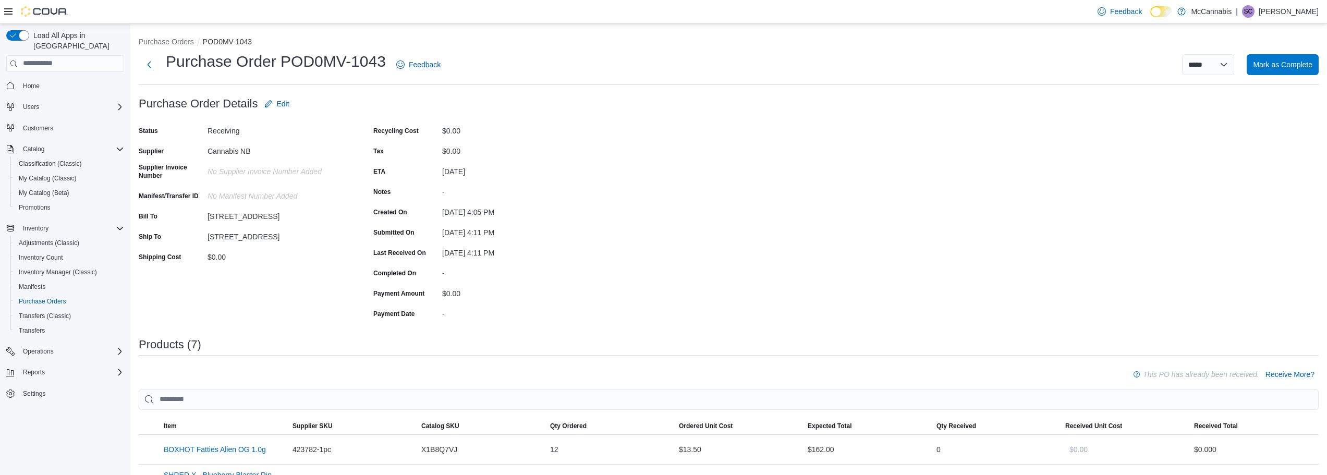
click at [819, 237] on div "Purchase Order: POD0MV-1043 Feedback Purchase Order Details Edit Status Receivi…" at bounding box center [729, 438] width 1180 height 690
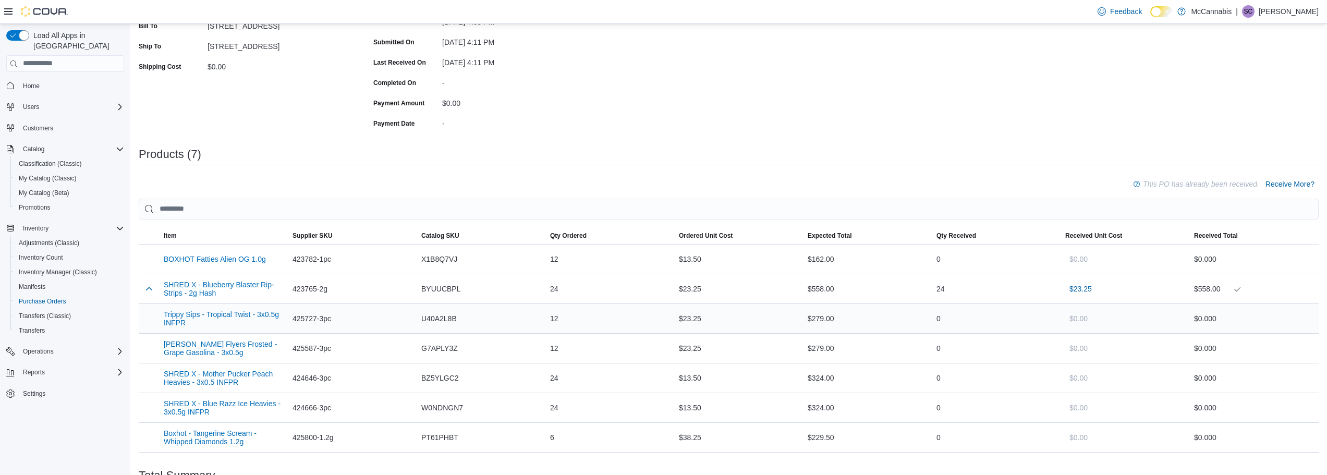
scroll to position [209, 0]
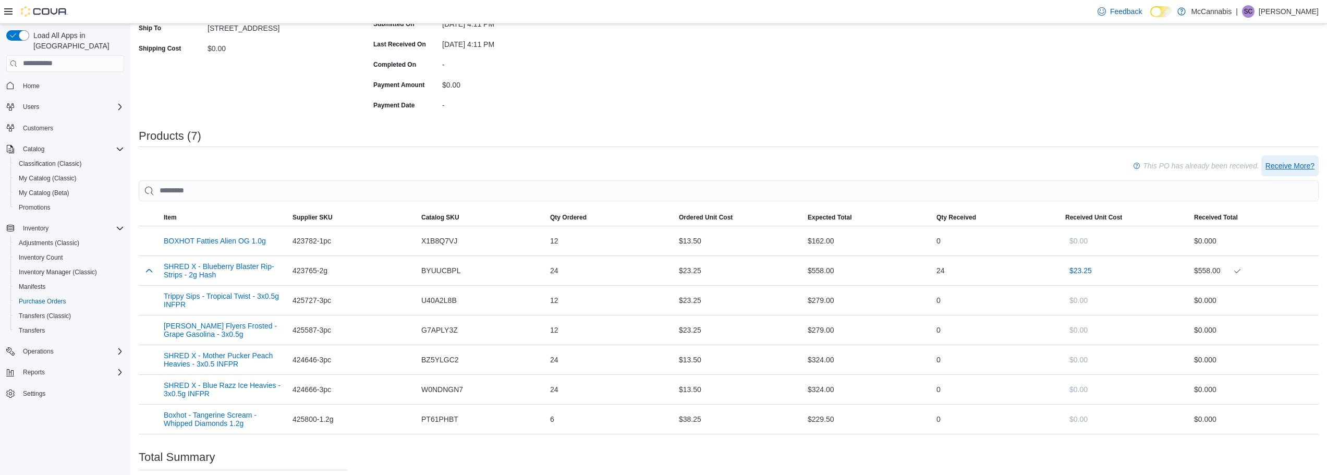
click at [1299, 165] on span "Receive More?" at bounding box center [1290, 166] width 49 height 10
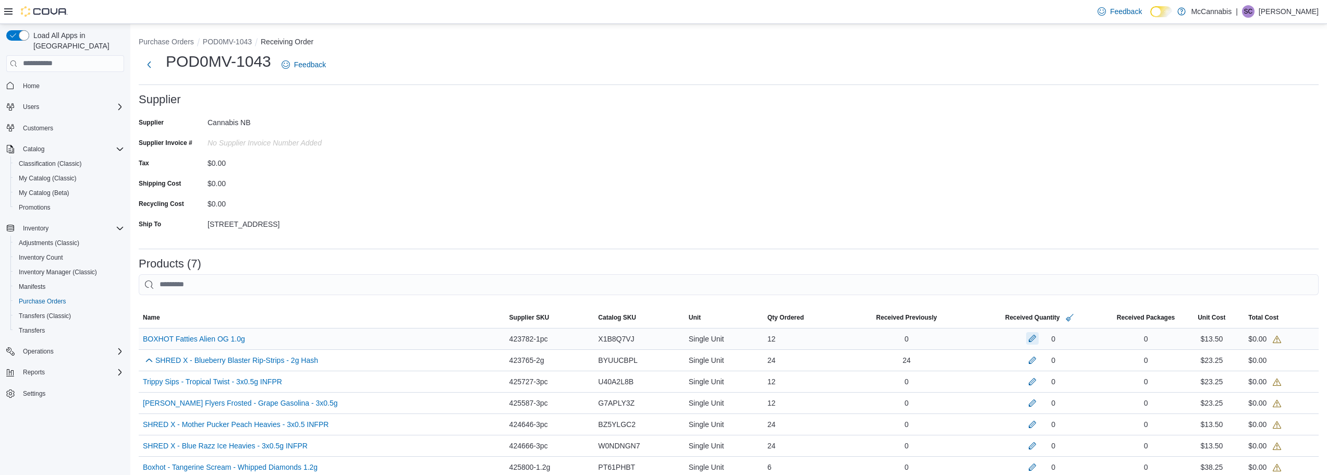
click at [1037, 339] on button "button" at bounding box center [1032, 338] width 13 height 13
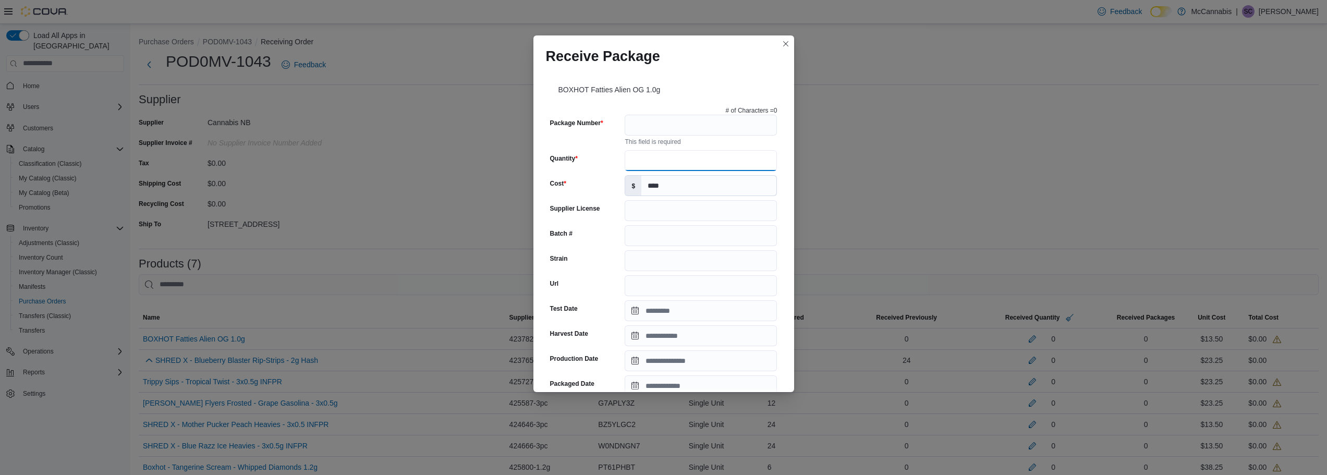
click at [677, 153] on input "Quantity" at bounding box center [701, 160] width 152 height 21
type input "**"
click at [682, 129] on input "Package Number" at bounding box center [701, 125] width 152 height 21
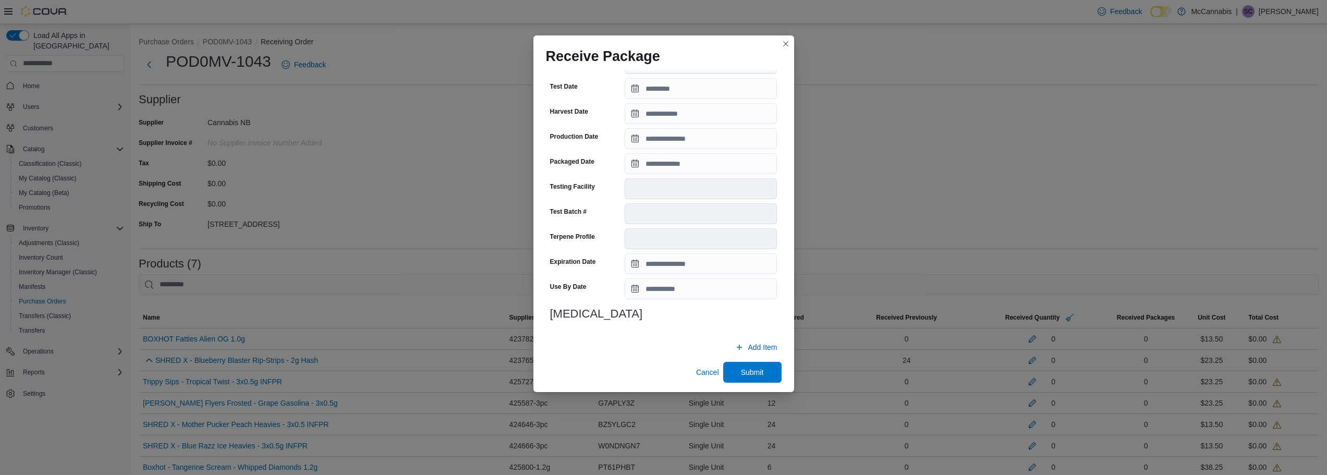
scroll to position [286, 0]
type input "*********"
click at [757, 372] on span "Submit" at bounding box center [752, 368] width 23 height 10
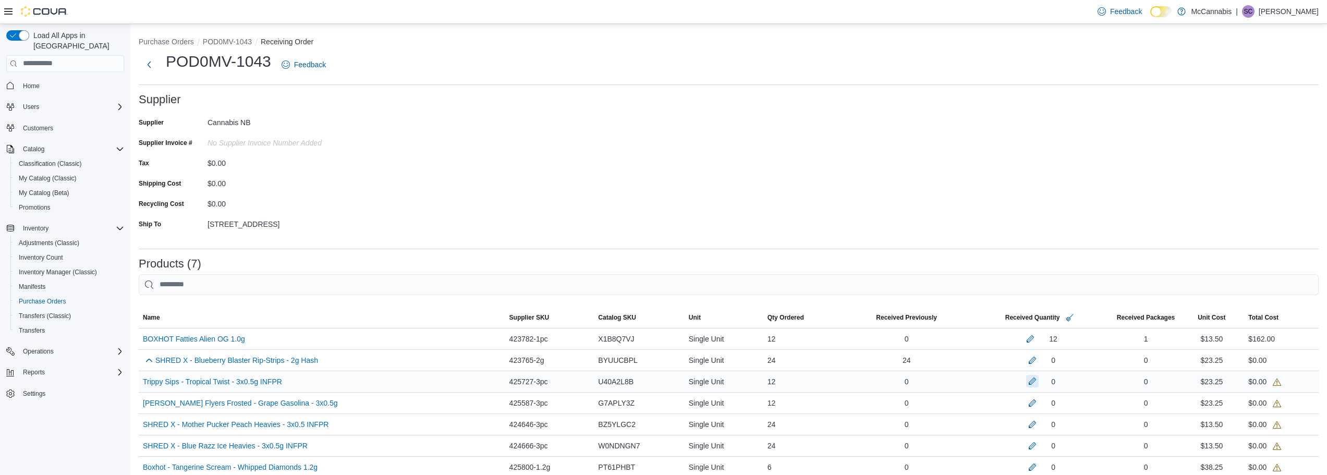
click at [1038, 383] on button "button" at bounding box center [1032, 381] width 13 height 13
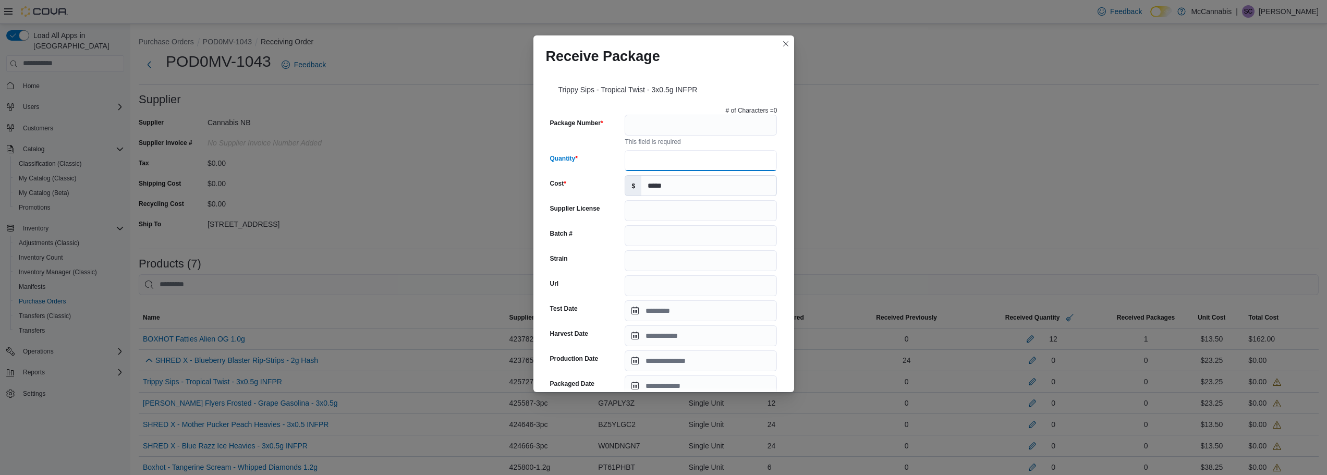
click at [655, 160] on input "Quantity" at bounding box center [701, 160] width 152 height 21
type input "**"
click at [641, 129] on input "Package Number" at bounding box center [701, 125] width 152 height 21
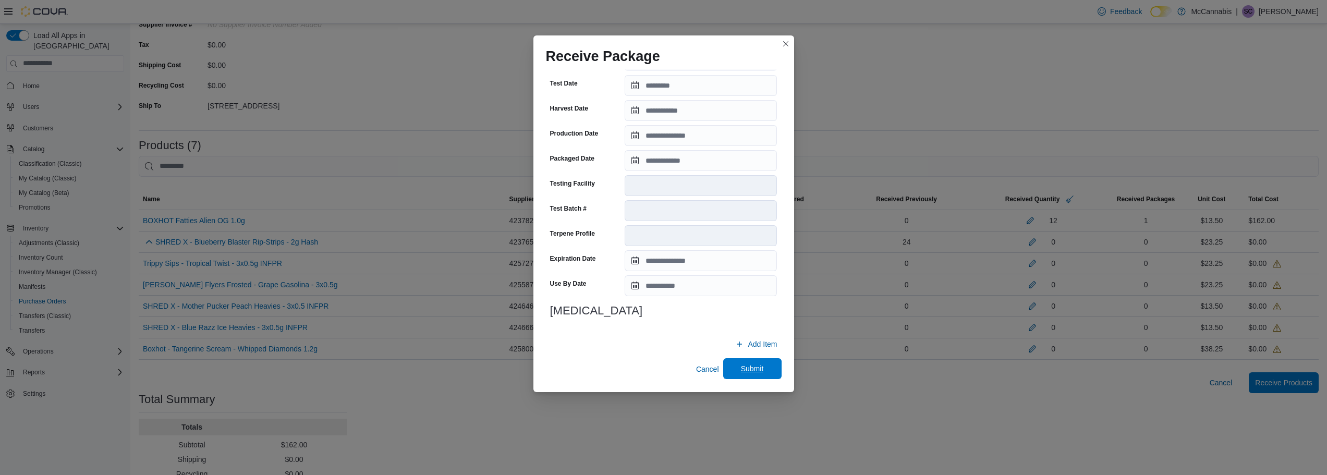
scroll to position [169, 0]
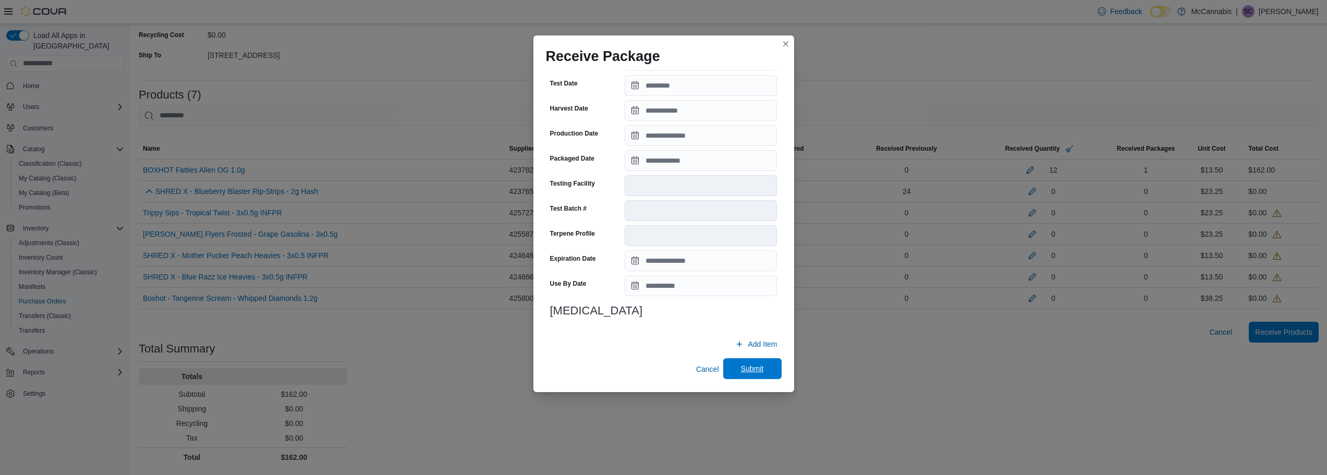
type input "**********"
click at [741, 370] on span "Submit" at bounding box center [752, 368] width 23 height 10
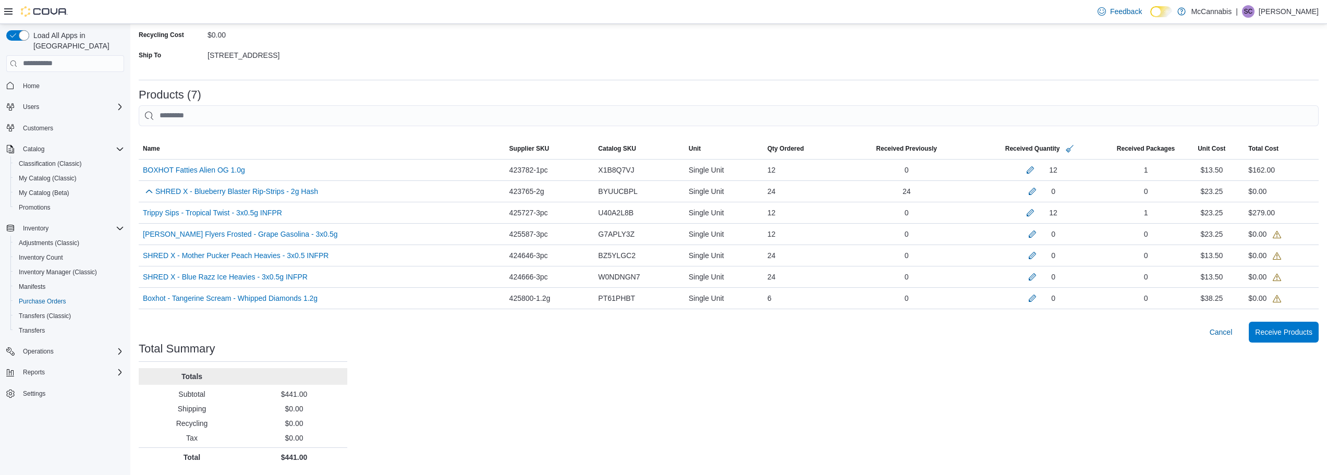
click at [1012, 393] on div "Purchase Orders POD0MV-1043 Receiving Order POD0MV-1043 Feedback Supplier Suppl…" at bounding box center [728, 165] width 1197 height 620
click at [1038, 232] on button "button" at bounding box center [1032, 233] width 13 height 13
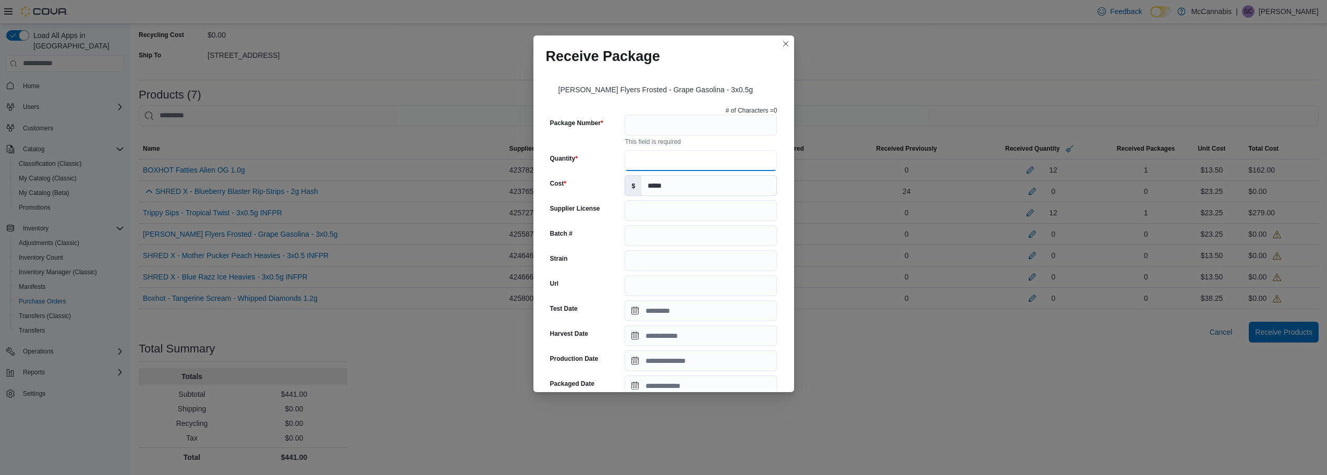
click at [661, 161] on input "Quantity" at bounding box center [701, 160] width 152 height 21
type input "**"
click at [662, 126] on input "Package Number" at bounding box center [701, 125] width 152 height 21
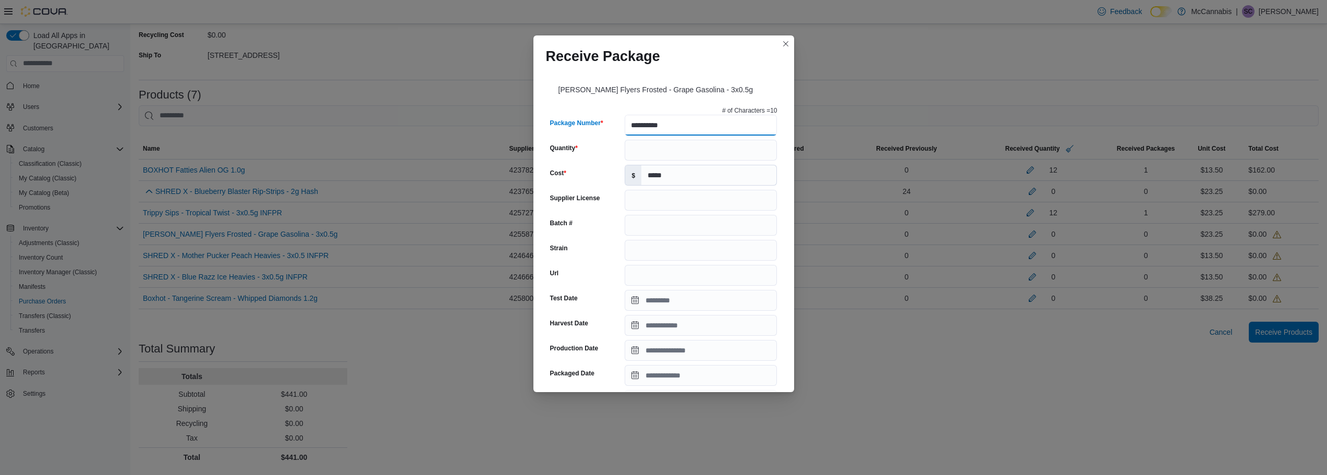
scroll to position [294, 0]
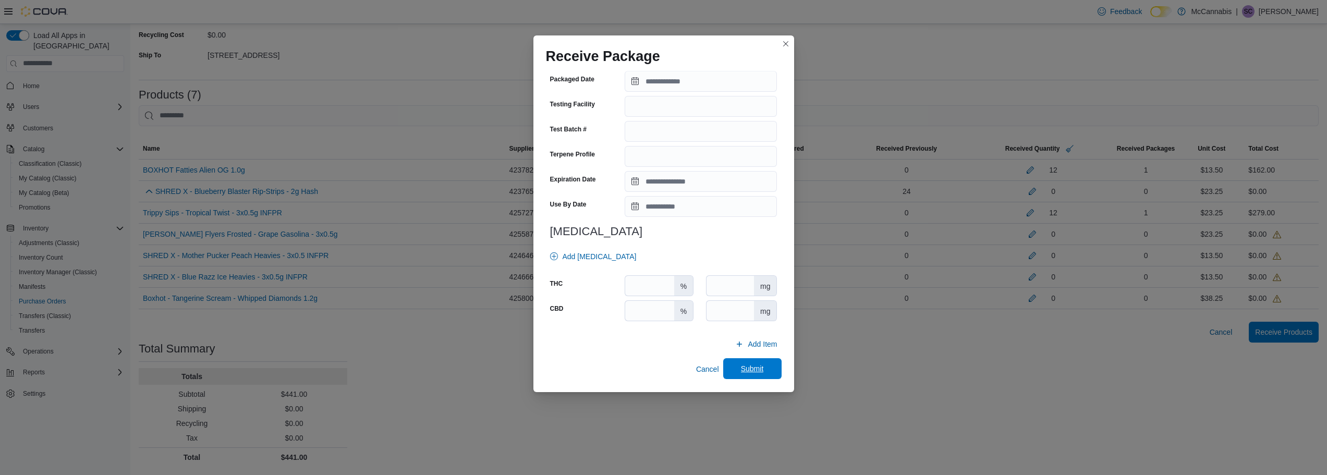
type input "**********"
click at [746, 371] on span "Submit" at bounding box center [752, 368] width 23 height 10
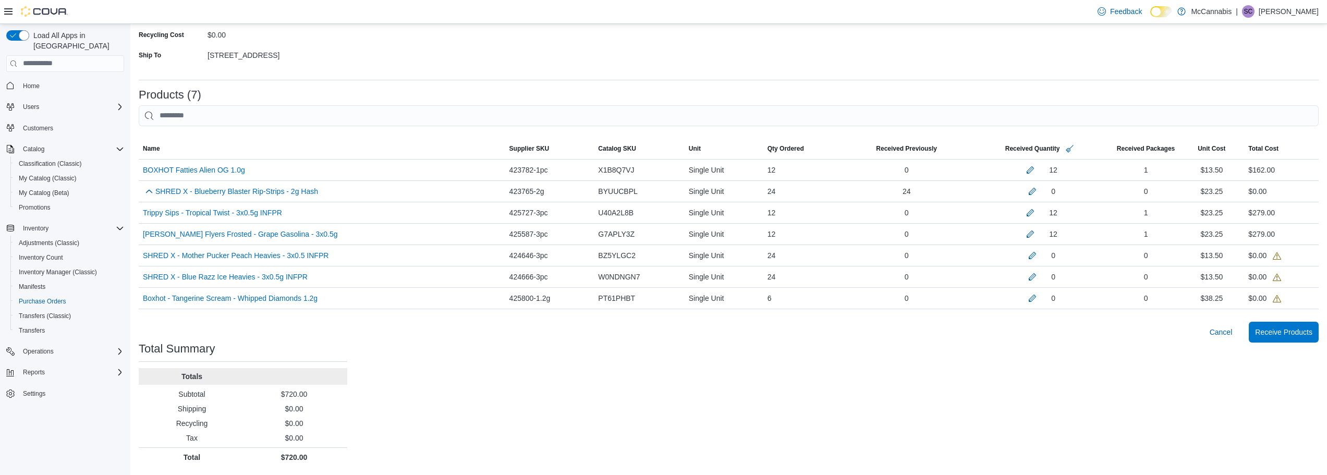
click at [1061, 406] on div "Purchase Orders POD0MV-1043 Receiving Order POD0MV-1043 Feedback Supplier Suppl…" at bounding box center [728, 165] width 1197 height 620
click at [1036, 254] on button "button" at bounding box center [1032, 255] width 13 height 13
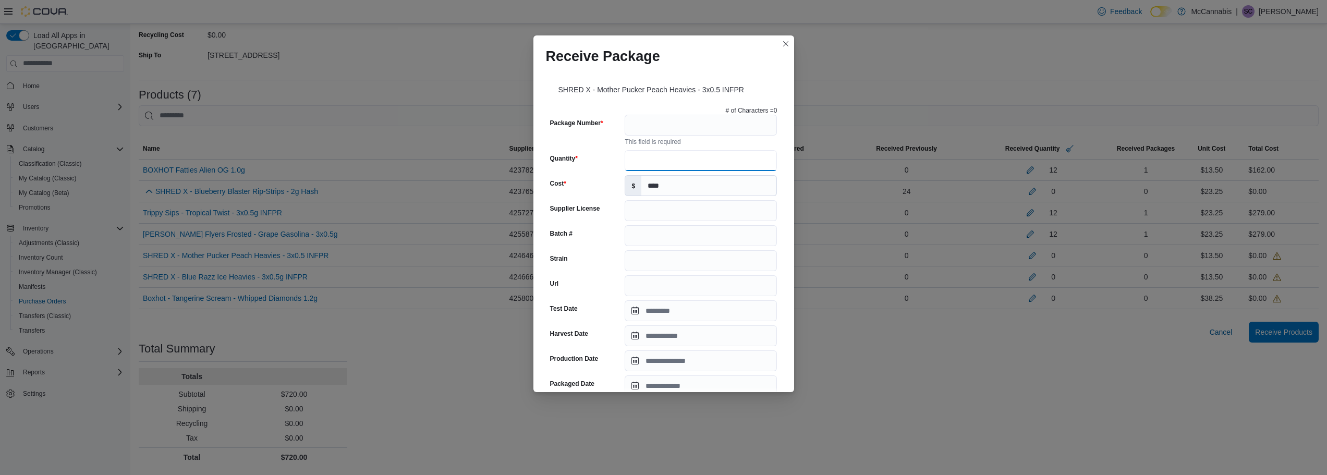
click at [699, 154] on input "Quantity" at bounding box center [701, 160] width 152 height 21
type input "**"
click at [682, 117] on input "Package Number" at bounding box center [701, 125] width 152 height 21
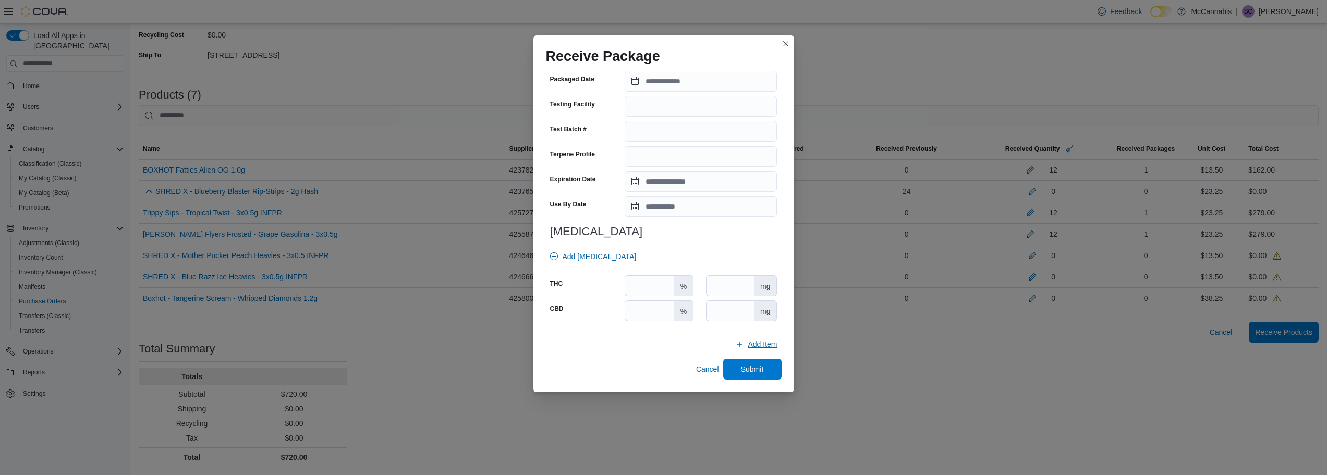
type input "**********"
click at [754, 349] on span "Add Item" at bounding box center [762, 344] width 29 height 10
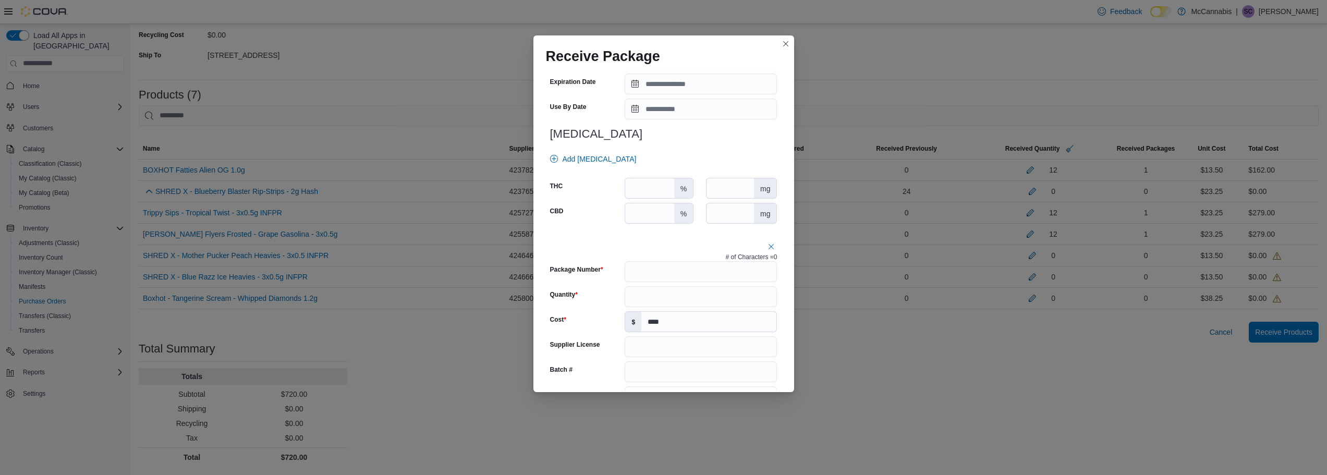
scroll to position [411, 0]
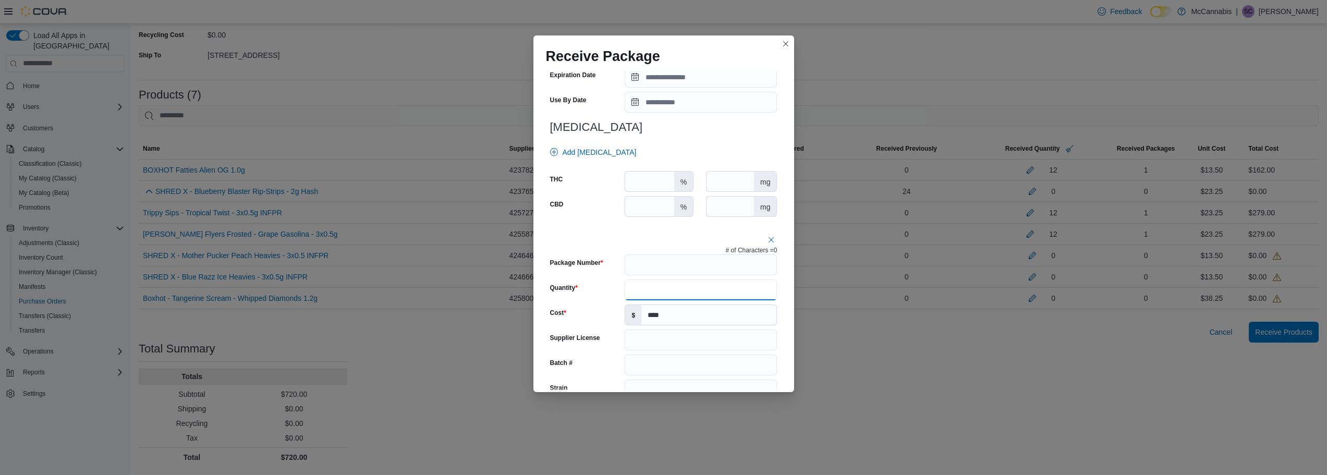
click at [667, 286] on input "Quantity" at bounding box center [701, 289] width 152 height 21
type input "**"
click at [665, 259] on input "Package Number" at bounding box center [701, 264] width 152 height 21
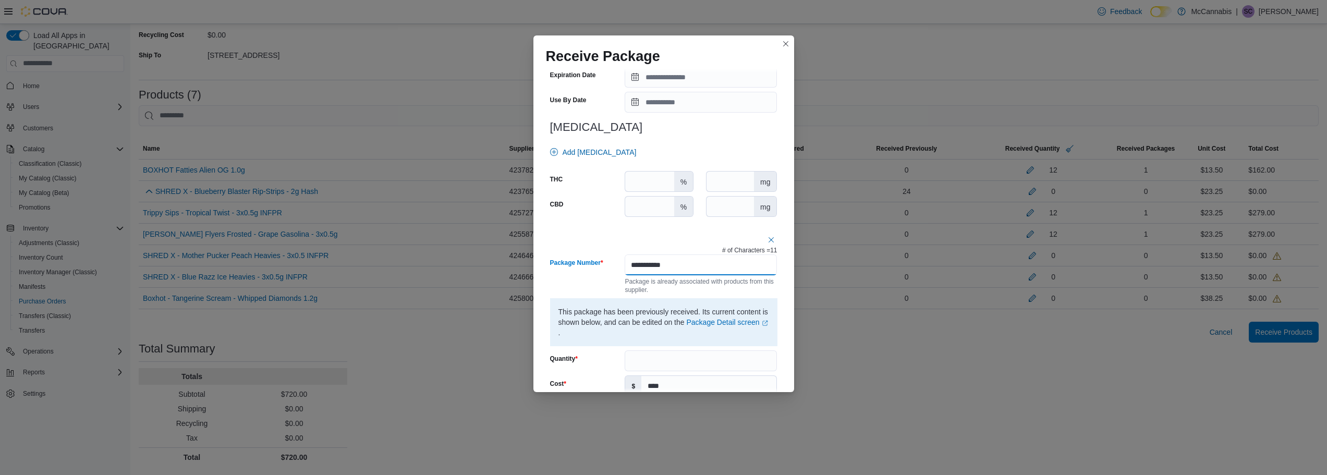
type input "**********"
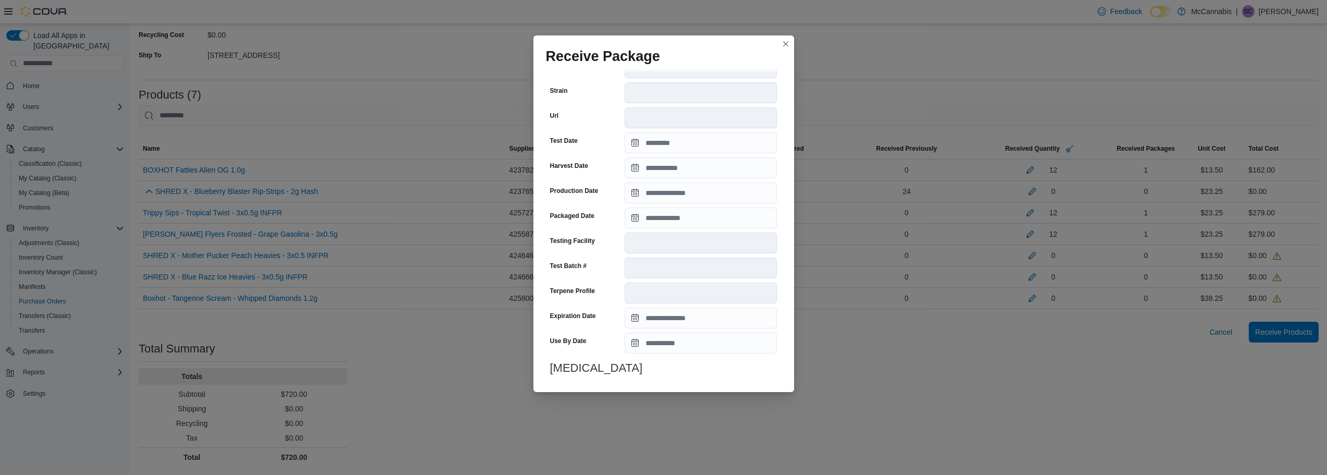
scroll to position [836, 0]
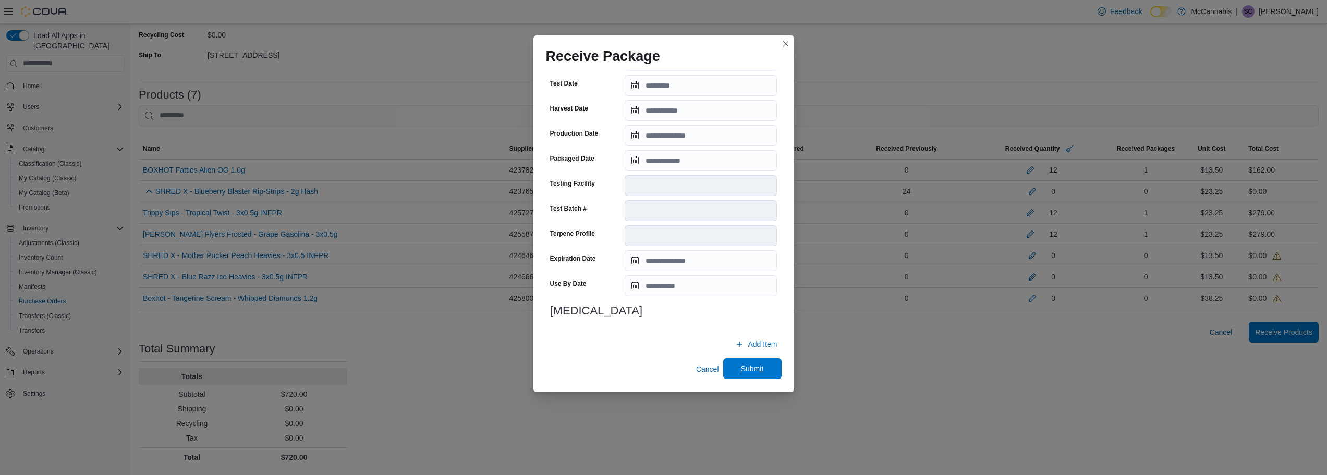
click at [742, 374] on span "Submit" at bounding box center [752, 368] width 23 height 10
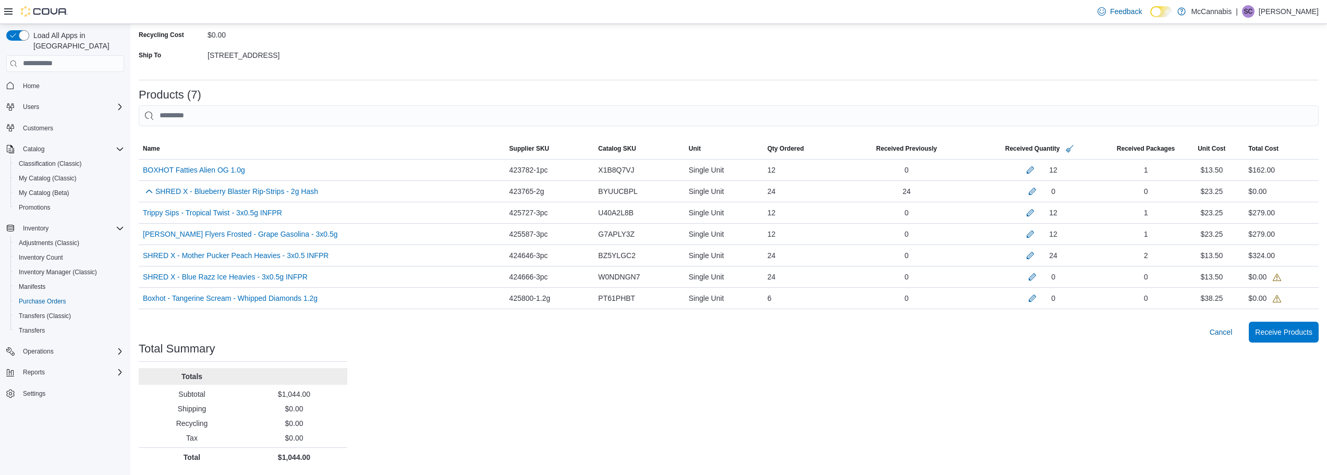
click at [975, 391] on div "Purchase Orders POD0MV-1043 Receiving Order POD0MV-1043 Feedback Supplier Suppl…" at bounding box center [728, 165] width 1197 height 620
click at [1035, 278] on button "button" at bounding box center [1032, 276] width 13 height 13
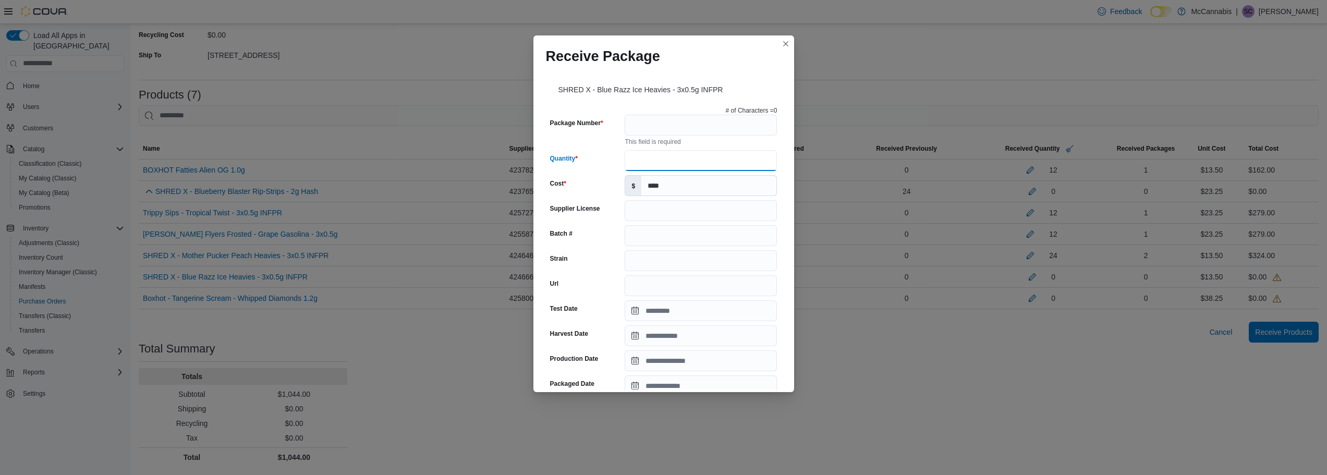
click at [664, 158] on input "Quantity" at bounding box center [701, 160] width 152 height 21
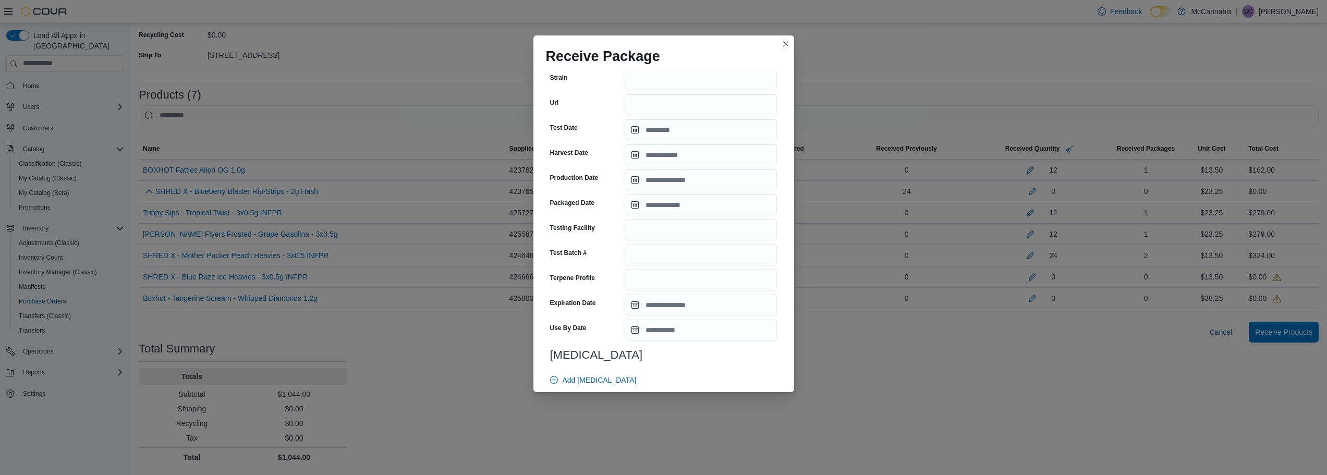
scroll to position [305, 0]
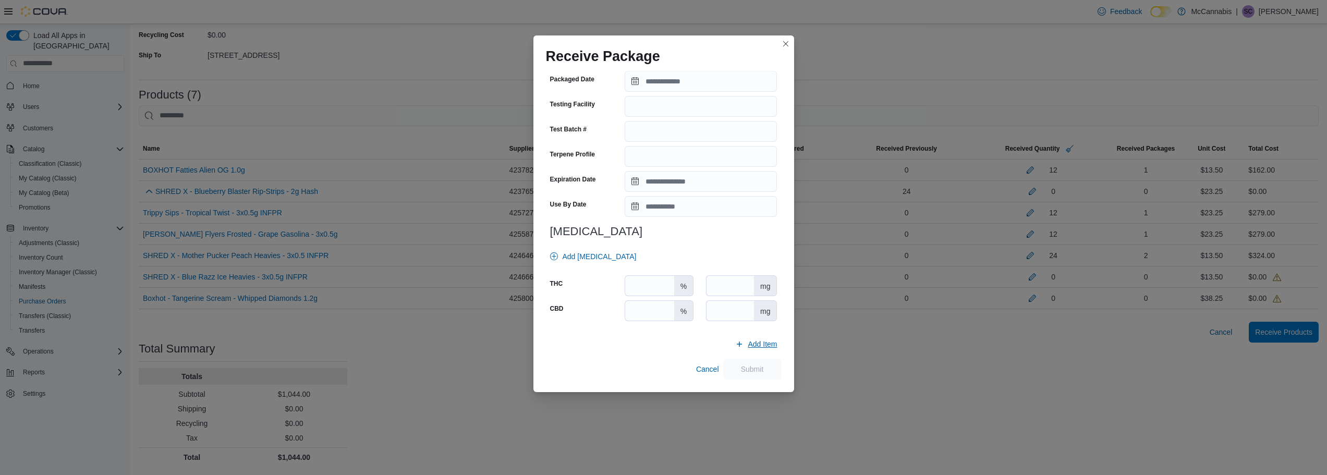
type input "**"
click at [755, 345] on span "Add Item" at bounding box center [762, 344] width 29 height 10
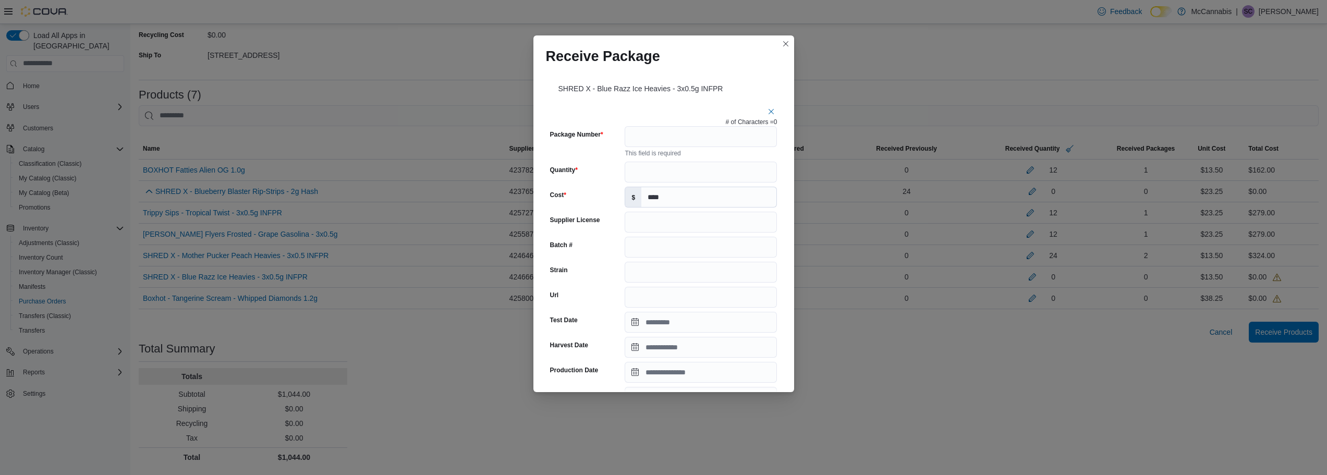
scroll to position [0, 0]
click at [680, 139] on input "Package Number" at bounding box center [701, 137] width 152 height 21
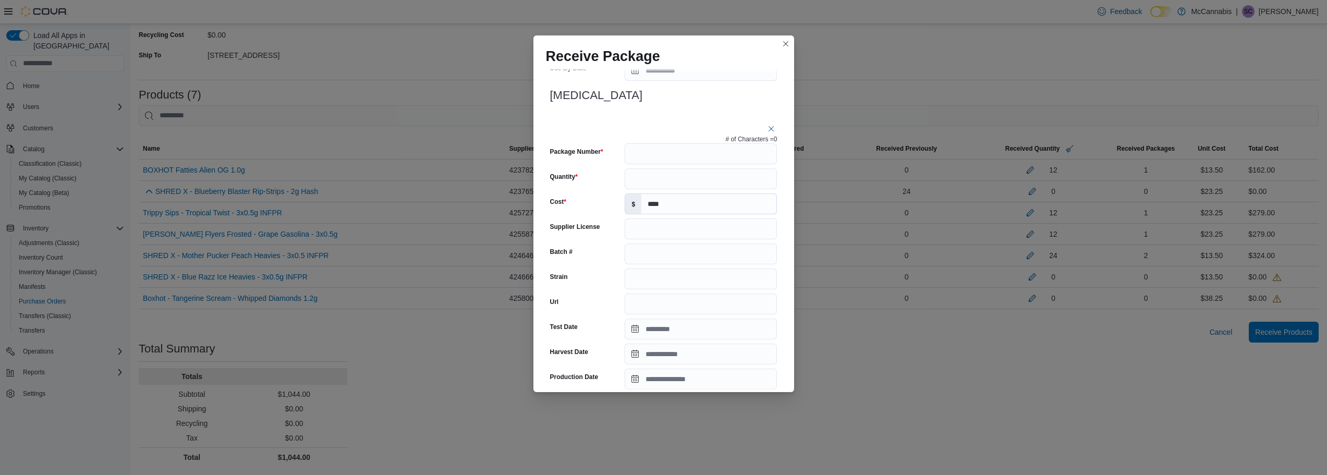
scroll to position [521, 0]
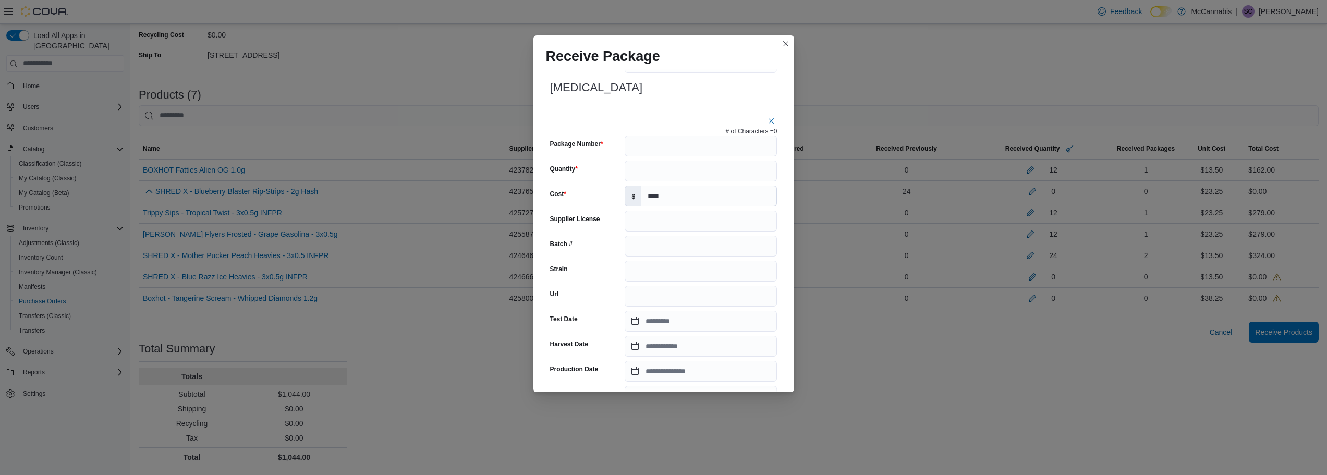
type input "**********"
click at [658, 174] on input "Quantity" at bounding box center [701, 171] width 152 height 21
type input "**"
click at [659, 145] on input "Package Number" at bounding box center [701, 146] width 152 height 21
type input "**********"
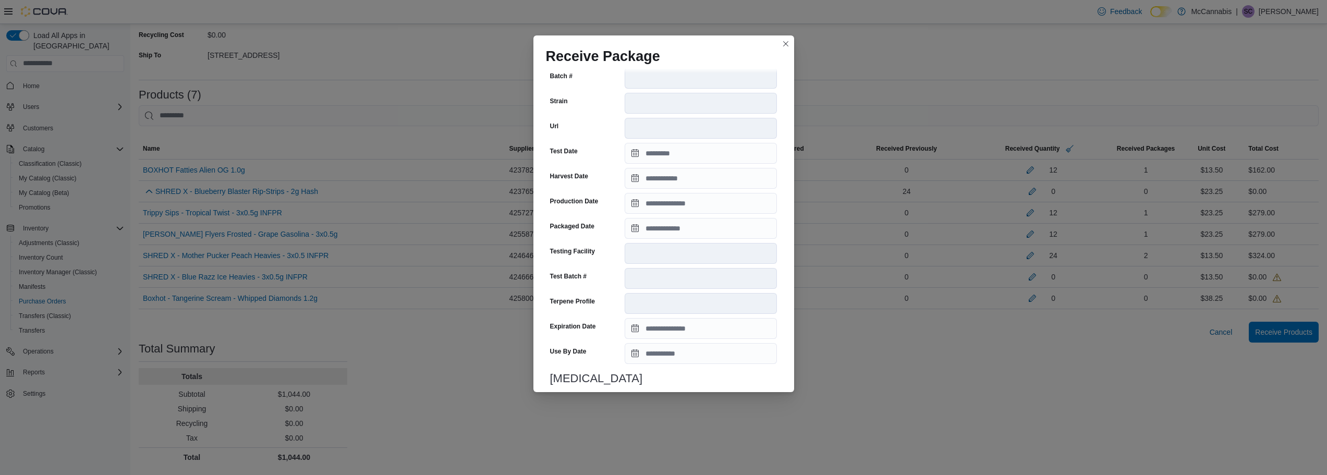
scroll to position [828, 0]
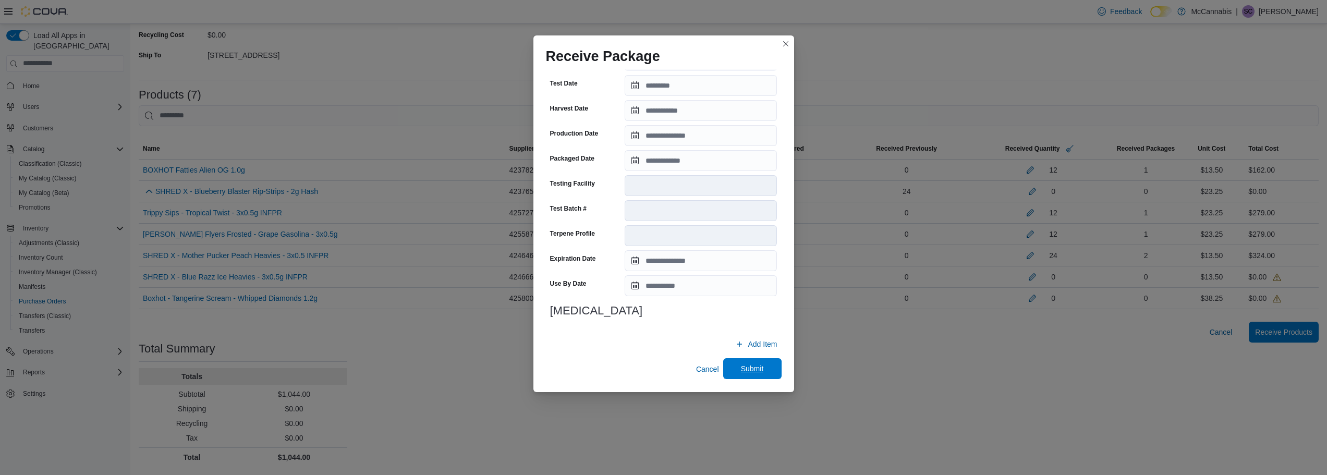
click at [746, 361] on span "Submit" at bounding box center [753, 368] width 46 height 21
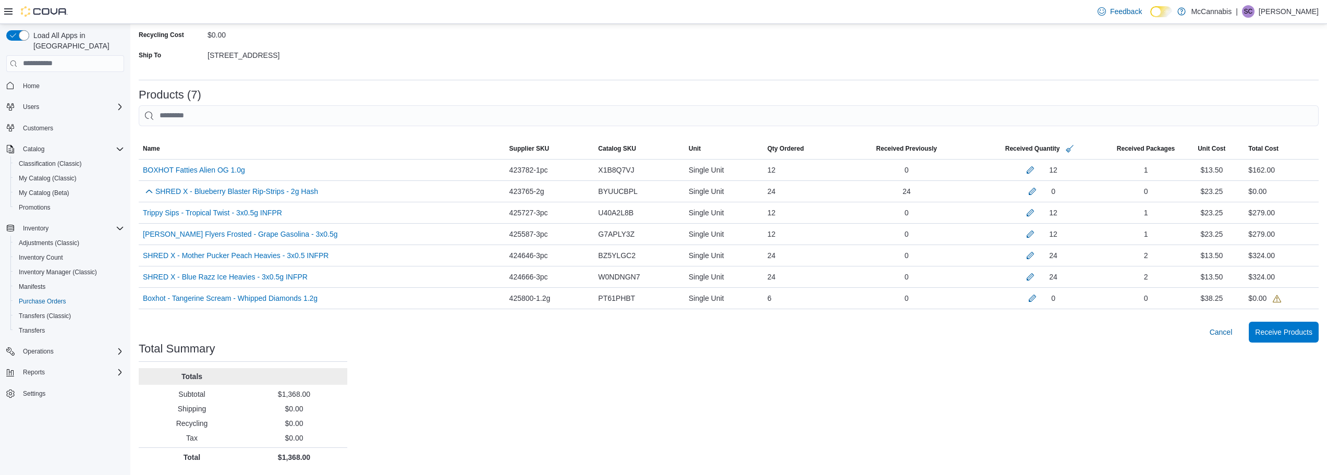
click at [1032, 361] on div "Purchase Orders POD0MV-1043 Receiving Order POD0MV-1043 Feedback Supplier Suppl…" at bounding box center [728, 165] width 1197 height 620
click at [1037, 298] on button "button" at bounding box center [1032, 297] width 13 height 13
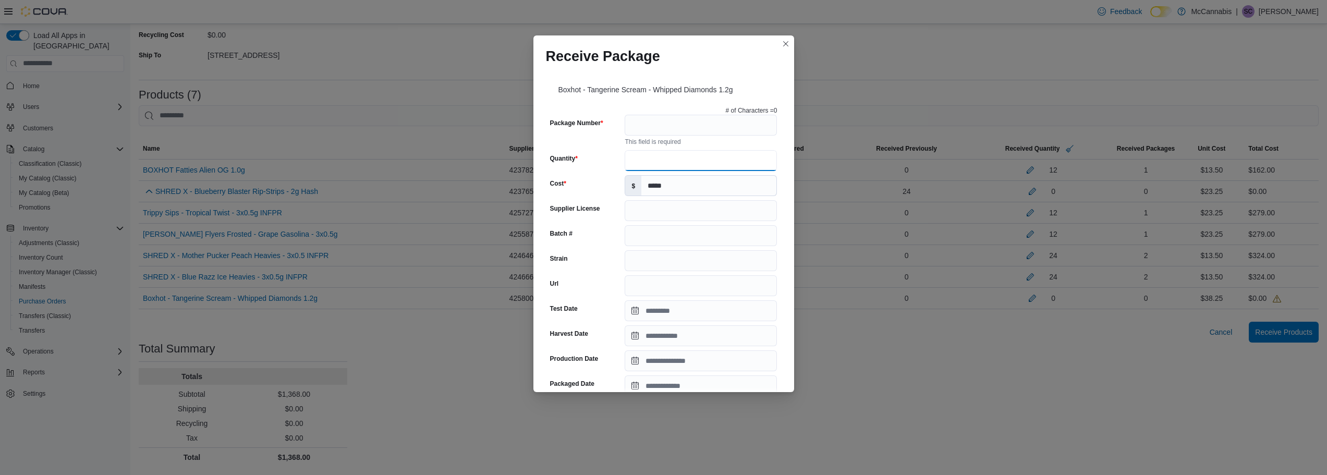
click at [712, 159] on input "Quantity" at bounding box center [701, 160] width 152 height 21
type input "*"
click at [681, 118] on input "Package Number" at bounding box center [701, 125] width 152 height 21
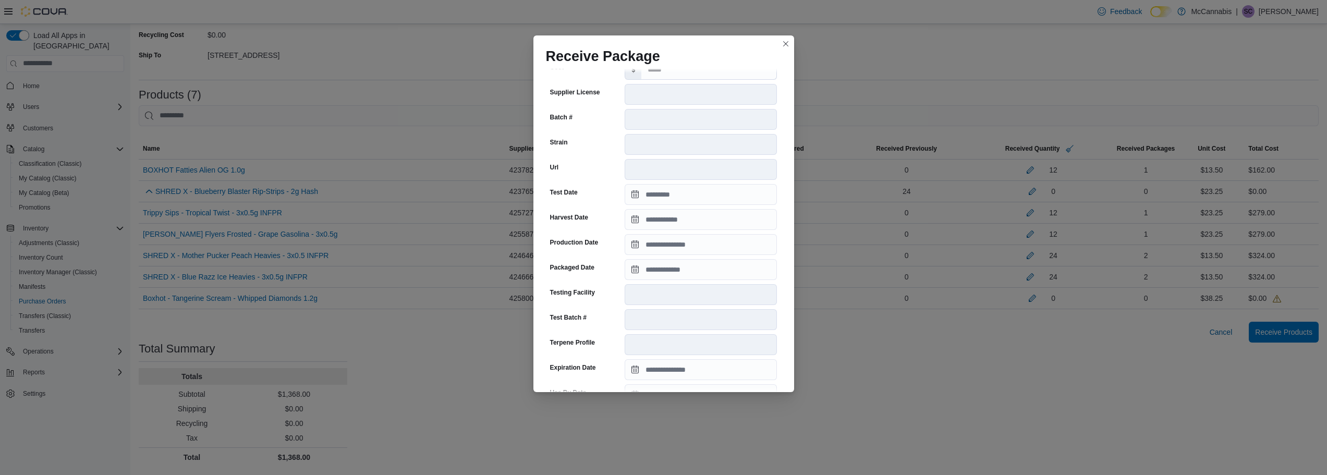
scroll to position [286, 0]
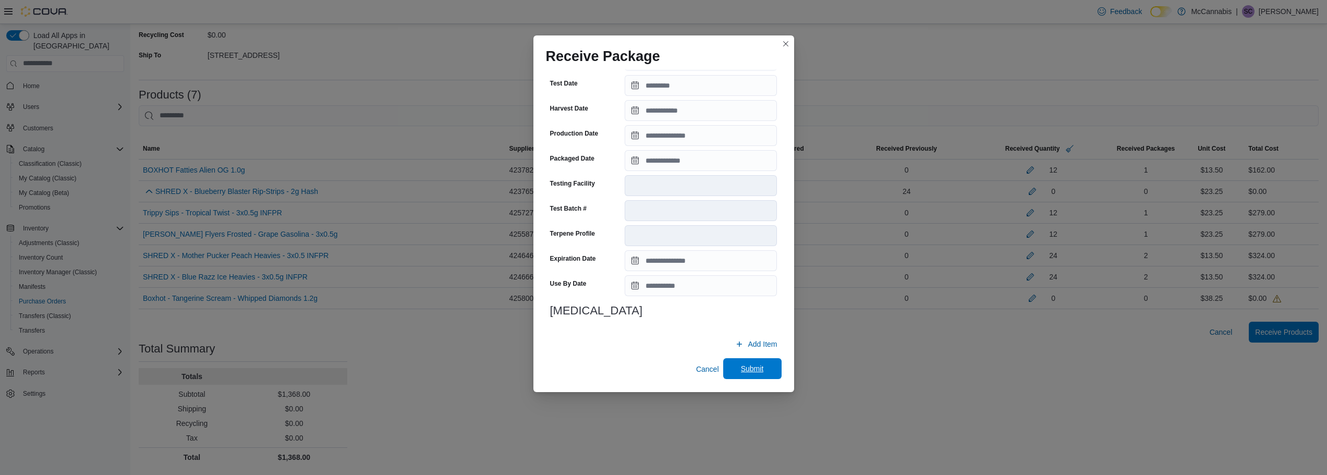
type input "**********"
click at [750, 370] on span "Submit" at bounding box center [752, 368] width 23 height 10
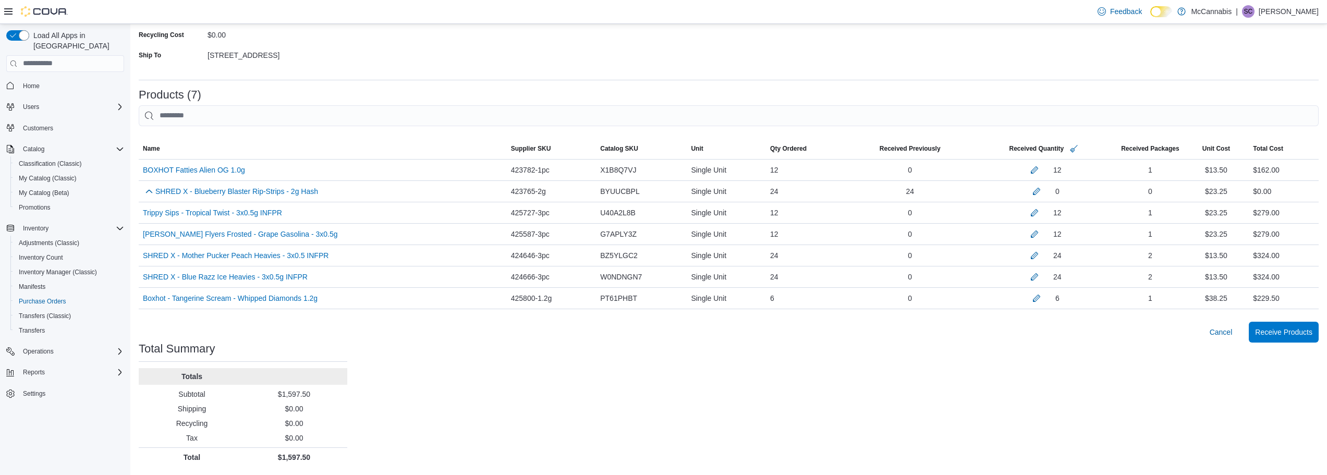
click at [986, 383] on div "Purchase Orders POD0MV-1043 Receiving Order POD0MV-1043 Feedback Supplier Suppl…" at bounding box center [728, 165] width 1197 height 620
click at [1277, 333] on span "Receive Products" at bounding box center [1283, 331] width 57 height 10
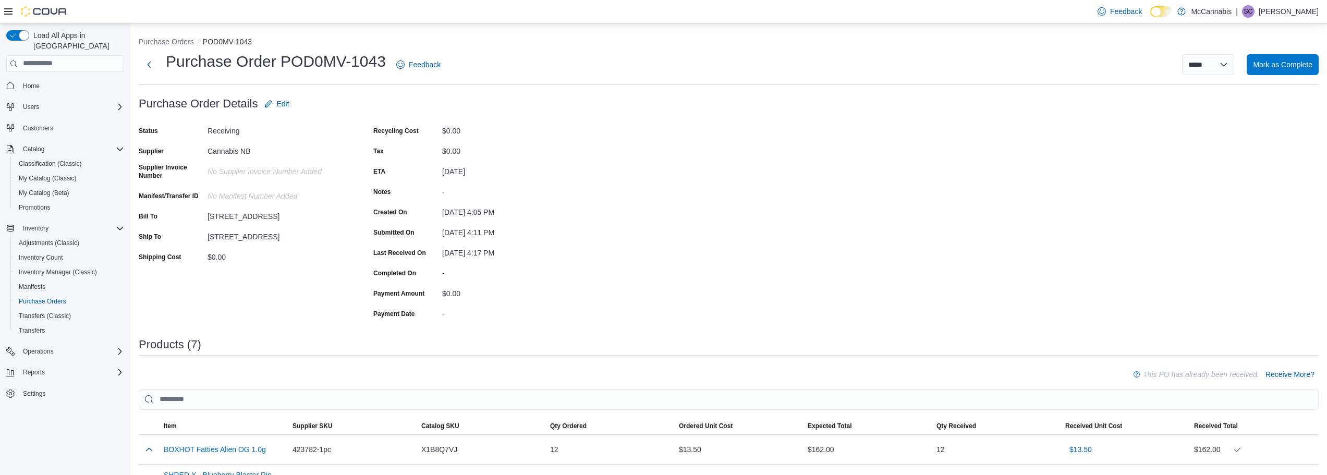
click at [1271, 75] on div "**********" at bounding box center [729, 64] width 1180 height 27
click at [1260, 63] on button "Mark as Complete" at bounding box center [1283, 64] width 72 height 21
